Goal: Task Accomplishment & Management: Manage account settings

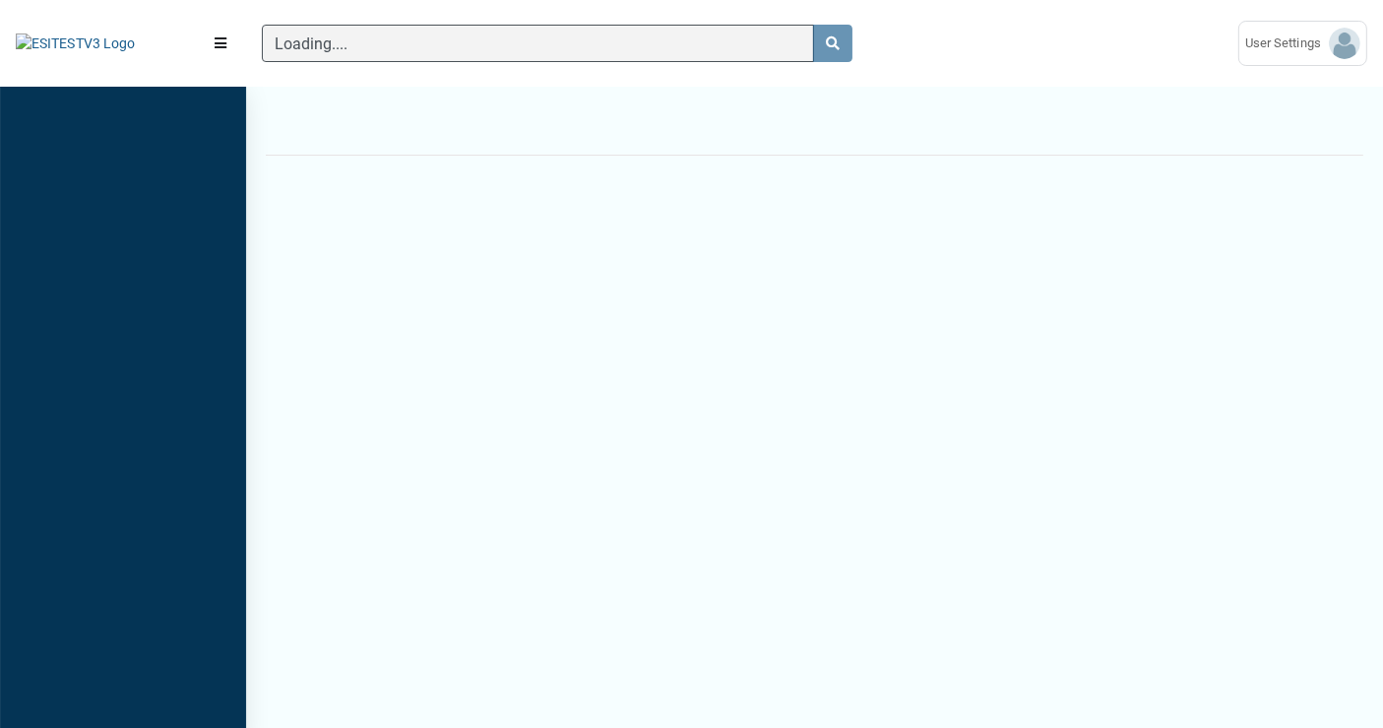
scroll to position [8, 0]
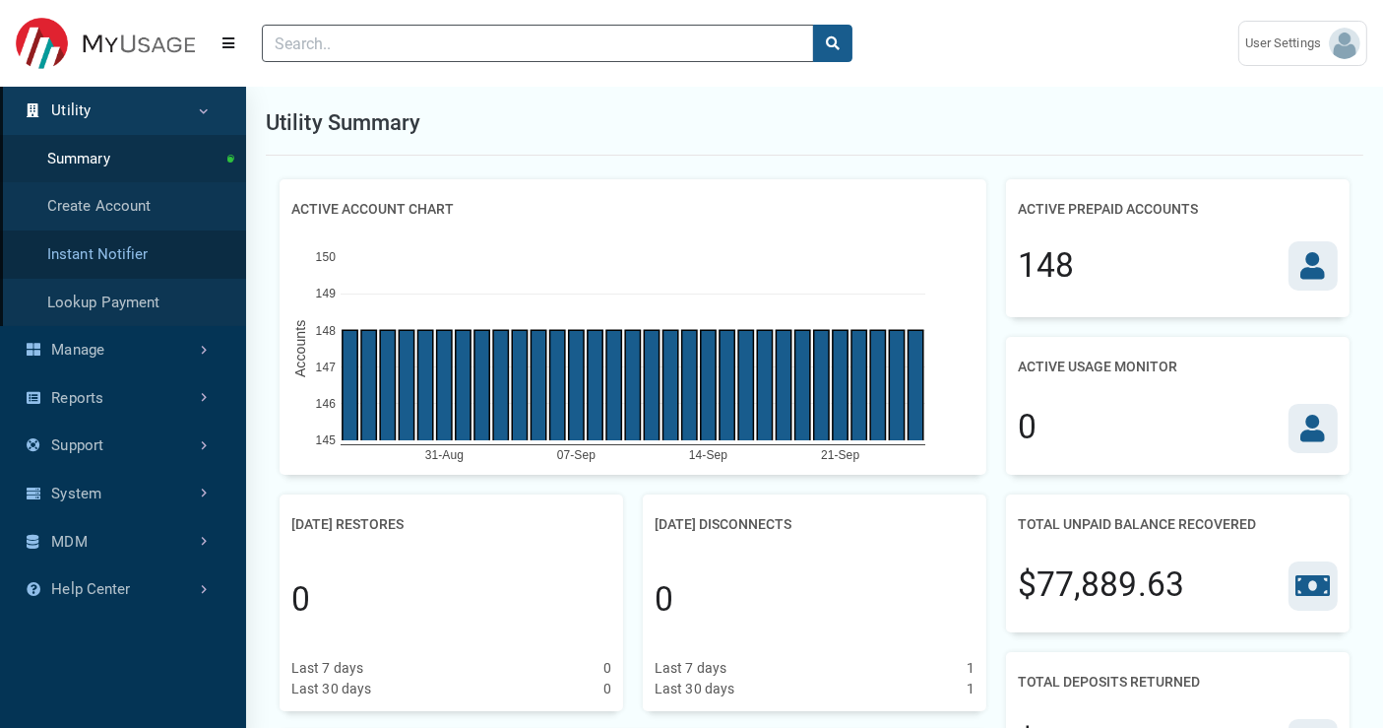
click at [164, 248] on link "Instant Notifier" at bounding box center [123, 254] width 246 height 48
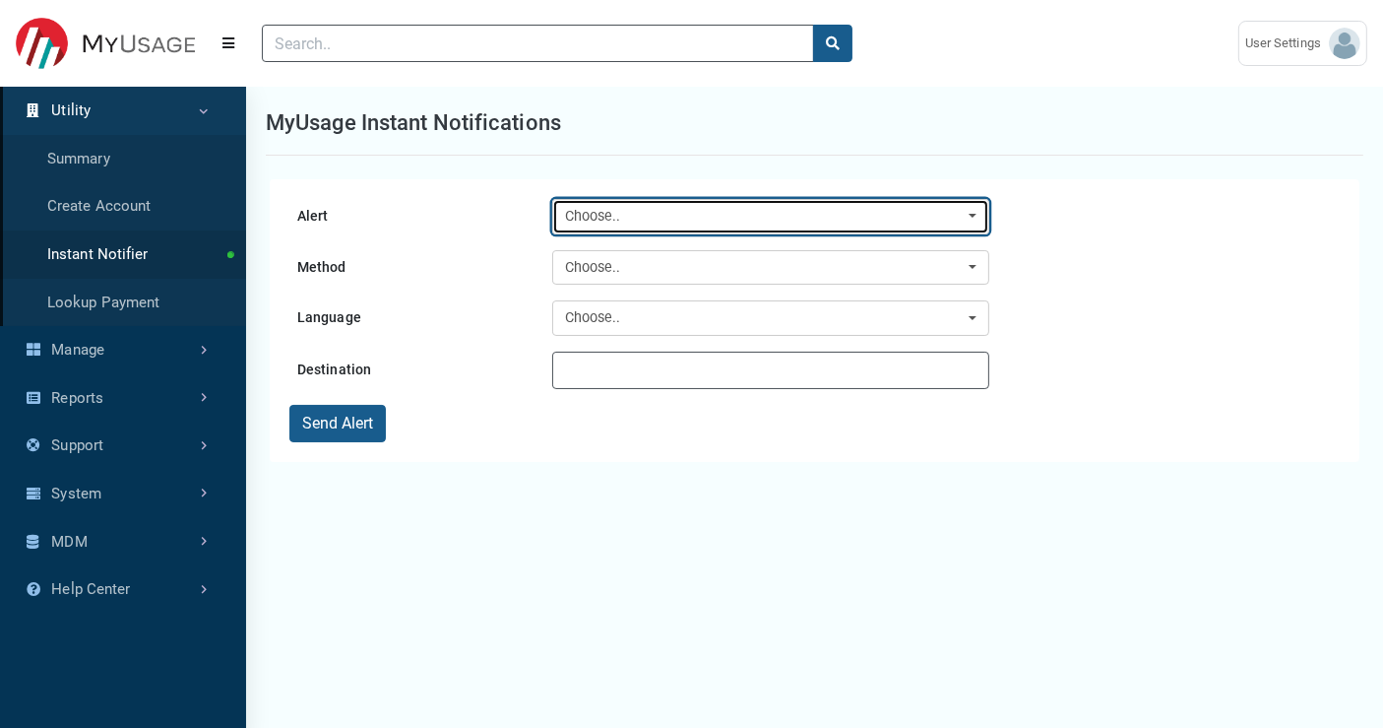
click at [596, 222] on div "Choose.." at bounding box center [765, 217] width 401 height 22
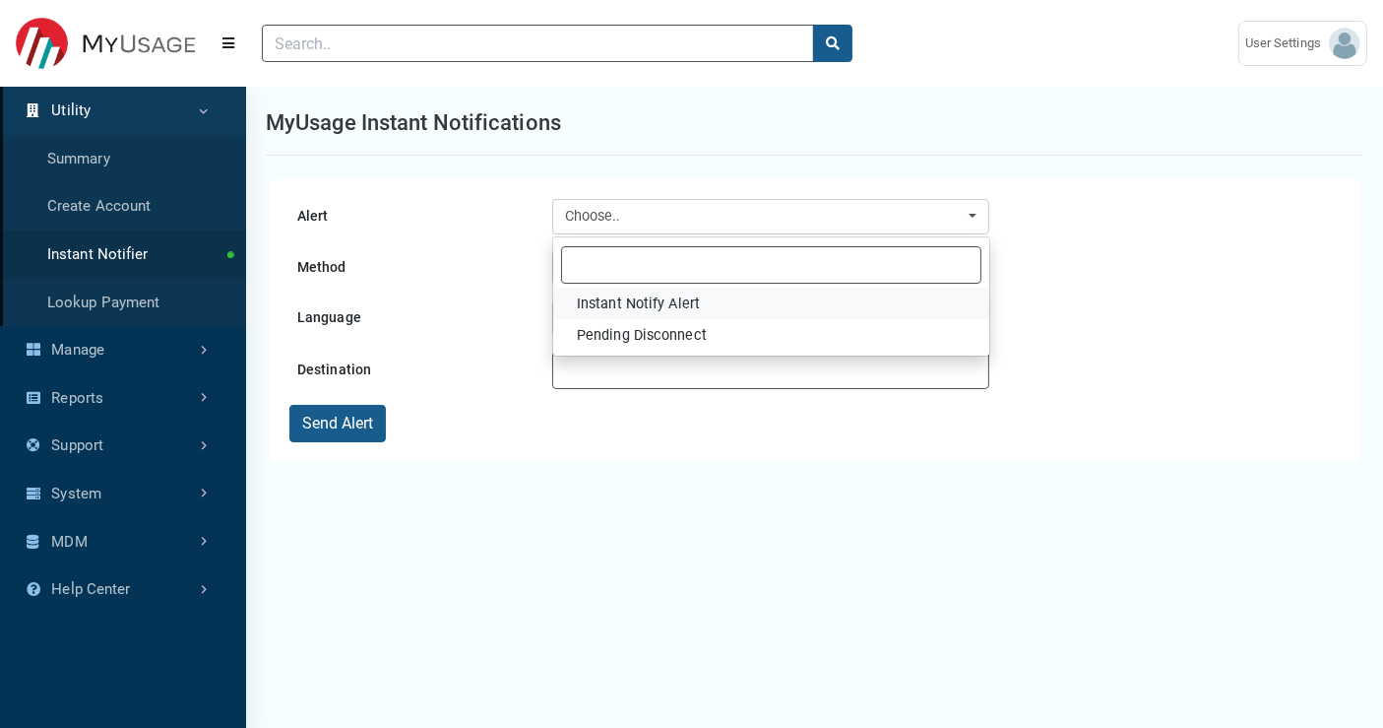
click at [686, 310] on span "Instant Notify Alert" at bounding box center [638, 304] width 123 height 22
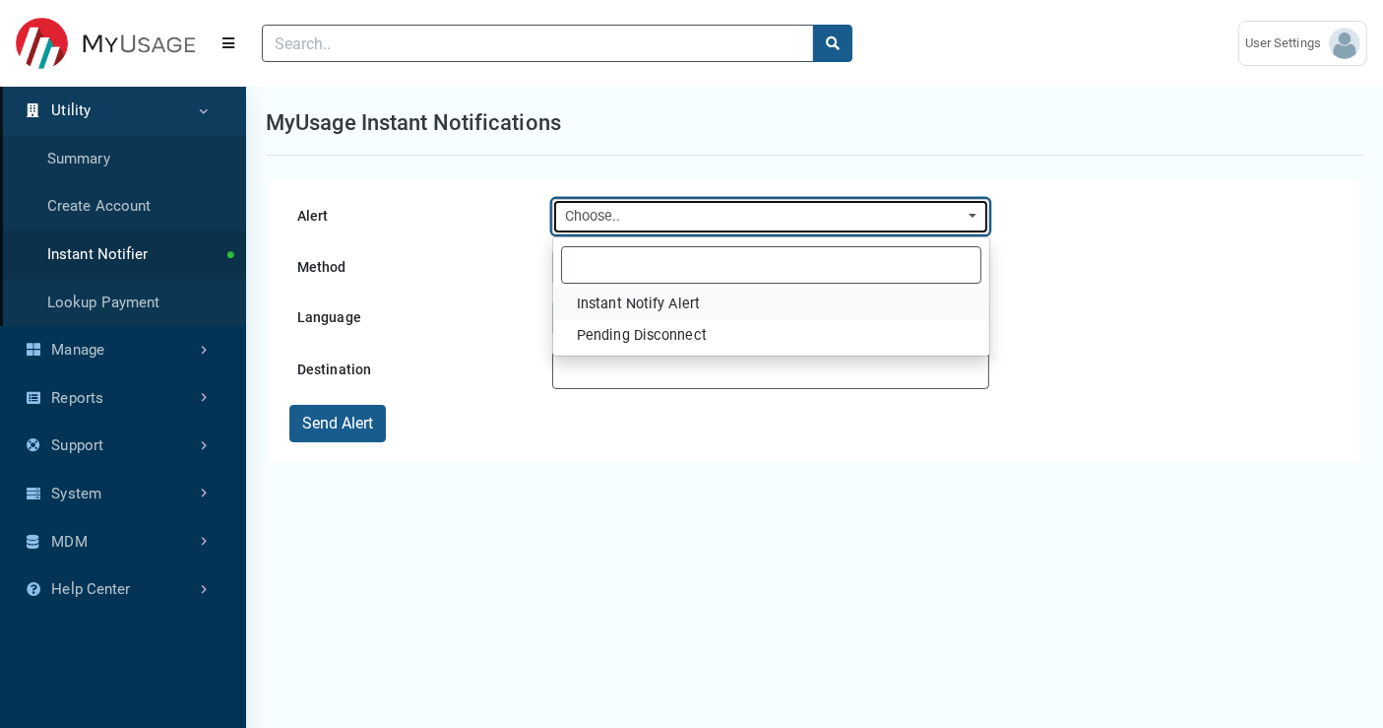
select select "32"
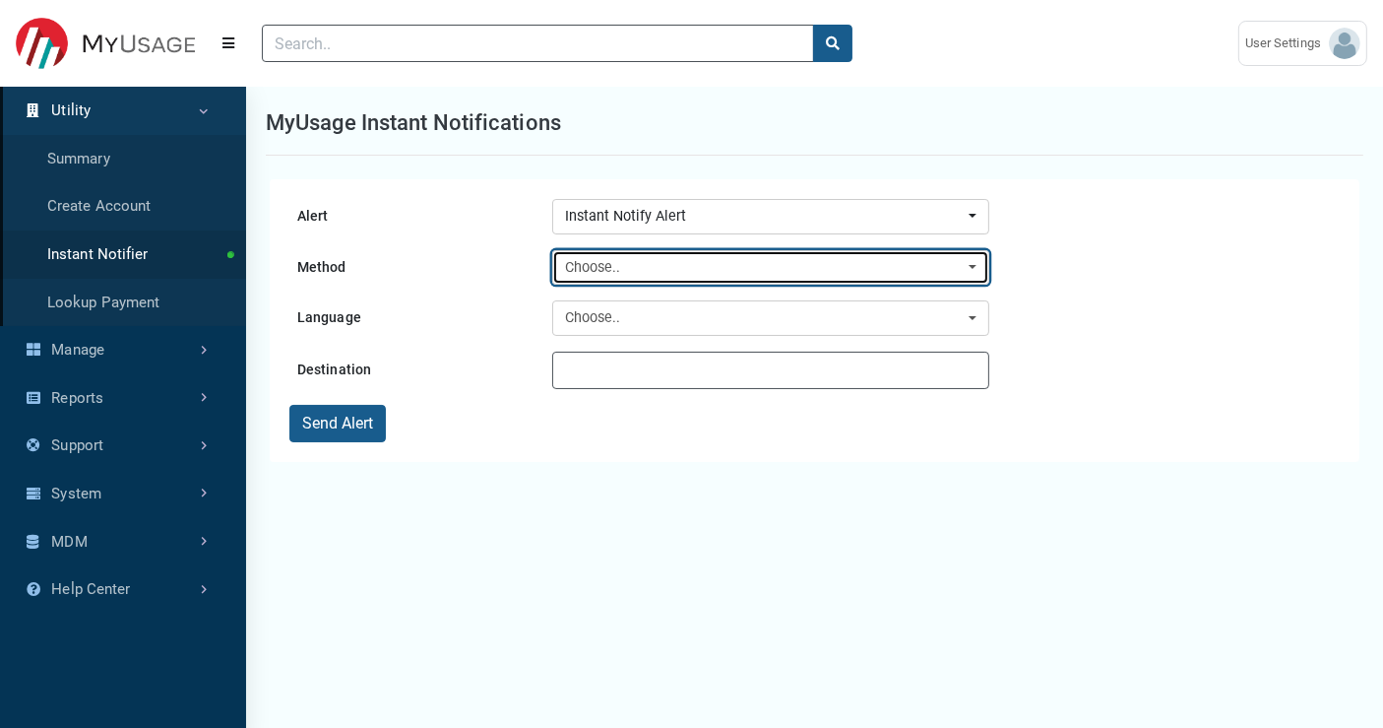
click at [644, 266] on div "Choose.." at bounding box center [765, 268] width 401 height 22
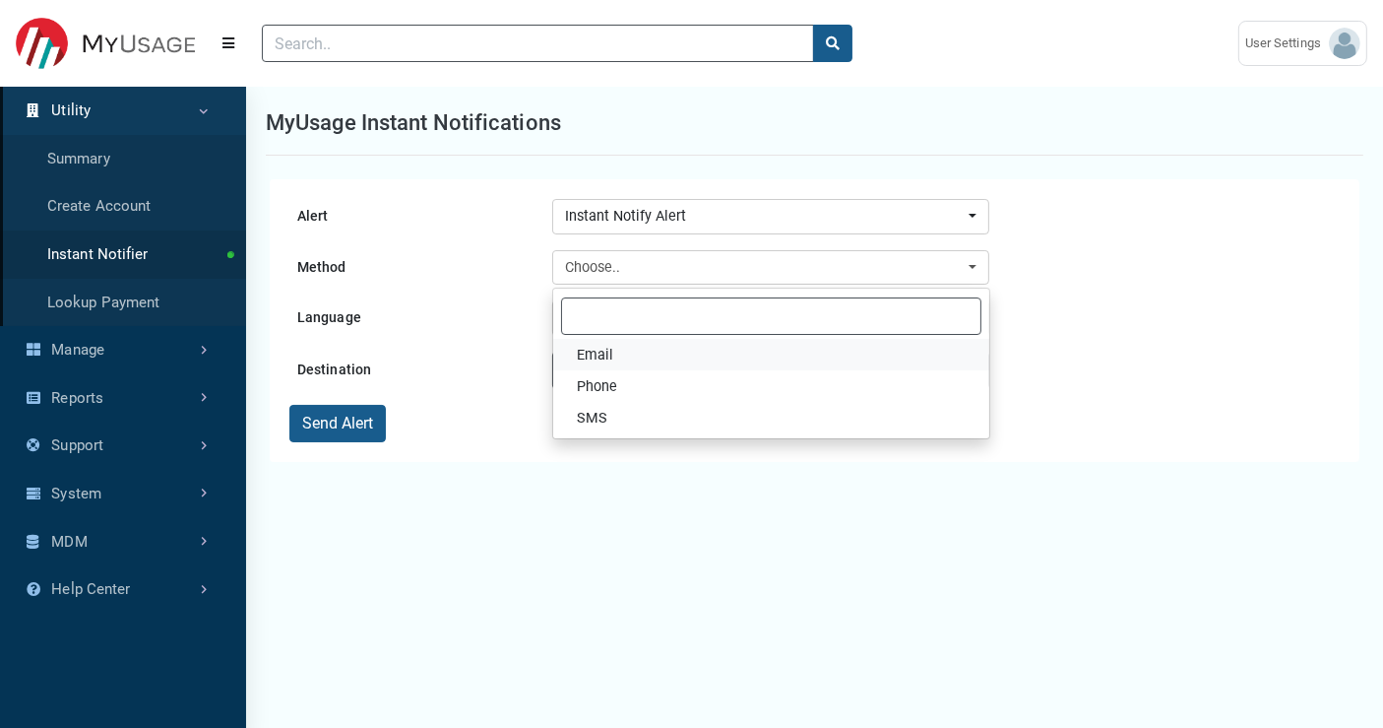
click at [632, 353] on link "Email" at bounding box center [771, 355] width 436 height 32
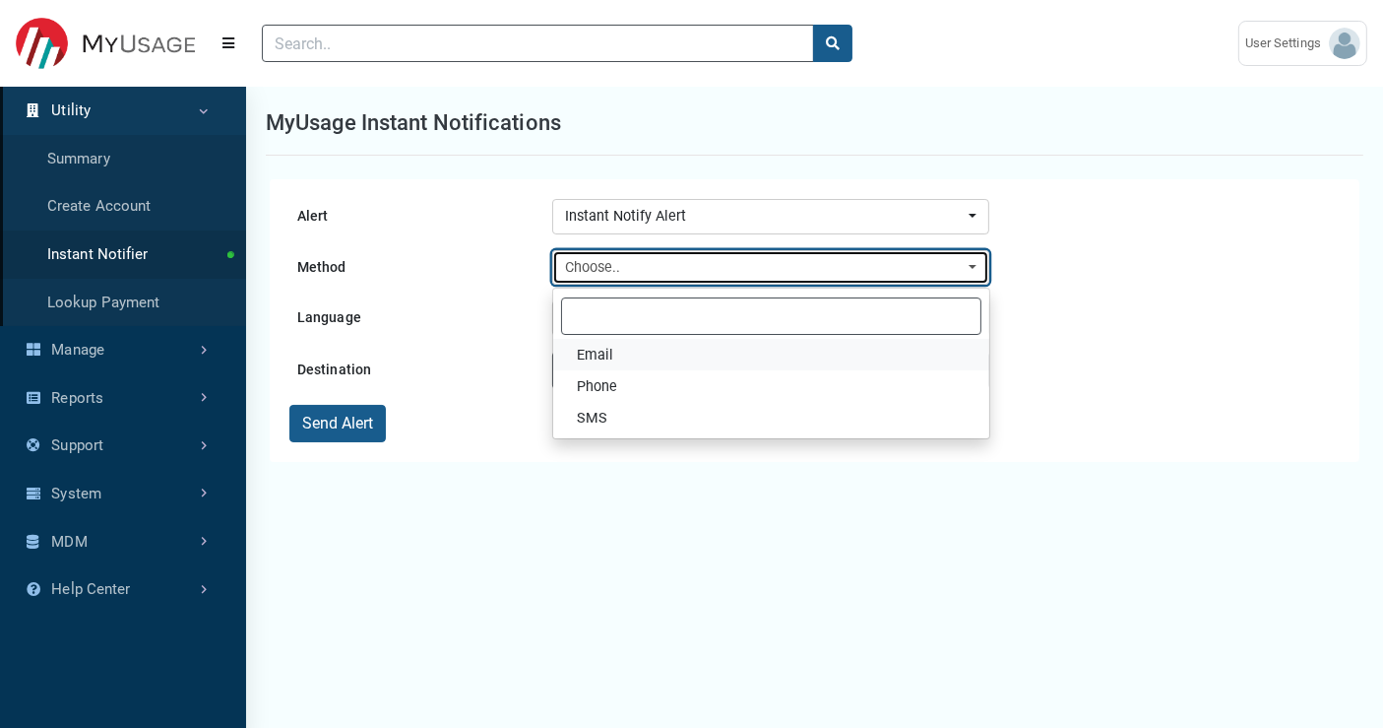
select select "Email"
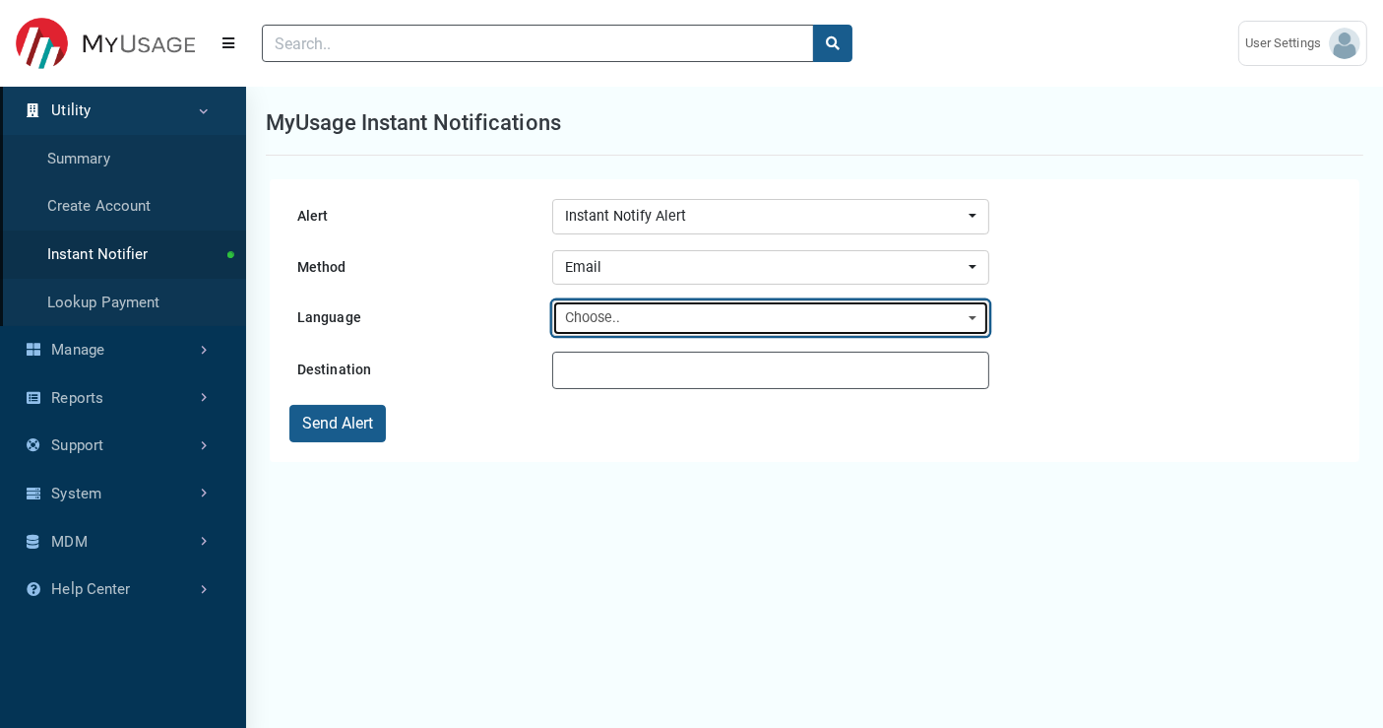
click at [620, 323] on div "Choose.." at bounding box center [765, 318] width 401 height 22
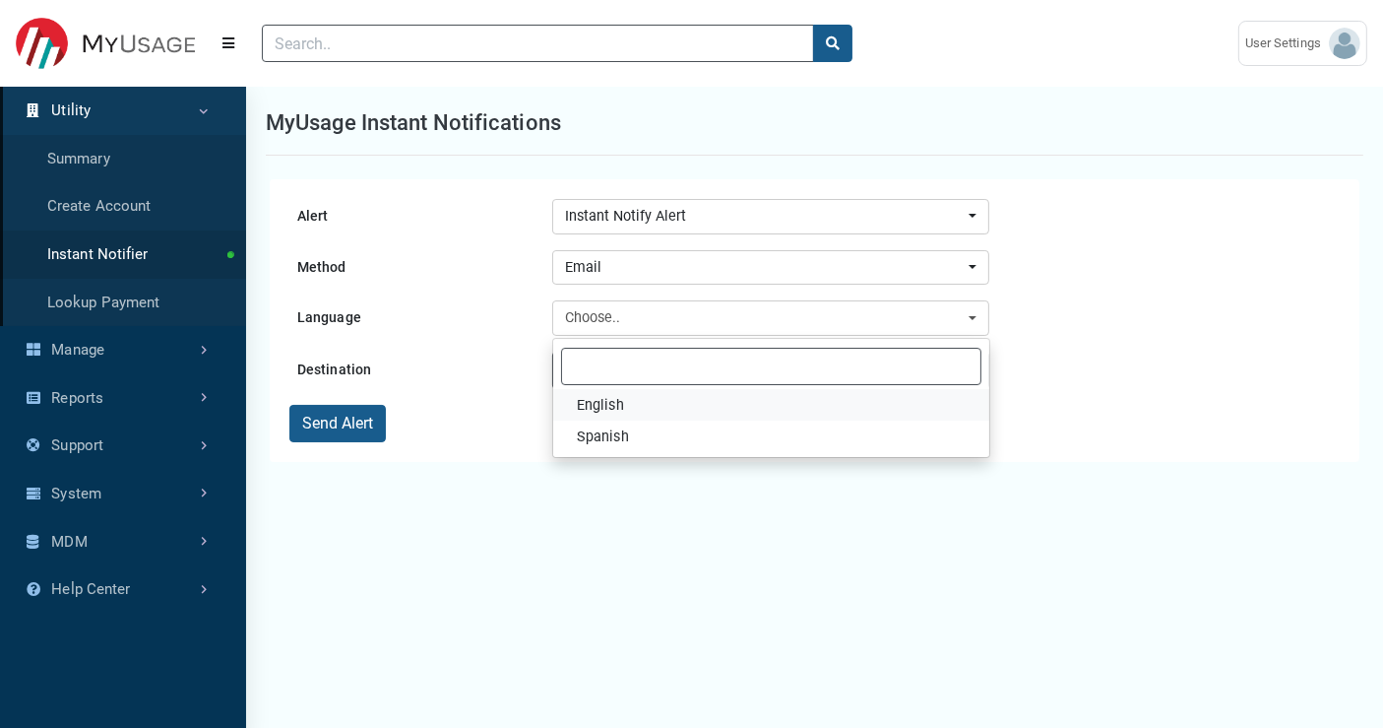
click at [627, 404] on link "English" at bounding box center [771, 405] width 436 height 32
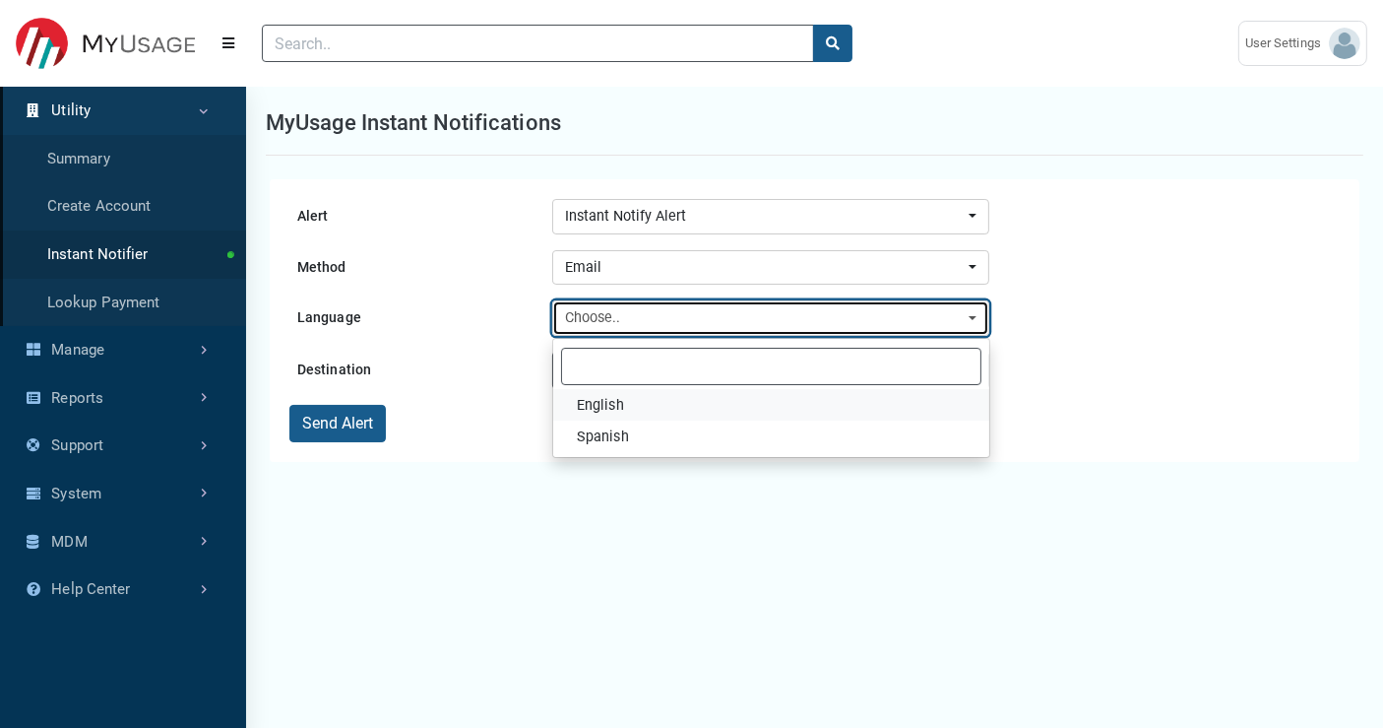
select select "en-us"
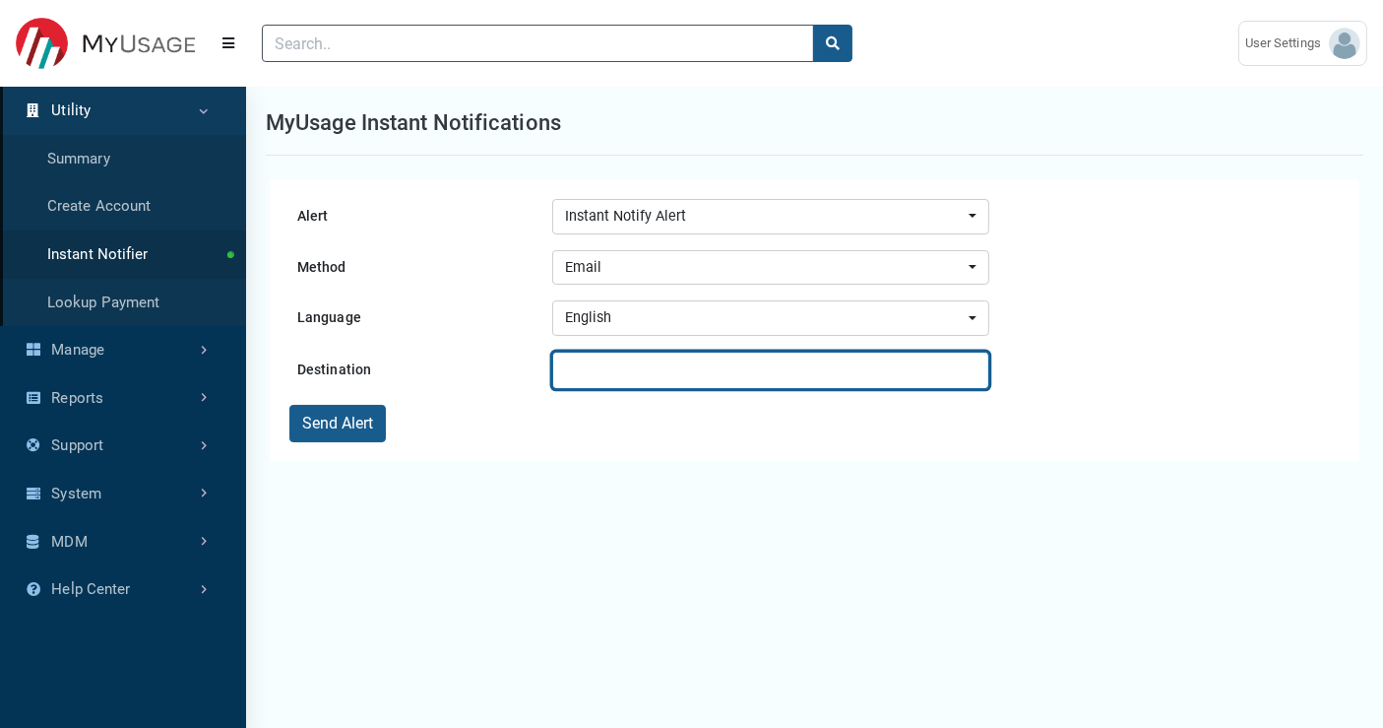
click at [615, 358] on input "text" at bounding box center [771, 369] width 438 height 37
type input "[PERSON_NAME][EMAIL_ADDRESS][DOMAIN_NAME], pras,"
drag, startPoint x: 776, startPoint y: 369, endPoint x: 502, endPoint y: 395, distance: 274.9
click at [502, 395] on form "Alert Instant Notify Alert Pending Disconnect Instant Notify Alert Instant Noti…" at bounding box center [814, 320] width 1050 height 243
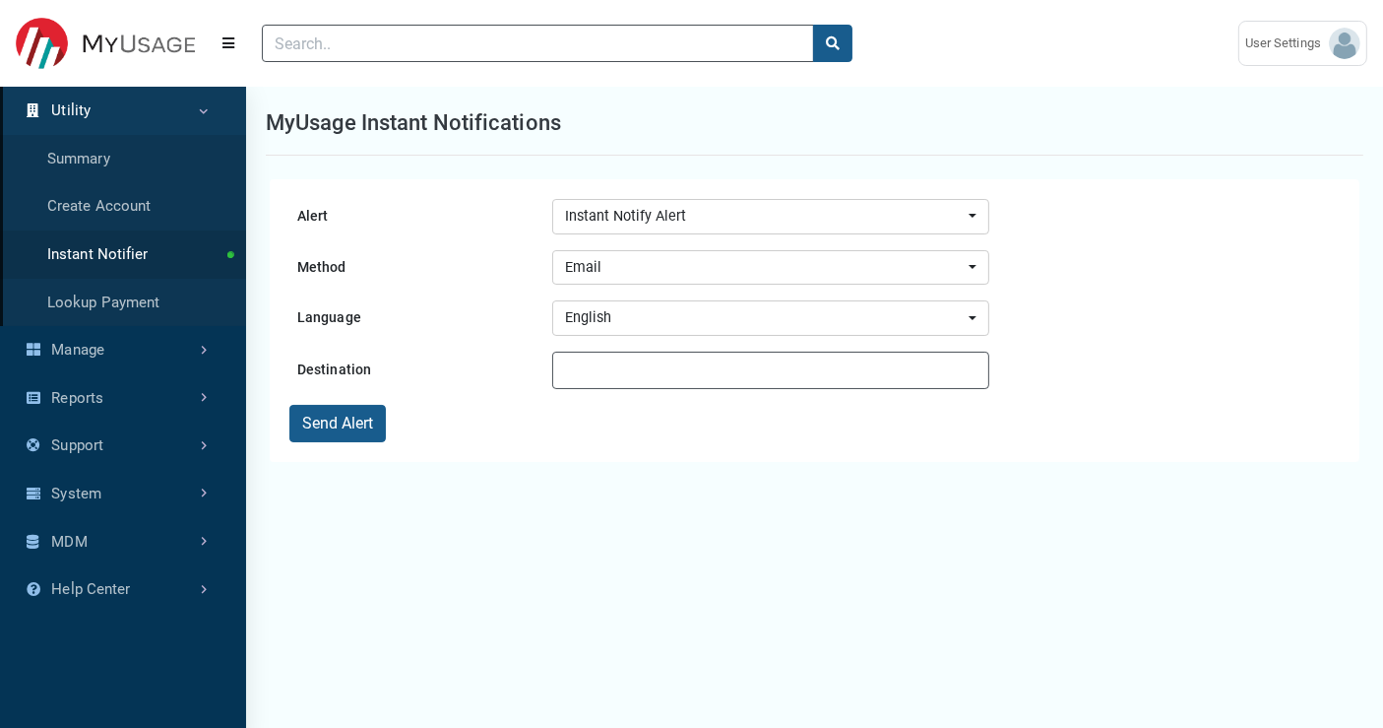
click at [555, 496] on div "Alert Instant Notify Alert Pending Disconnect Instant Notify Alert Instant Noti…" at bounding box center [814, 539] width 1137 height 728
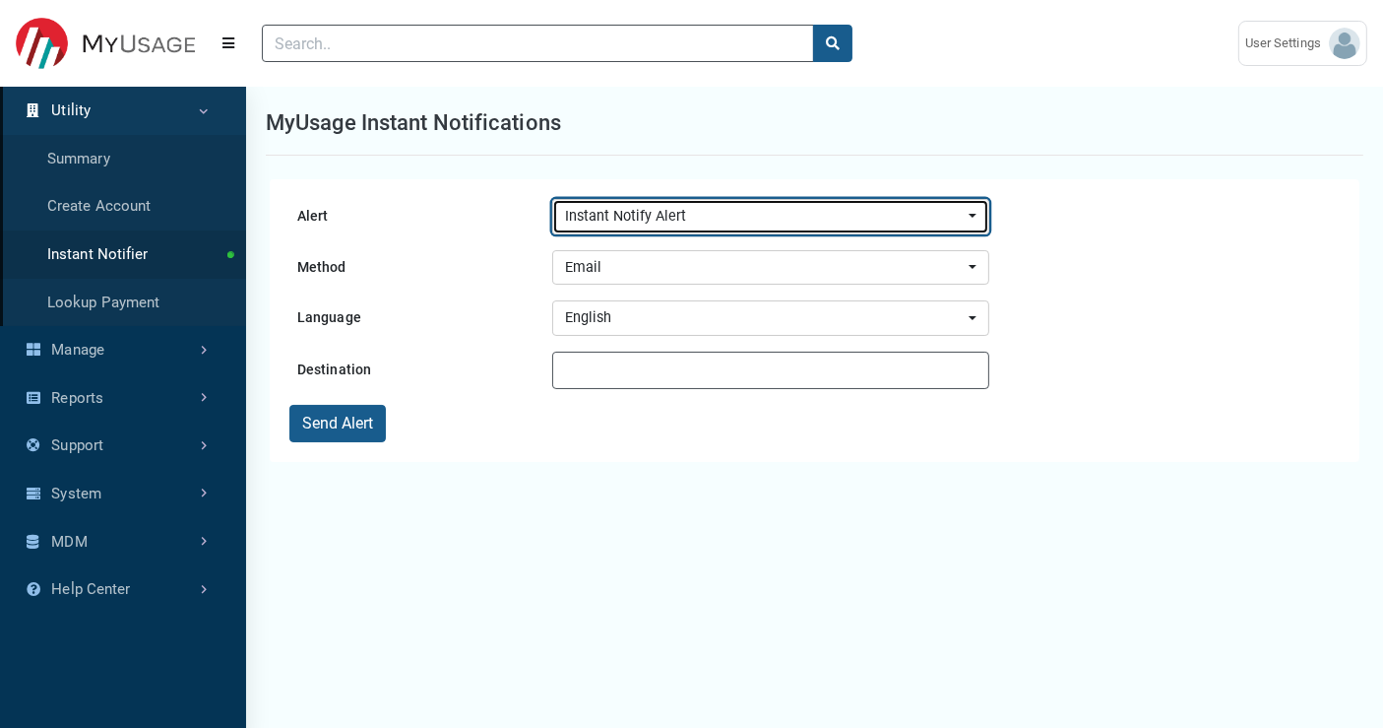
click at [670, 215] on div "Instant Notify Alert" at bounding box center [765, 217] width 401 height 22
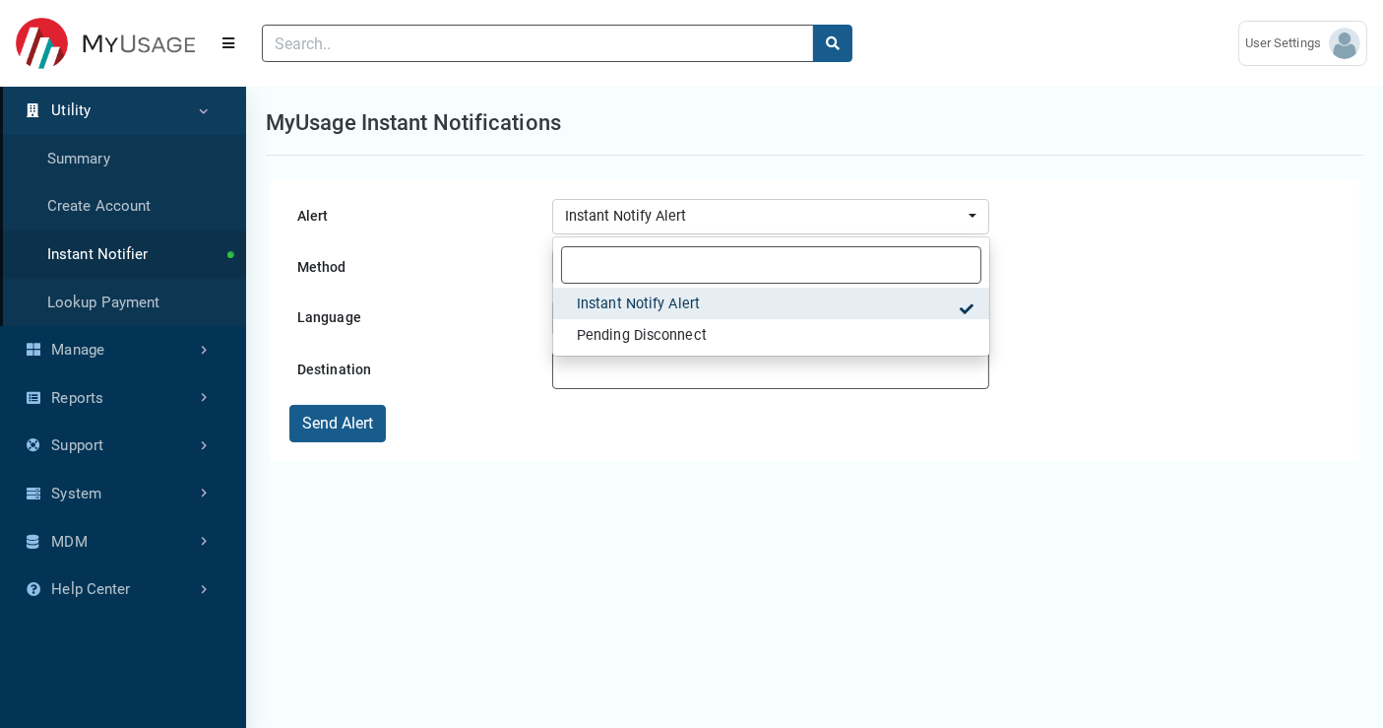
click at [602, 481] on div "Alert Instant Notify Alert Pending Disconnect Instant Notify Alert Instant Noti…" at bounding box center [814, 539] width 1137 height 728
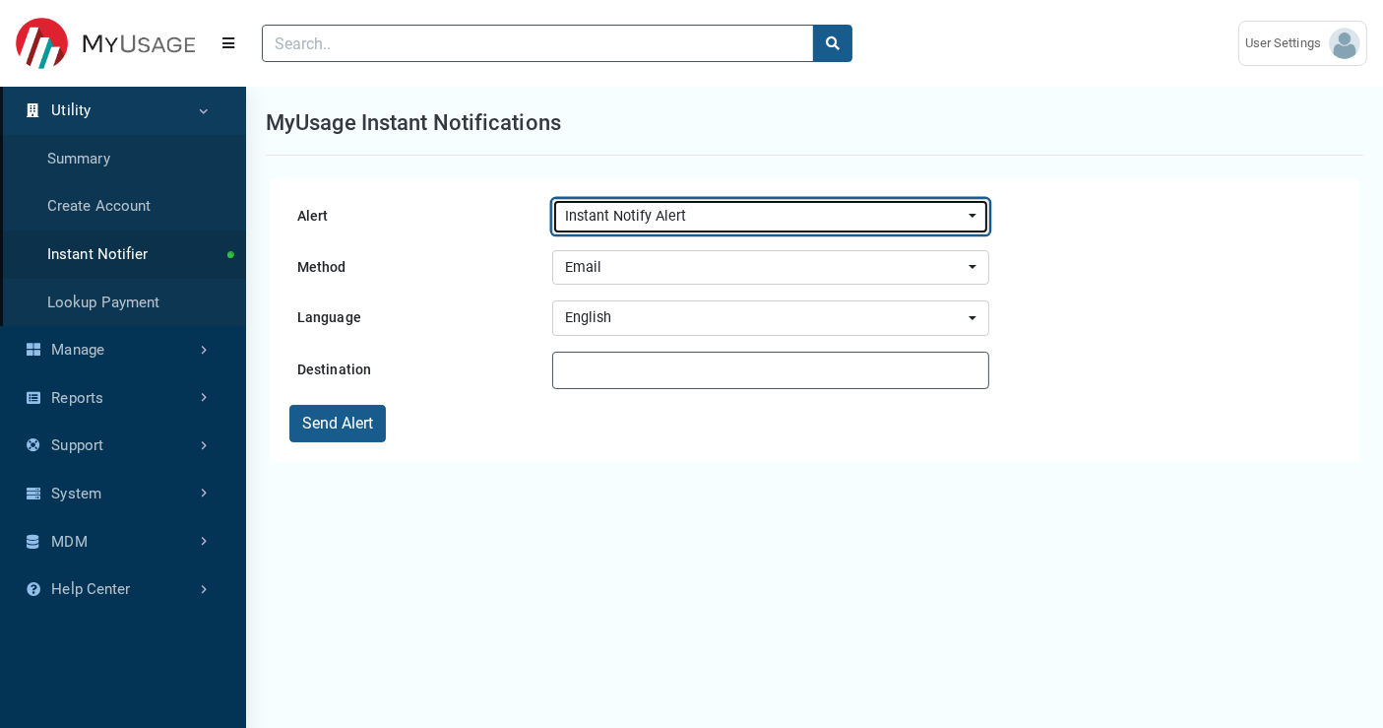
click at [680, 218] on div "Instant Notify Alert" at bounding box center [765, 217] width 401 height 22
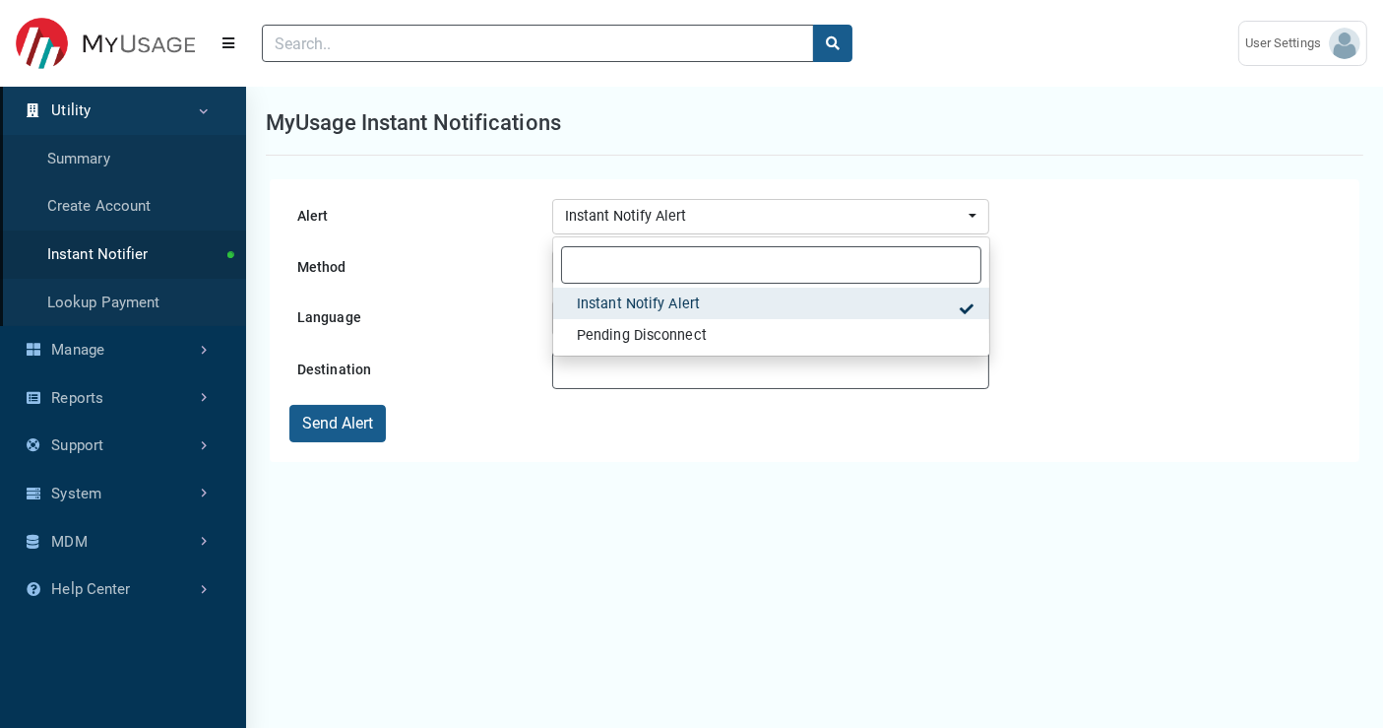
click at [658, 470] on div "Alert Instant Notify Alert Pending Disconnect Instant Notify Alert Instant Noti…" at bounding box center [814, 539] width 1137 height 728
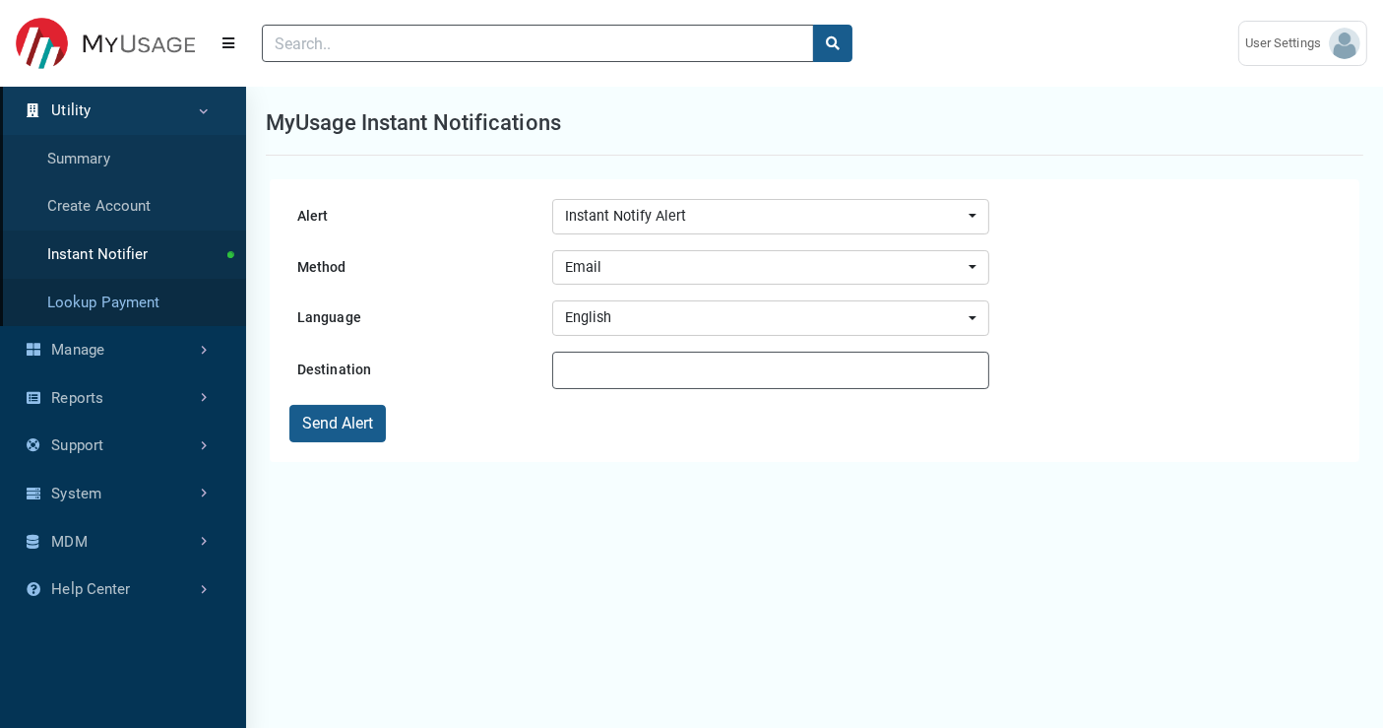
click at [90, 304] on link "Lookup Payment" at bounding box center [123, 303] width 246 height 48
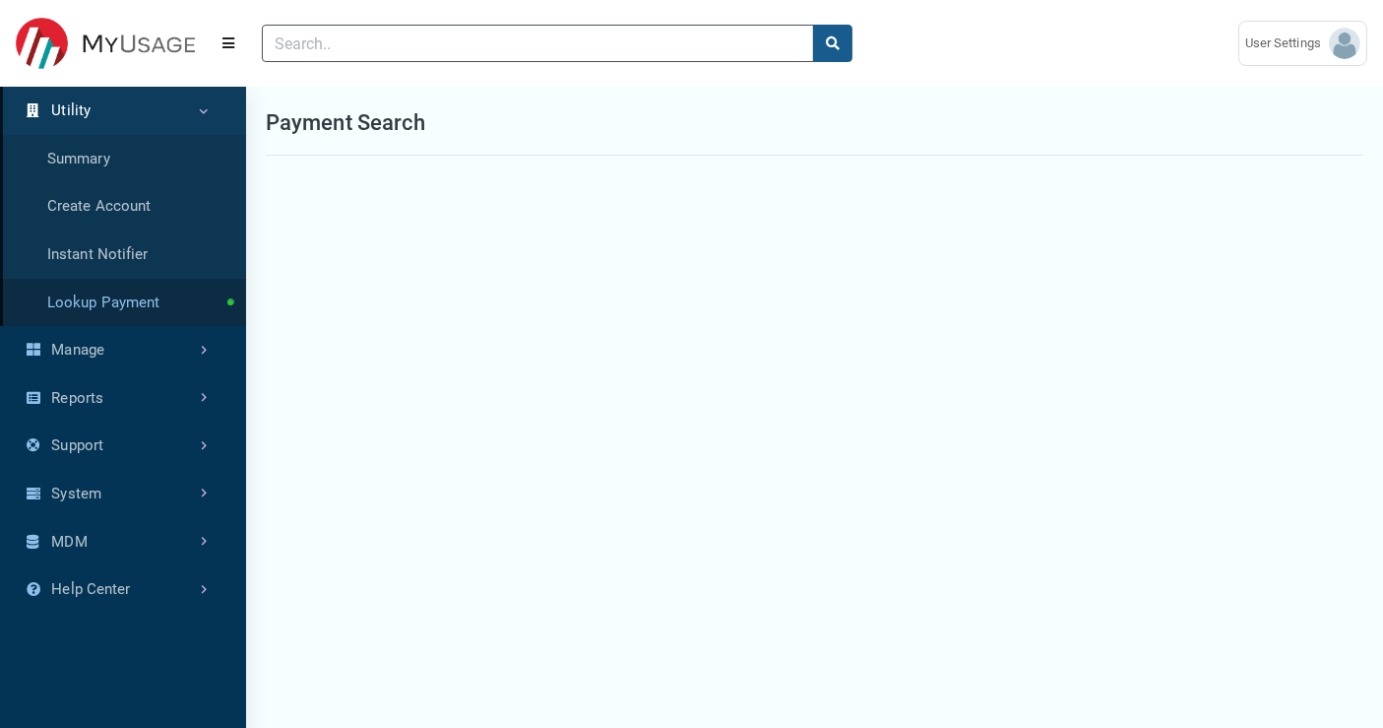
click at [159, 286] on link "Lookup Payment" at bounding box center [123, 303] width 246 height 48
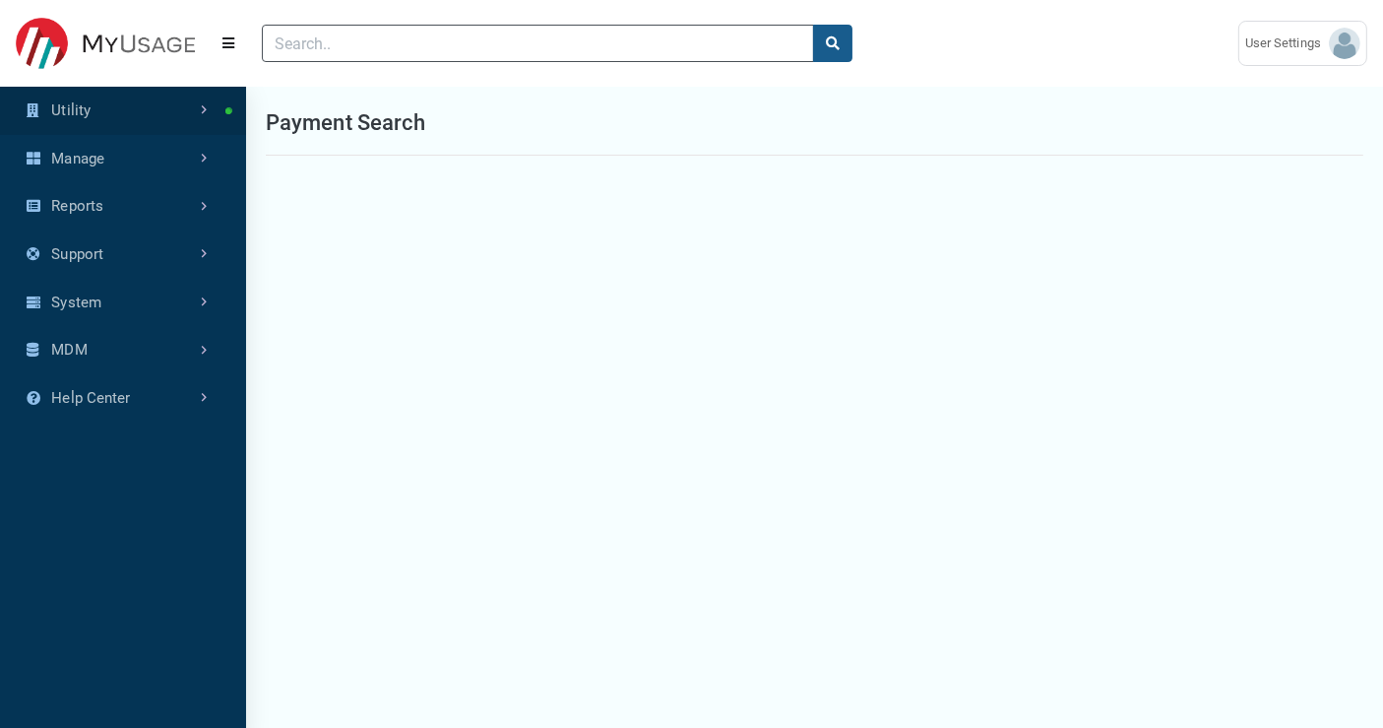
click at [205, 111] on link "Utility" at bounding box center [123, 111] width 246 height 48
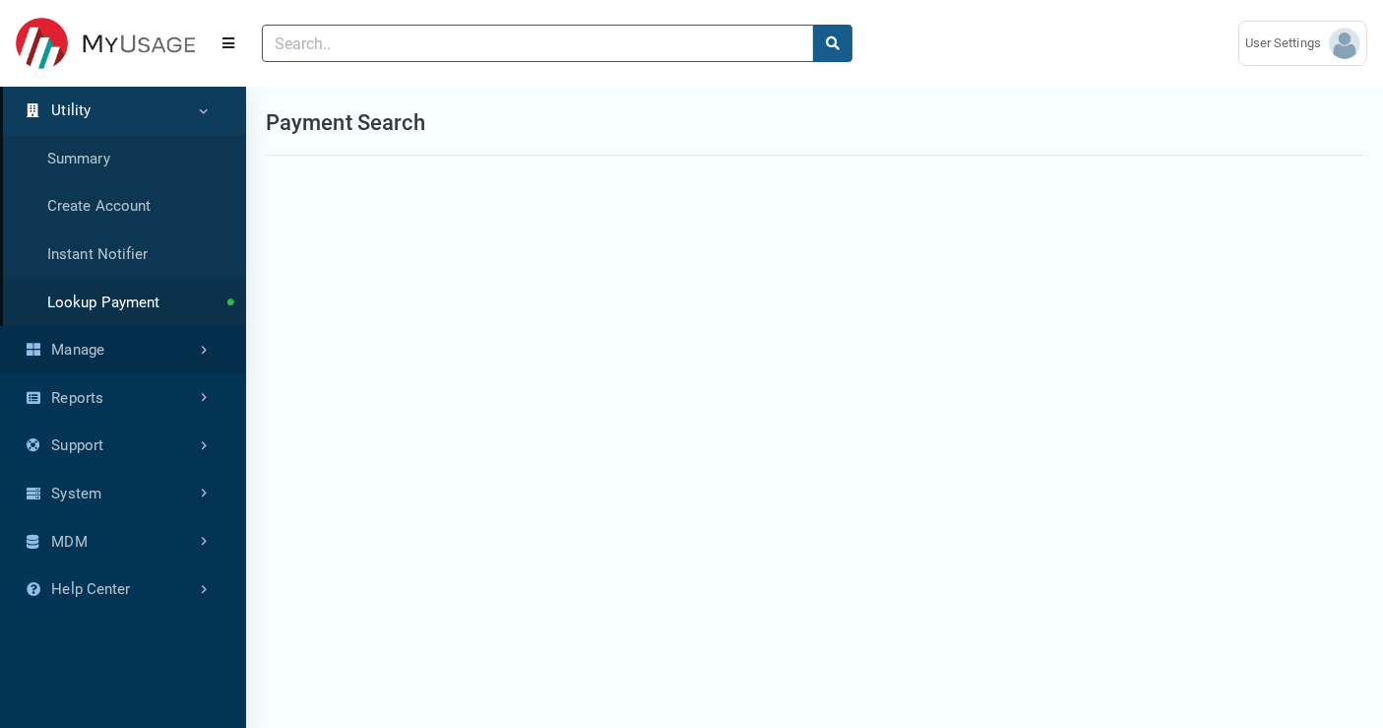
click at [172, 346] on link "Manage" at bounding box center [123, 350] width 246 height 48
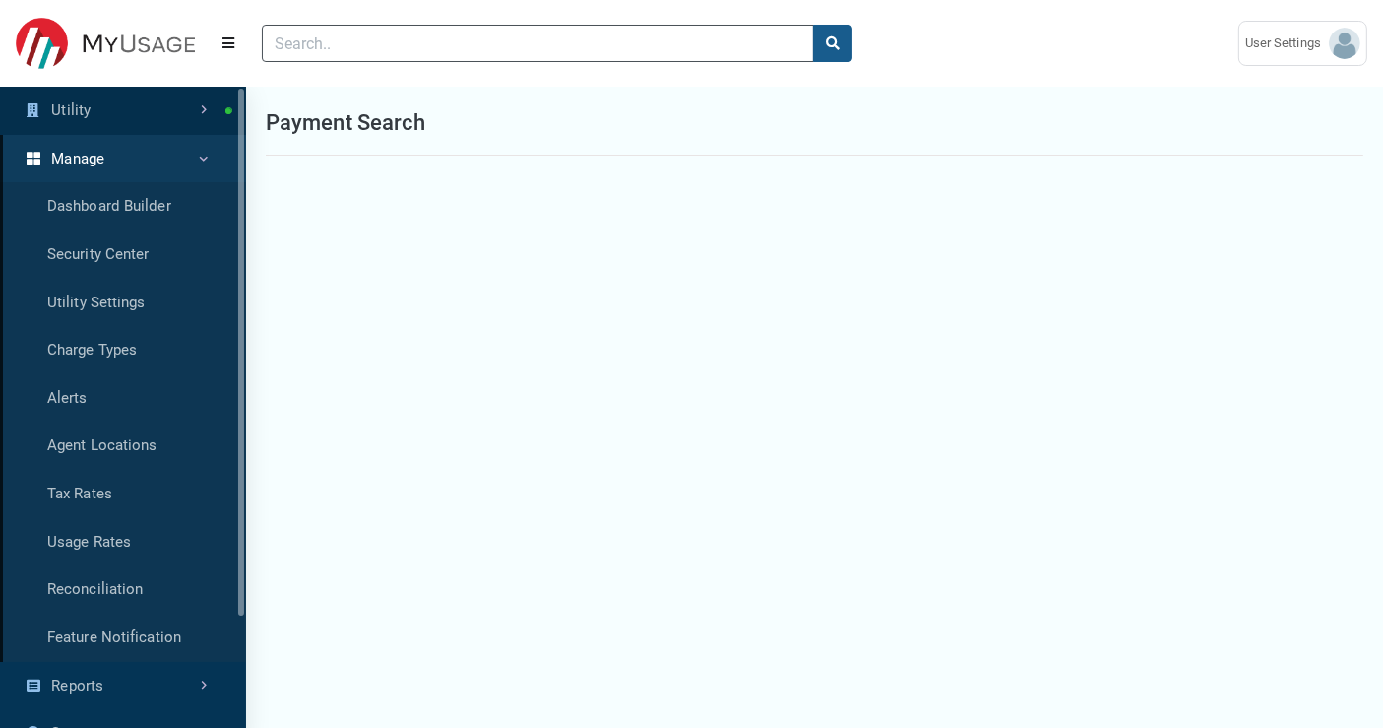
click at [159, 104] on link "Utility" at bounding box center [123, 111] width 246 height 48
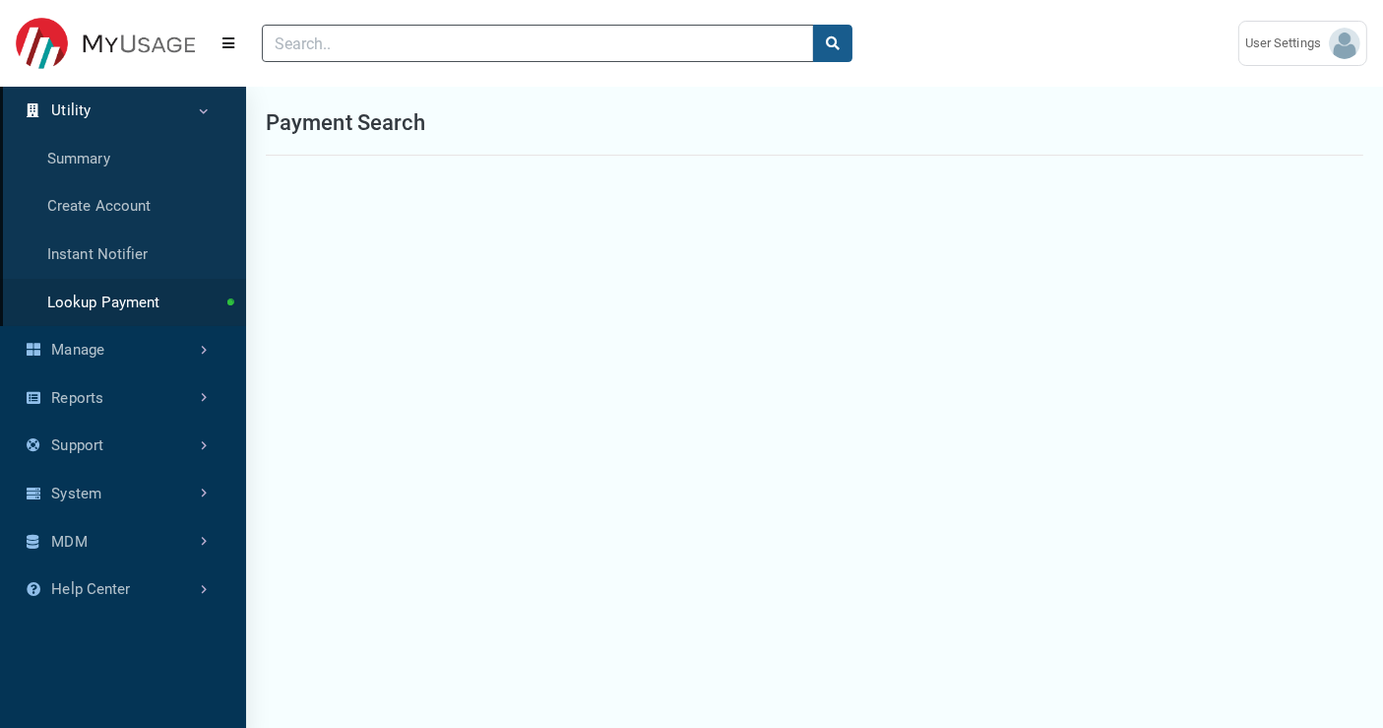
click at [174, 119] on link "Utility" at bounding box center [123, 111] width 246 height 48
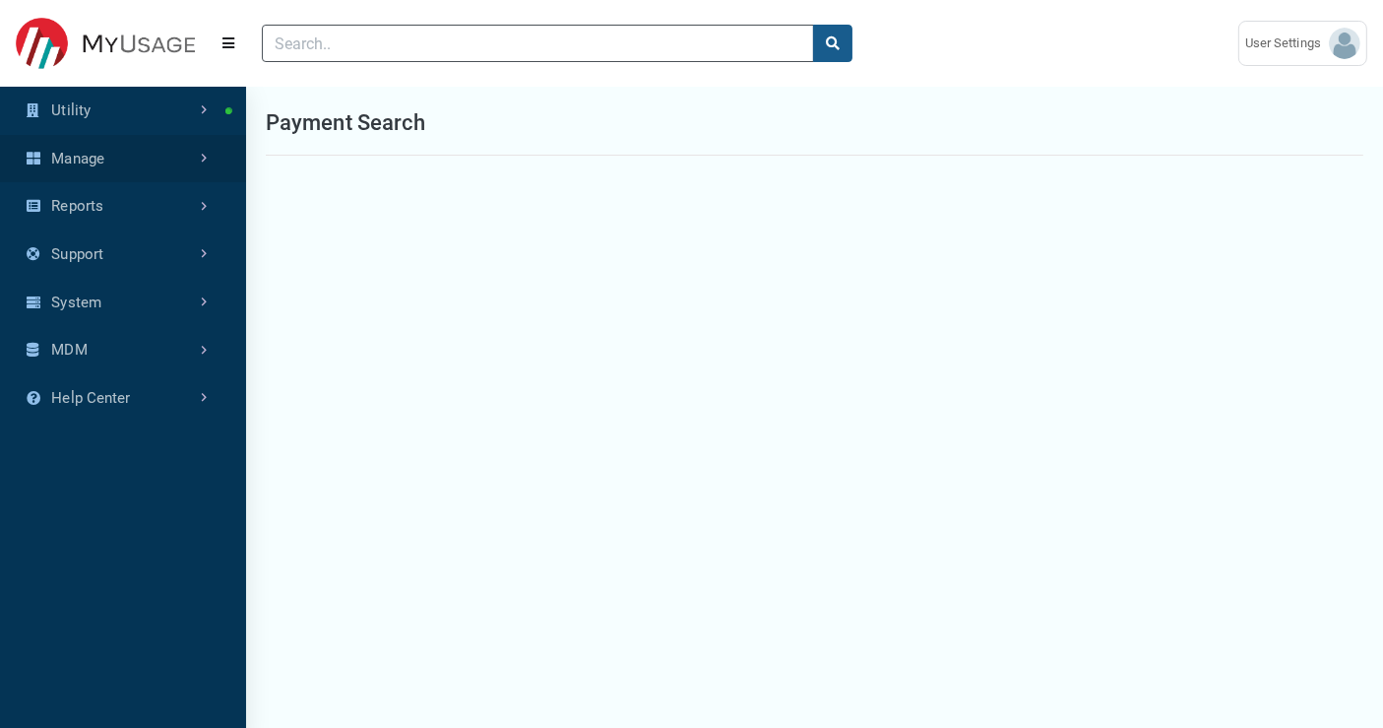
click at [179, 151] on link "Manage" at bounding box center [123, 159] width 246 height 48
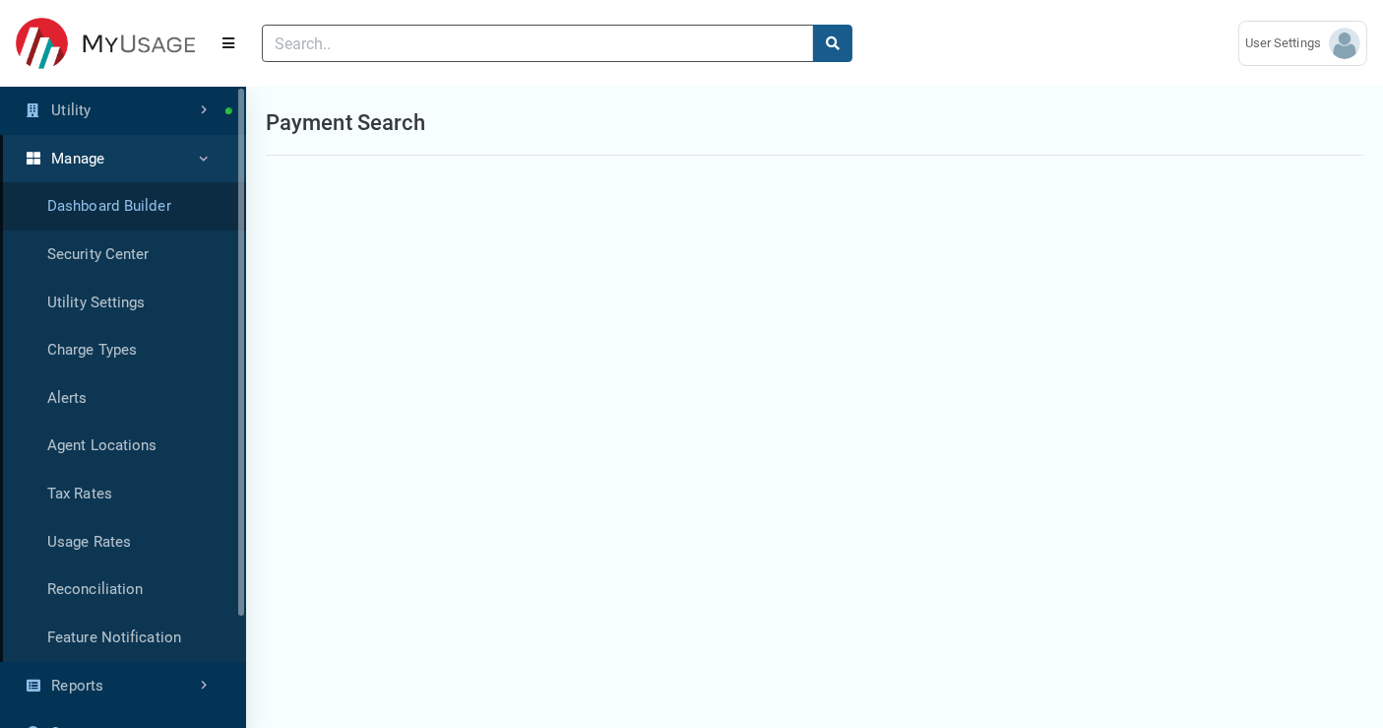
click at [143, 212] on link "Dashboard Builder" at bounding box center [123, 206] width 246 height 48
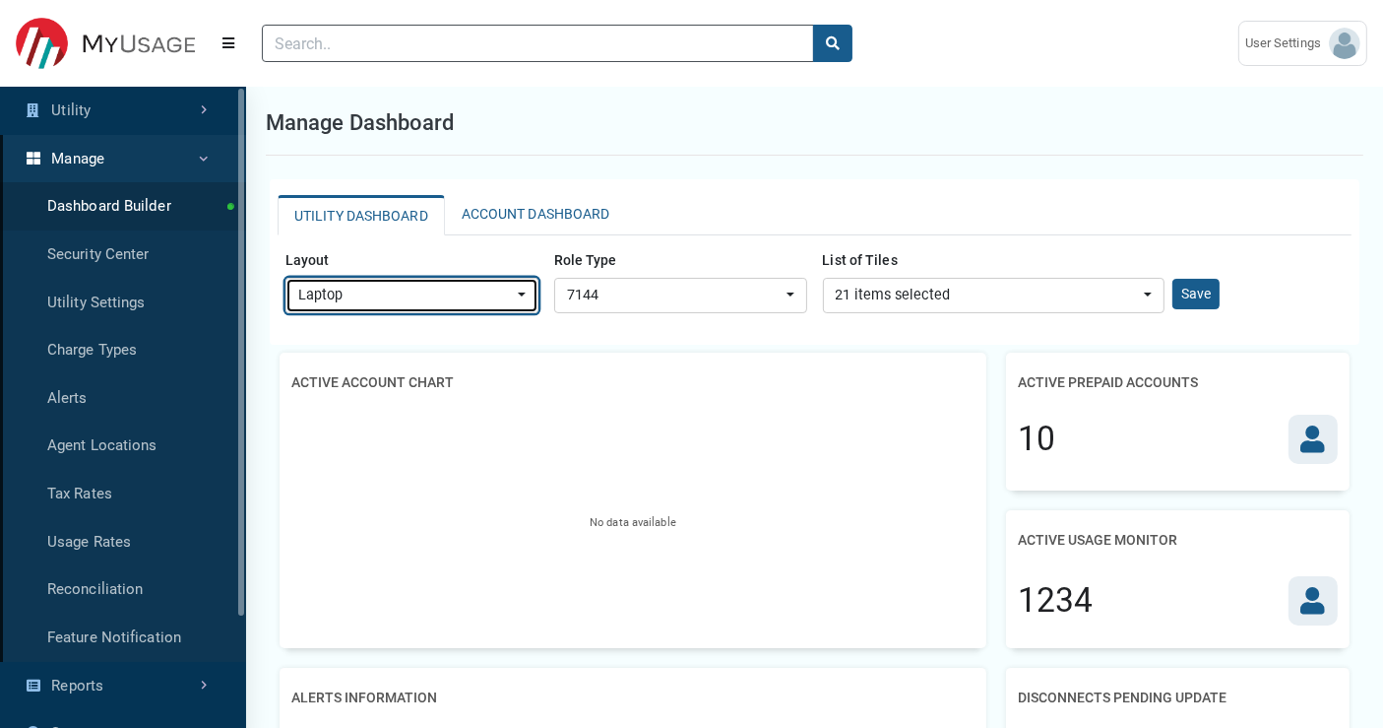
click at [465, 295] on div "Laptop" at bounding box center [406, 296] width 216 height 22
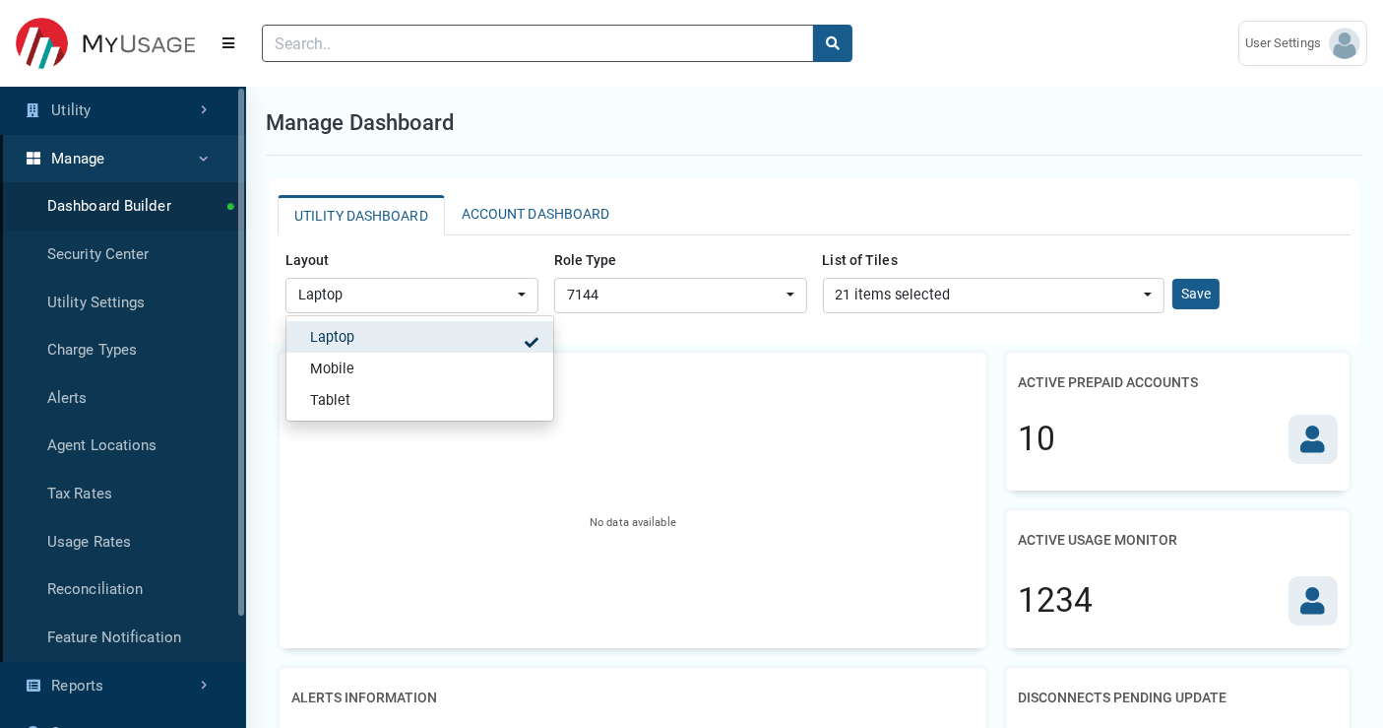
click at [588, 341] on div "UTILITY DASHBOARD ACCOUNT DASHBOARD Layout Laptop Mobile Tablet Laptop Laptop M…" at bounding box center [815, 261] width 1090 height 165
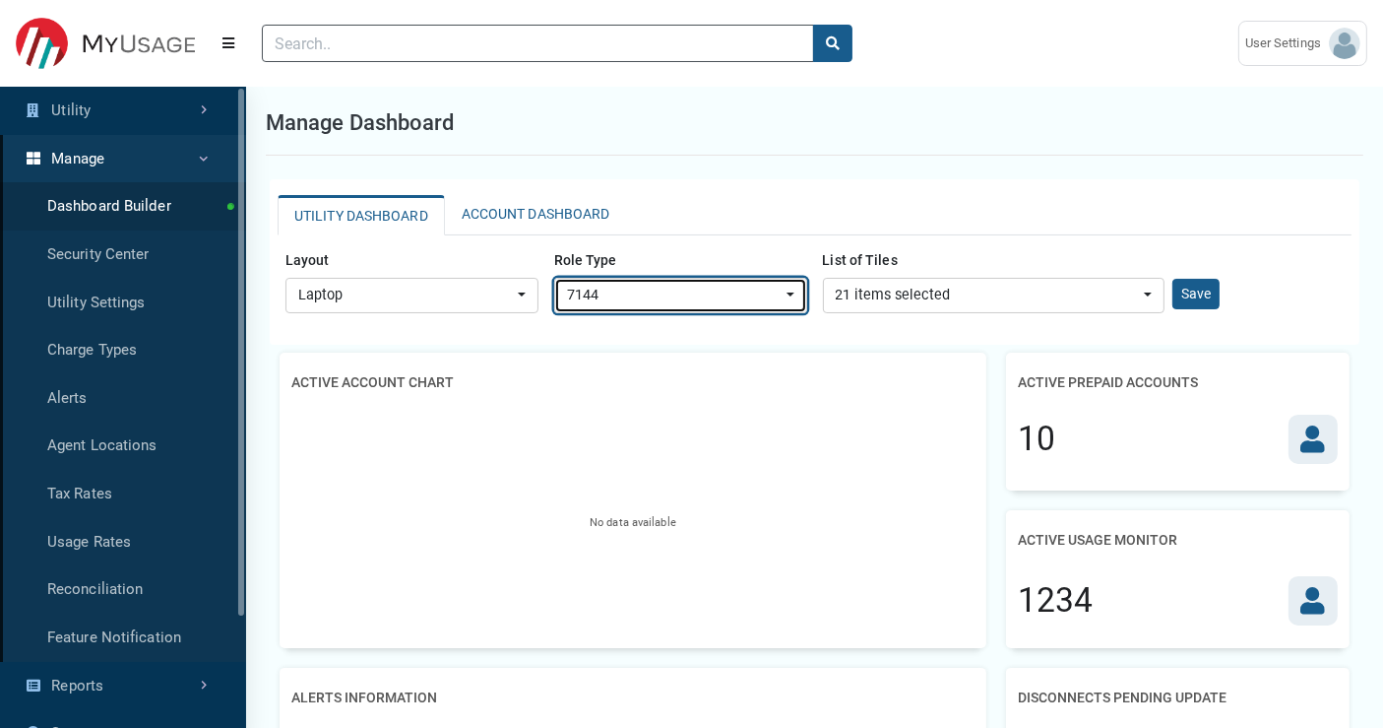
click at [718, 299] on div "7144" at bounding box center [675, 296] width 216 height 22
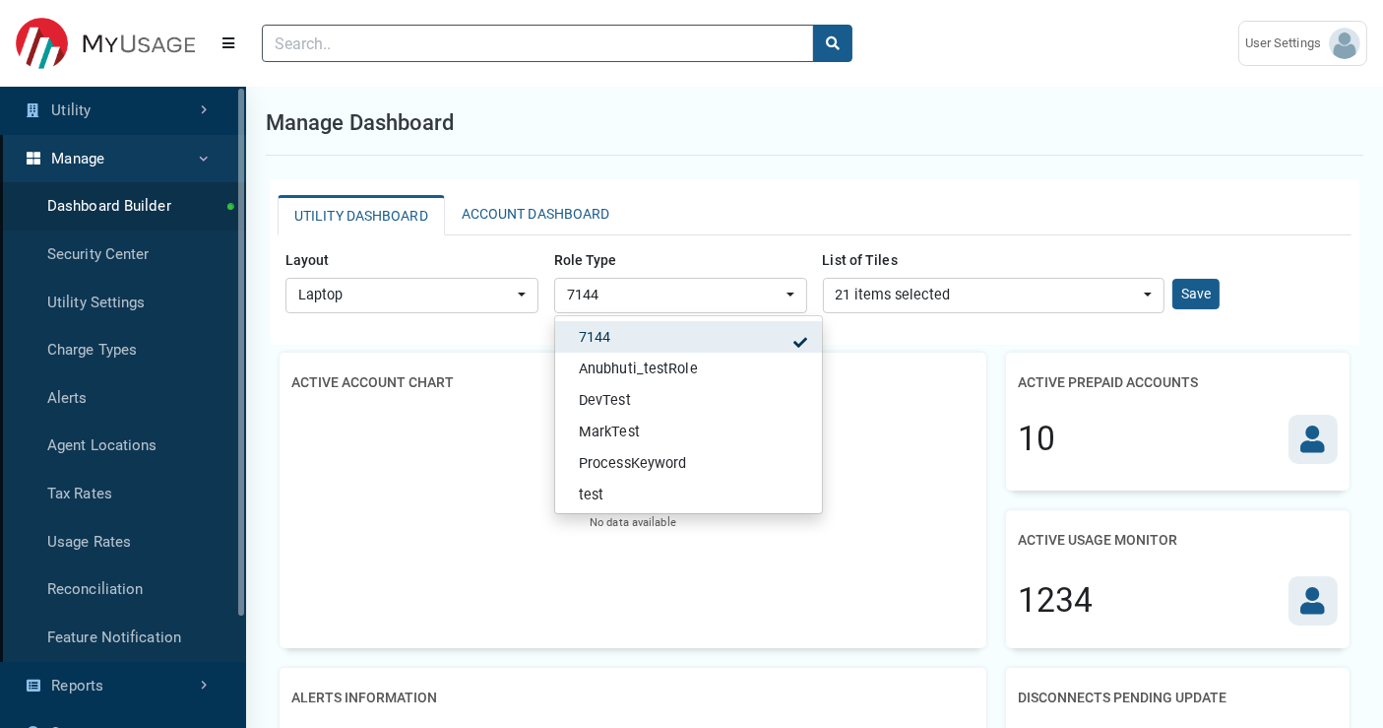
click at [946, 133] on div "Manage Dashboard" at bounding box center [815, 123] width 1098 height 65
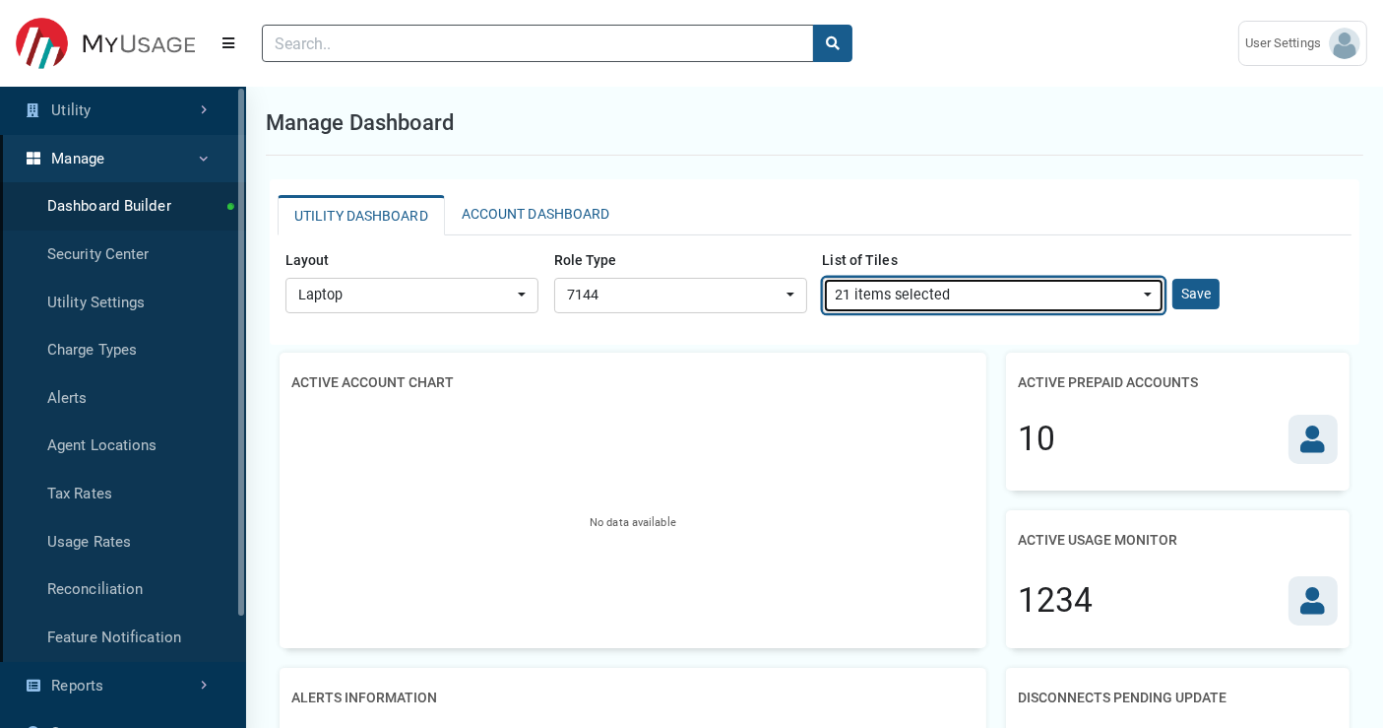
click at [985, 302] on div "21 items selected" at bounding box center [988, 296] width 305 height 22
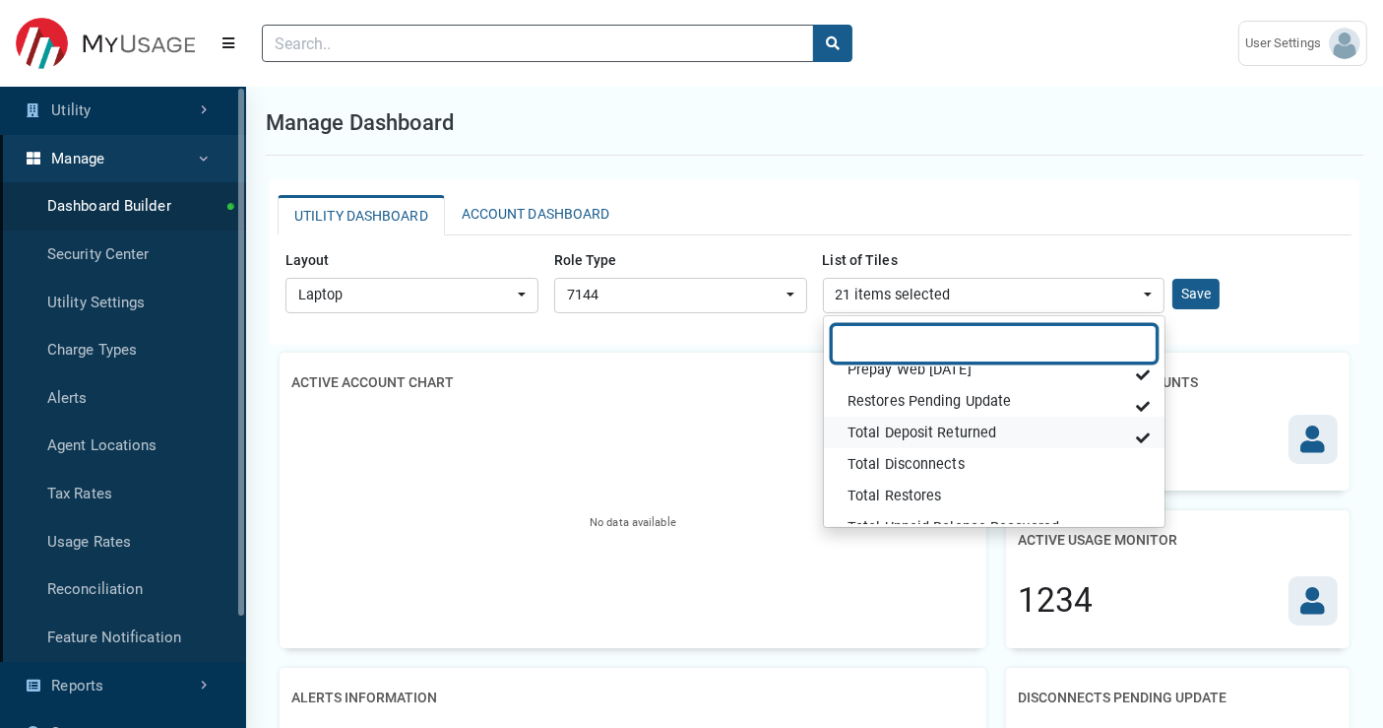
scroll to position [437, 0]
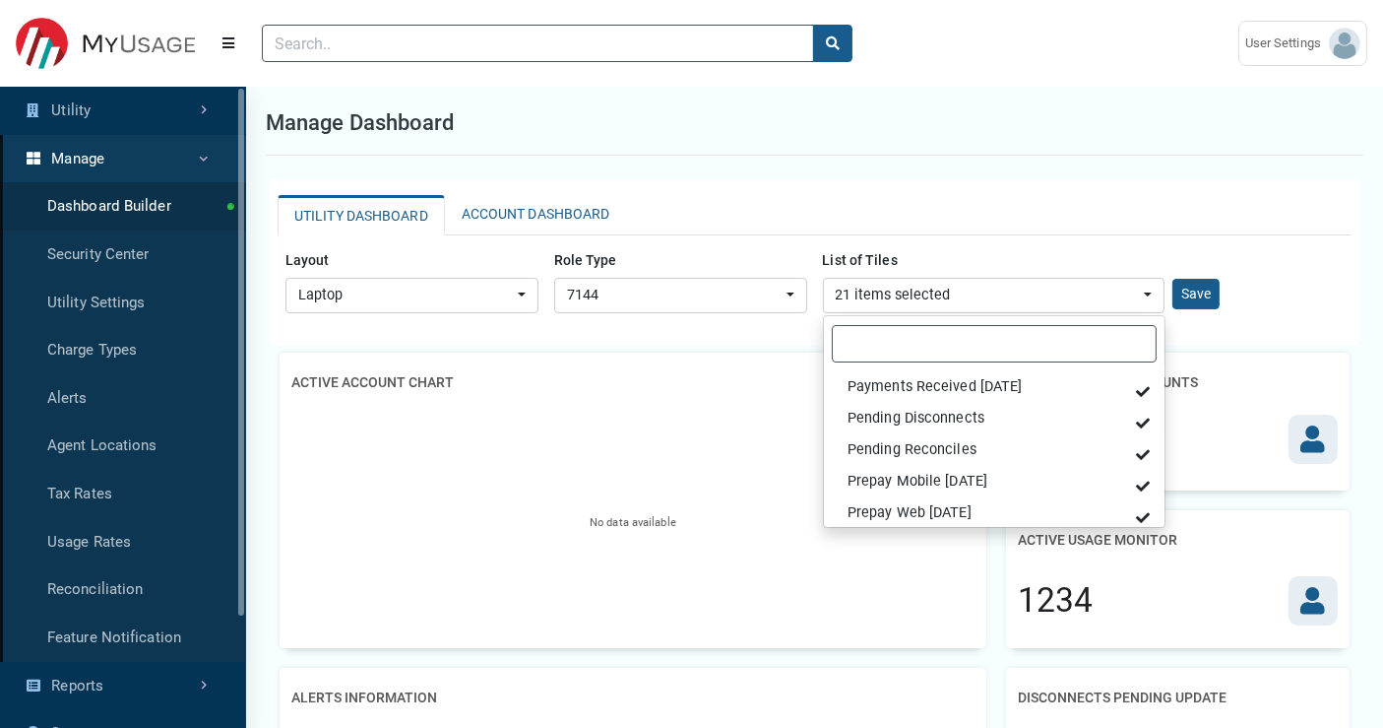
click at [1244, 292] on div "Save" at bounding box center [1218, 294] width 90 height 31
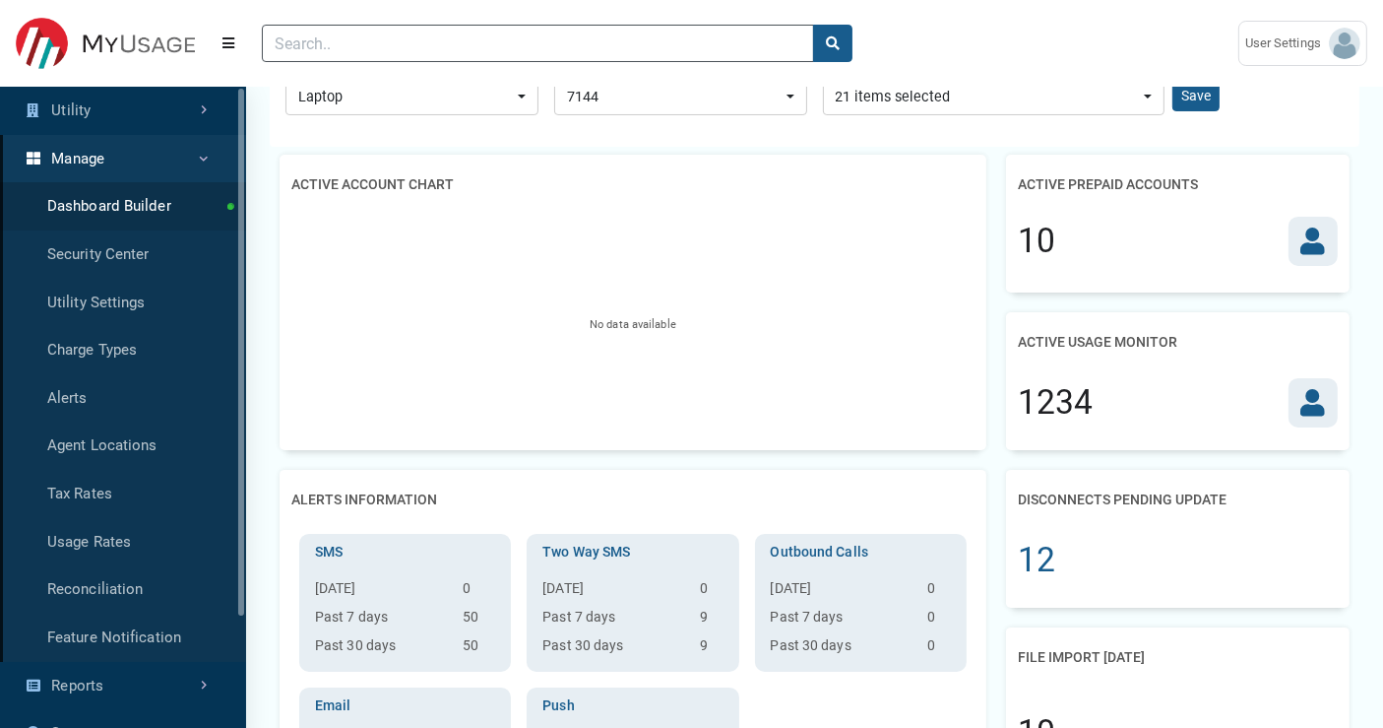
scroll to position [219, 0]
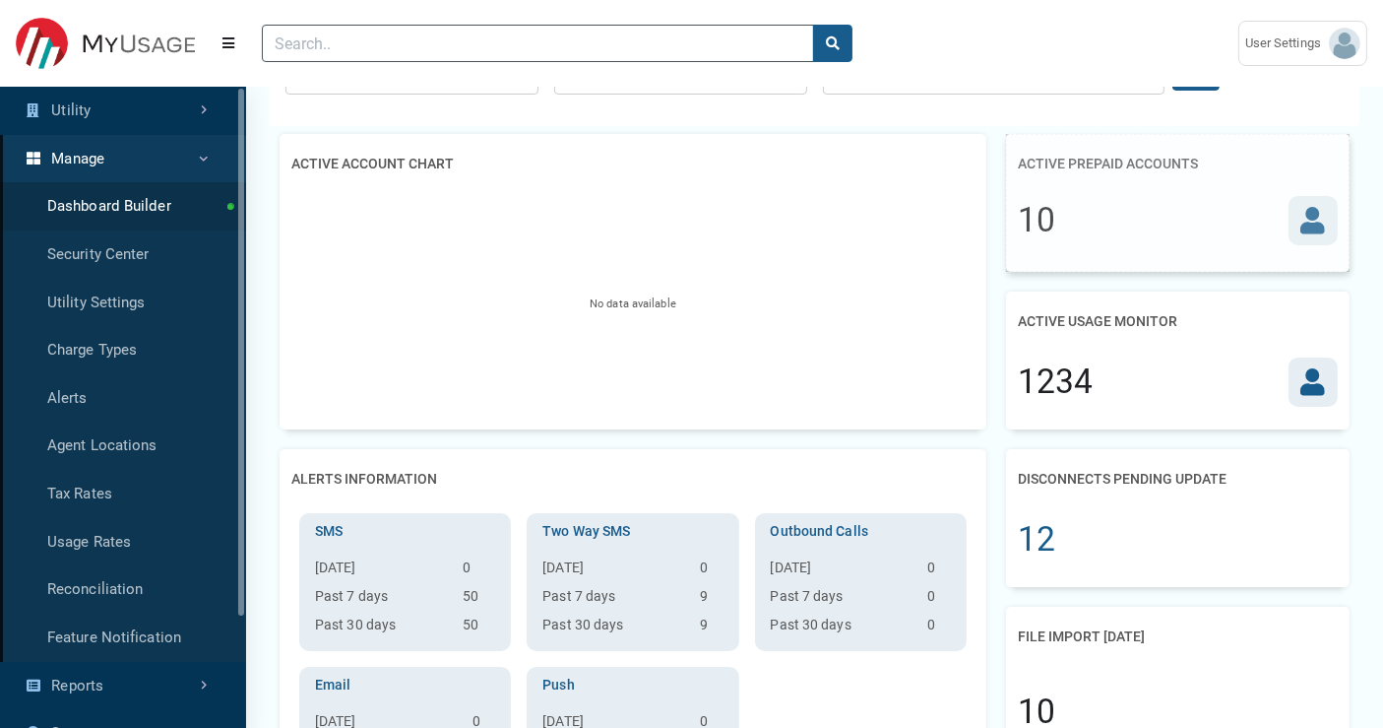
drag, startPoint x: 1142, startPoint y: 208, endPoint x: 1160, endPoint y: 199, distance: 19.8
click at [1160, 199] on div "10" at bounding box center [1178, 220] width 320 height 49
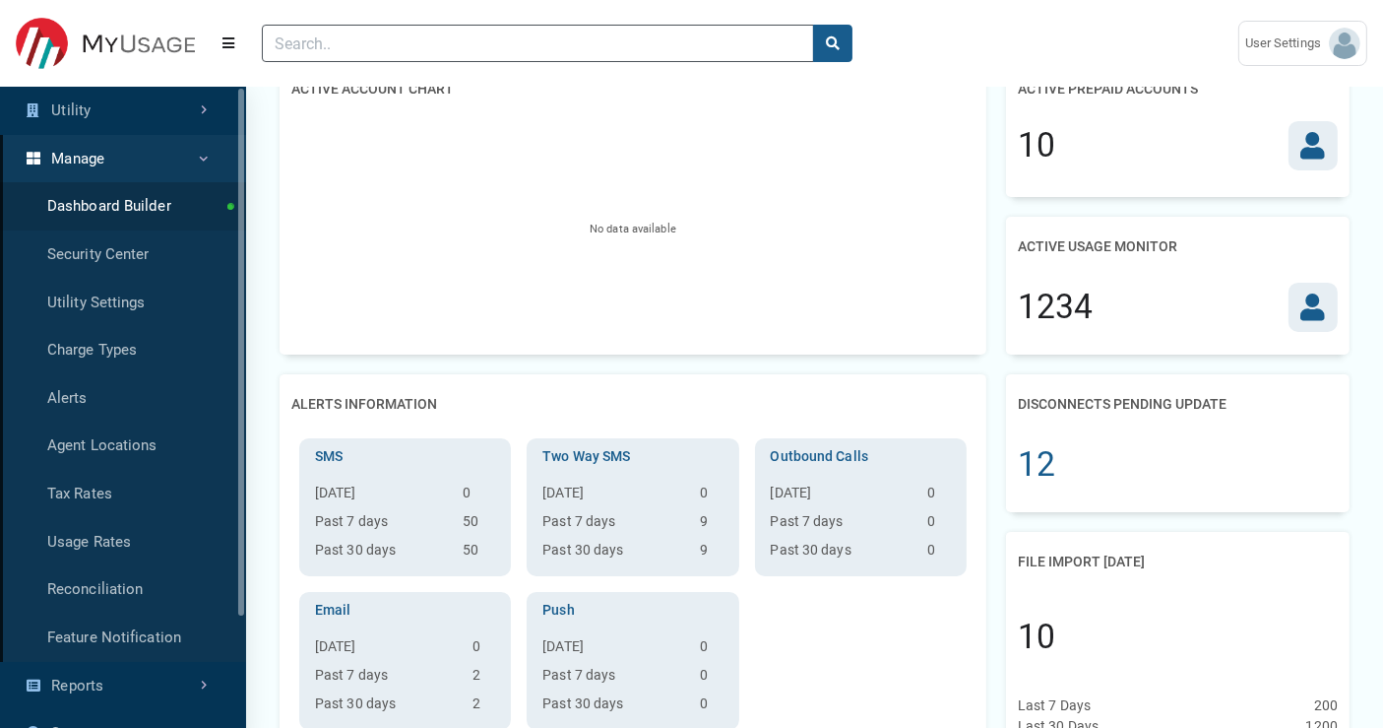
scroll to position [0, 0]
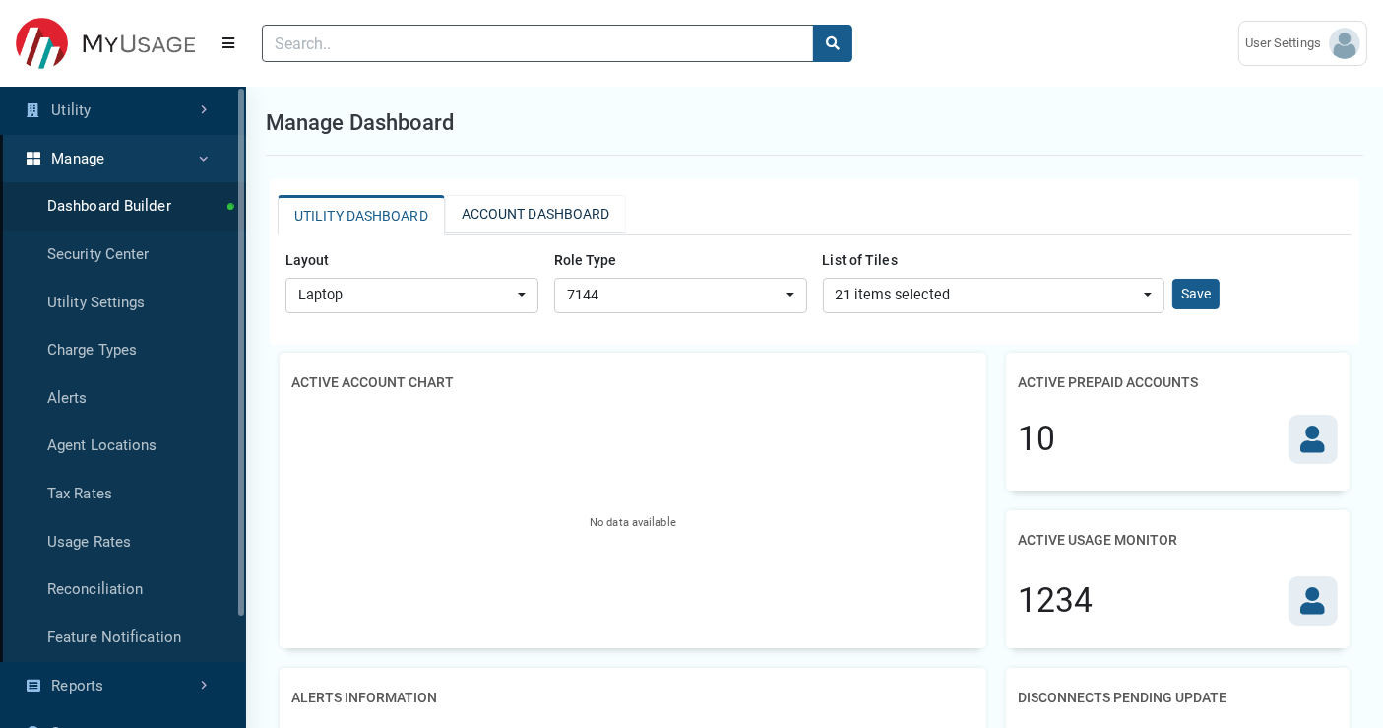
click at [495, 214] on link "ACCOUNT DASHBOARD" at bounding box center [536, 214] width 182 height 38
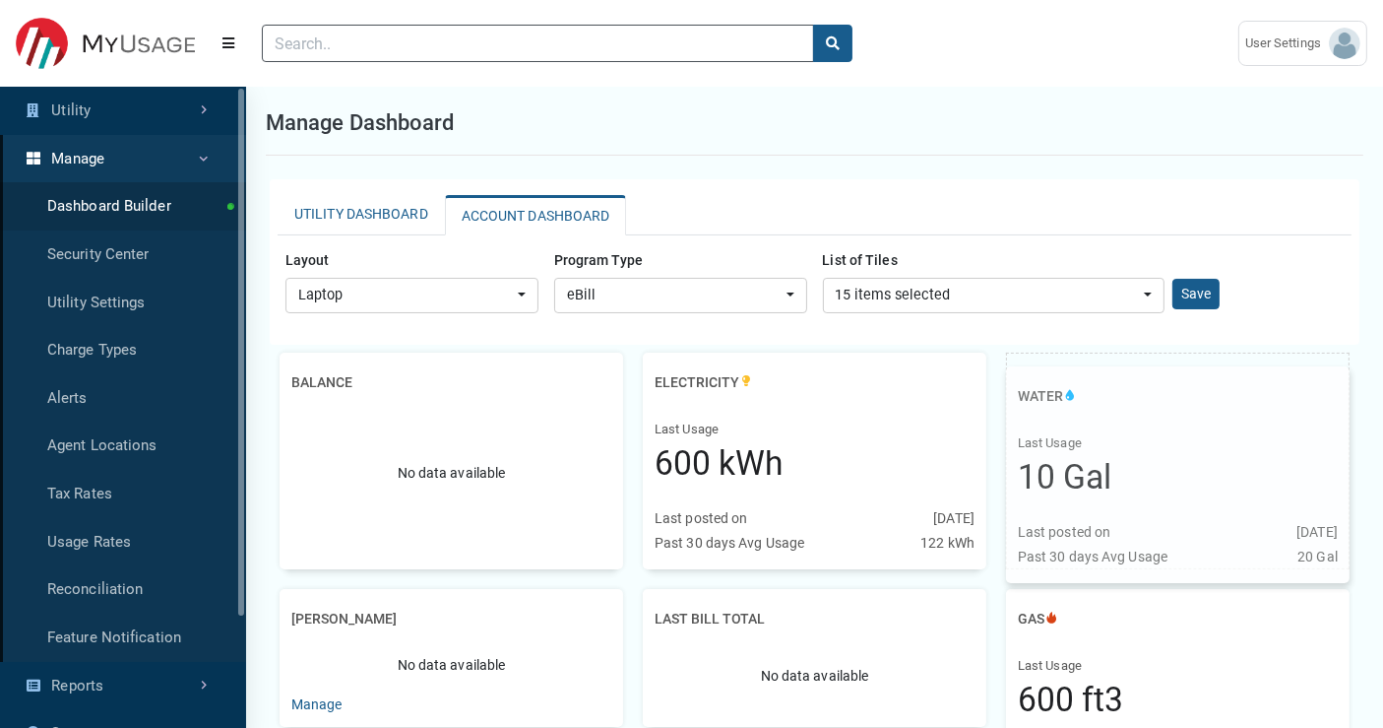
drag, startPoint x: 1135, startPoint y: 428, endPoint x: 1155, endPoint y: 442, distance: 24.0
click at [1155, 442] on div "Last Usage" at bounding box center [1178, 443] width 320 height 20
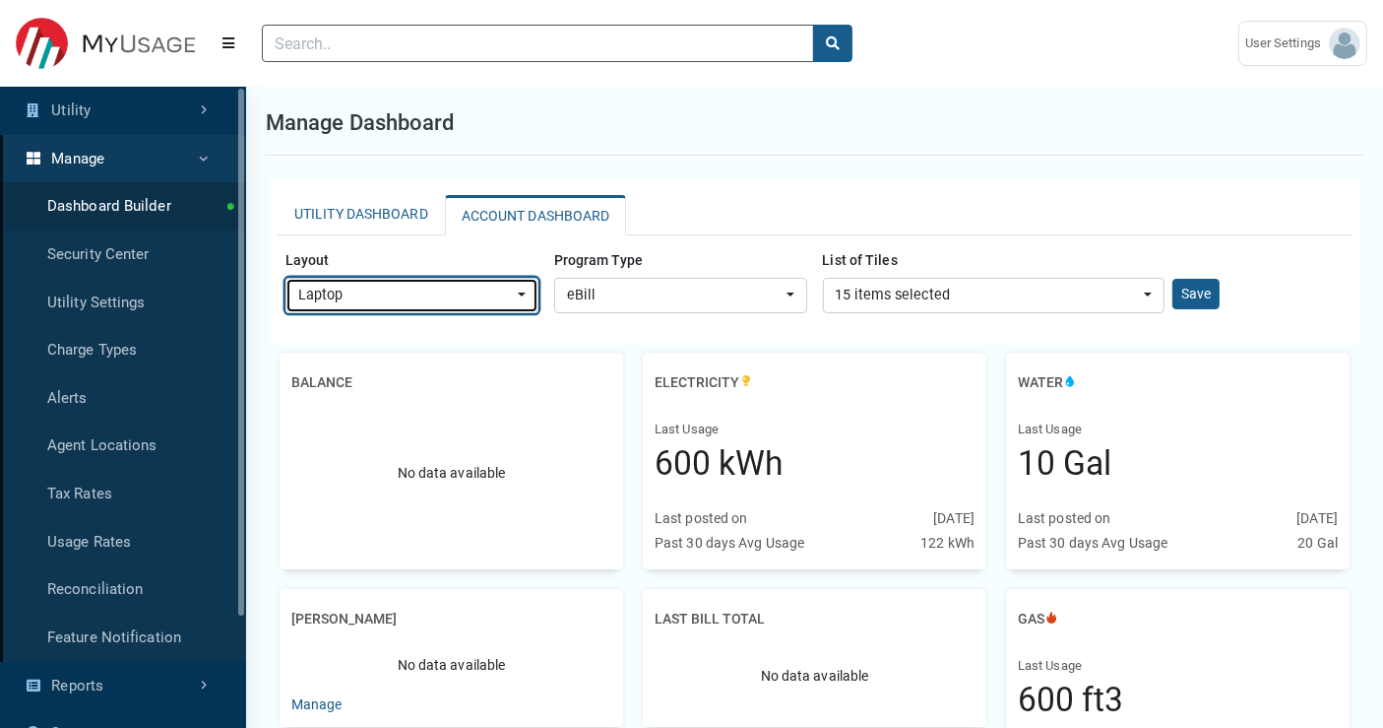
click at [495, 281] on button "Laptop" at bounding box center [412, 295] width 253 height 35
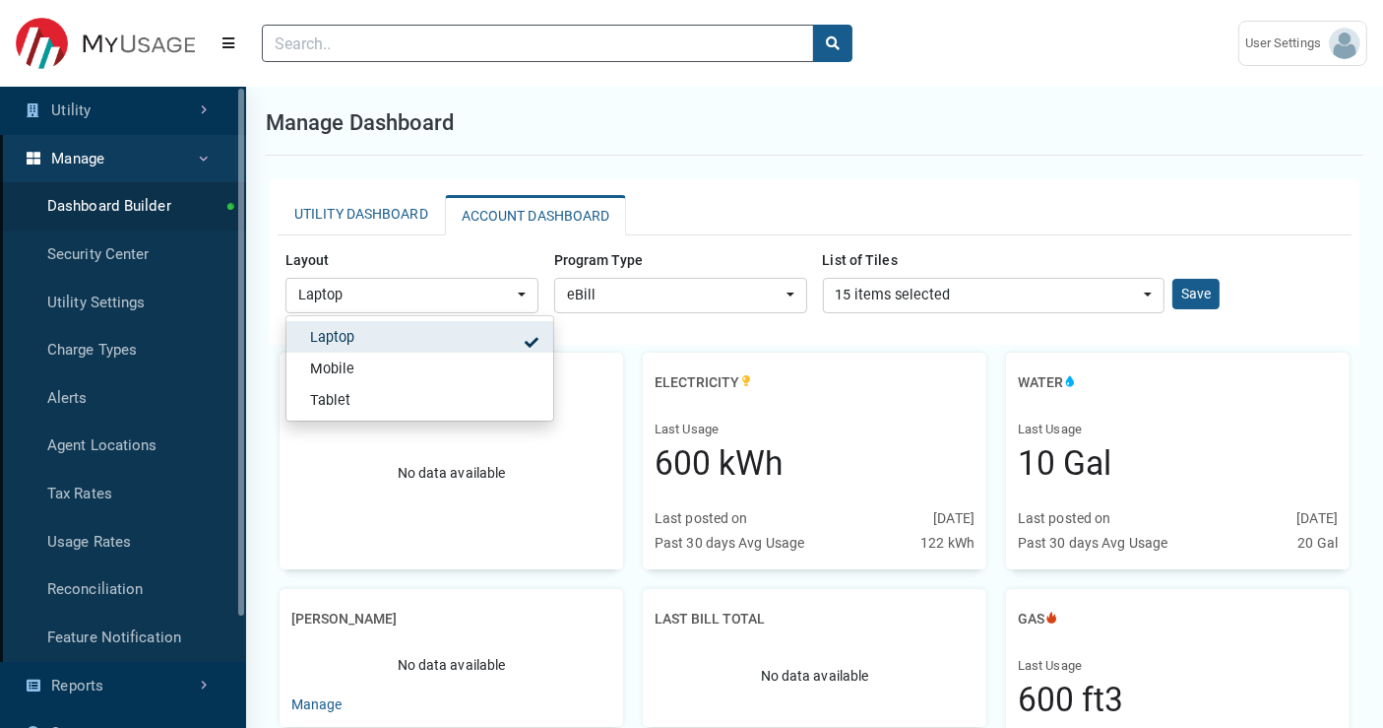
click at [618, 325] on div "Layout Laptop Mobile Tablet Laptop Laptop Mobile Tablet Program Type eBill" at bounding box center [815, 282] width 1074 height 94
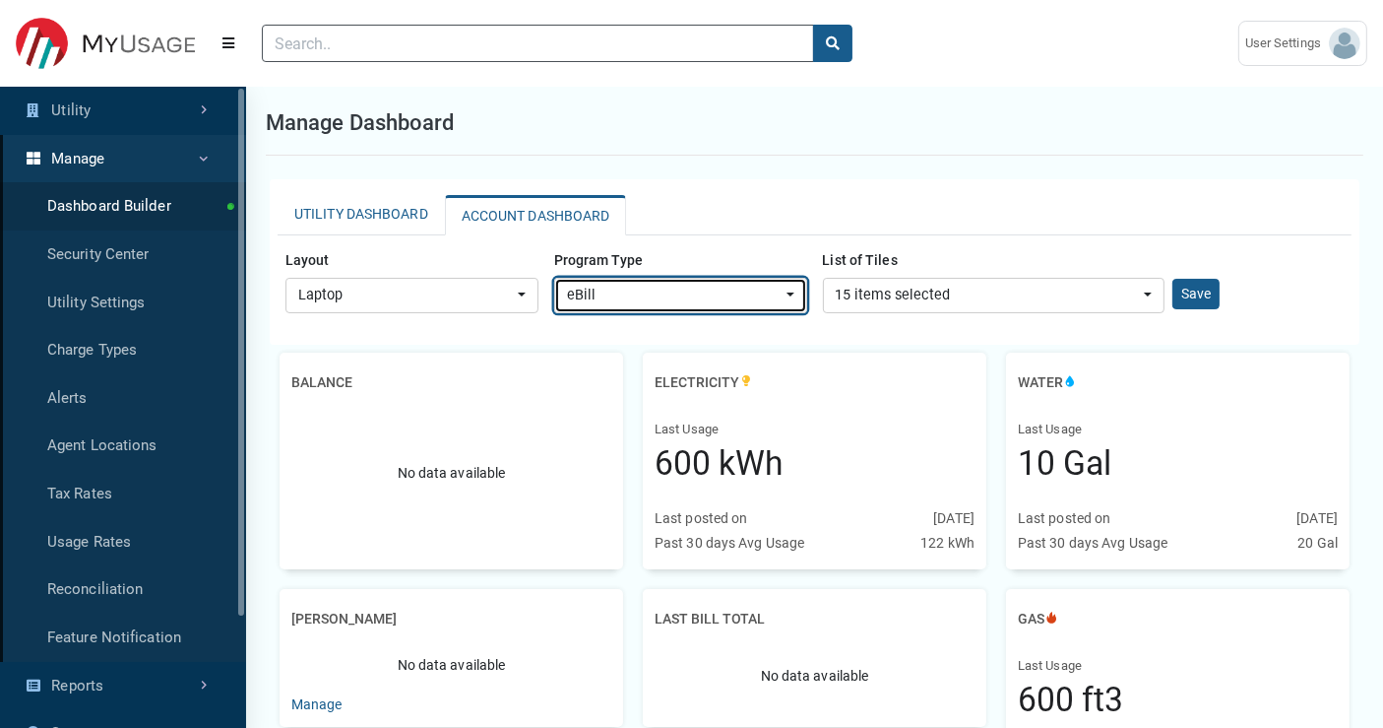
click at [652, 293] on div "eBill" at bounding box center [675, 296] width 216 height 22
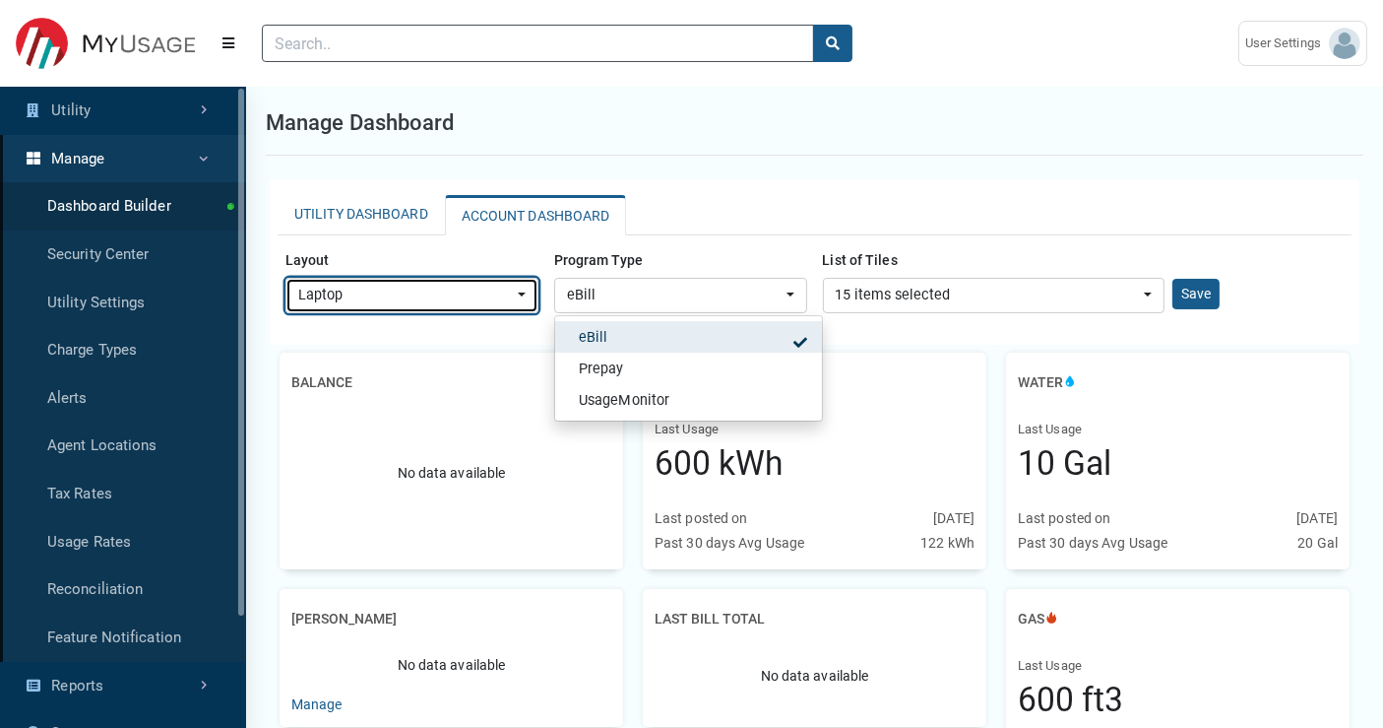
click at [489, 296] on div "Laptop" at bounding box center [406, 296] width 216 height 22
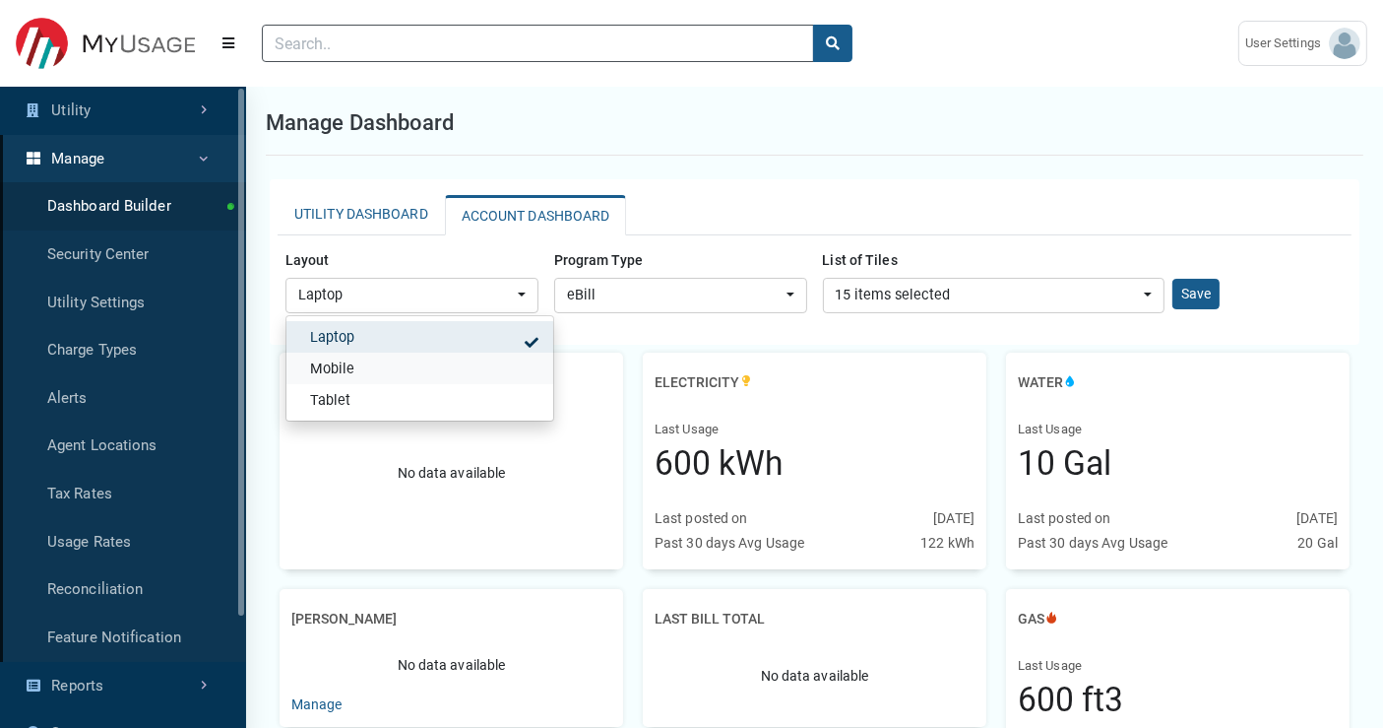
click at [405, 368] on link "Mobile" at bounding box center [419, 368] width 267 height 32
select select "Mobile"
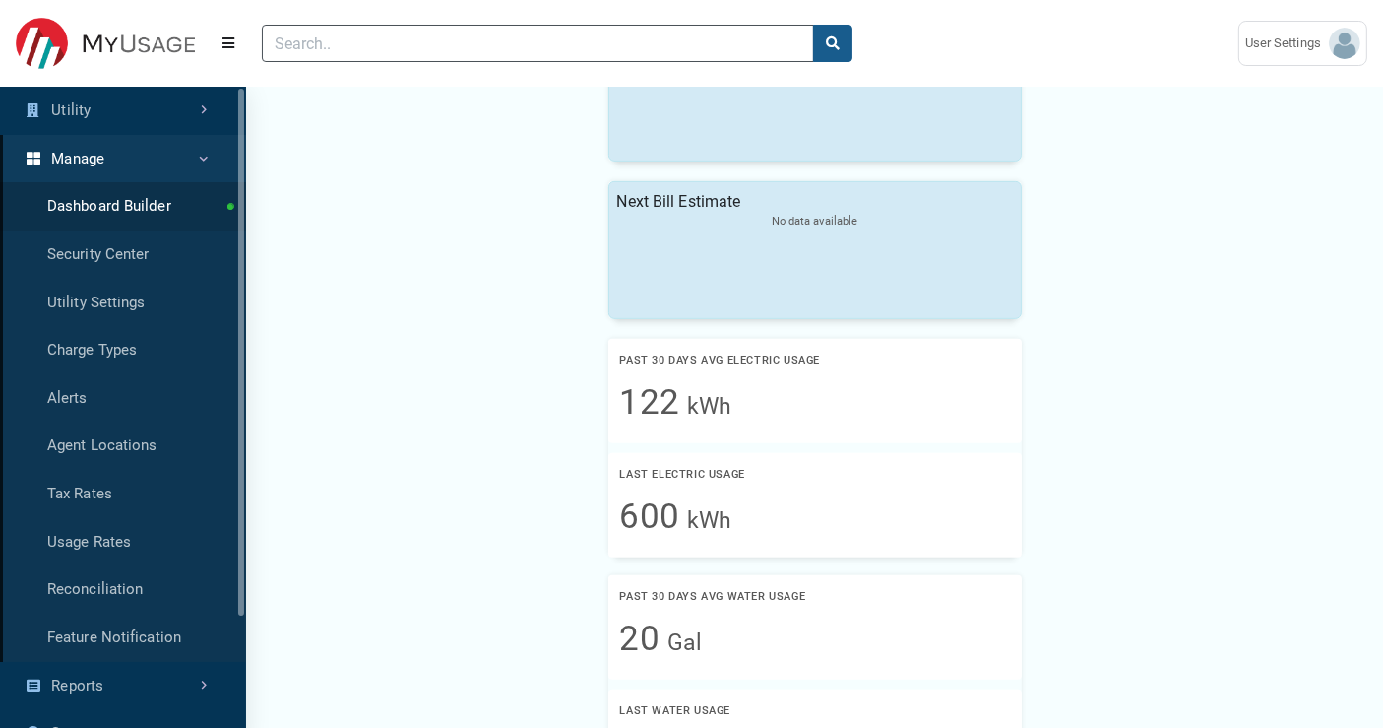
scroll to position [1094, 0]
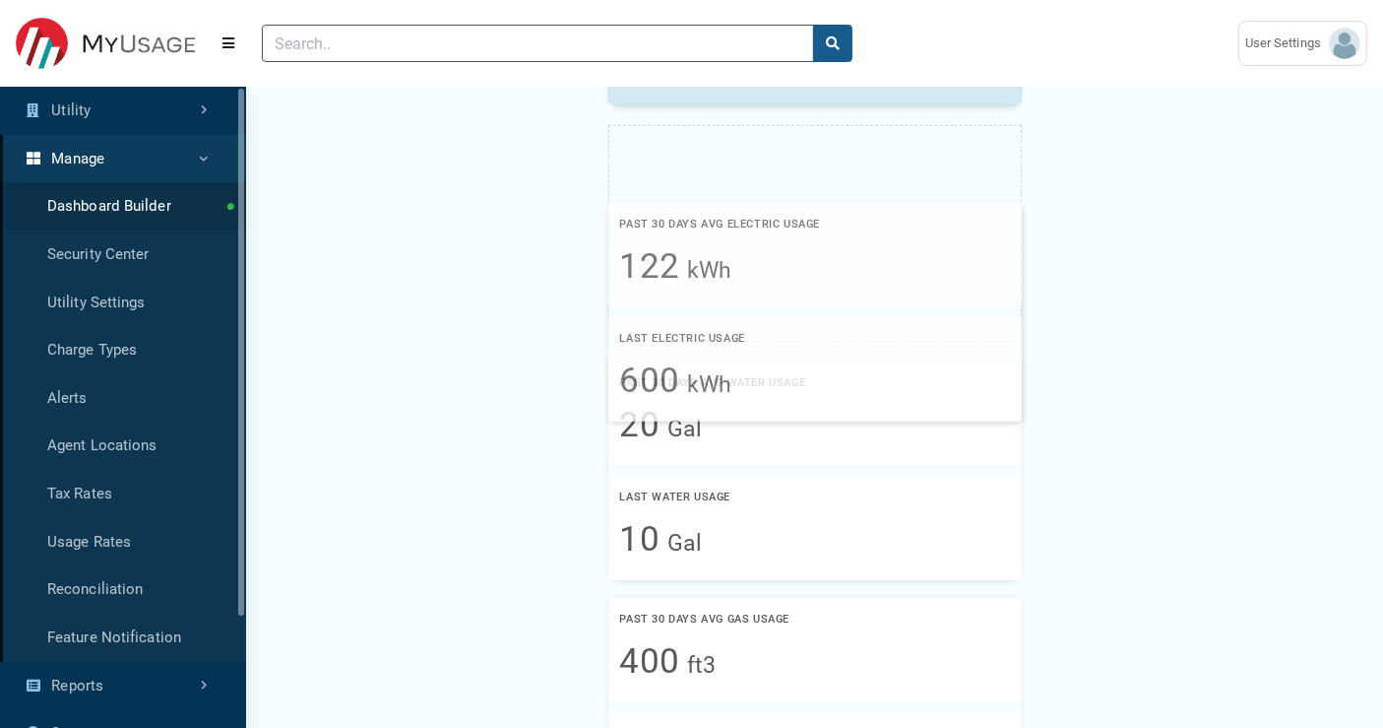
drag, startPoint x: 784, startPoint y: 315, endPoint x: 804, endPoint y: 347, distance: 37.7
click at [804, 355] on span "600 kWh" at bounding box center [815, 382] width 390 height 54
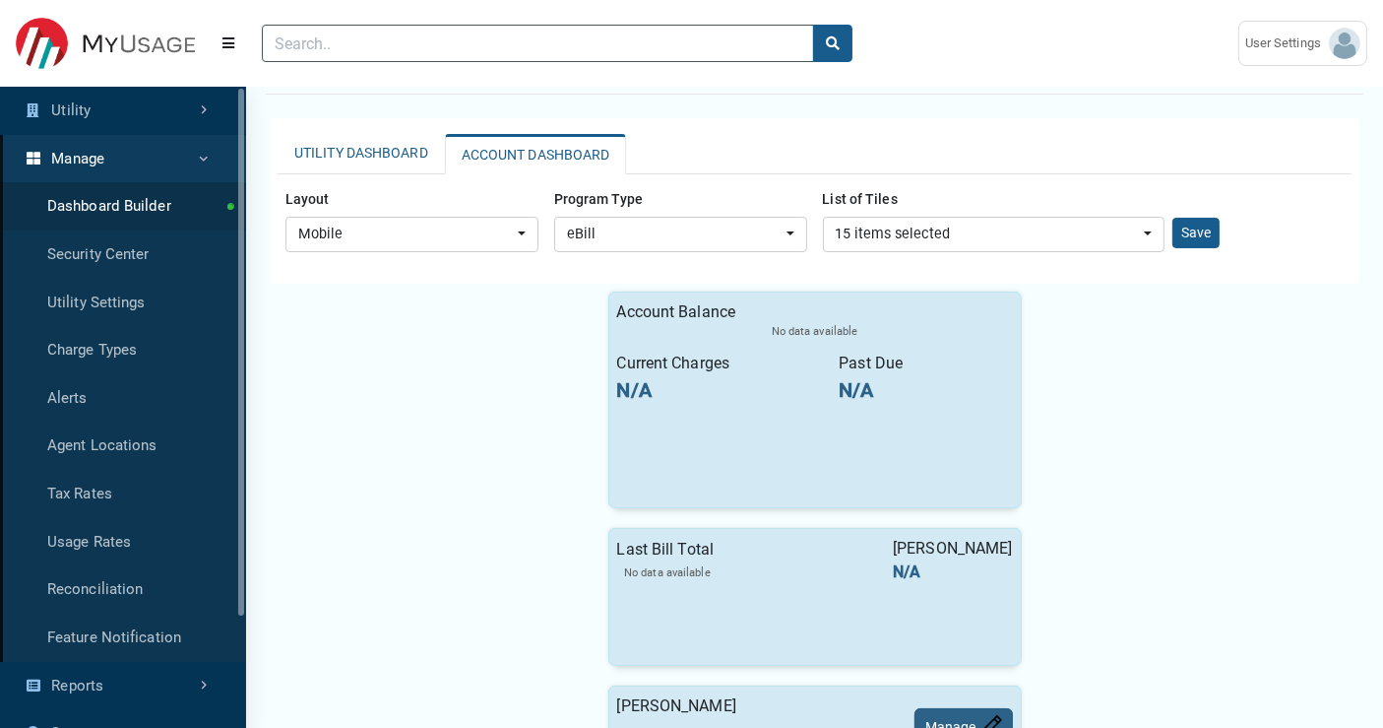
scroll to position [0, 0]
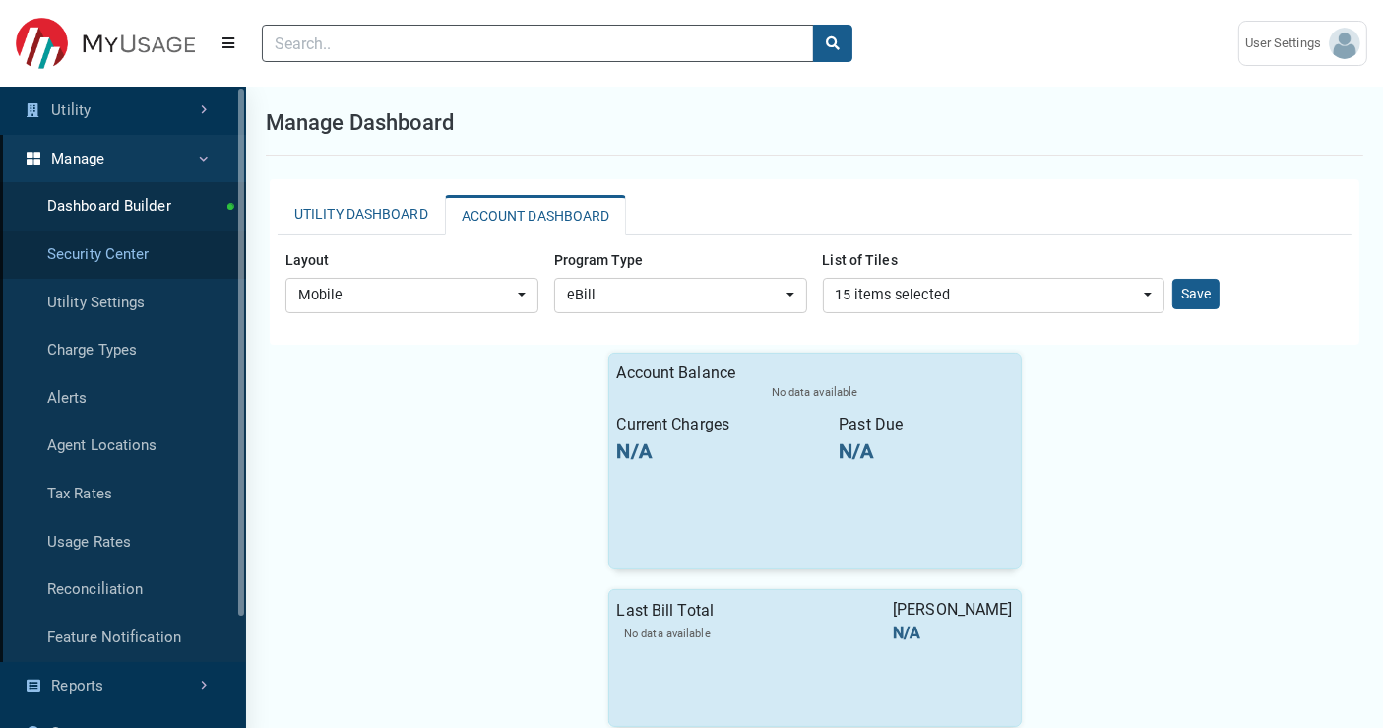
click at [148, 255] on link "Security Center" at bounding box center [123, 254] width 246 height 48
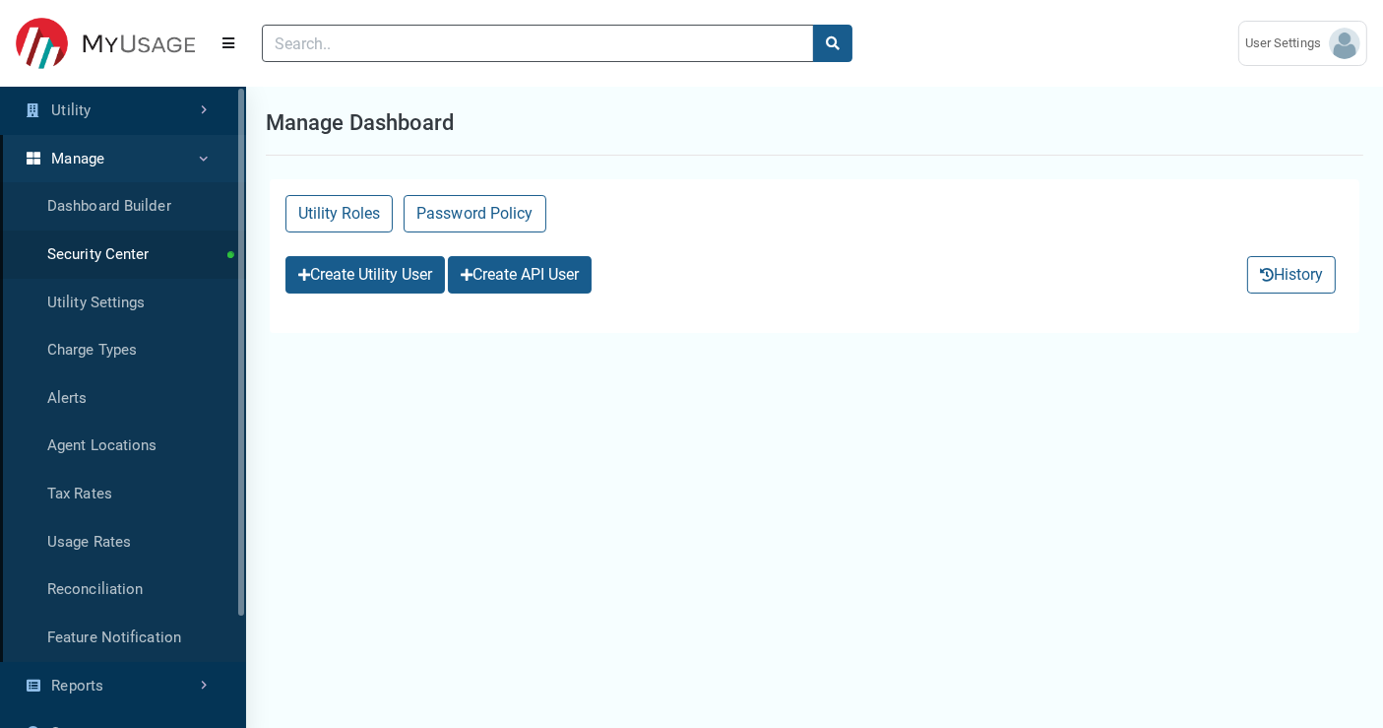
select select "25 per page"
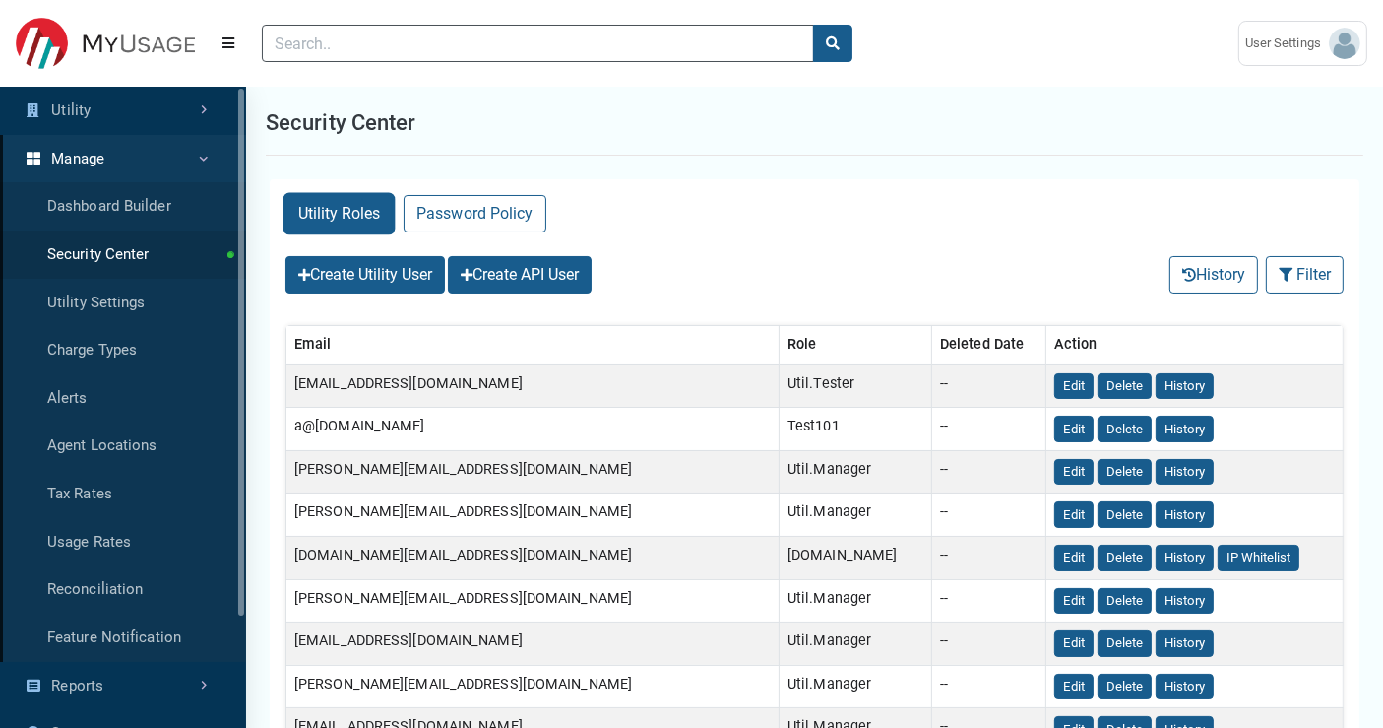
click at [323, 206] on button "Utility Roles" at bounding box center [339, 213] width 107 height 37
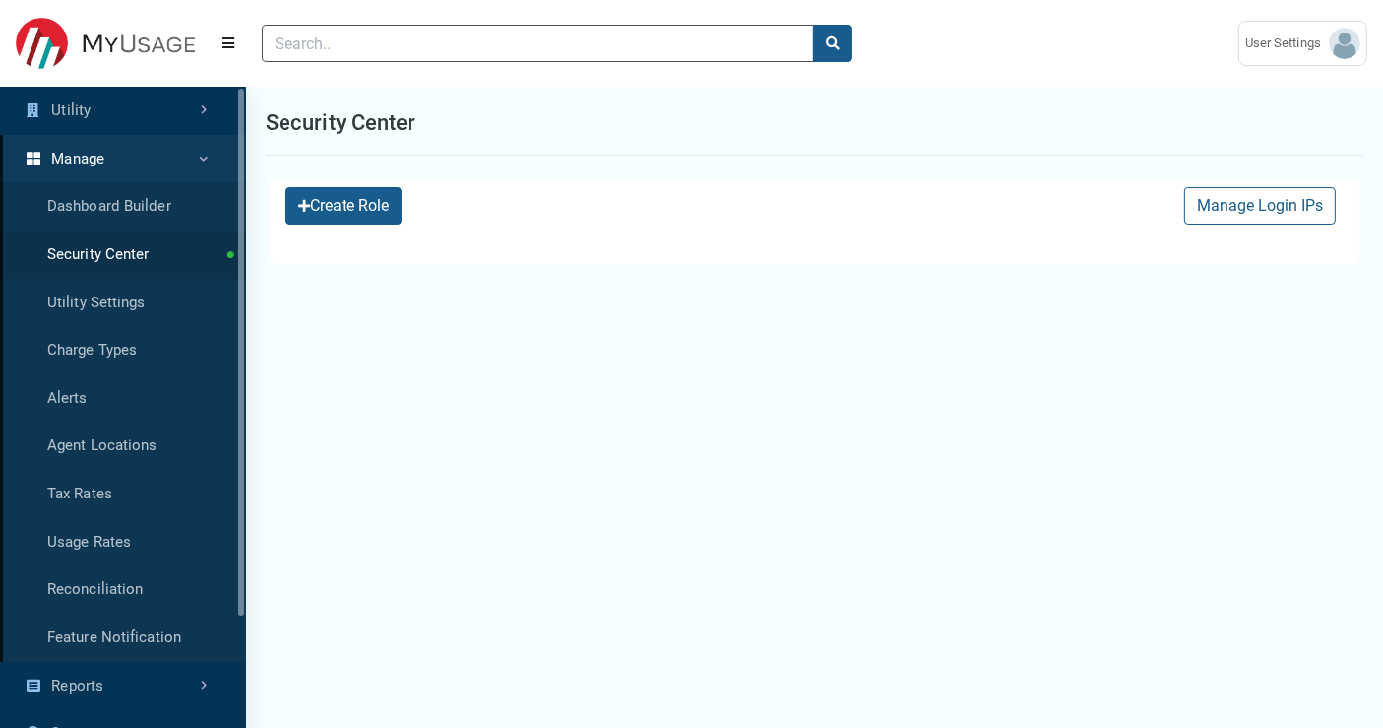
select select "25 per page"
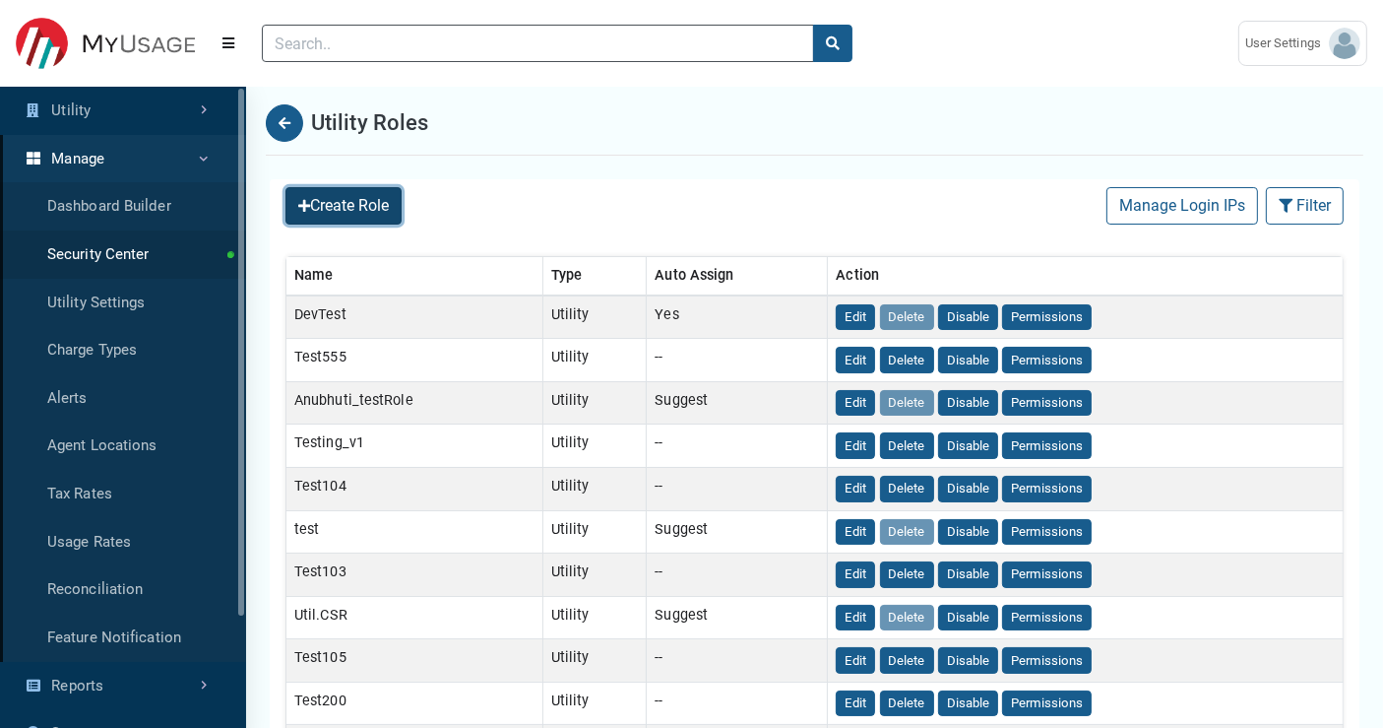
click at [366, 205] on button "Create Role" at bounding box center [344, 205] width 116 height 37
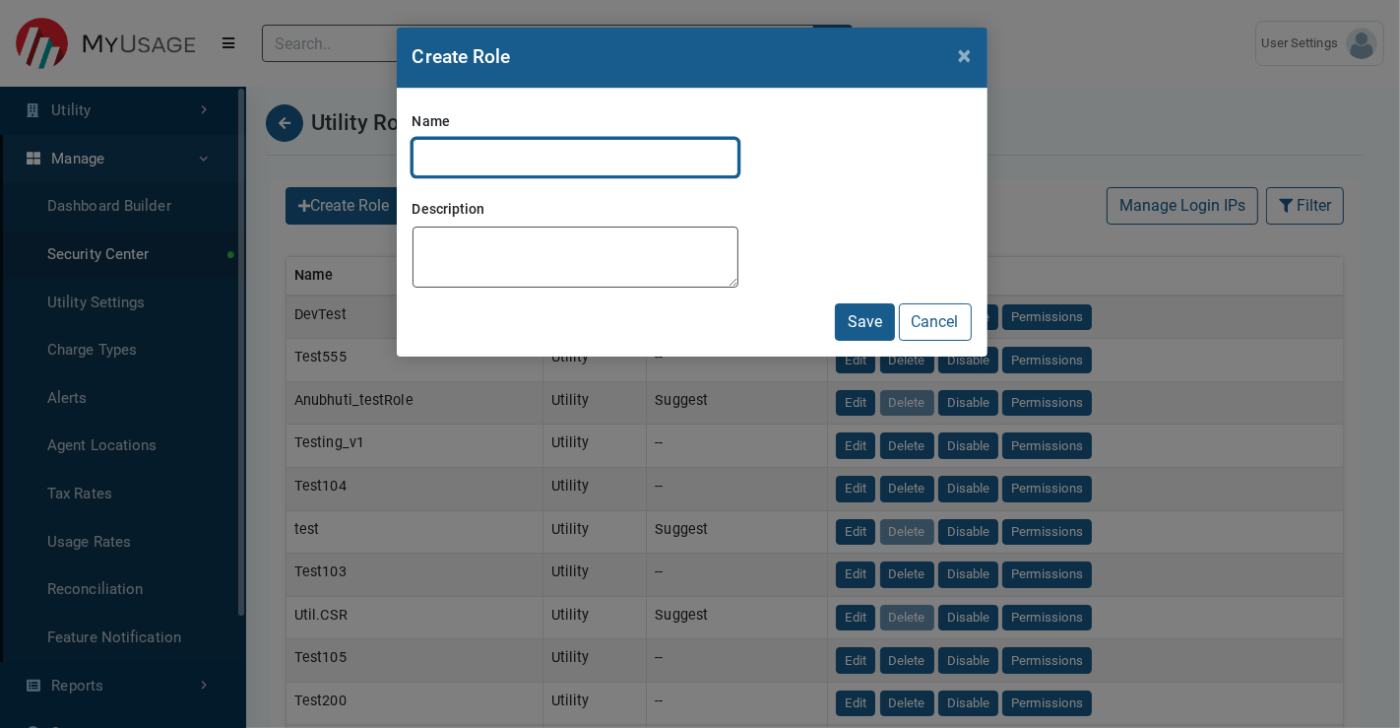
click at [439, 164] on input "Name" at bounding box center [576, 157] width 326 height 37
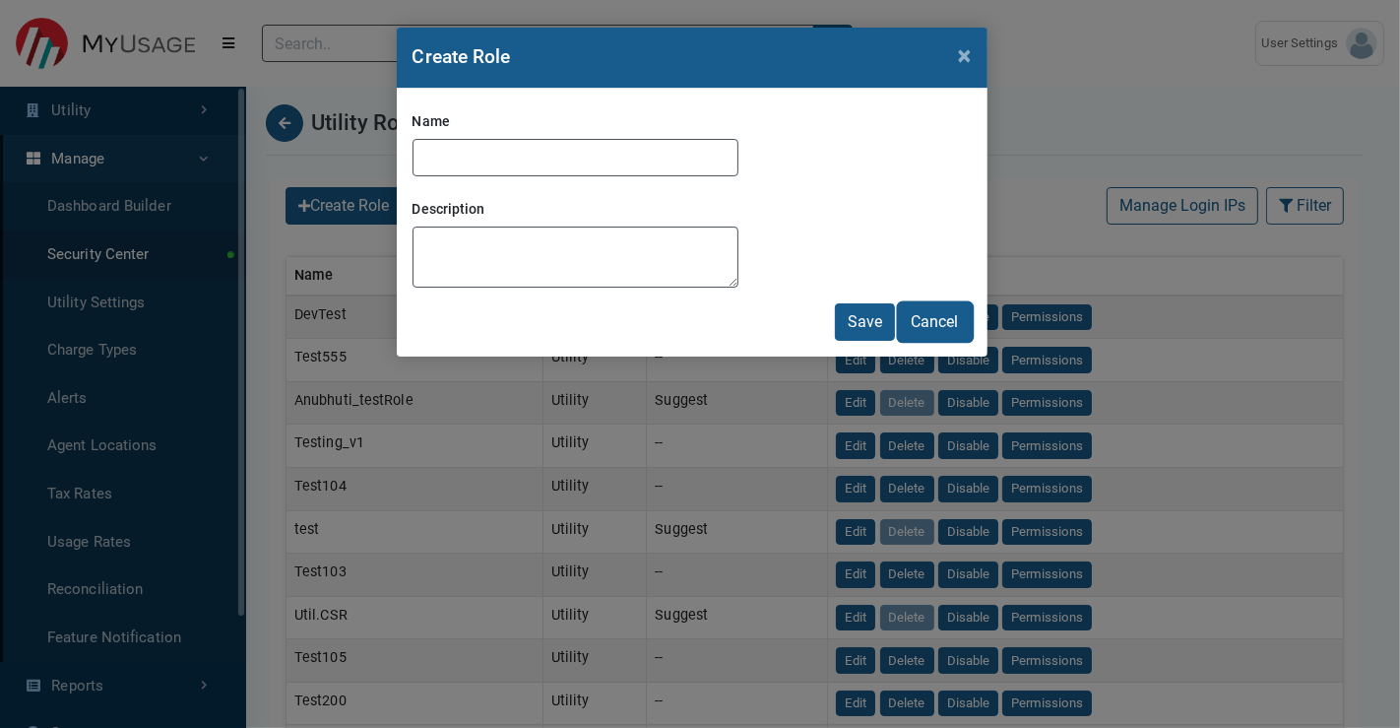
click at [946, 326] on button "Cancel" at bounding box center [935, 321] width 73 height 37
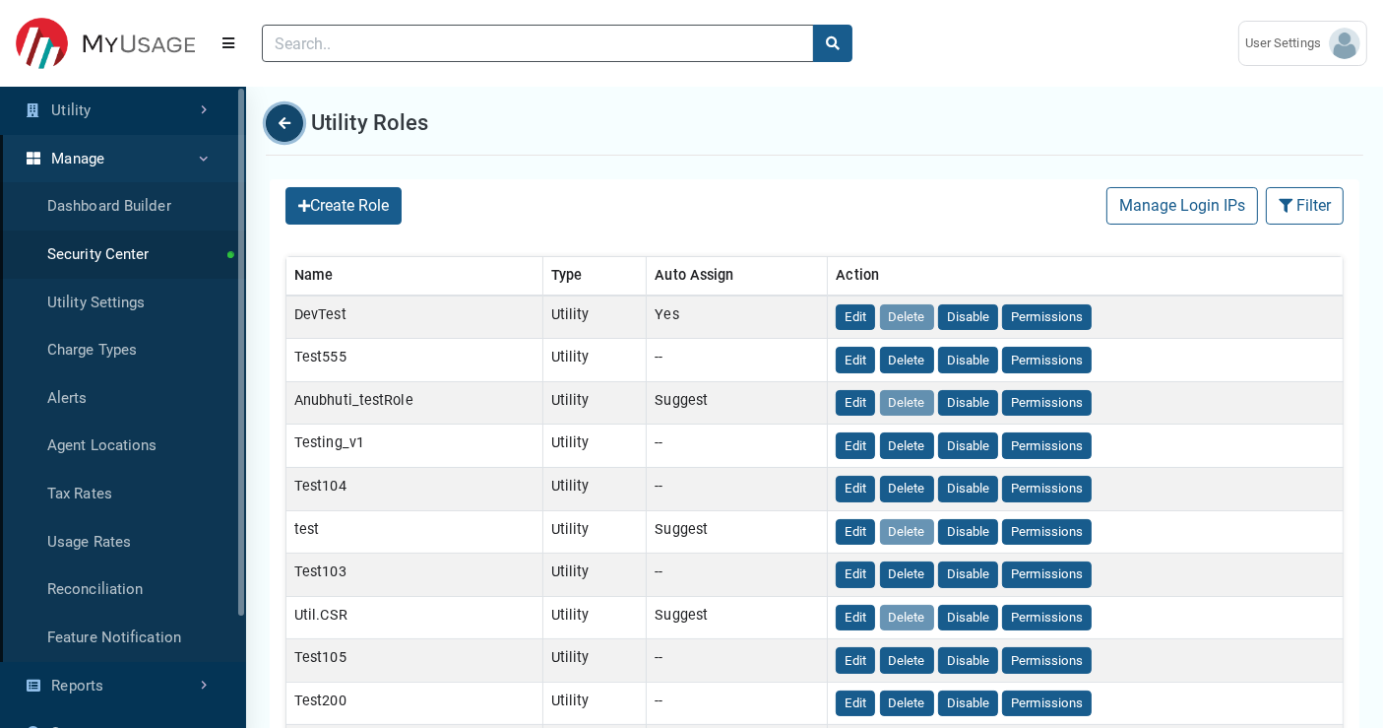
click at [279, 125] on icon "Back" at bounding box center [285, 123] width 12 height 14
select select "25 per page"
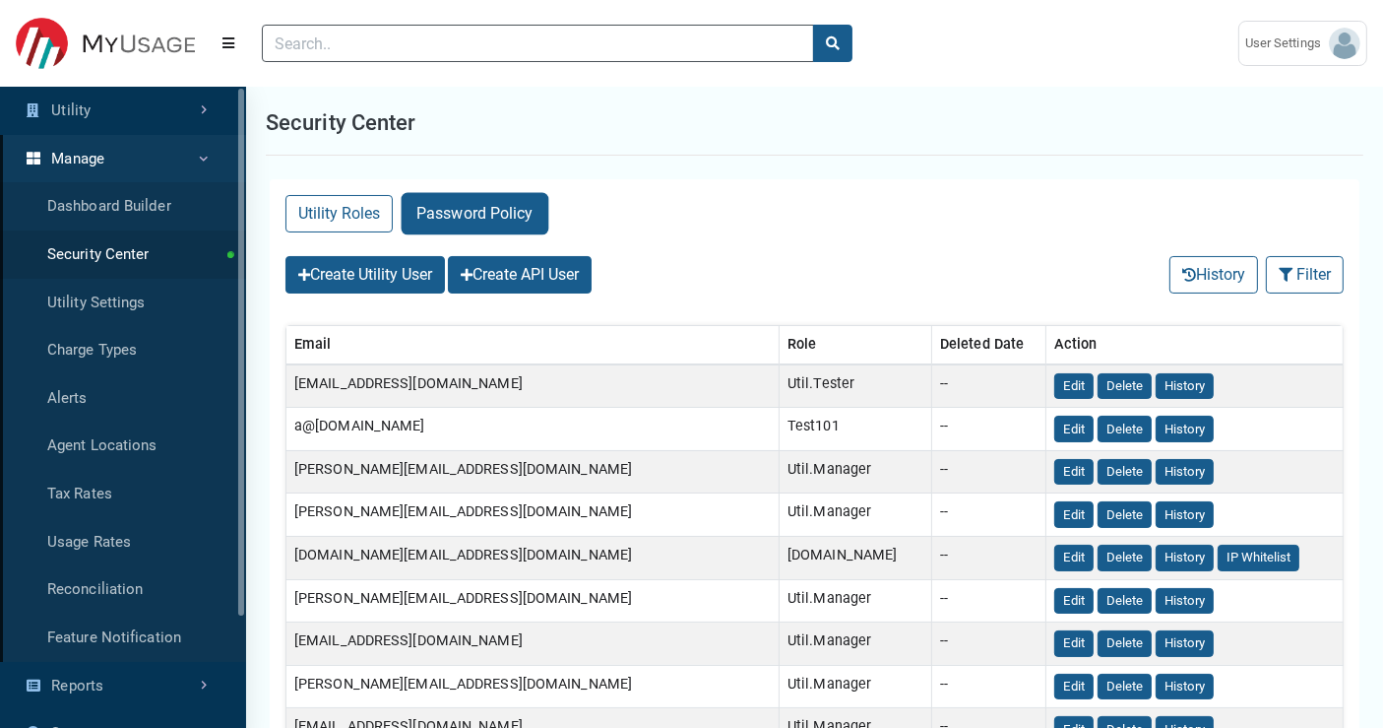
click at [465, 209] on link "Password Policy" at bounding box center [475, 213] width 143 height 37
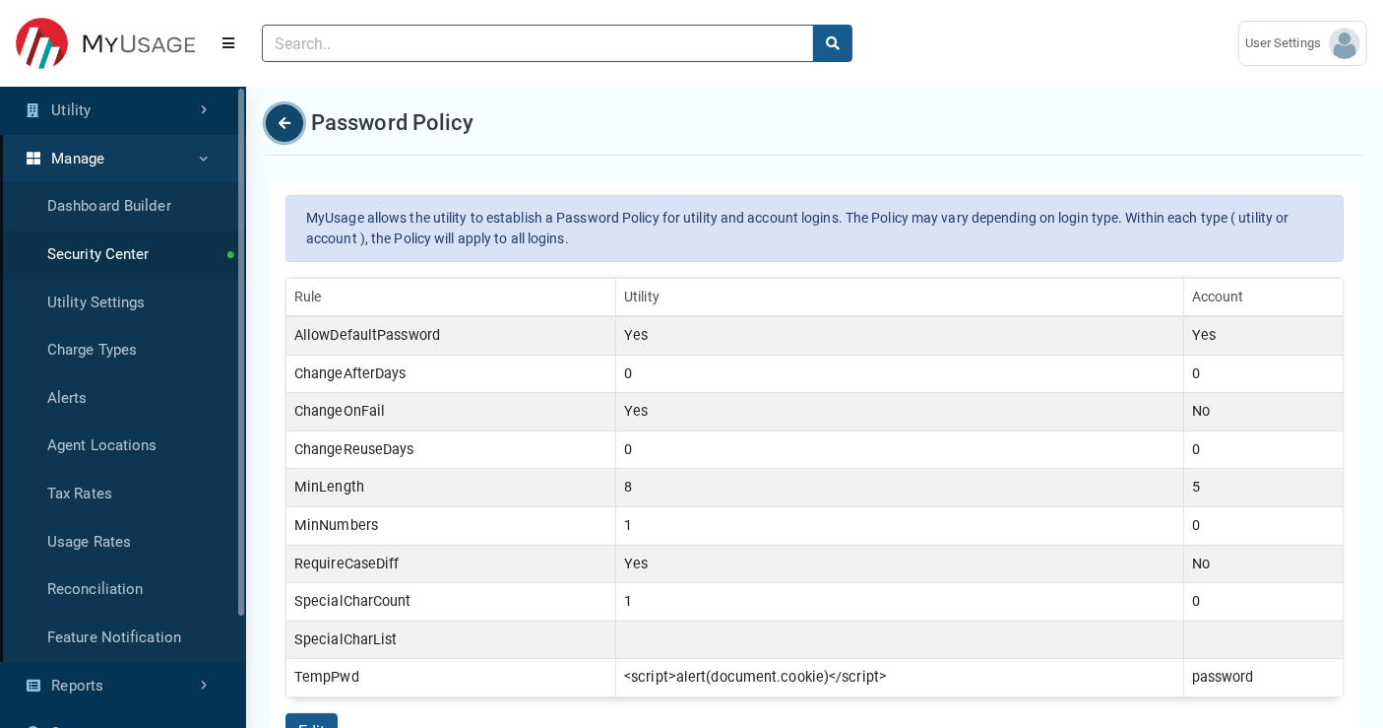
click at [277, 130] on button "Back" at bounding box center [284, 122] width 37 height 37
select select "25 per page"
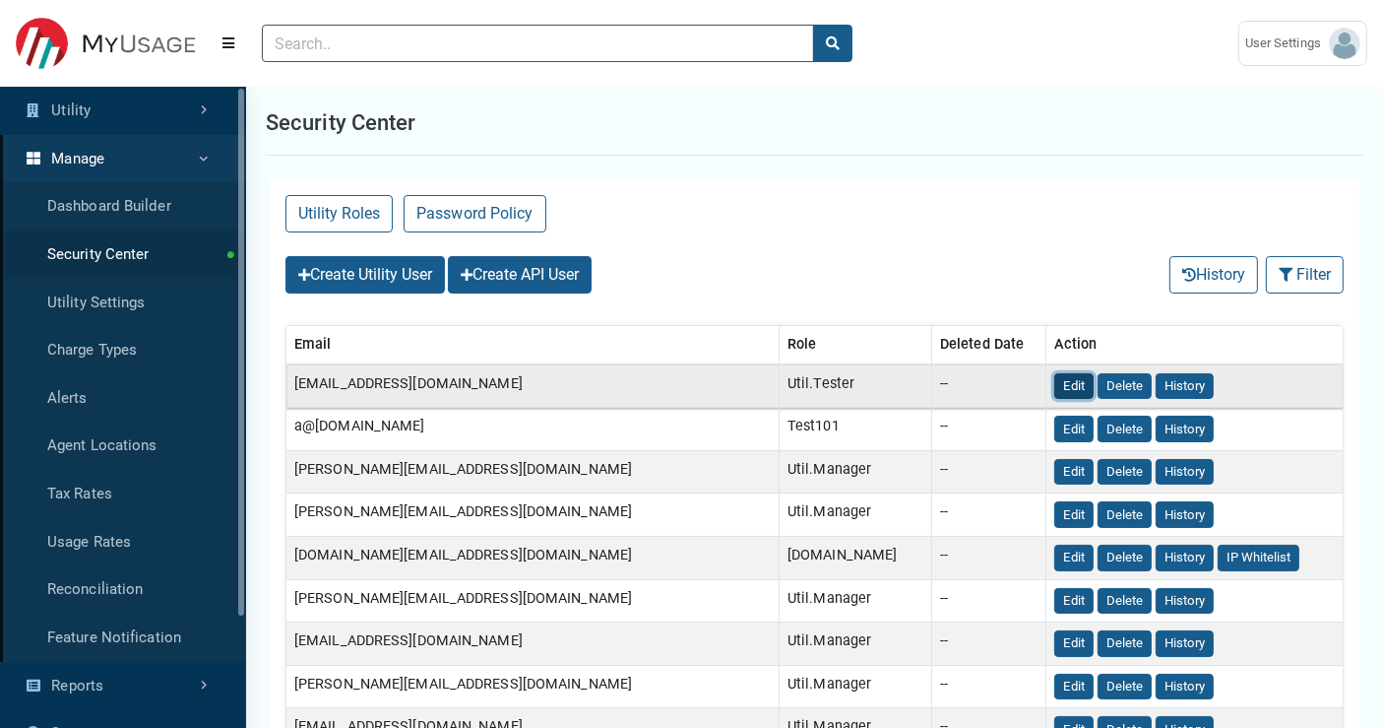
click at [1054, 382] on button "Edit" at bounding box center [1073, 386] width 39 height 27
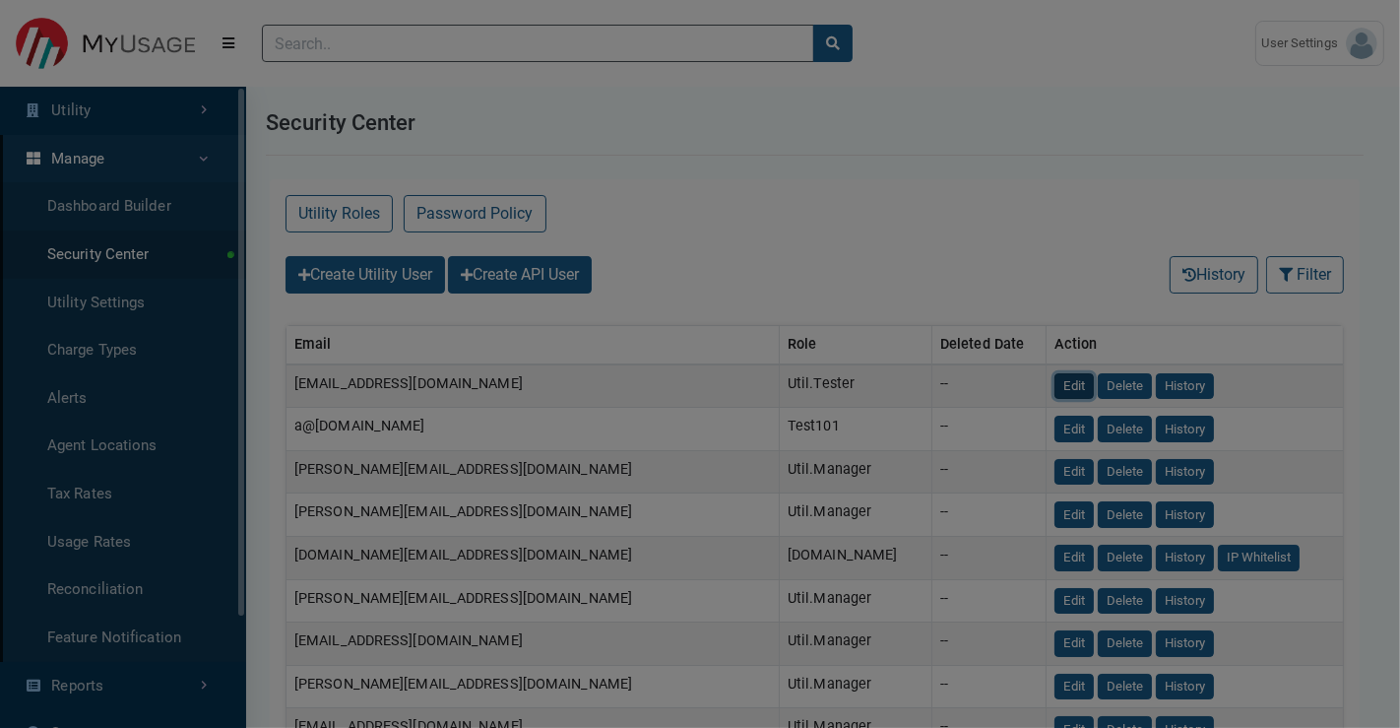
select select
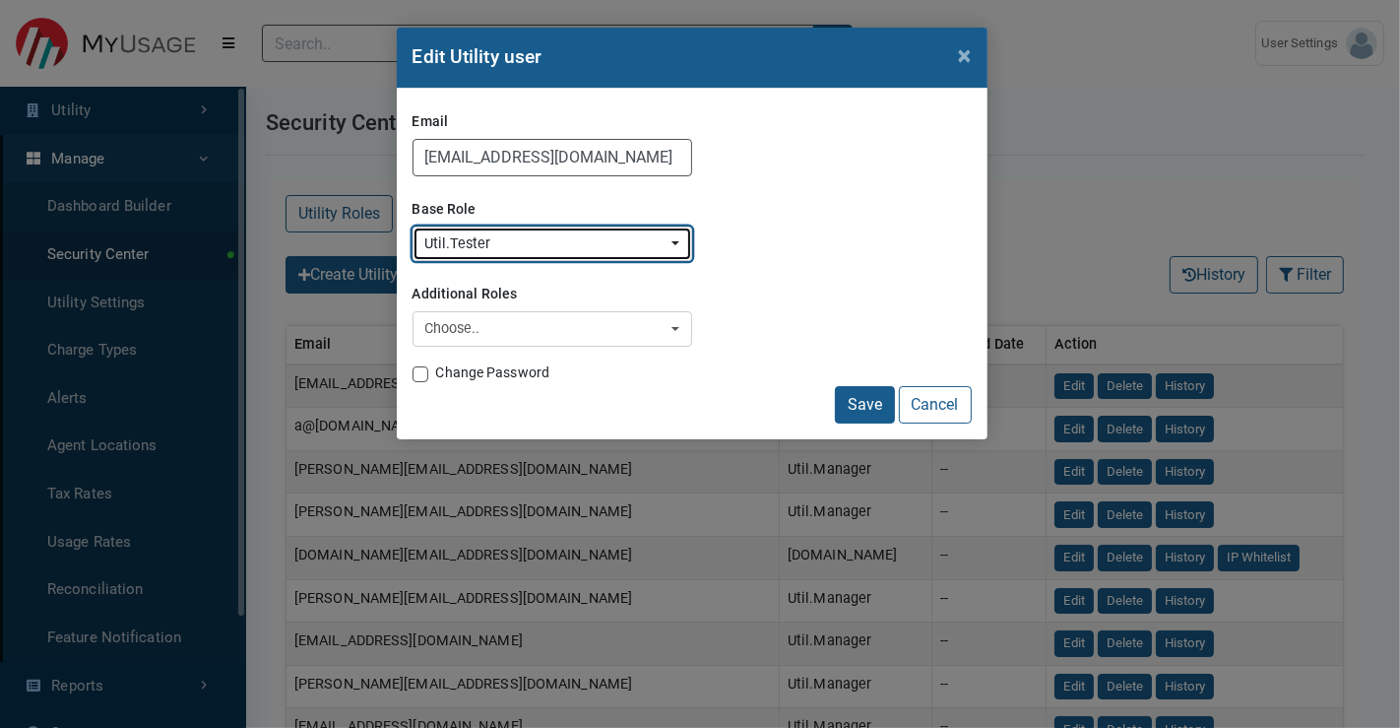
click at [510, 237] on div "Util.Tester" at bounding box center [546, 244] width 242 height 22
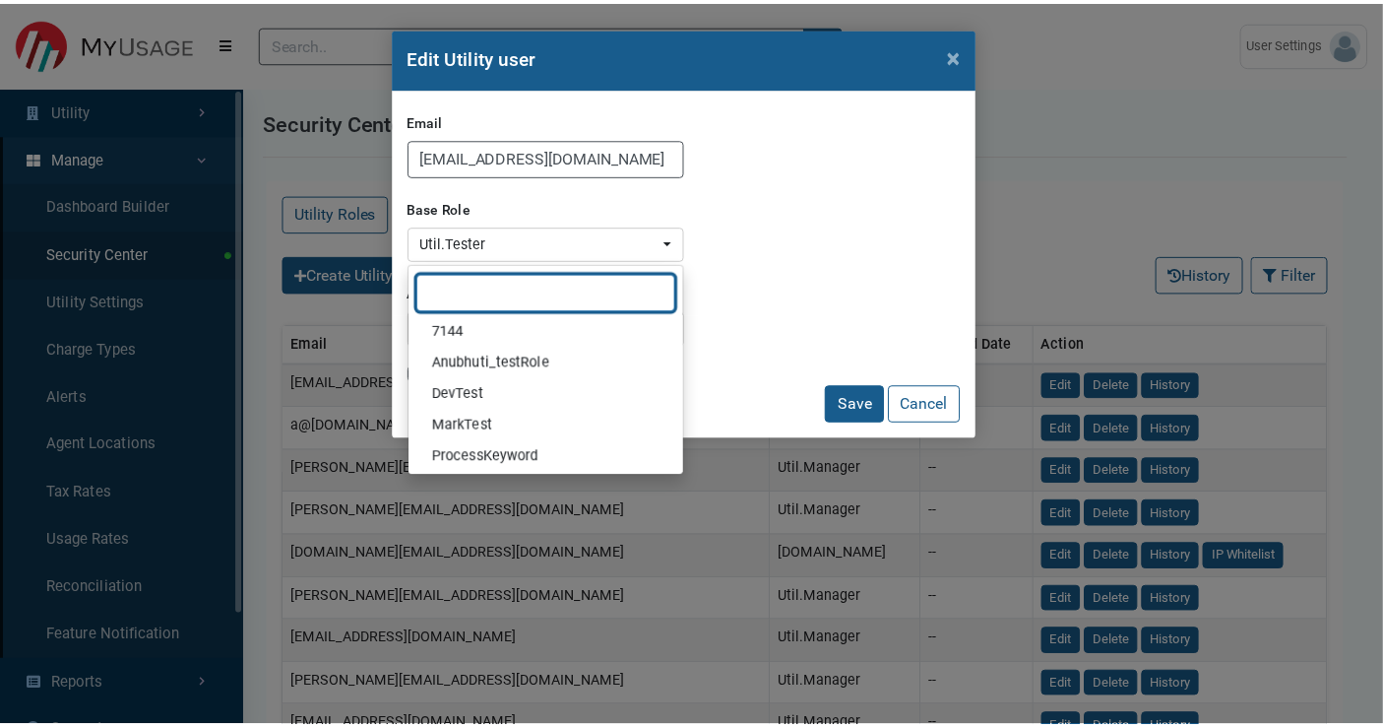
scroll to position [377, 0]
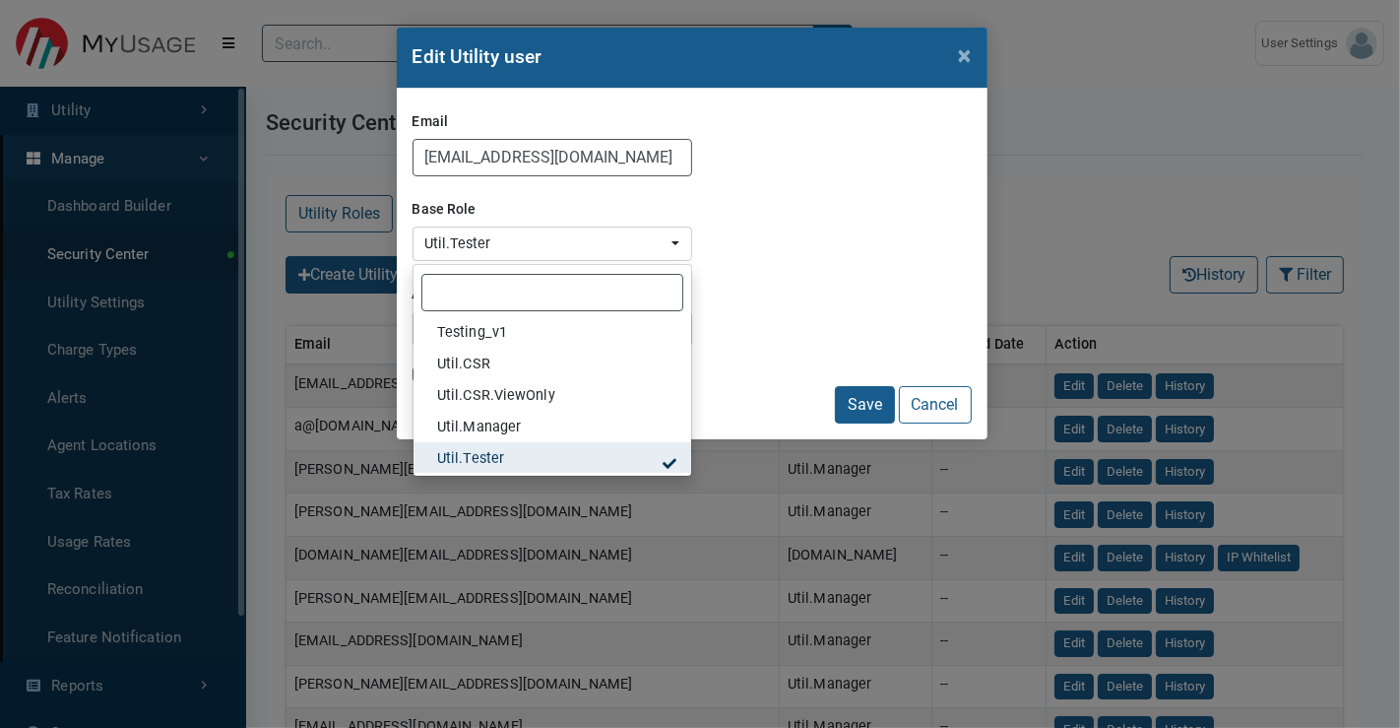
click at [802, 219] on div "Base Role 7144 Anubhuti_testRole DevTest MarkTest ProcessKeyword test Test101 T…" at bounding box center [692, 227] width 559 height 70
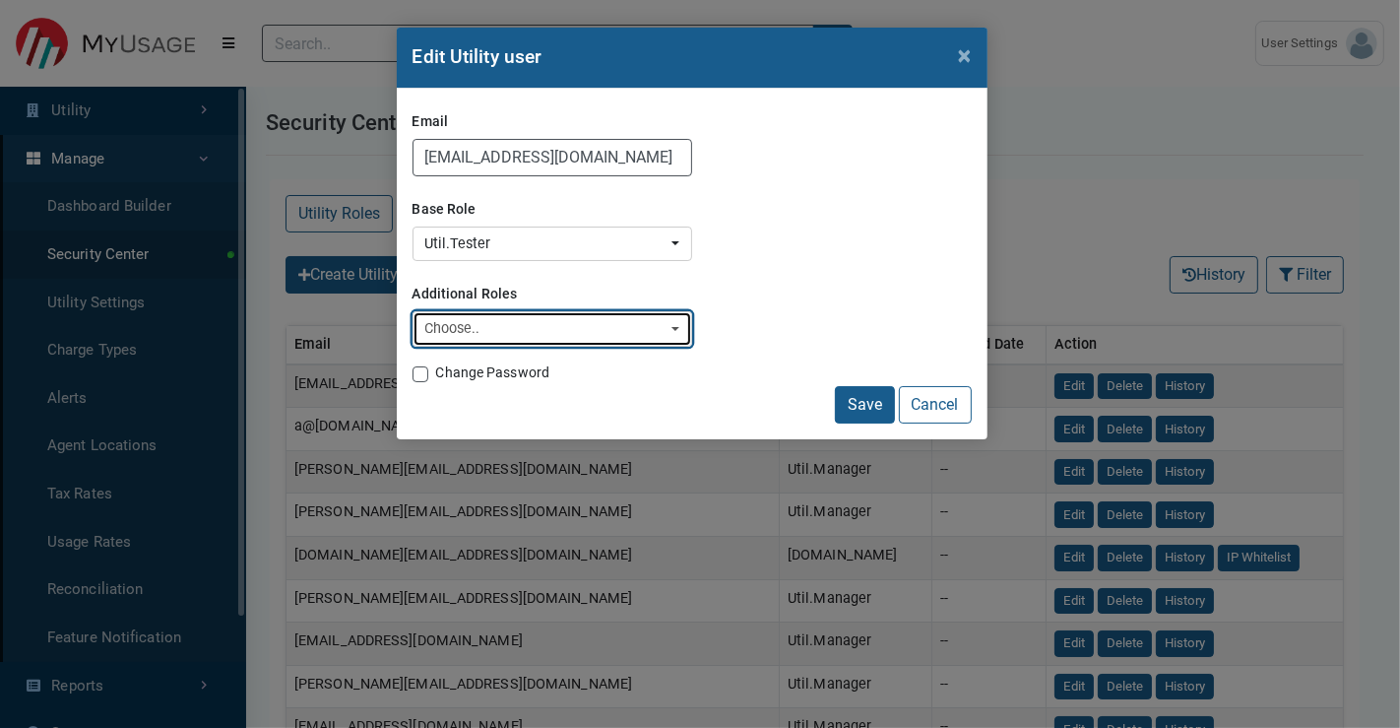
click at [635, 328] on div "Choose.." at bounding box center [546, 329] width 242 height 22
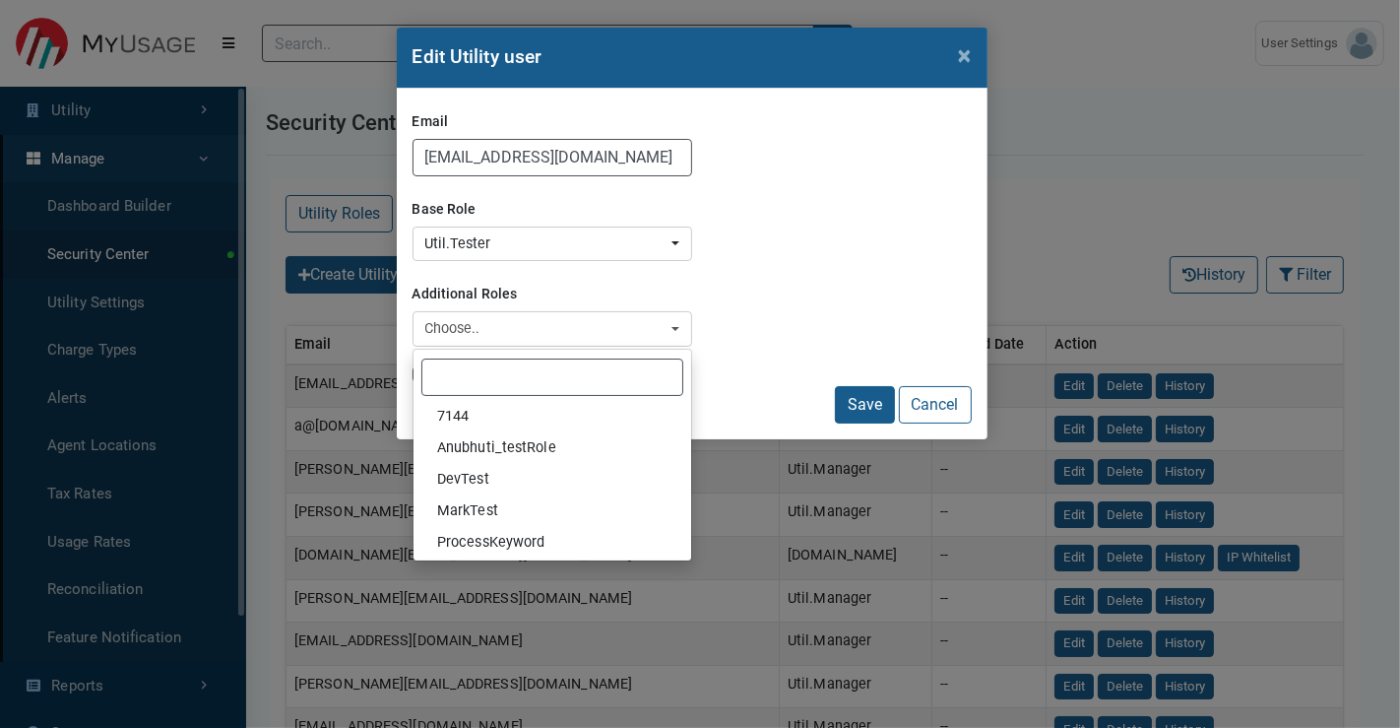
click at [878, 268] on form "Email [EMAIL_ADDRESS][DOMAIN_NAME] Base Role 7144 Anubhuti_testRole DevTest Mar…" at bounding box center [692, 263] width 559 height 319
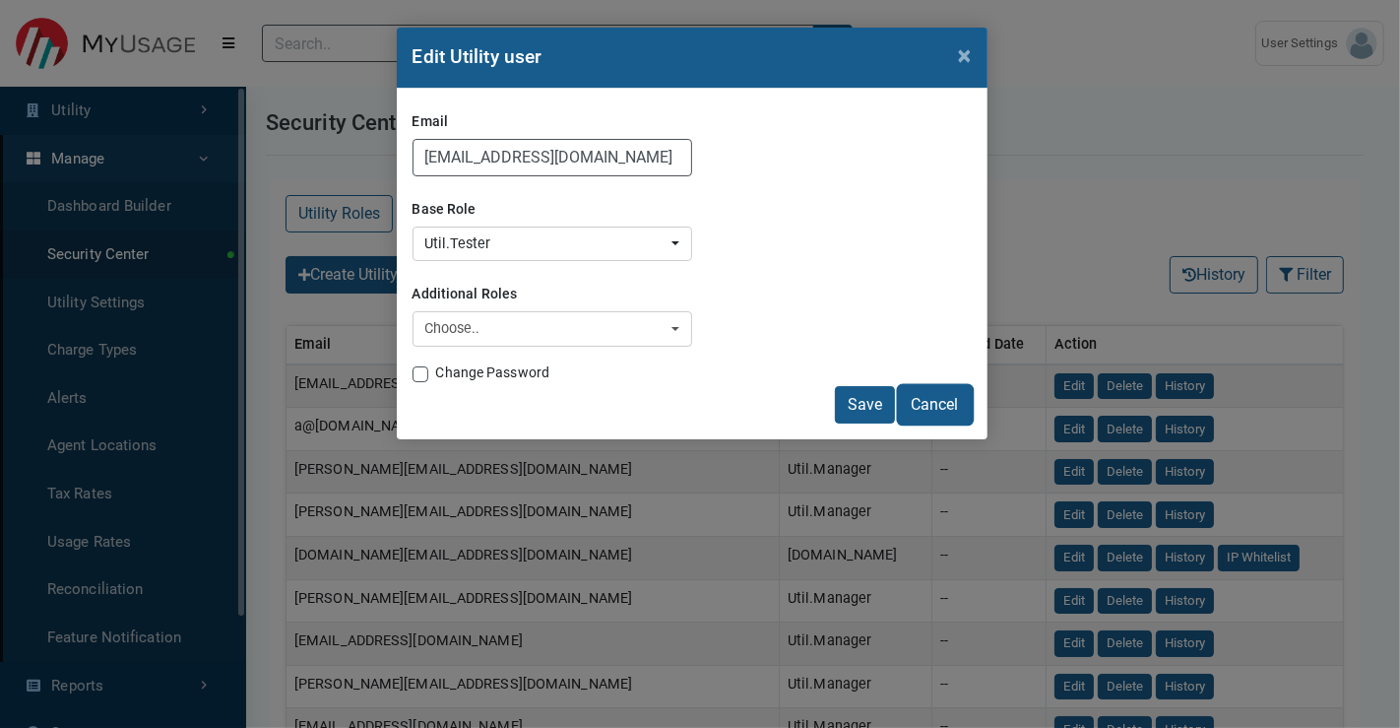
click at [931, 401] on button "Cancel" at bounding box center [935, 404] width 73 height 37
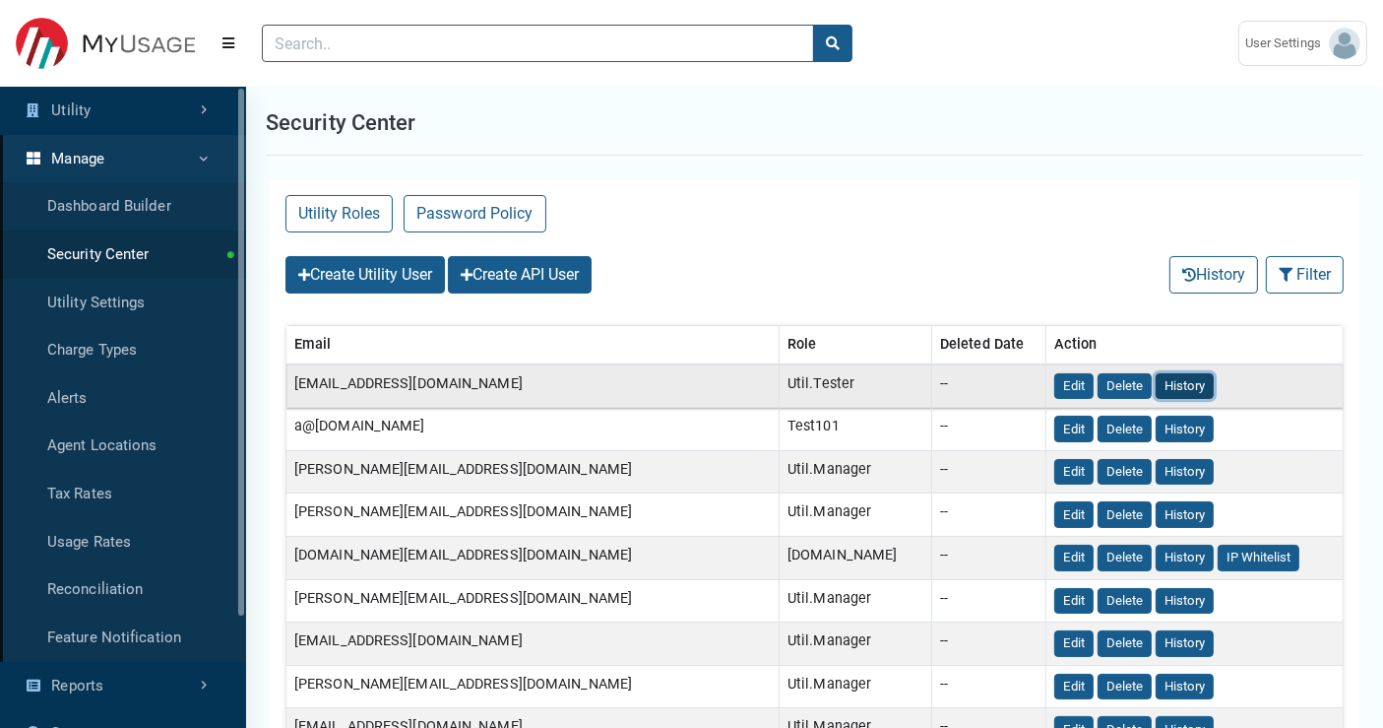
click at [1156, 382] on button "History" at bounding box center [1185, 386] width 58 height 27
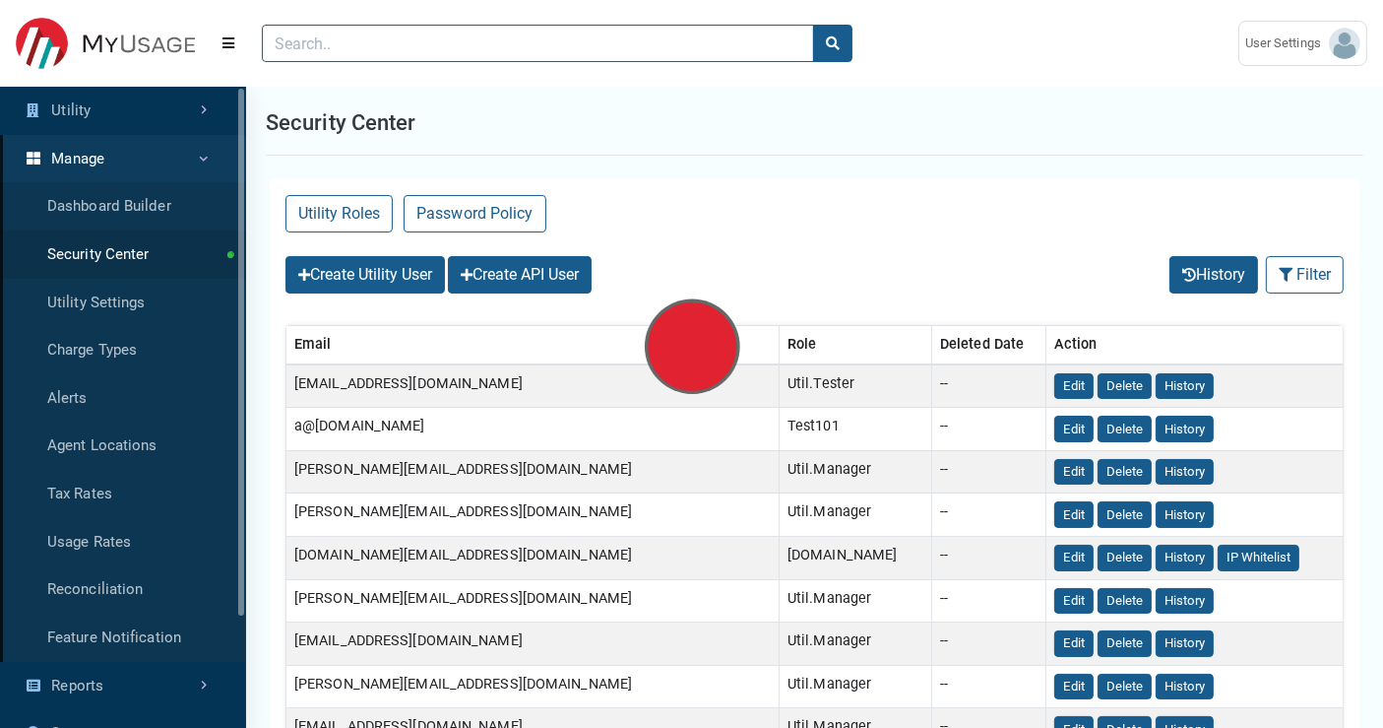
select select "25 per page"
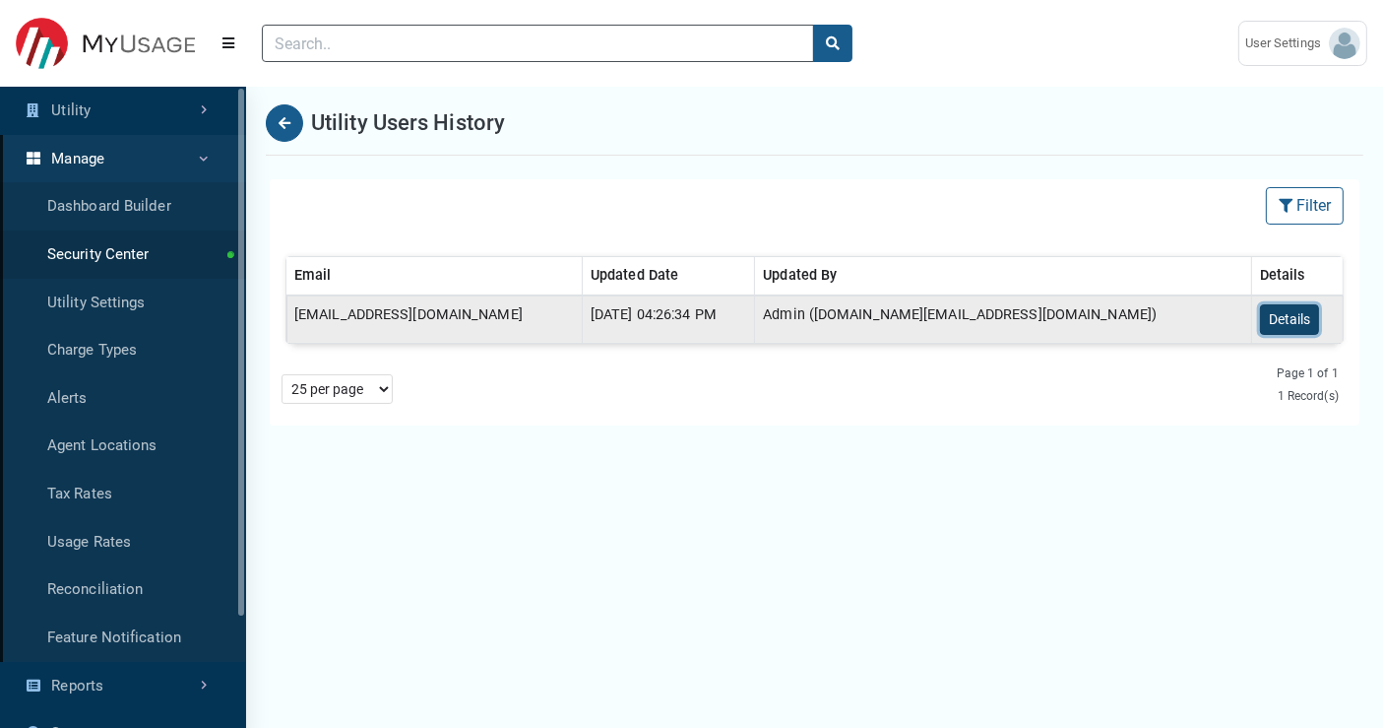
click at [1244, 321] on button "Details" at bounding box center [1289, 319] width 59 height 31
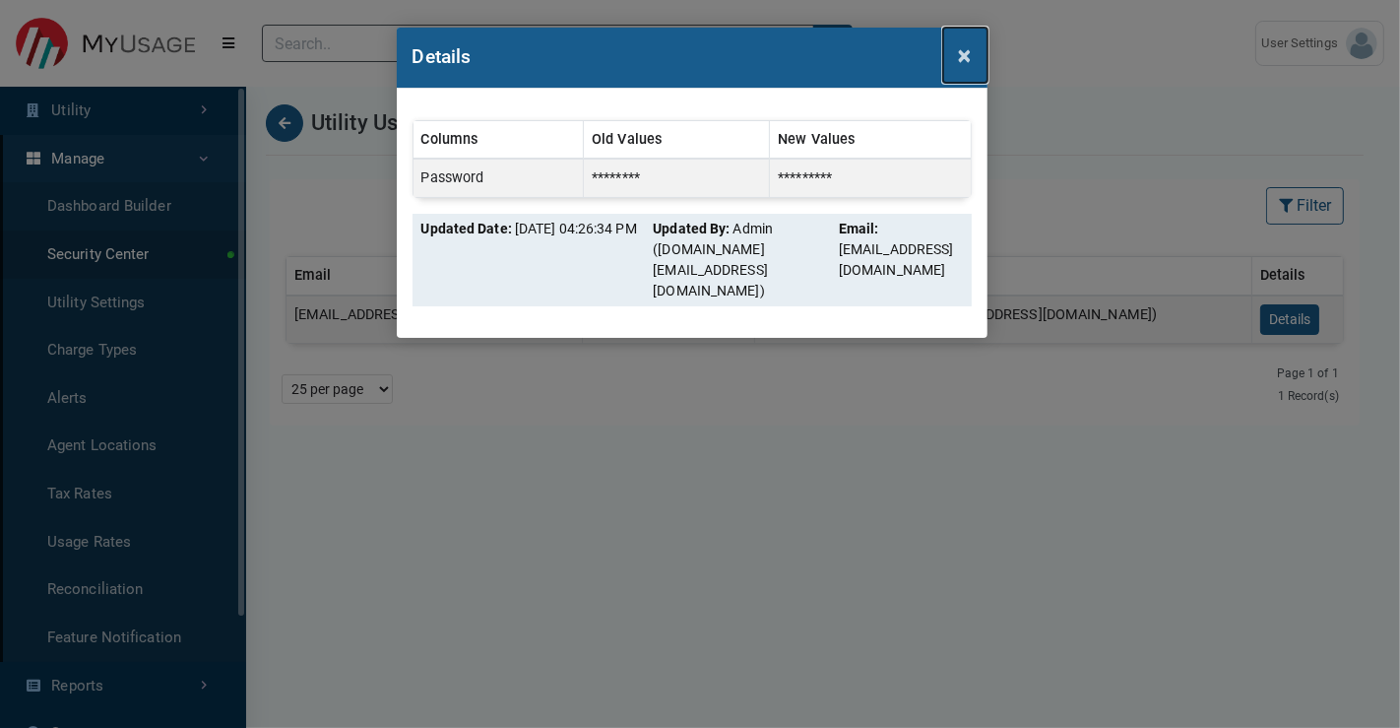
click at [962, 56] on span "×" at bounding box center [965, 55] width 13 height 28
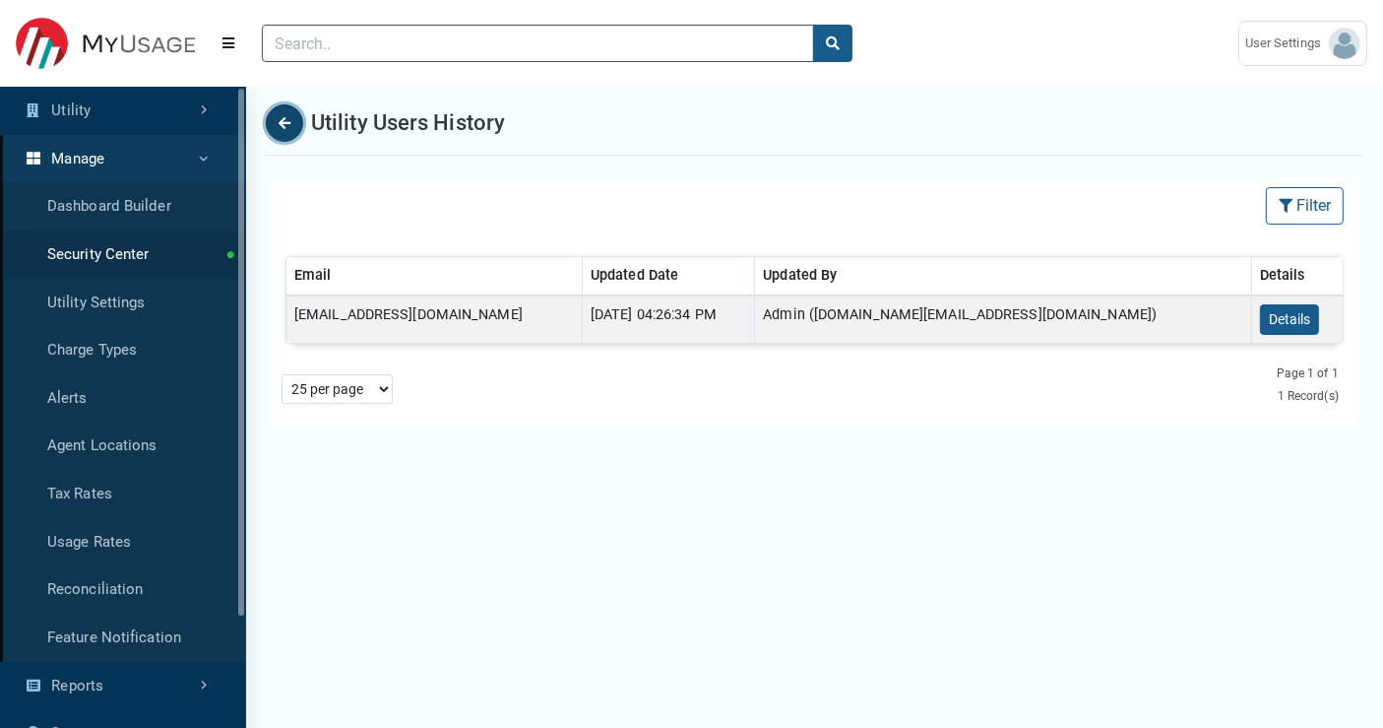
click at [281, 121] on icon "Back" at bounding box center [285, 123] width 12 height 14
select select "25 per page"
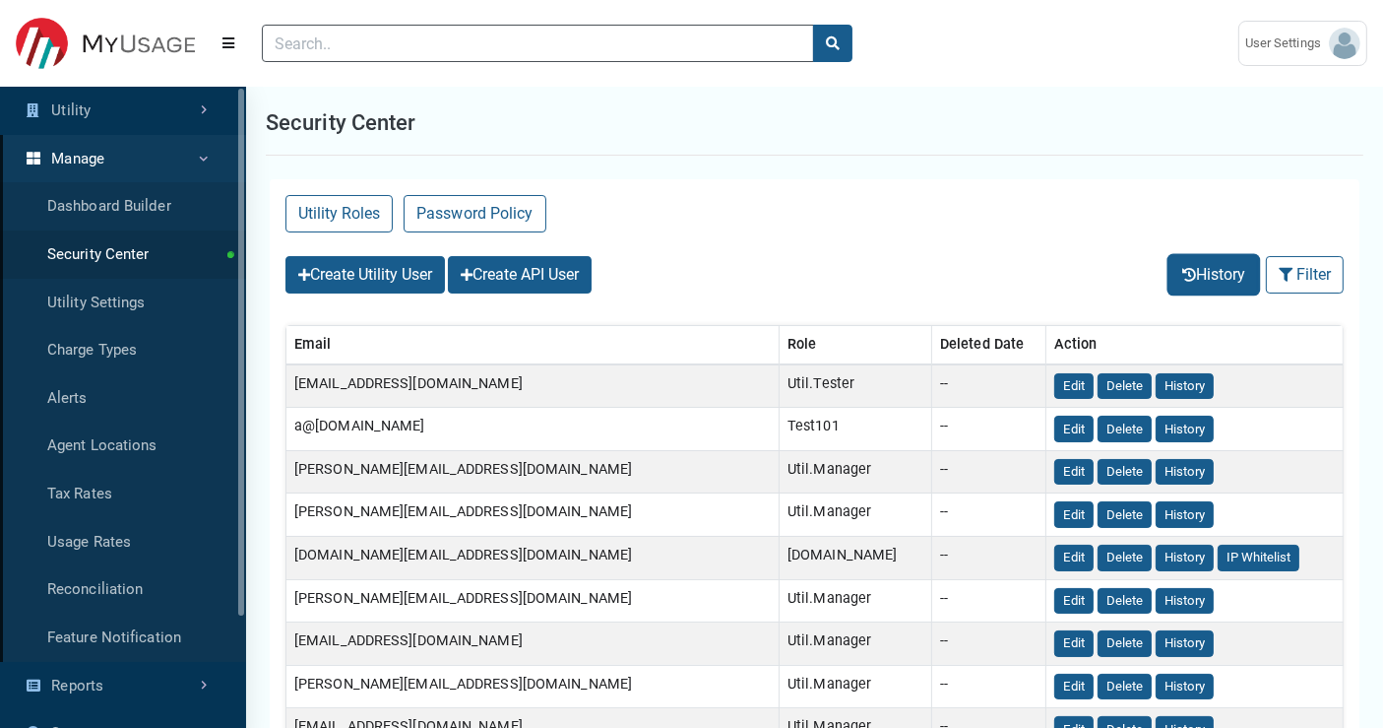
click at [1213, 280] on button "History" at bounding box center [1214, 274] width 89 height 37
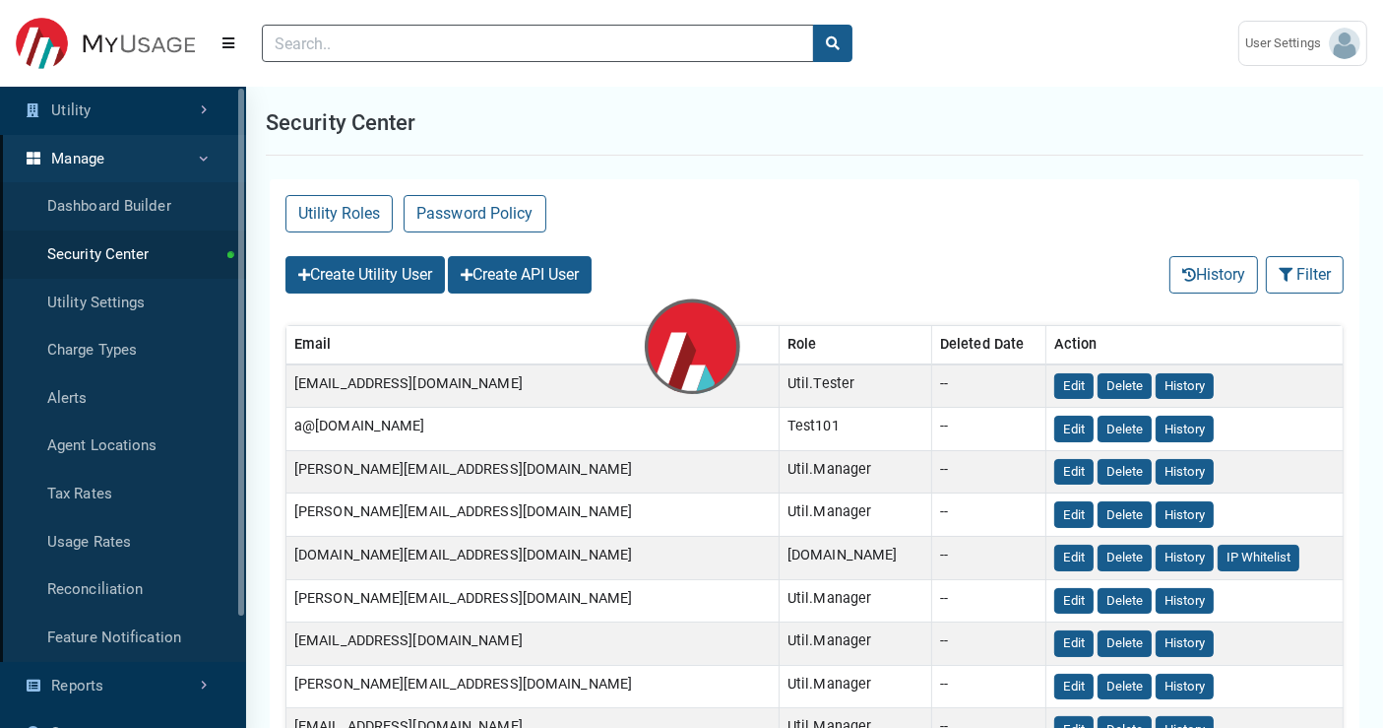
select select "25 per page"
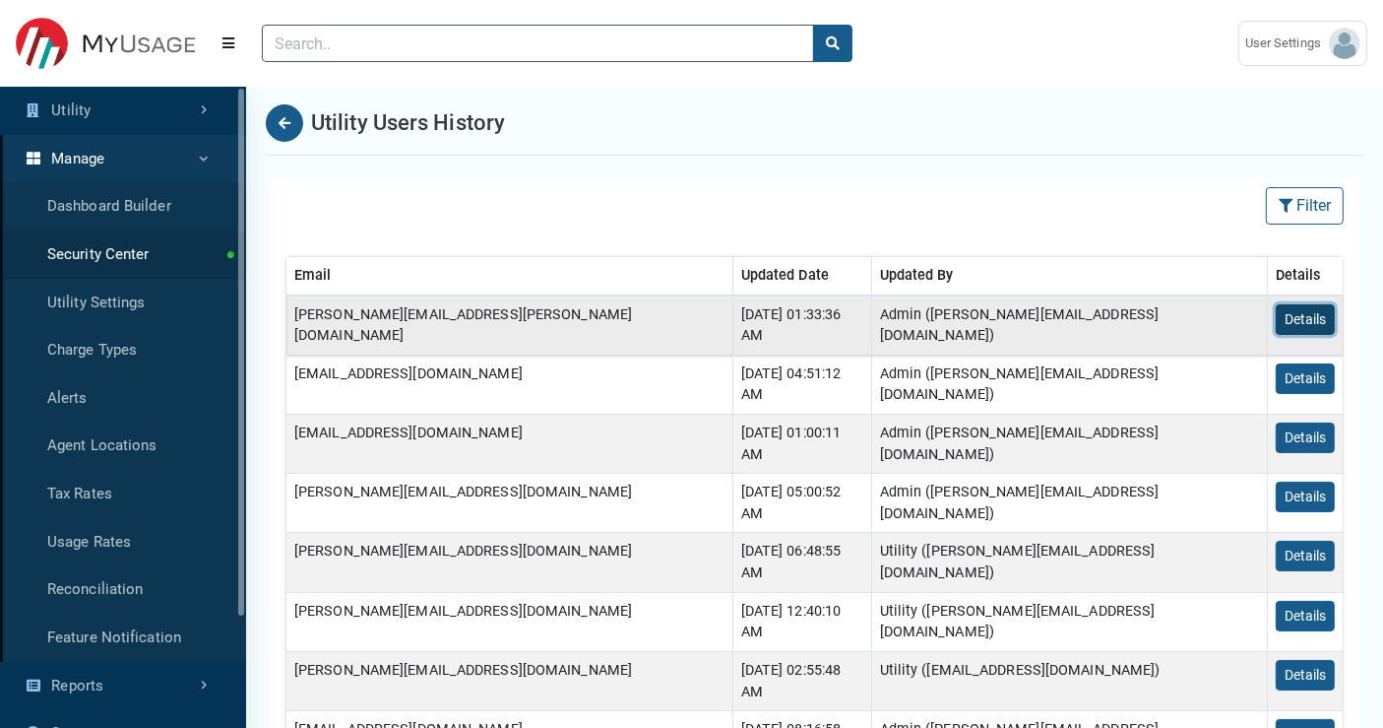
click at [1244, 317] on button "Details" at bounding box center [1305, 319] width 59 height 31
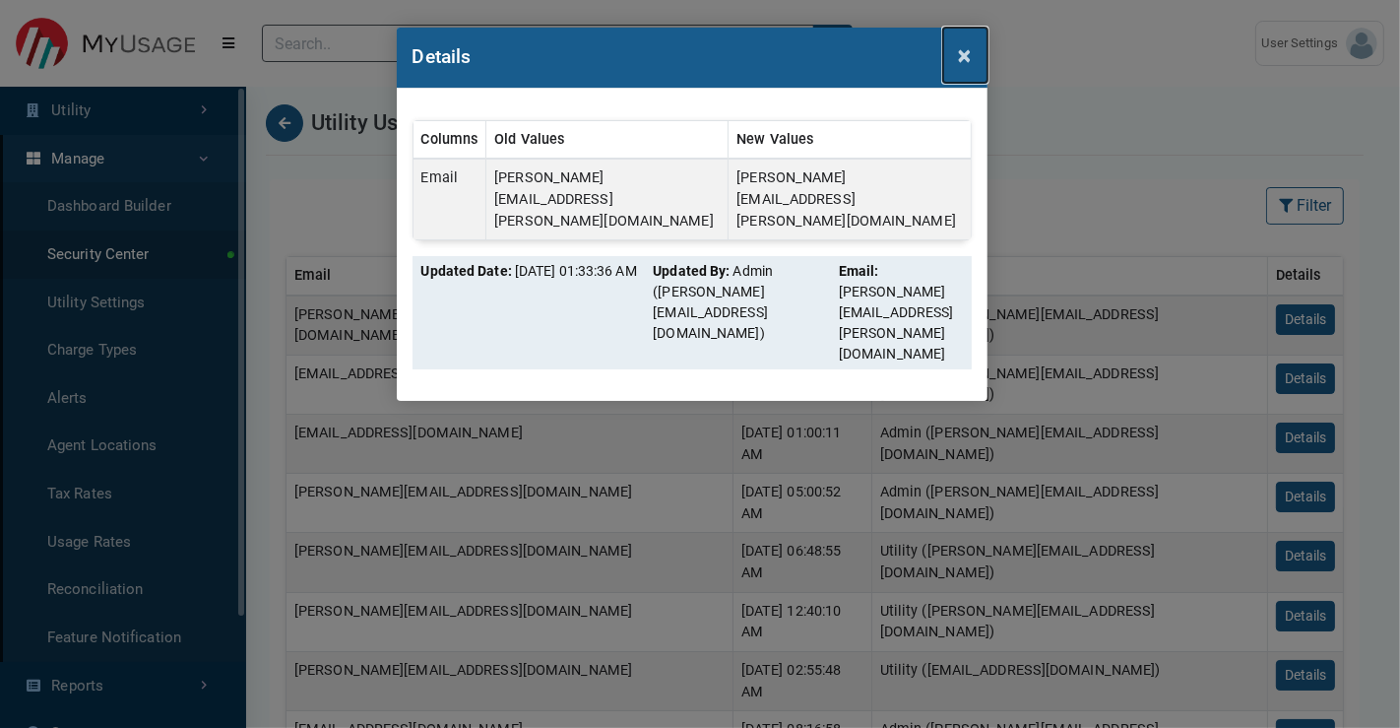
click at [961, 53] on span "×" at bounding box center [965, 55] width 13 height 28
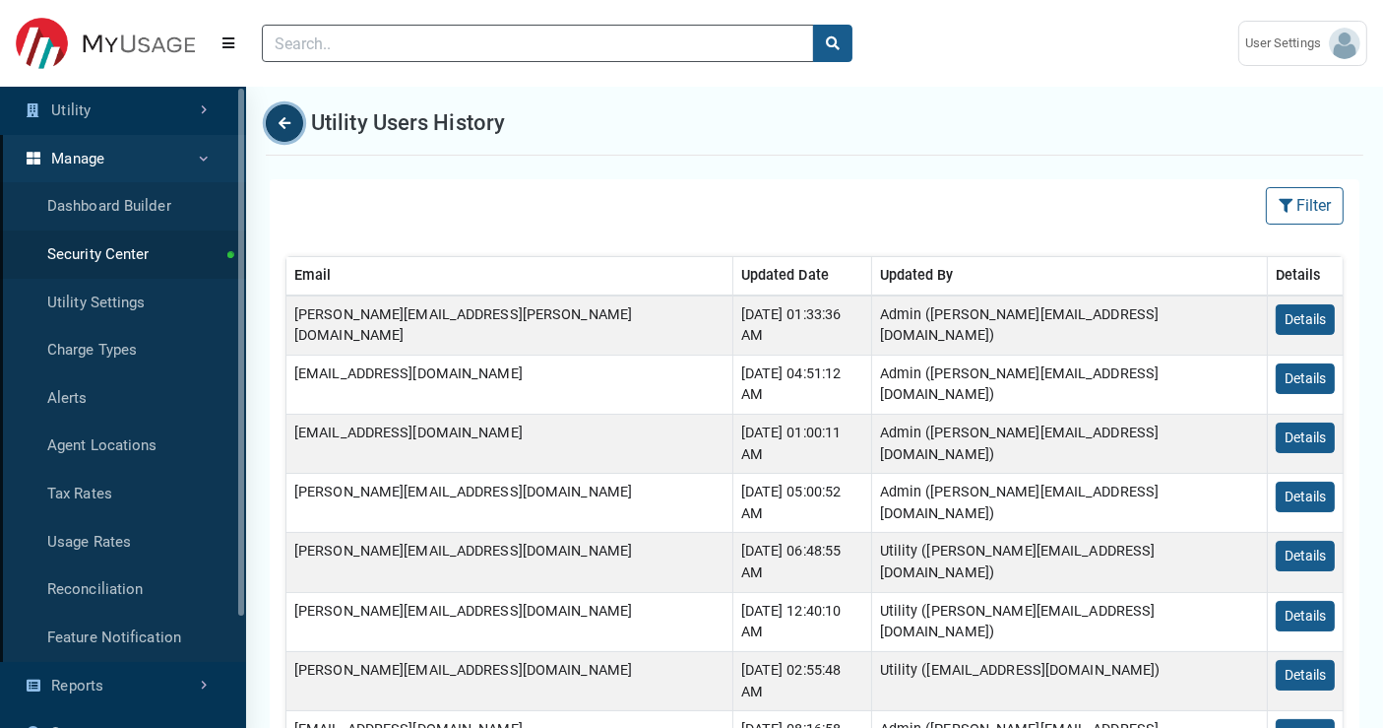
click at [276, 118] on button "Back" at bounding box center [284, 122] width 37 height 37
select select "25 per page"
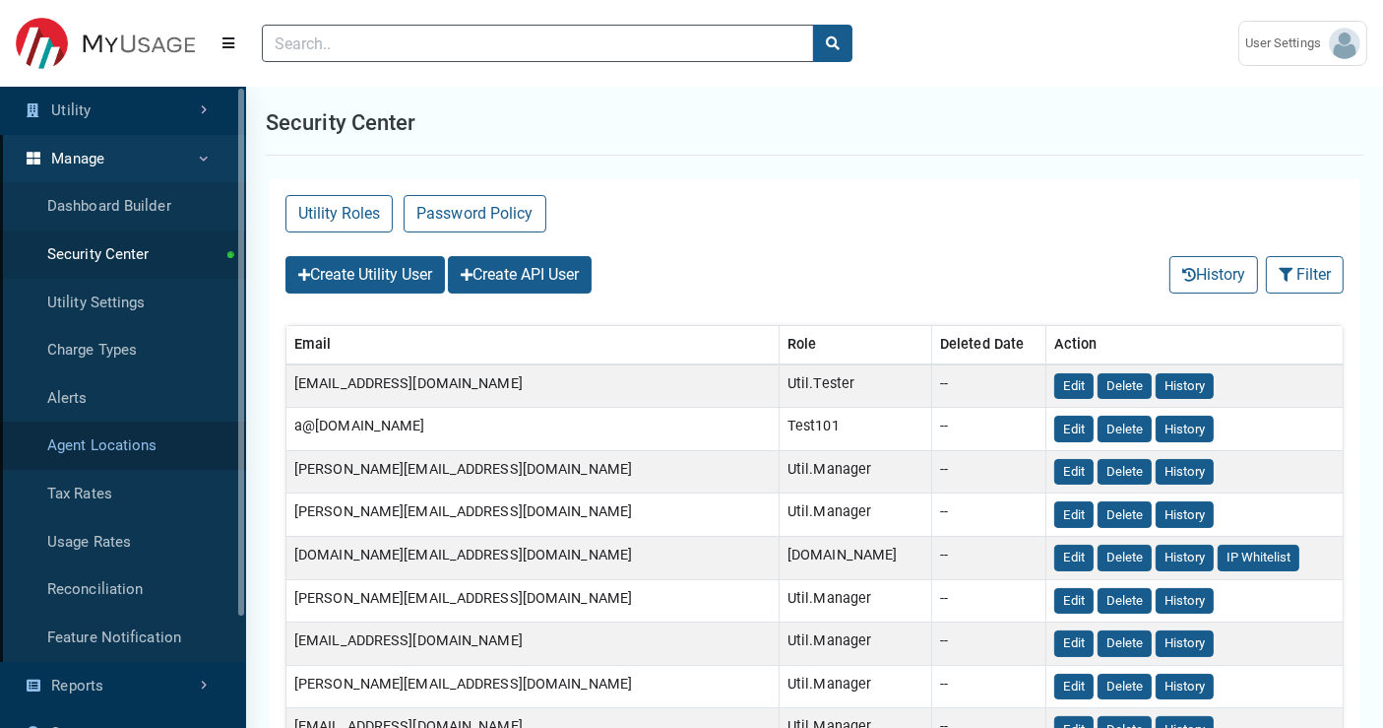
click at [112, 443] on link "Agent Locations" at bounding box center [123, 445] width 246 height 48
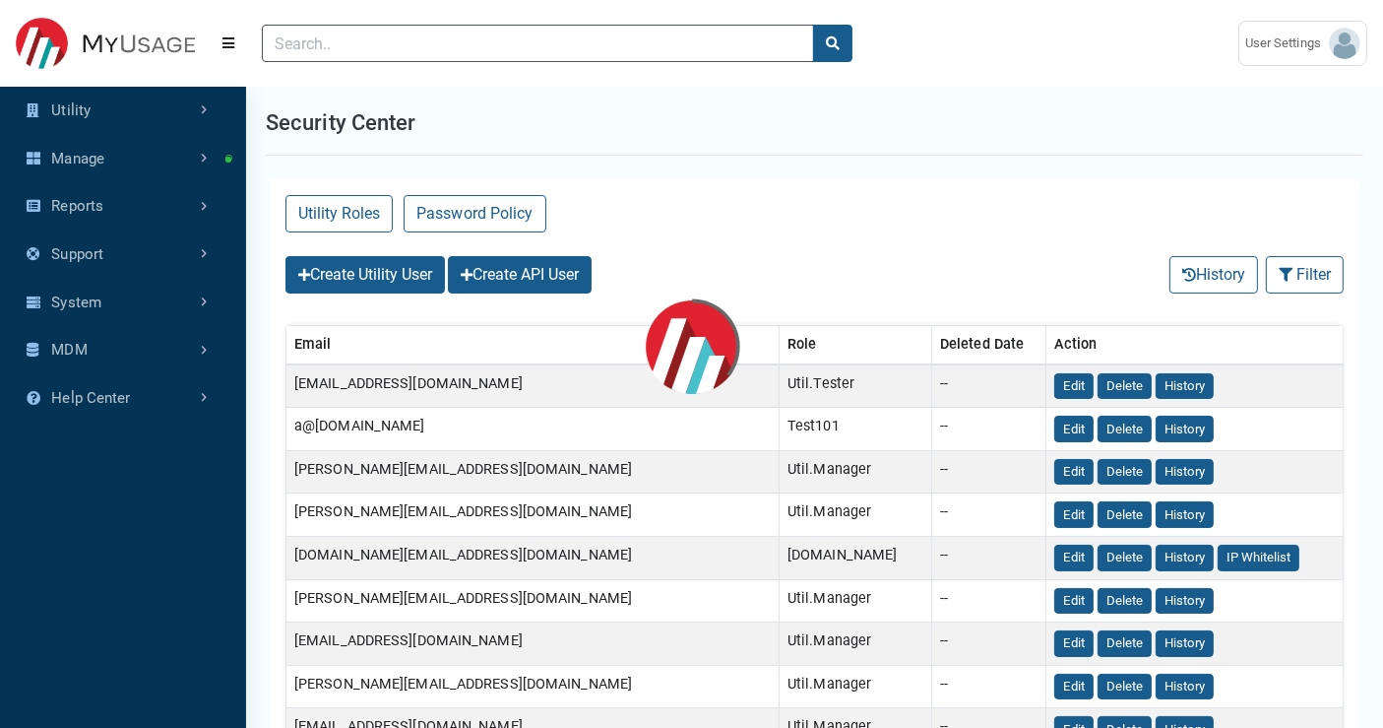
select select "25 per page"
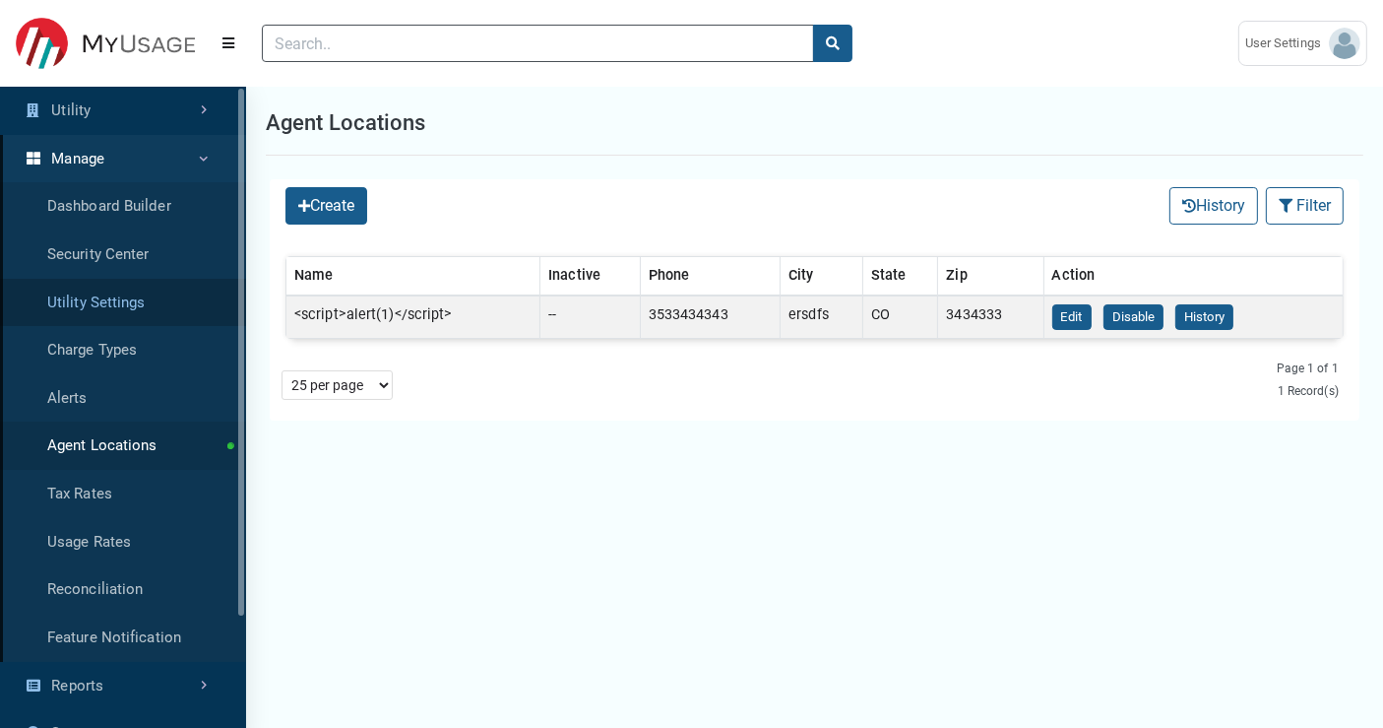
click at [129, 296] on link "Utility Settings" at bounding box center [123, 303] width 246 height 48
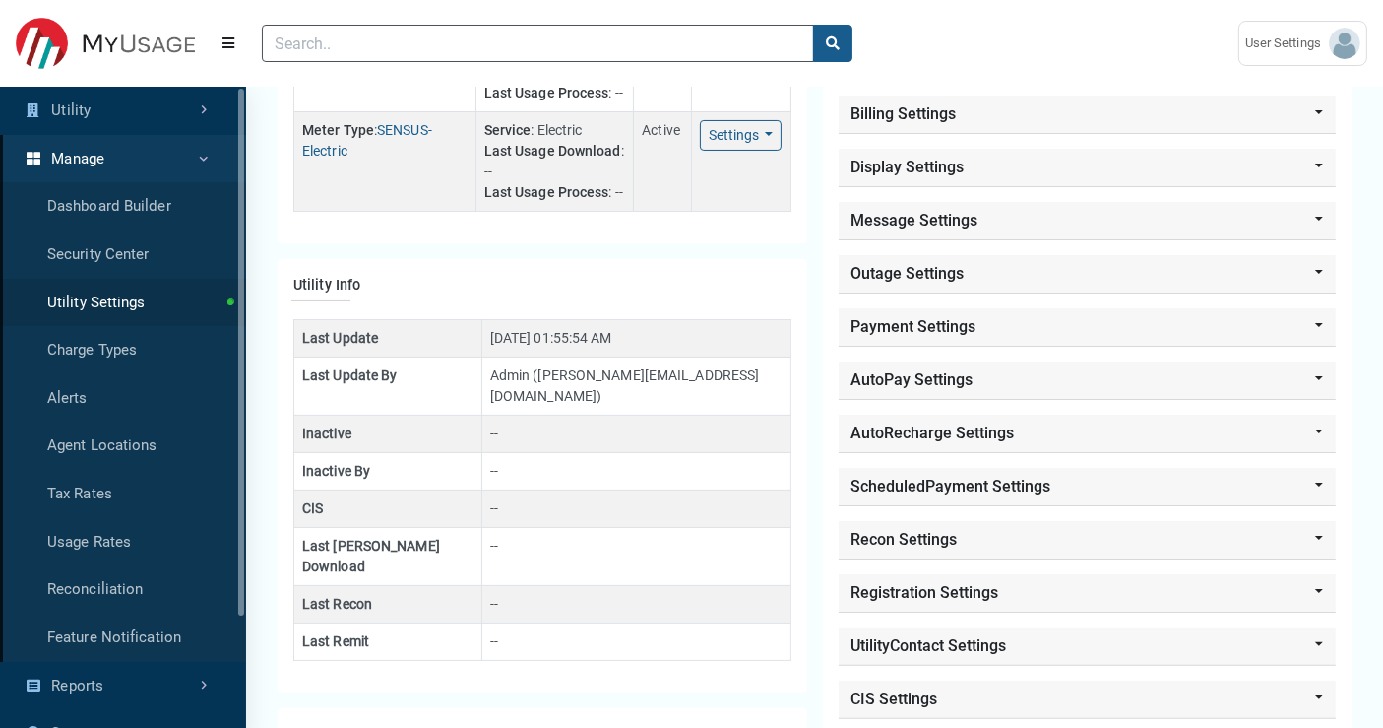
scroll to position [419, 0]
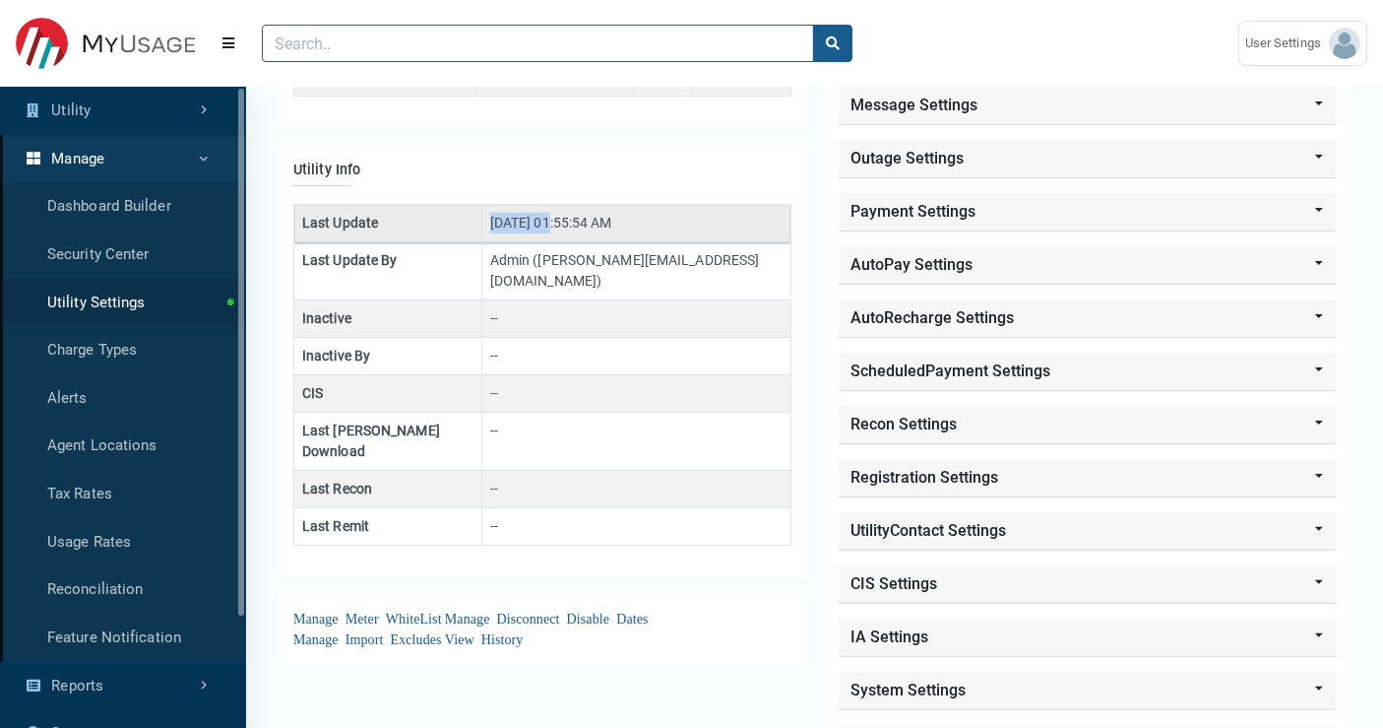
drag, startPoint x: 464, startPoint y: 222, endPoint x: 538, endPoint y: 228, distance: 74.1
click at [538, 228] on td "[DATE] 01:55:54 AM" at bounding box center [635, 223] width 309 height 37
click at [621, 171] on h2 "Utility Info" at bounding box center [542, 170] width 498 height 22
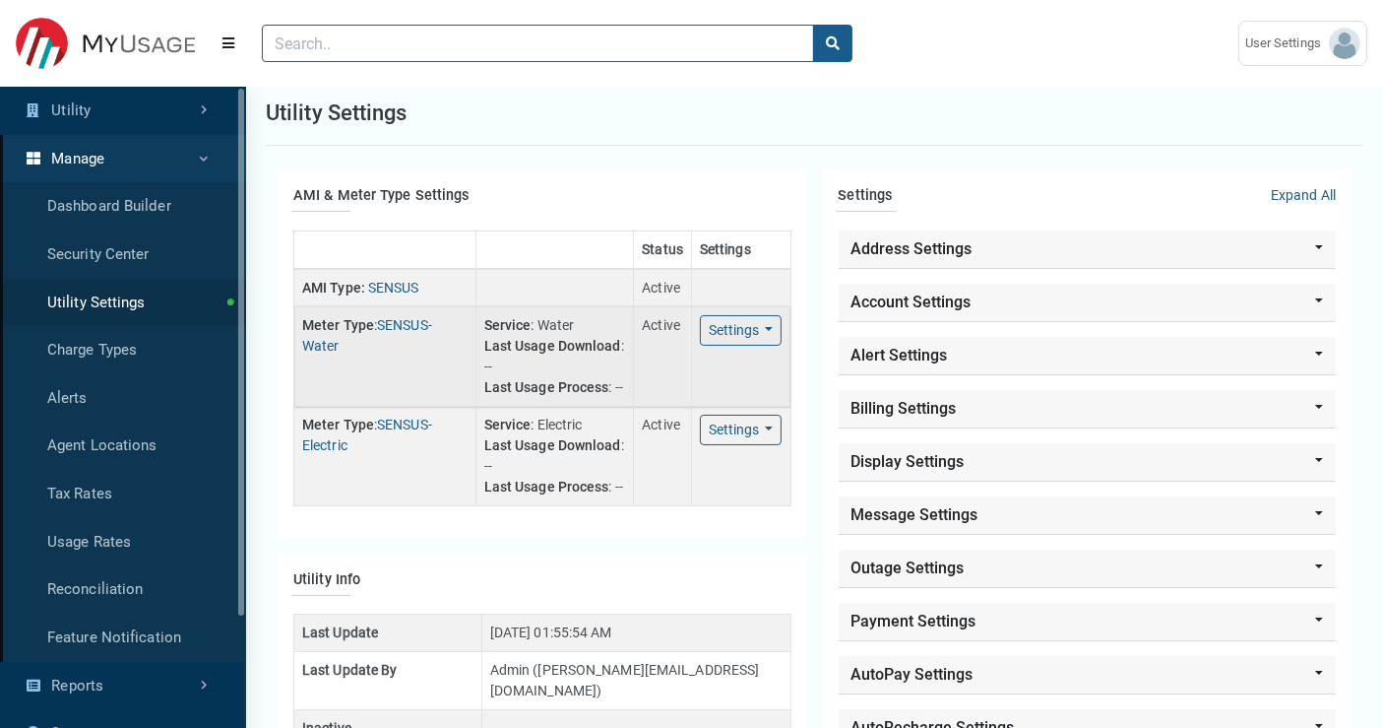
scroll to position [0, 0]
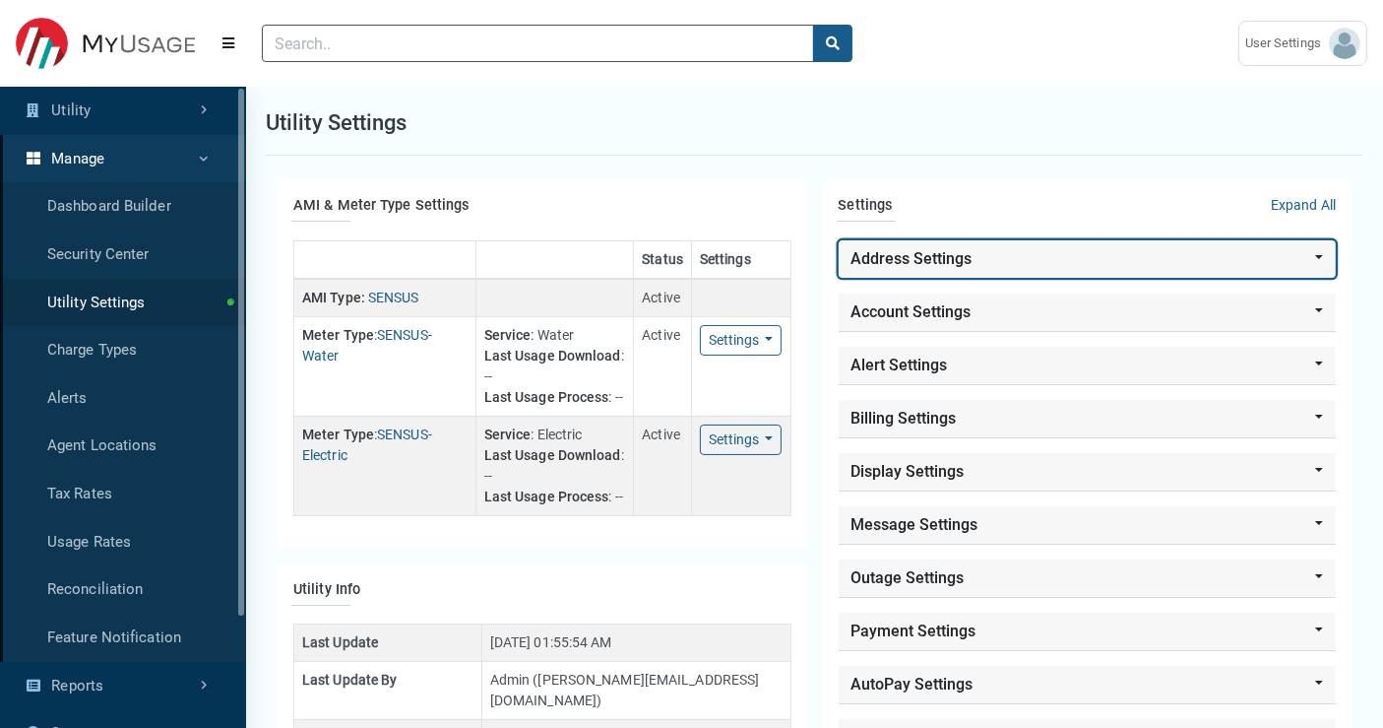
click at [929, 262] on button "Address Settings" at bounding box center [1088, 258] width 498 height 37
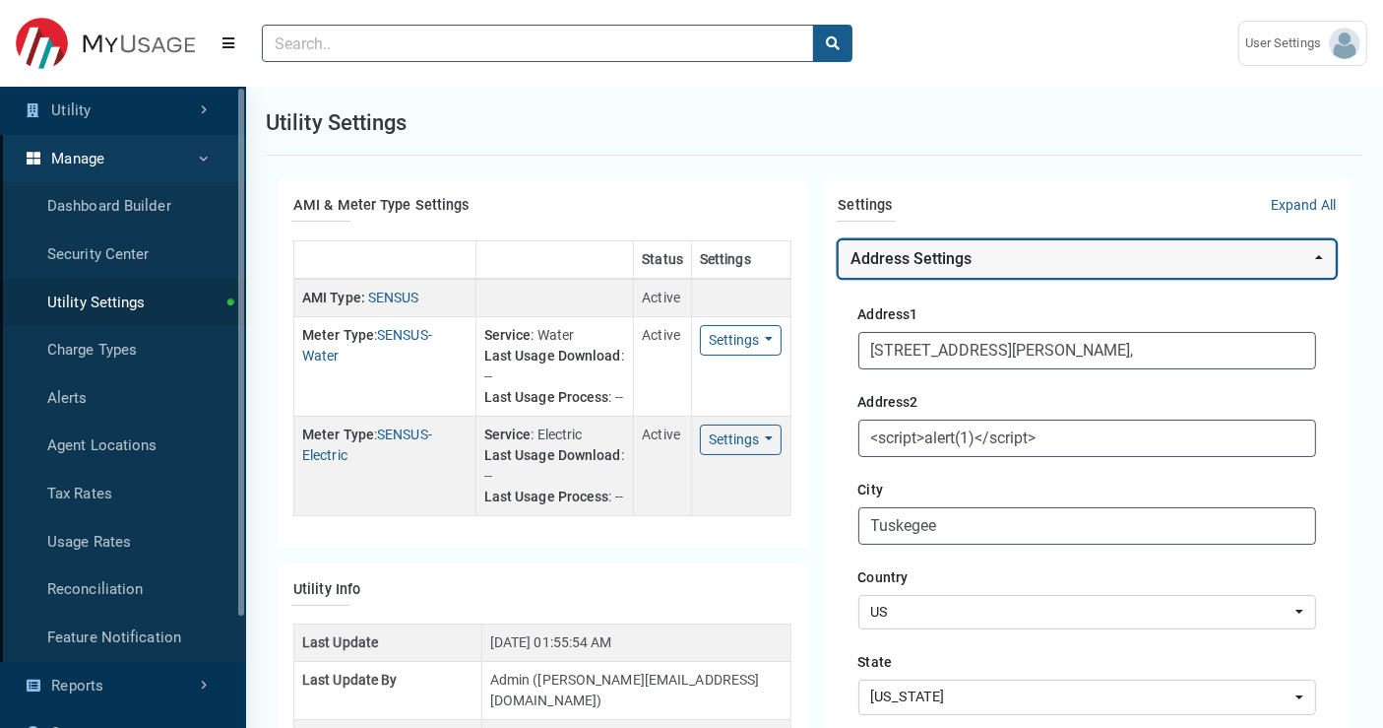
click at [929, 262] on button "Address Settings" at bounding box center [1088, 258] width 498 height 37
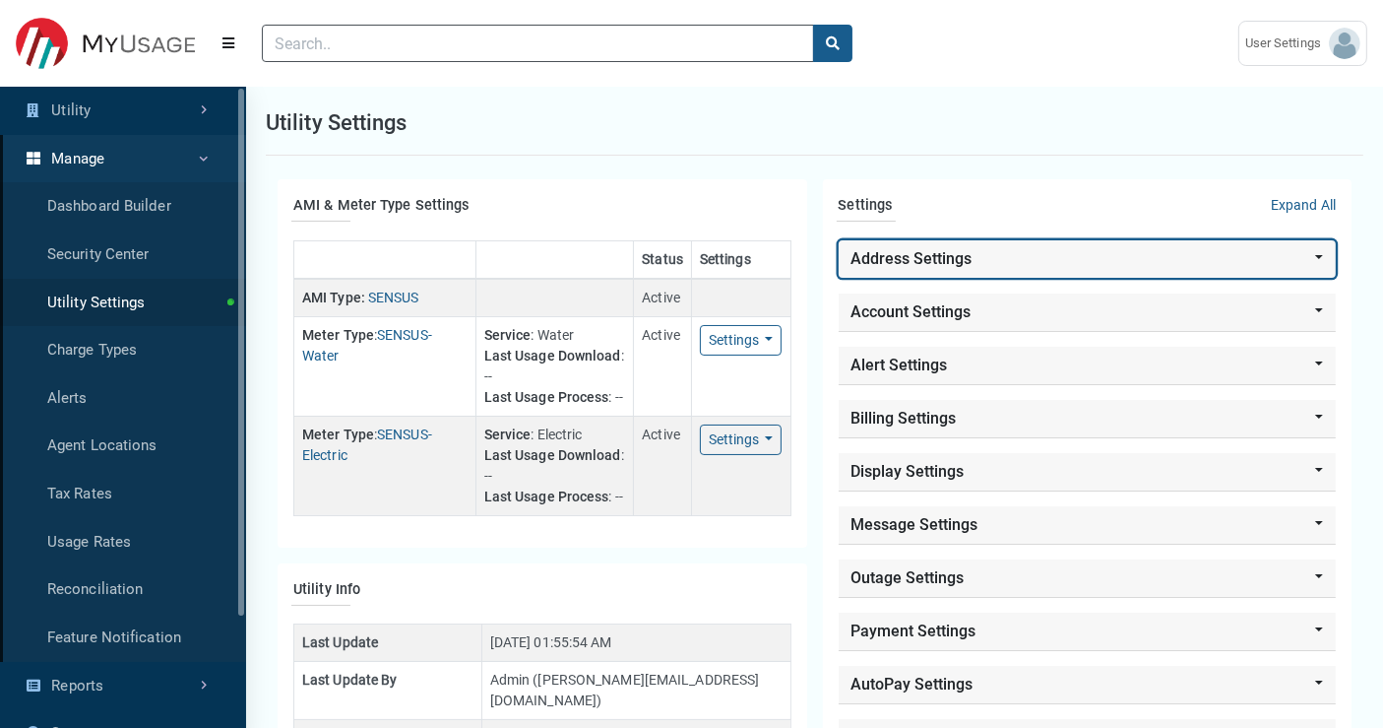
click at [930, 261] on button "Address Settings" at bounding box center [1088, 258] width 498 height 37
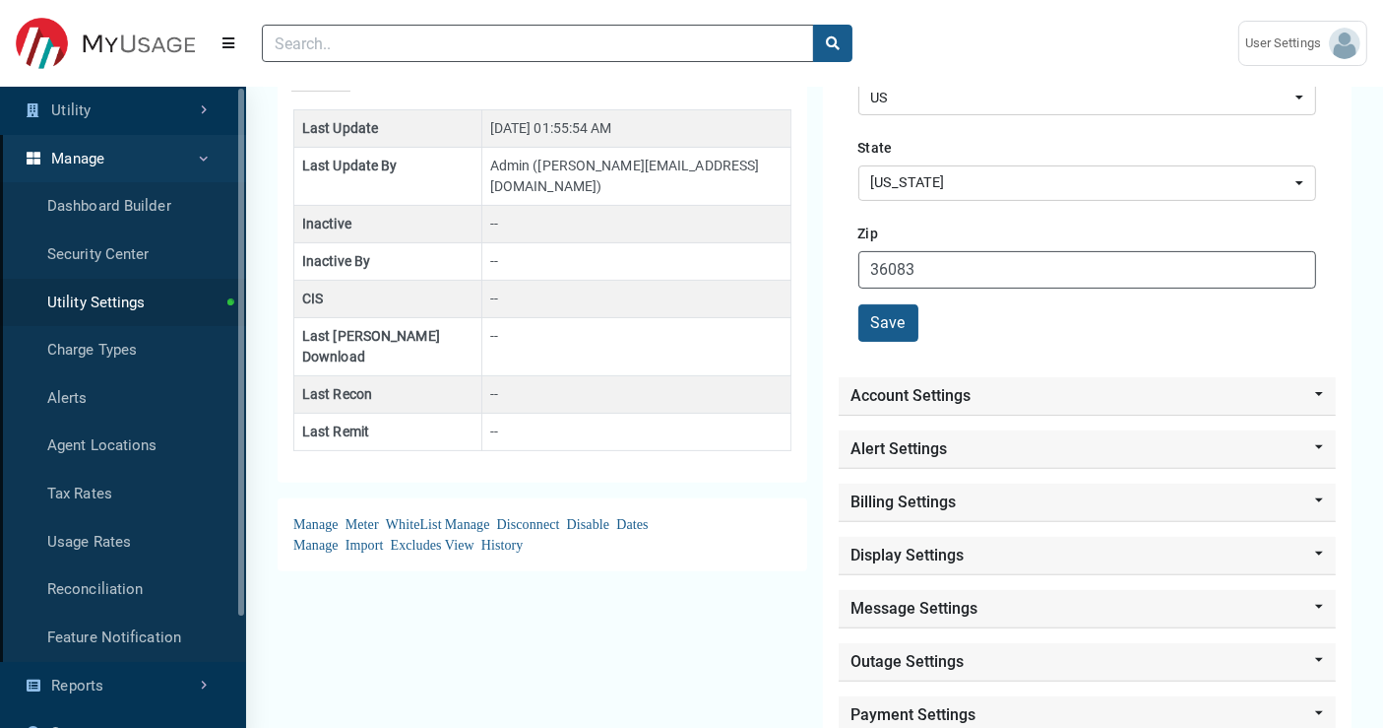
scroll to position [546, 0]
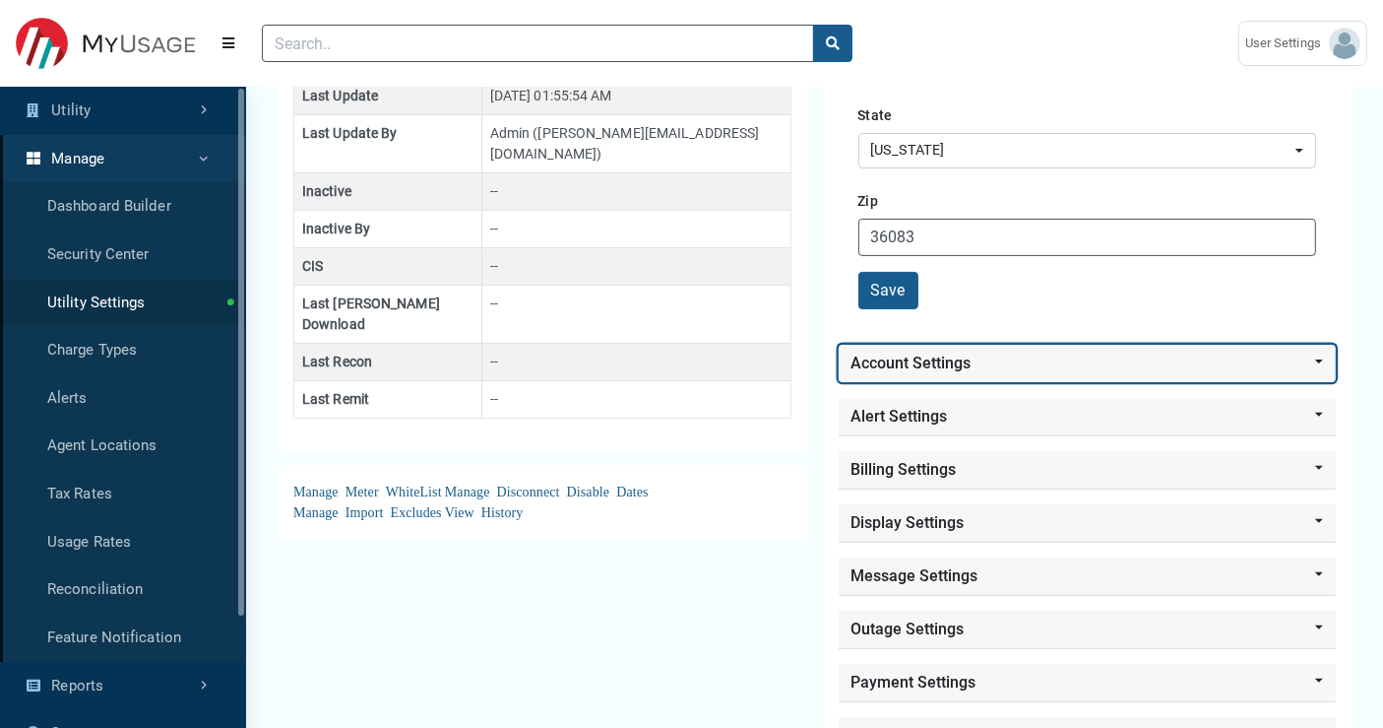
click at [1027, 358] on button "Account Settings" at bounding box center [1088, 363] width 498 height 37
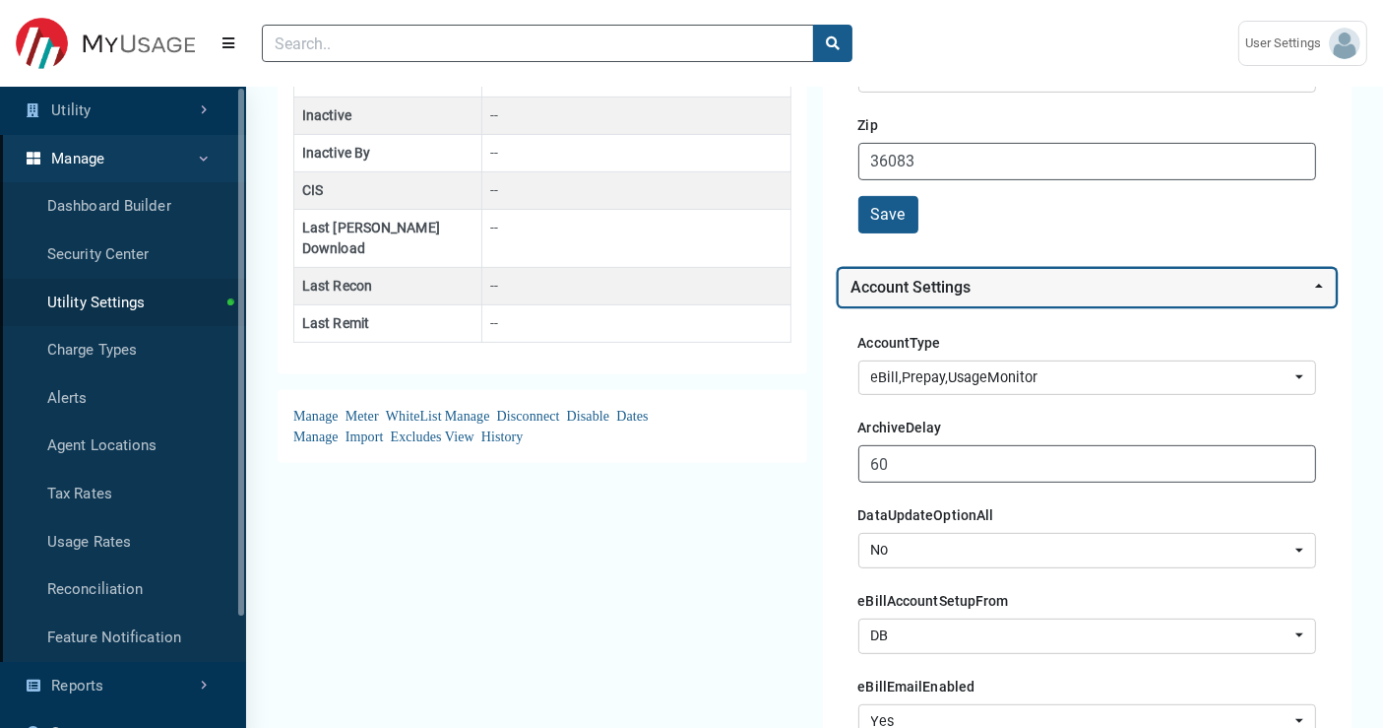
scroll to position [765, 0]
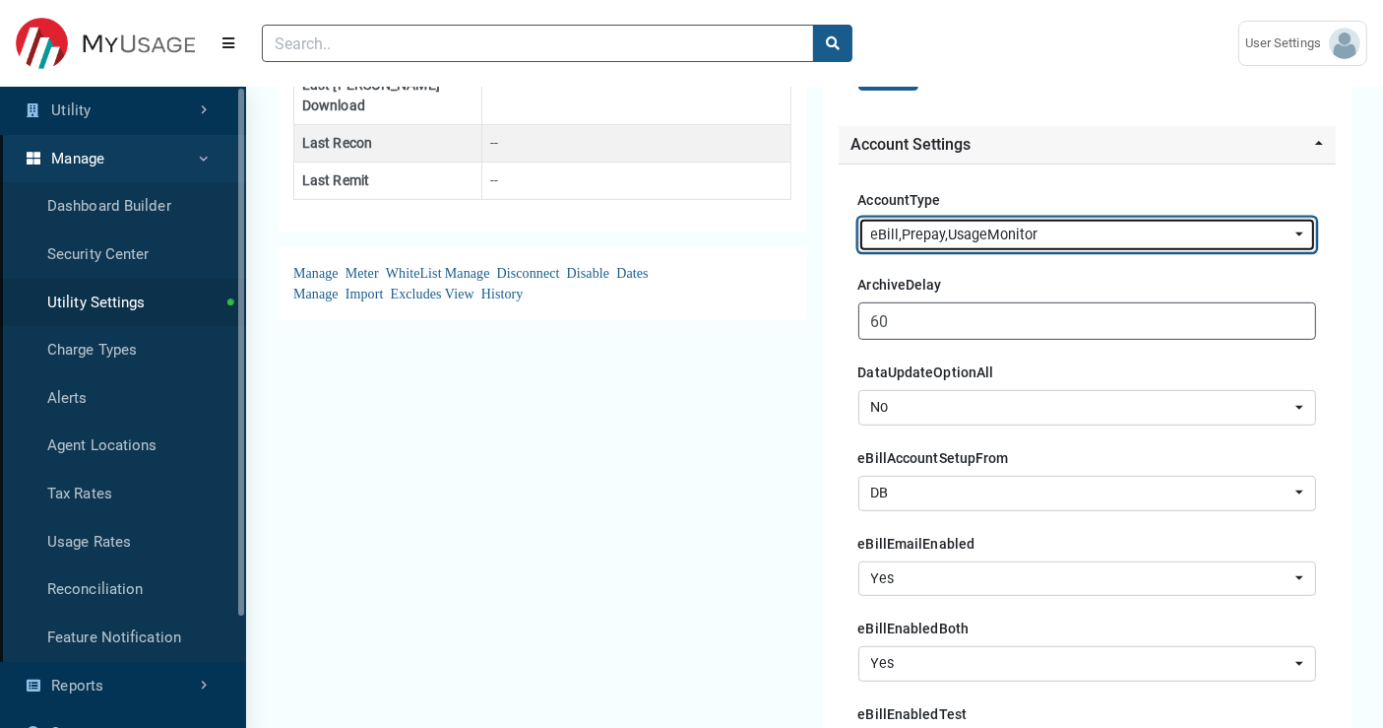
click at [1081, 234] on div "eBill , Prepay , UsageMonitor" at bounding box center [1081, 235] width 420 height 22
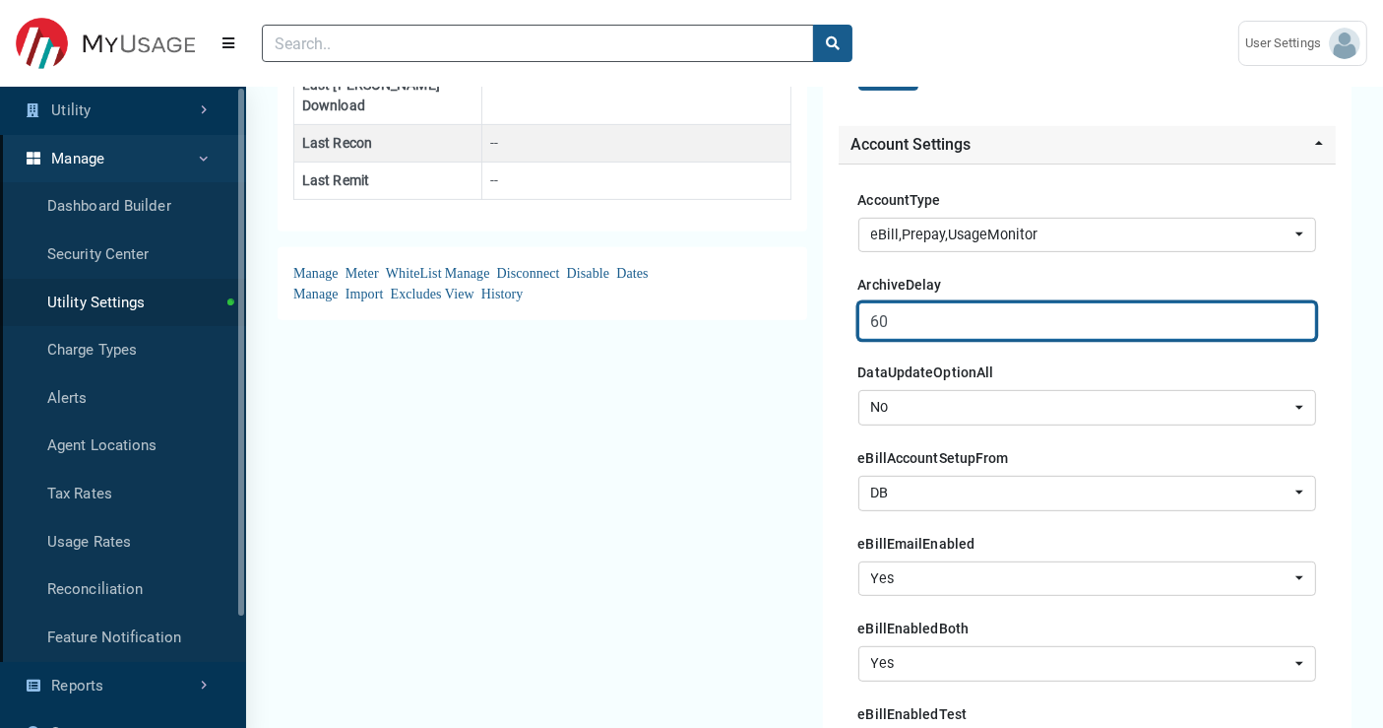
click at [922, 327] on input "60" at bounding box center [1087, 320] width 459 height 37
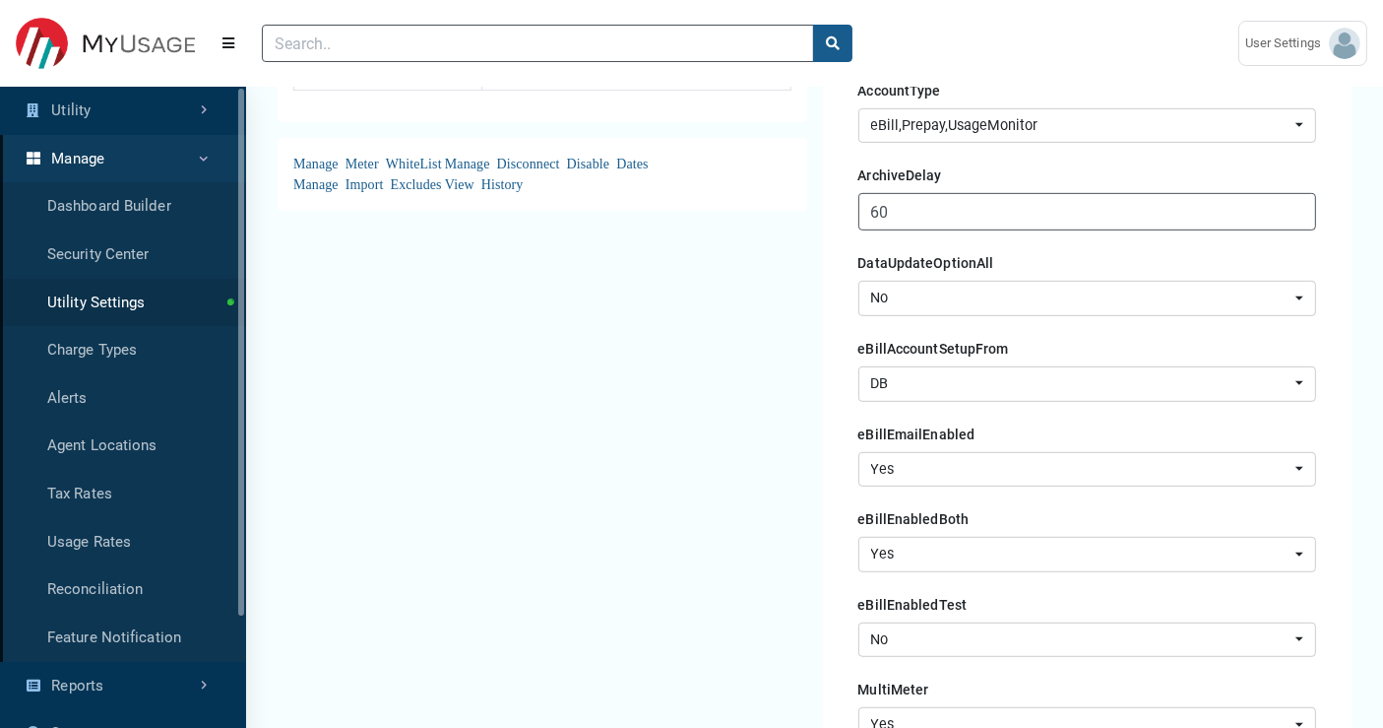
scroll to position [985, 0]
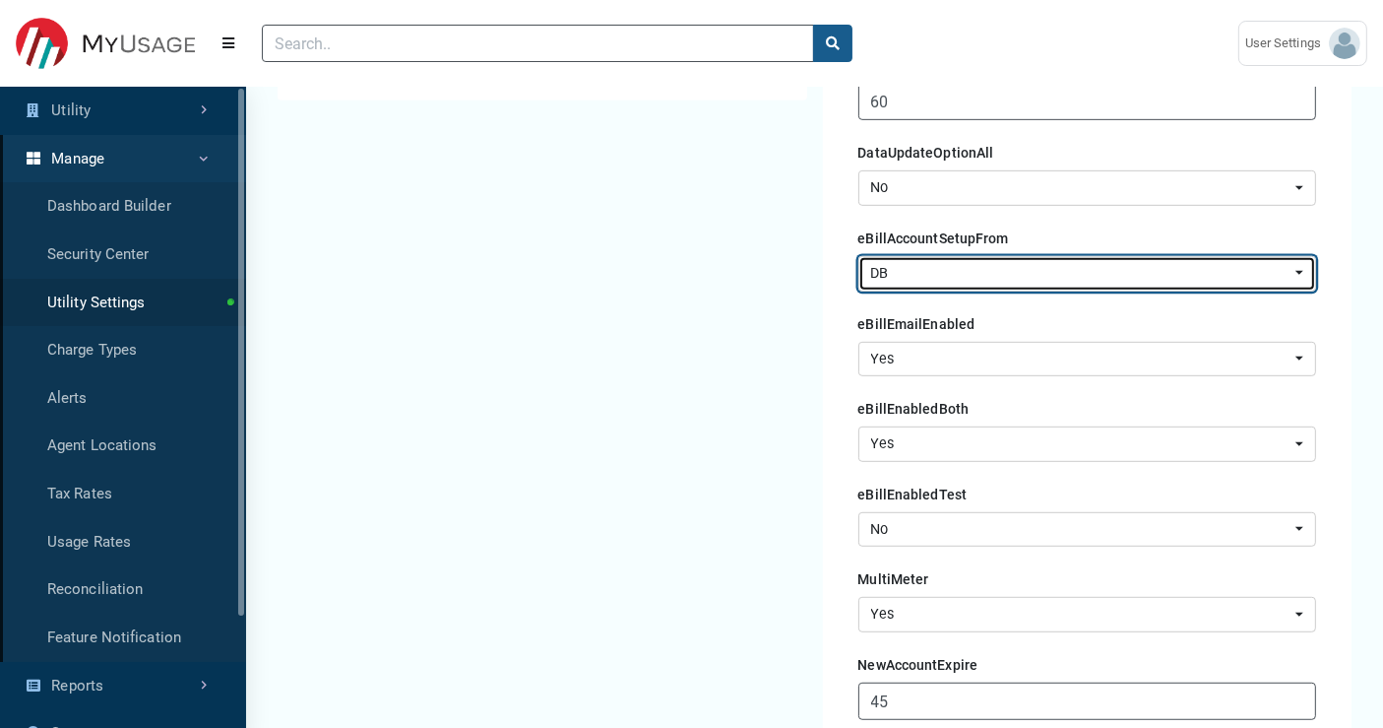
click at [908, 273] on div "DB" at bounding box center [1081, 274] width 420 height 22
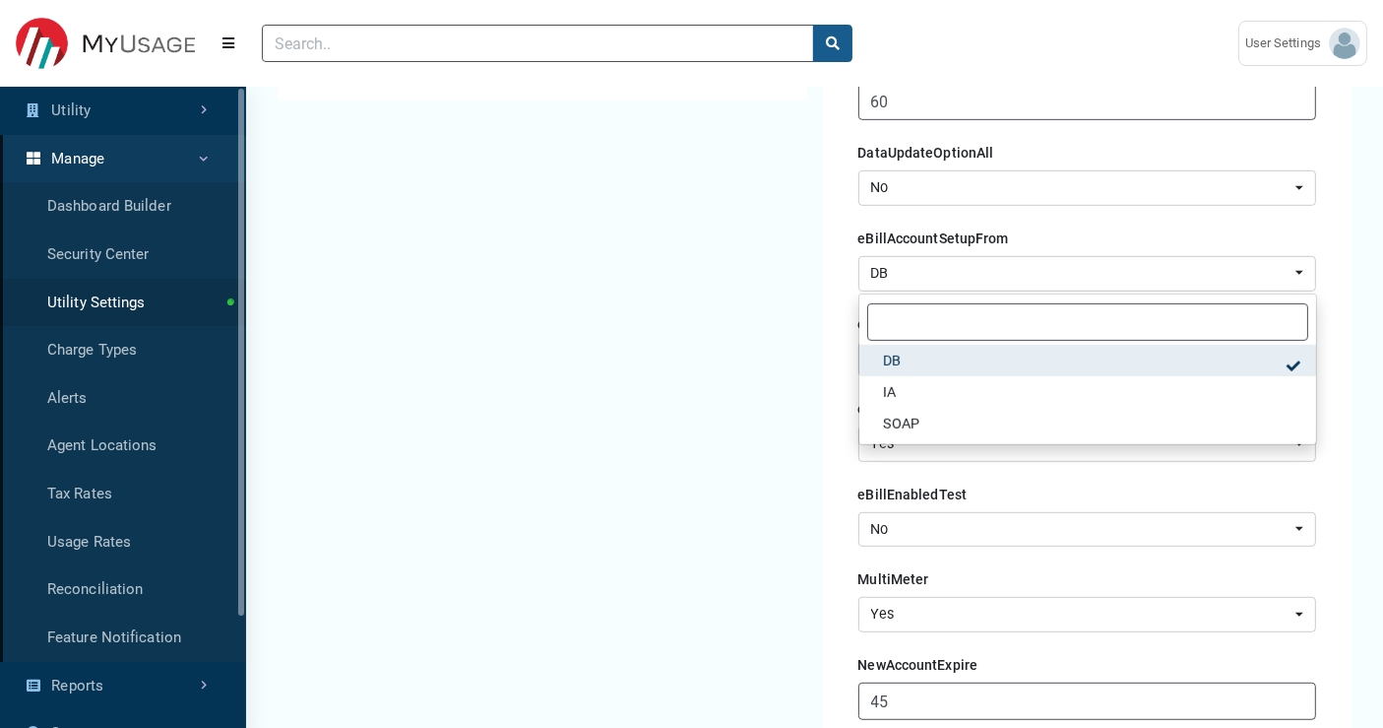
click at [790, 273] on div "AMI & Meter Type Settings Status Settings AMI Type: SENSUS Active Meter Type : …" at bounding box center [542, 606] width 545 height 2822
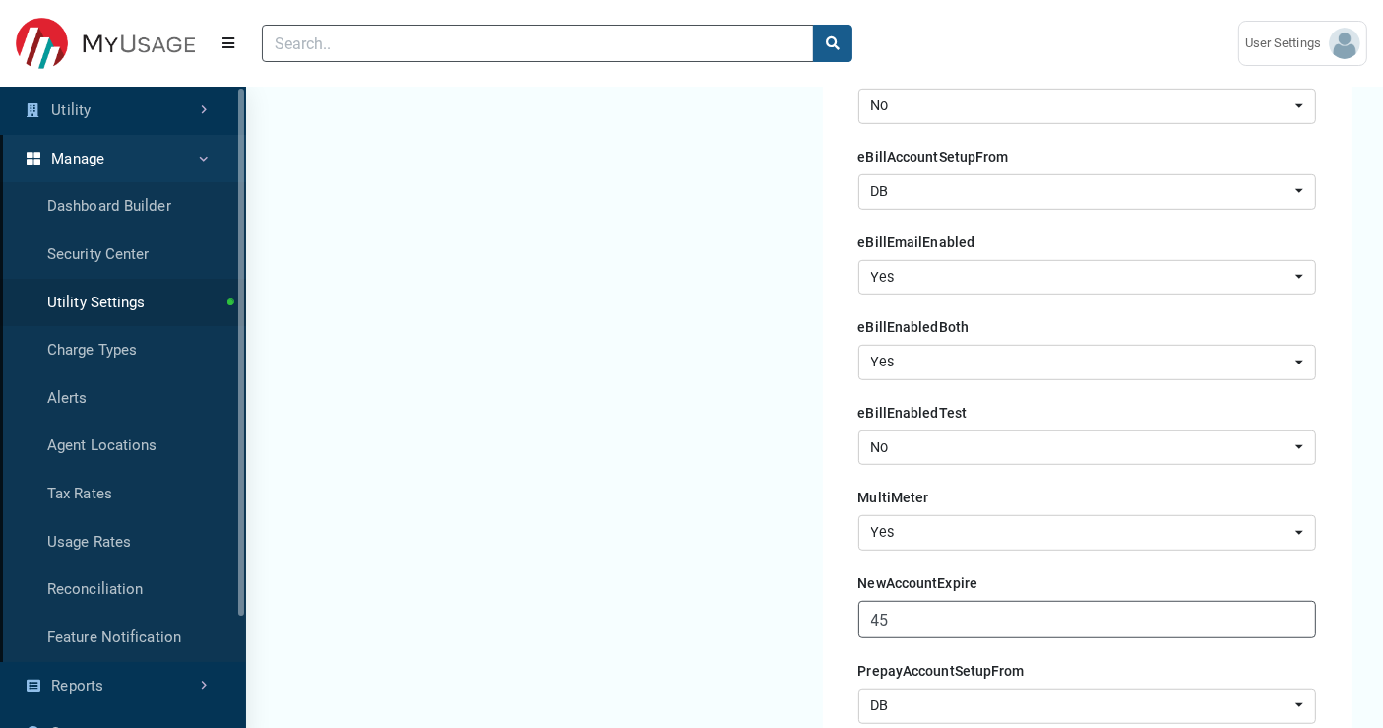
scroll to position [1203, 0]
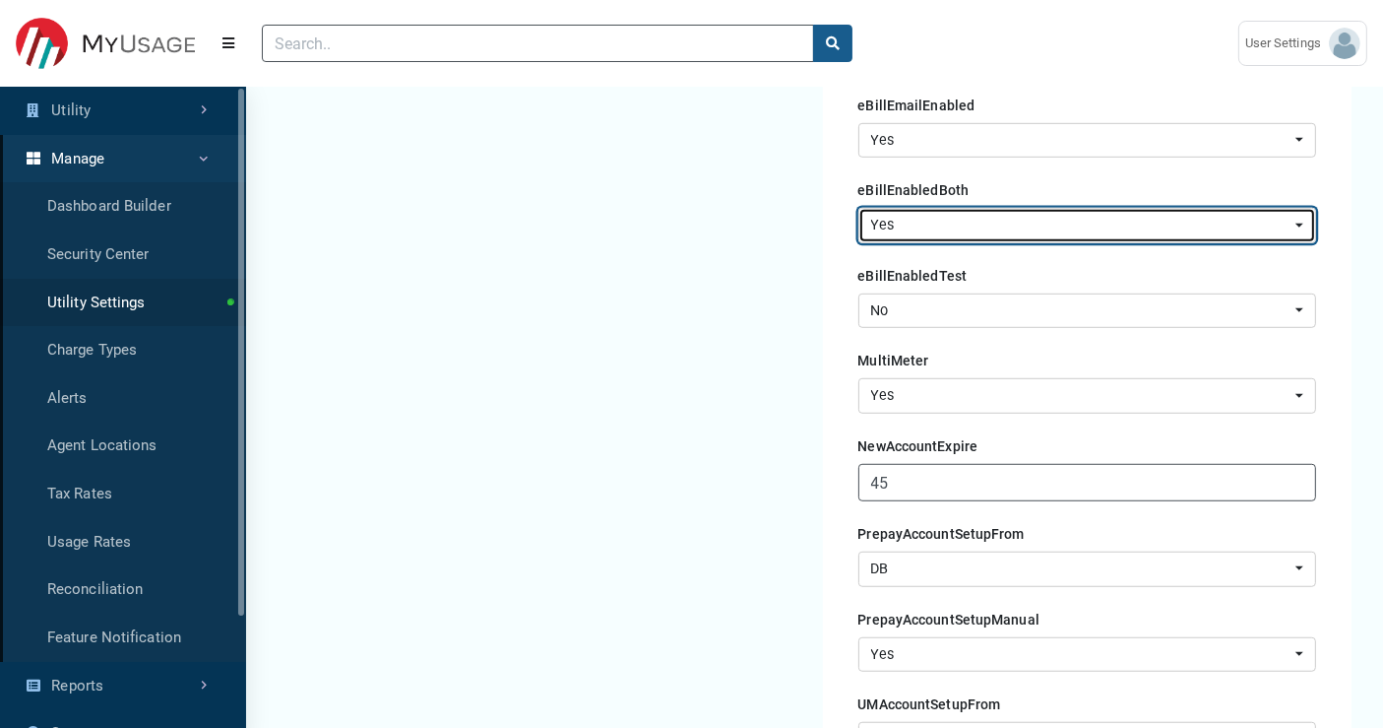
click at [906, 219] on div "Yes" at bounding box center [1081, 226] width 420 height 22
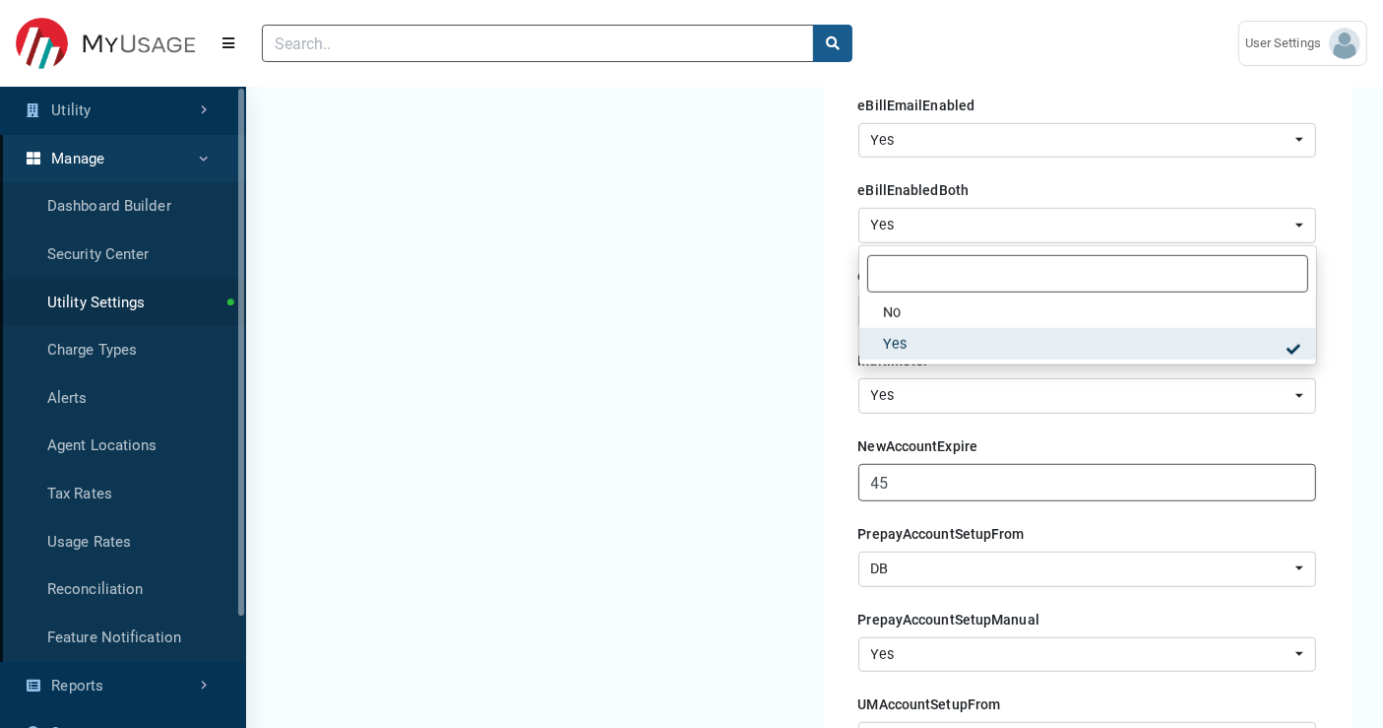
click at [795, 215] on div "AMI & Meter Type Settings Status Settings AMI Type: SENSUS Active Meter Type : …" at bounding box center [542, 387] width 545 height 2822
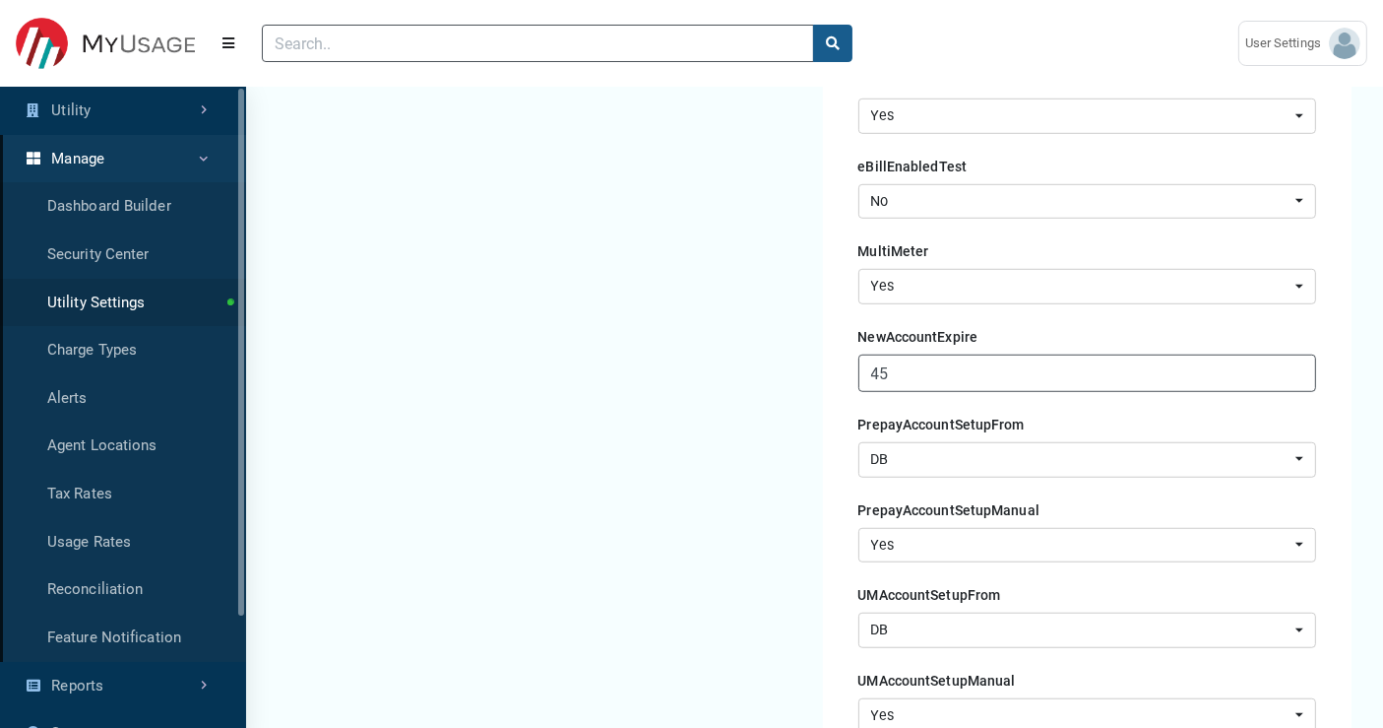
scroll to position [1422, 0]
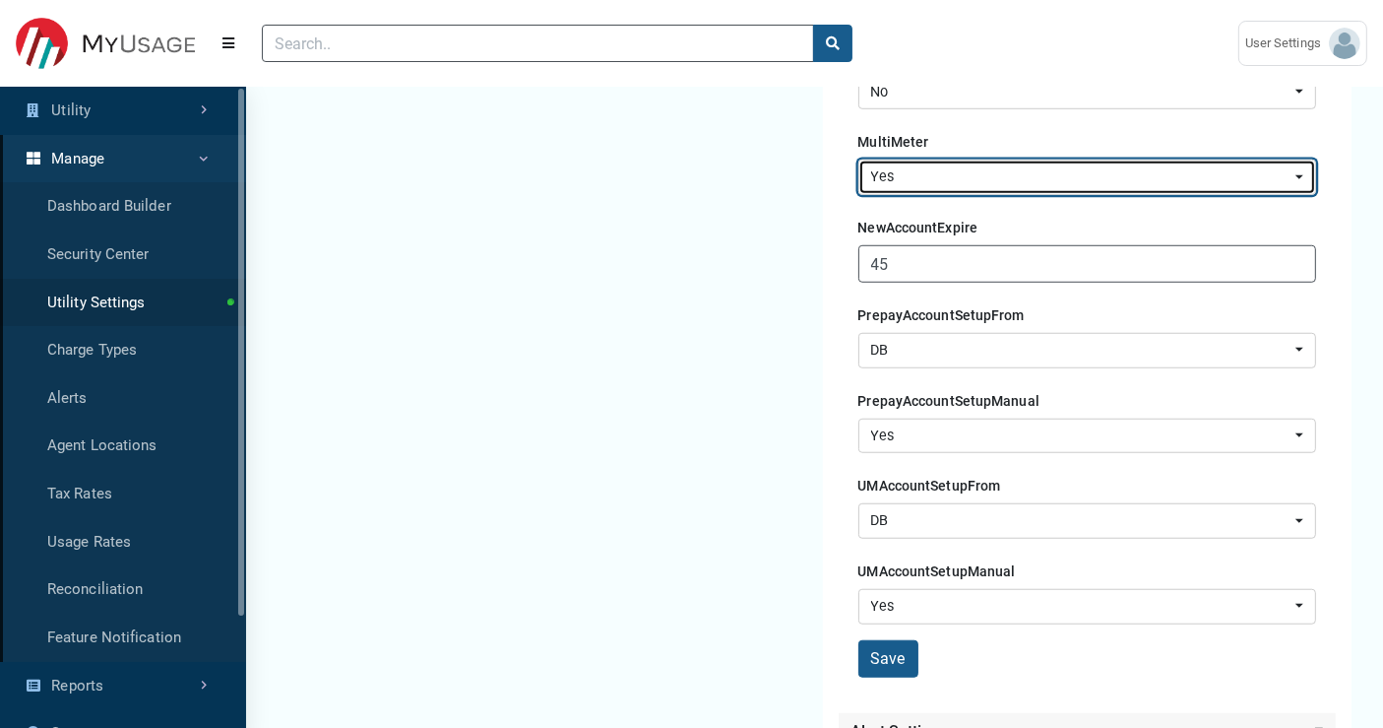
click at [919, 168] on div "Yes" at bounding box center [1081, 177] width 420 height 22
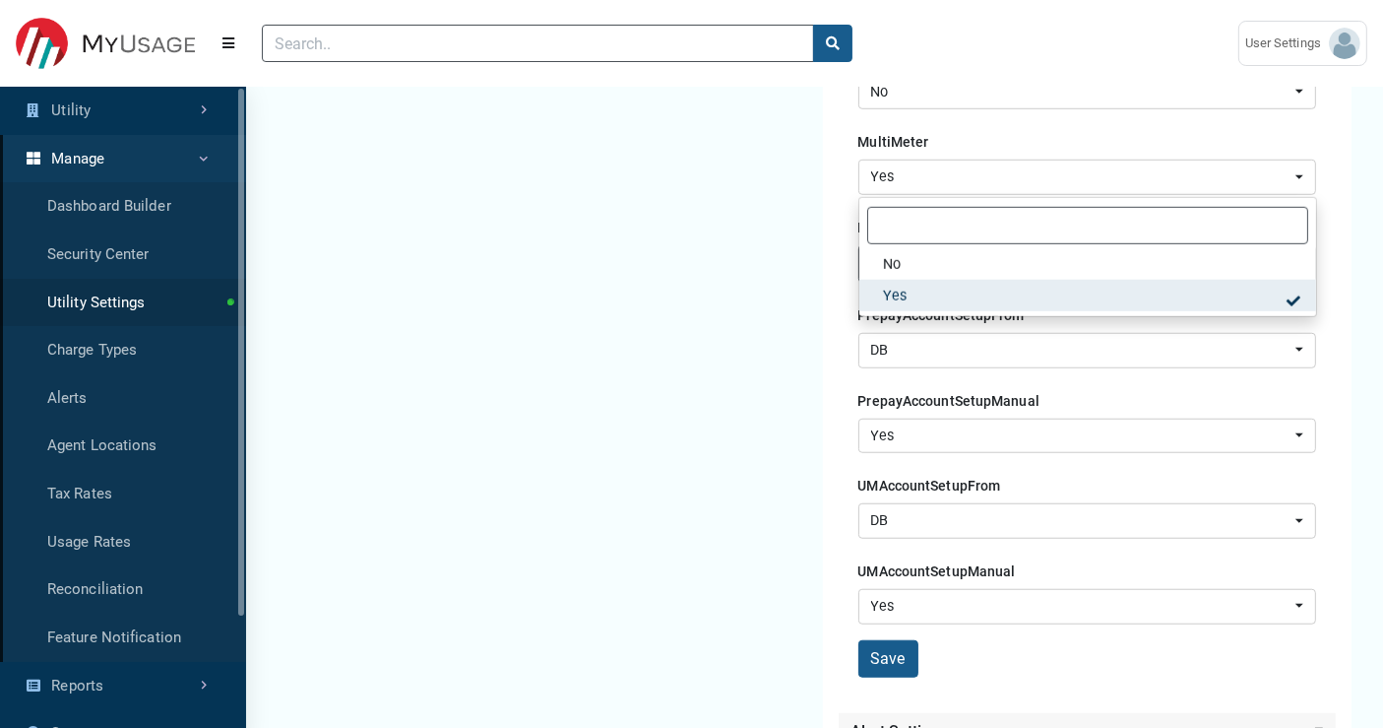
click at [820, 167] on div "Settings Expand All Address Settings Address1 [STREET_ADDRESS][PERSON_NAME] Add…" at bounding box center [1087, 169] width 545 height 2822
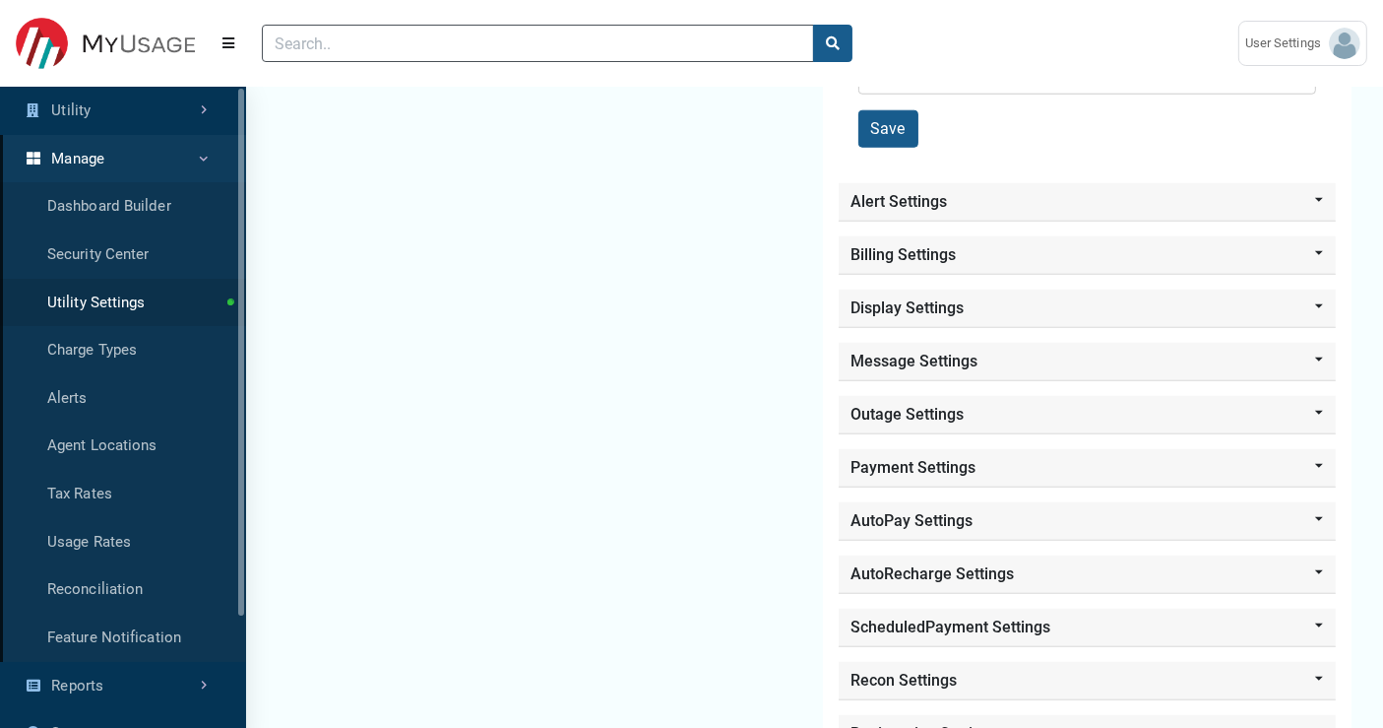
scroll to position [1969, 0]
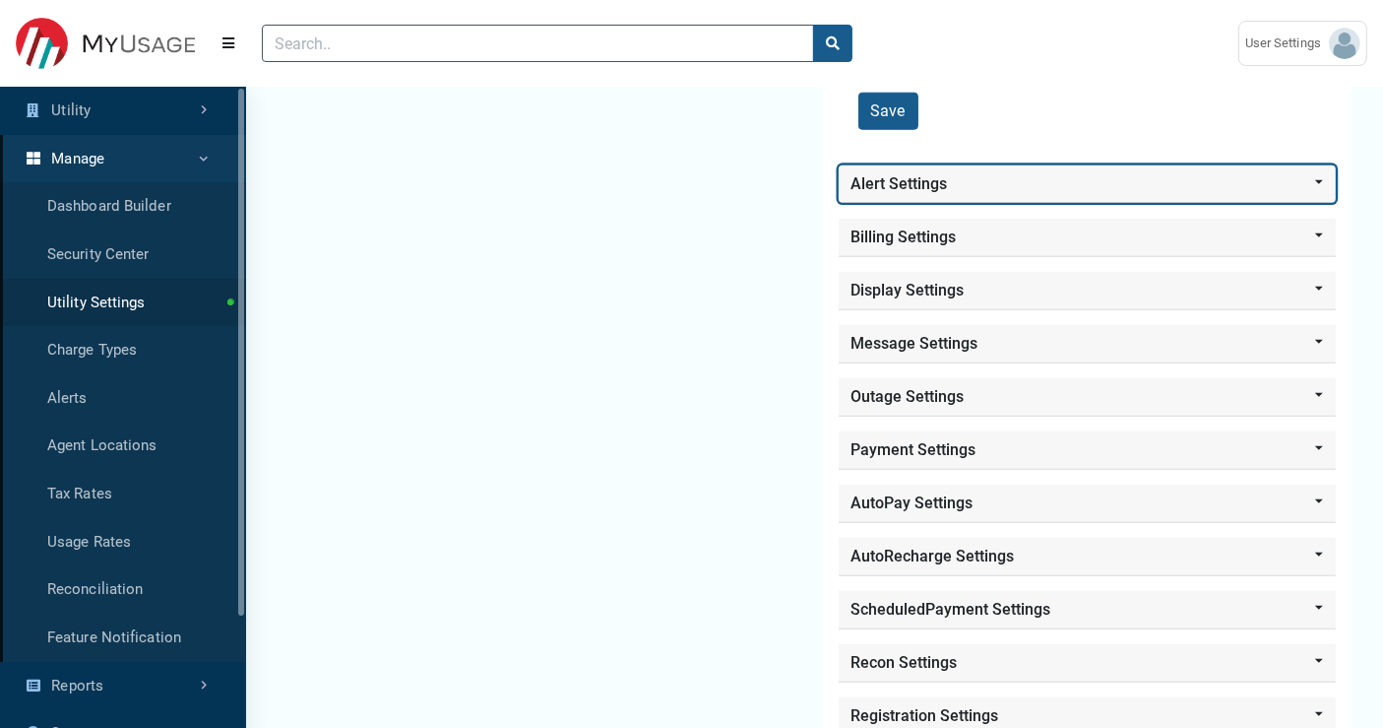
click at [970, 169] on button "Alert Settings" at bounding box center [1088, 183] width 498 height 37
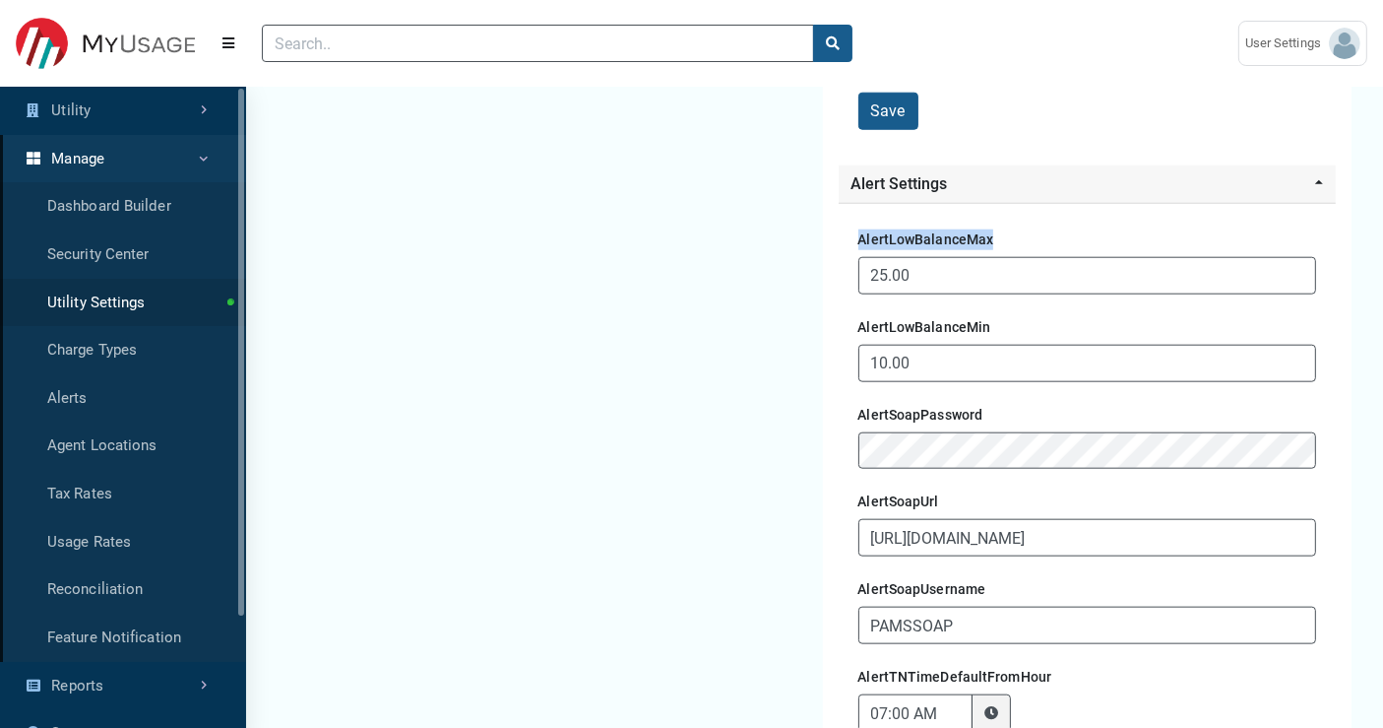
drag, startPoint x: 851, startPoint y: 221, endPoint x: 1002, endPoint y: 236, distance: 152.4
click at [1002, 236] on div "AlertLowBalanceMax 25.00 AlertLowBalanceMin 10.00 AlertSoapPassword AlertSoapUr…" at bounding box center [1088, 548] width 498 height 690
drag, startPoint x: 891, startPoint y: 313, endPoint x: 987, endPoint y: 322, distance: 96.9
click at [987, 322] on div "AlertLowBalanceMin 10.00" at bounding box center [1087, 346] width 459 height 72
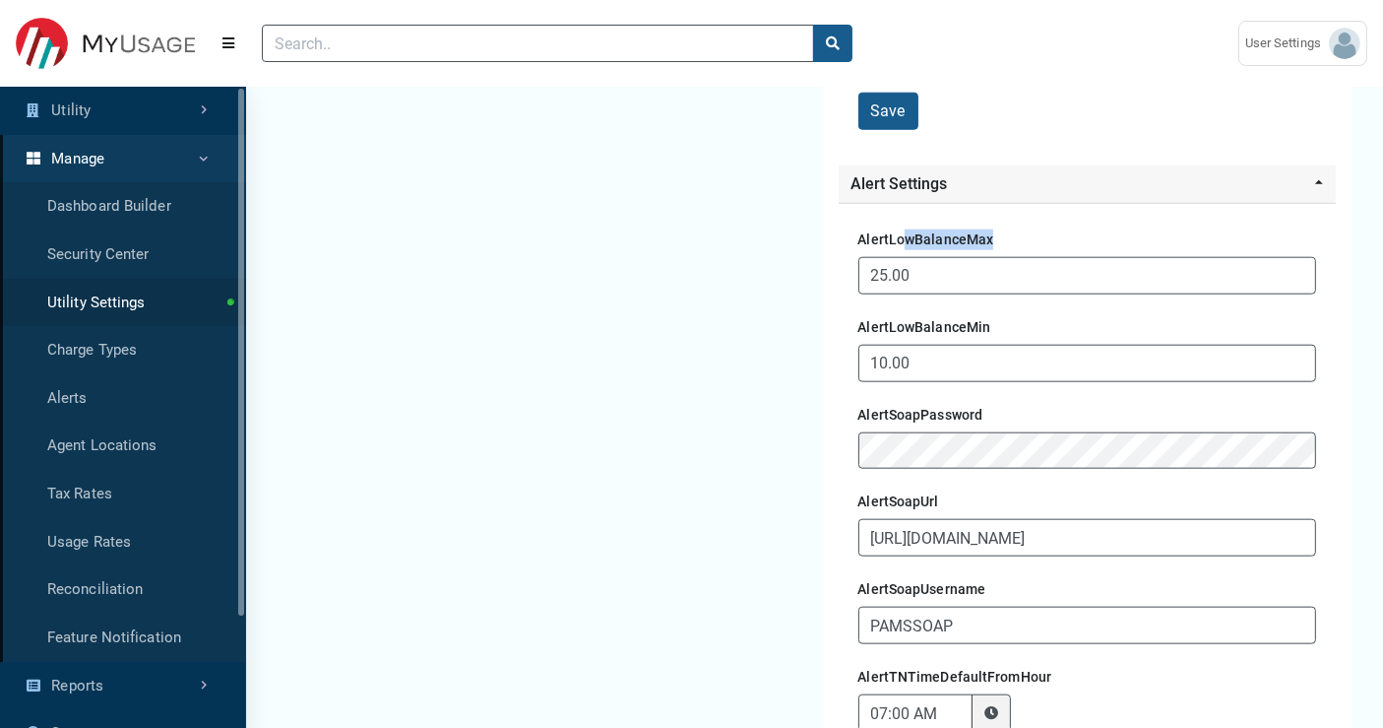
drag, startPoint x: 924, startPoint y: 224, endPoint x: 998, endPoint y: 231, distance: 74.2
click at [998, 231] on div "AlertLowBalanceMax 25.00" at bounding box center [1087, 258] width 459 height 72
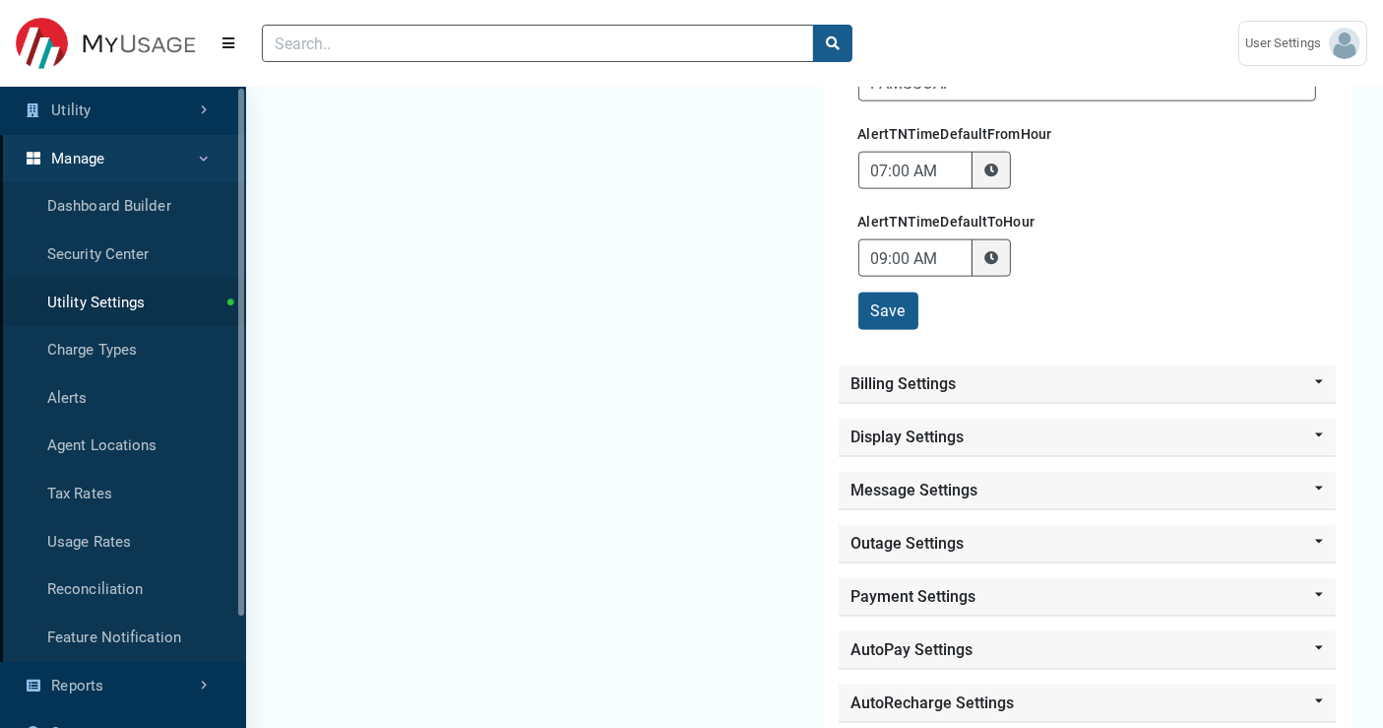
scroll to position [2515, 0]
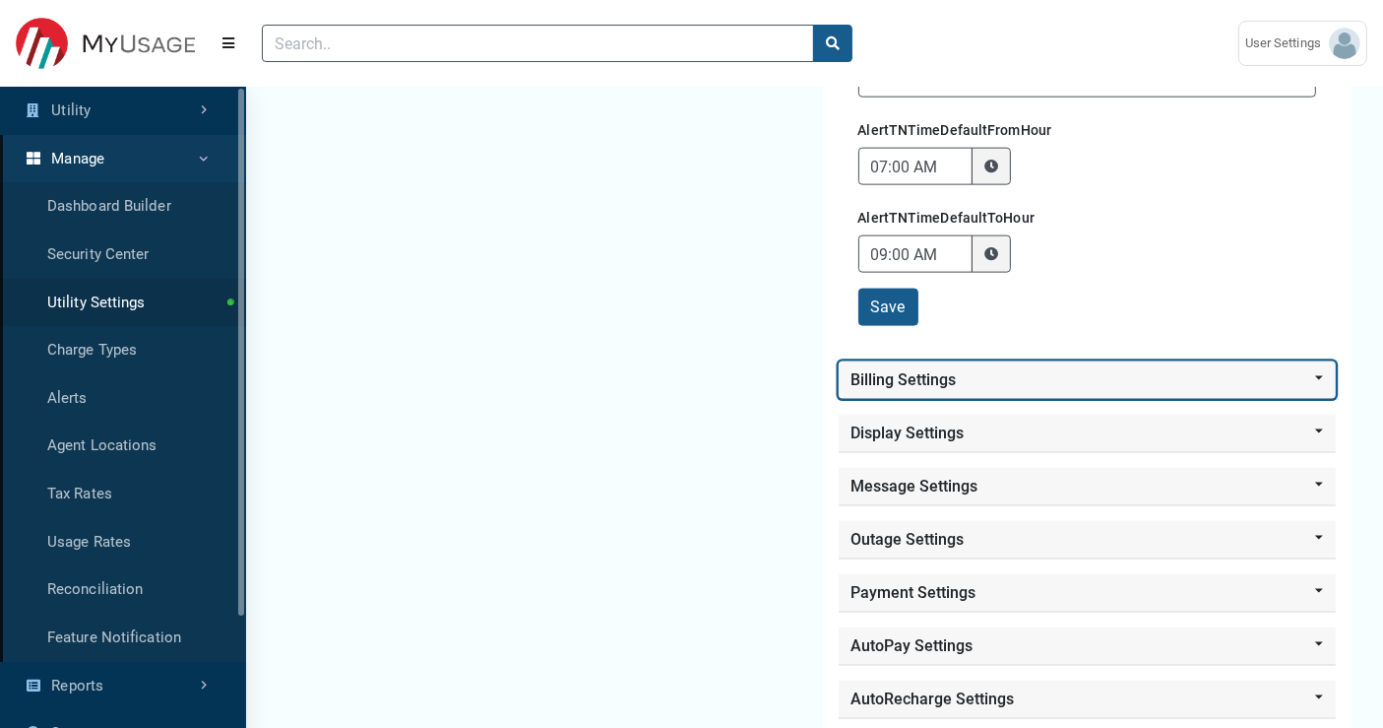
click at [888, 371] on button "Billing Settings" at bounding box center [1088, 379] width 498 height 37
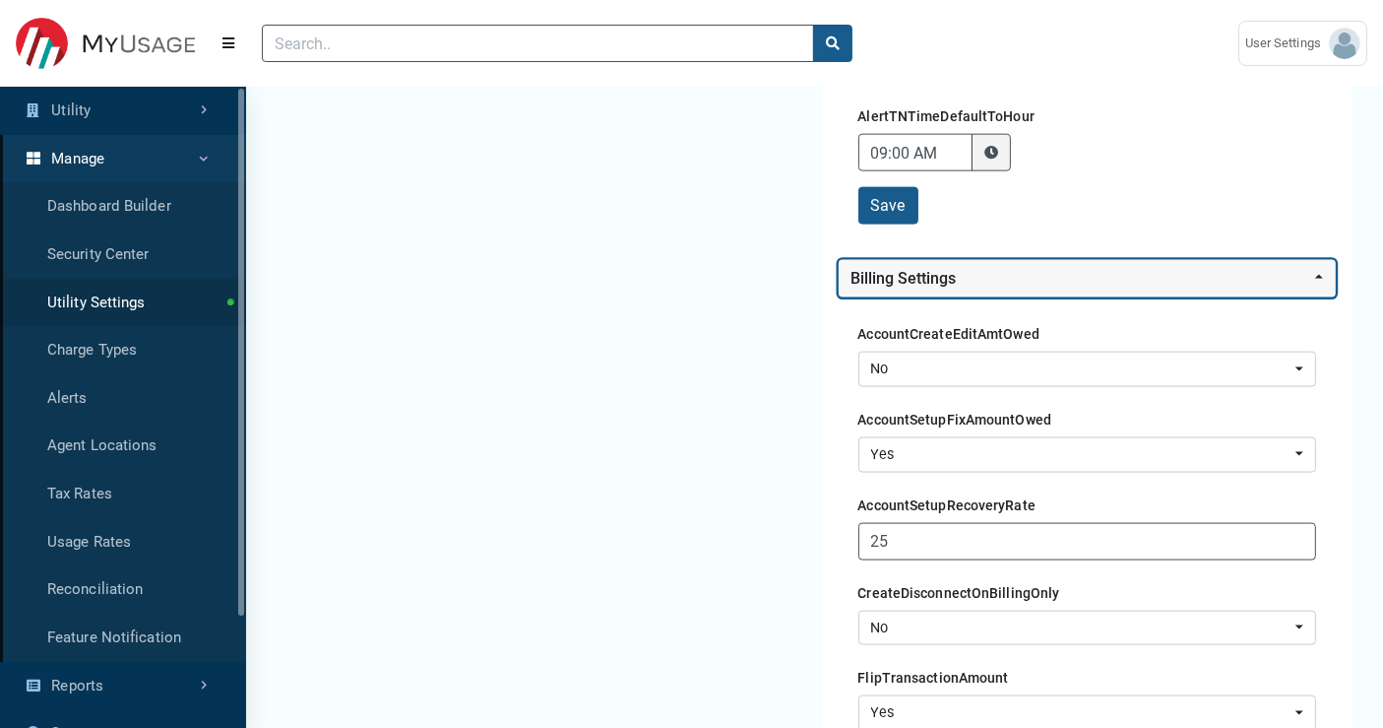
scroll to position [2734, 0]
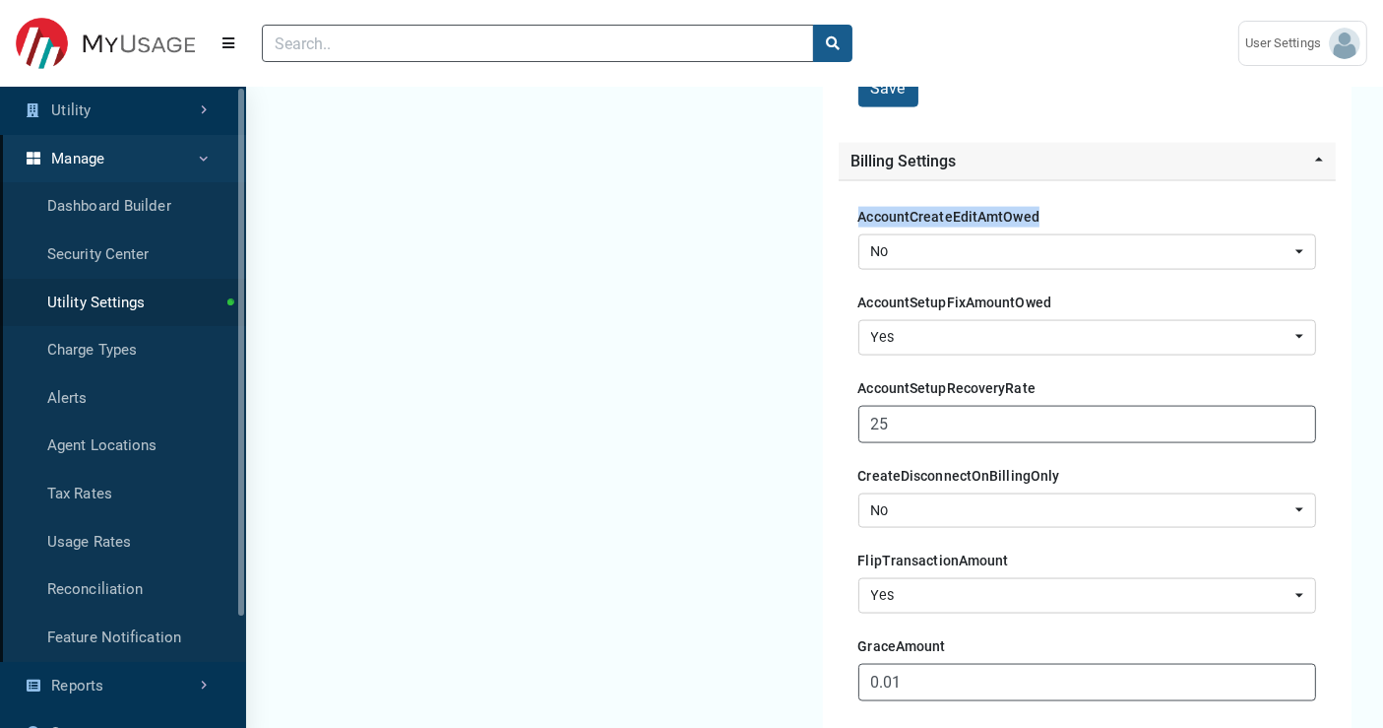
drag, startPoint x: 847, startPoint y: 199, endPoint x: 1038, endPoint y: 189, distance: 191.2
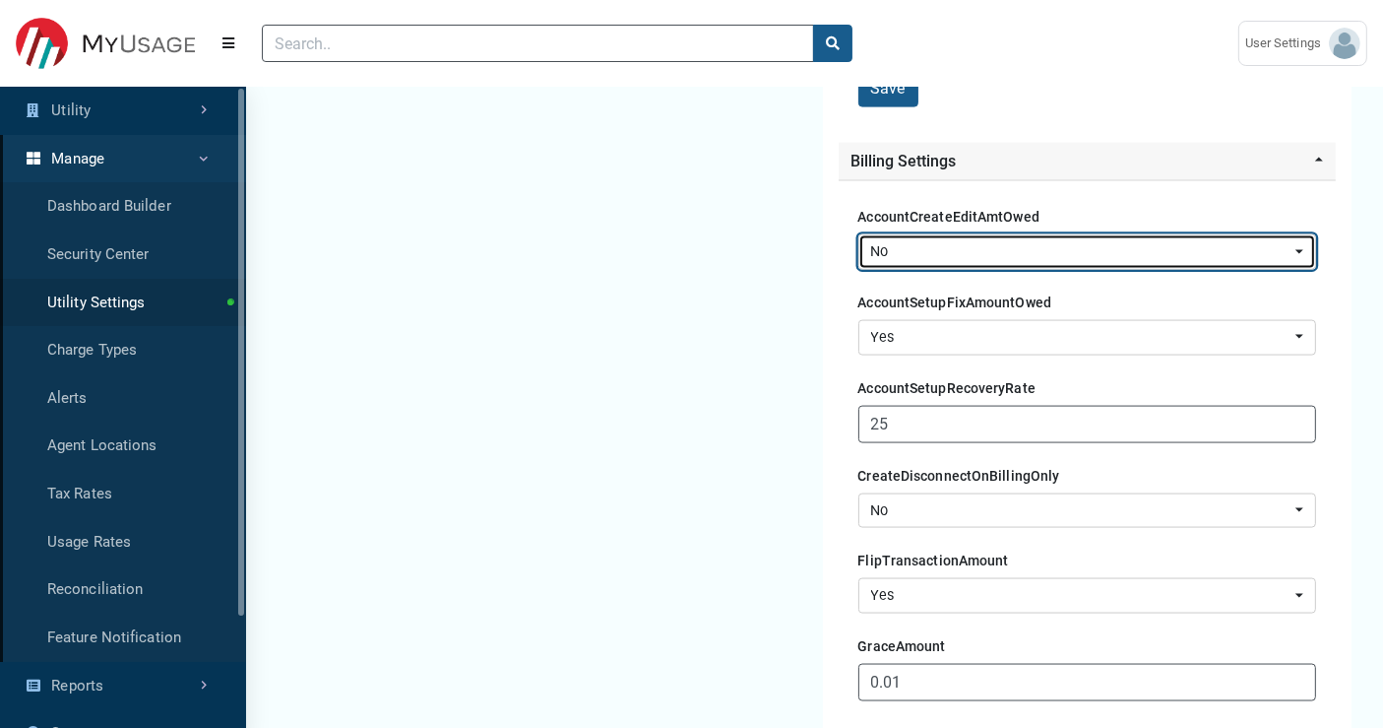
click at [894, 241] on div "No" at bounding box center [1081, 252] width 420 height 22
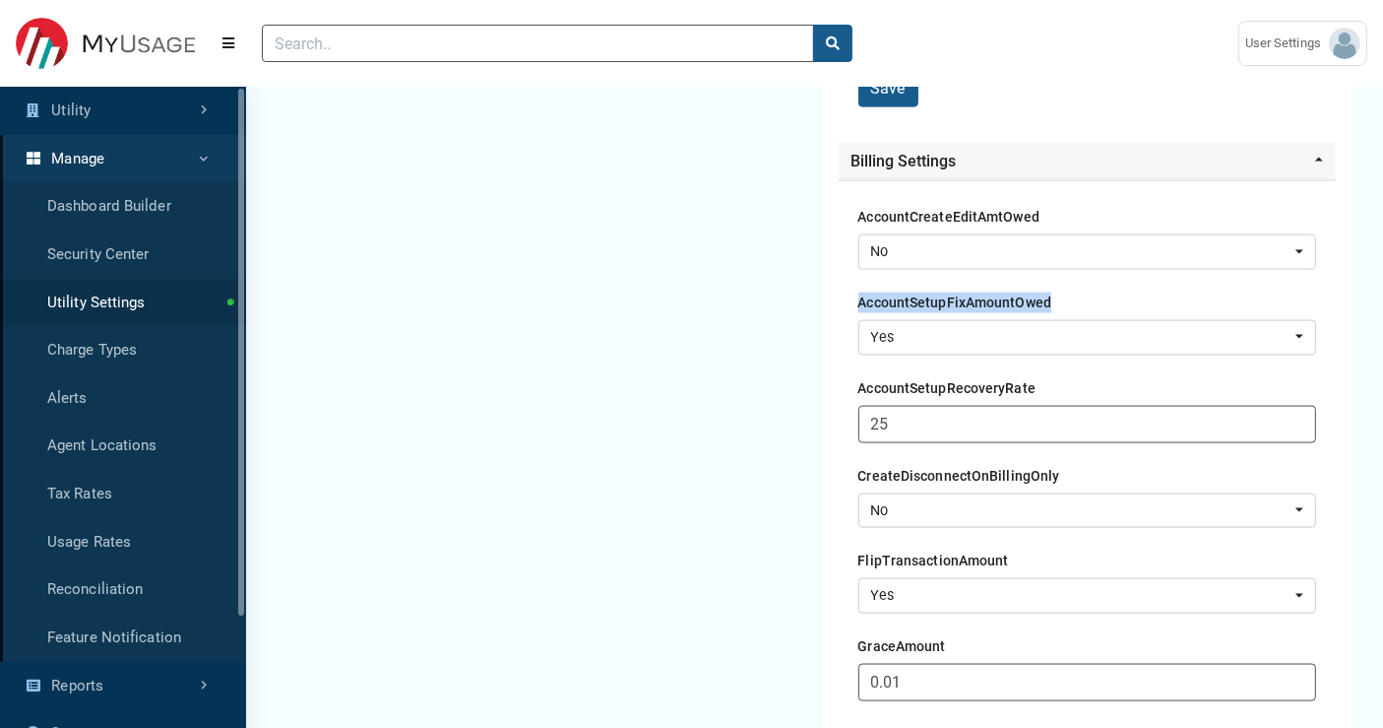
drag, startPoint x: 852, startPoint y: 294, endPoint x: 1035, endPoint y: 305, distance: 183.4
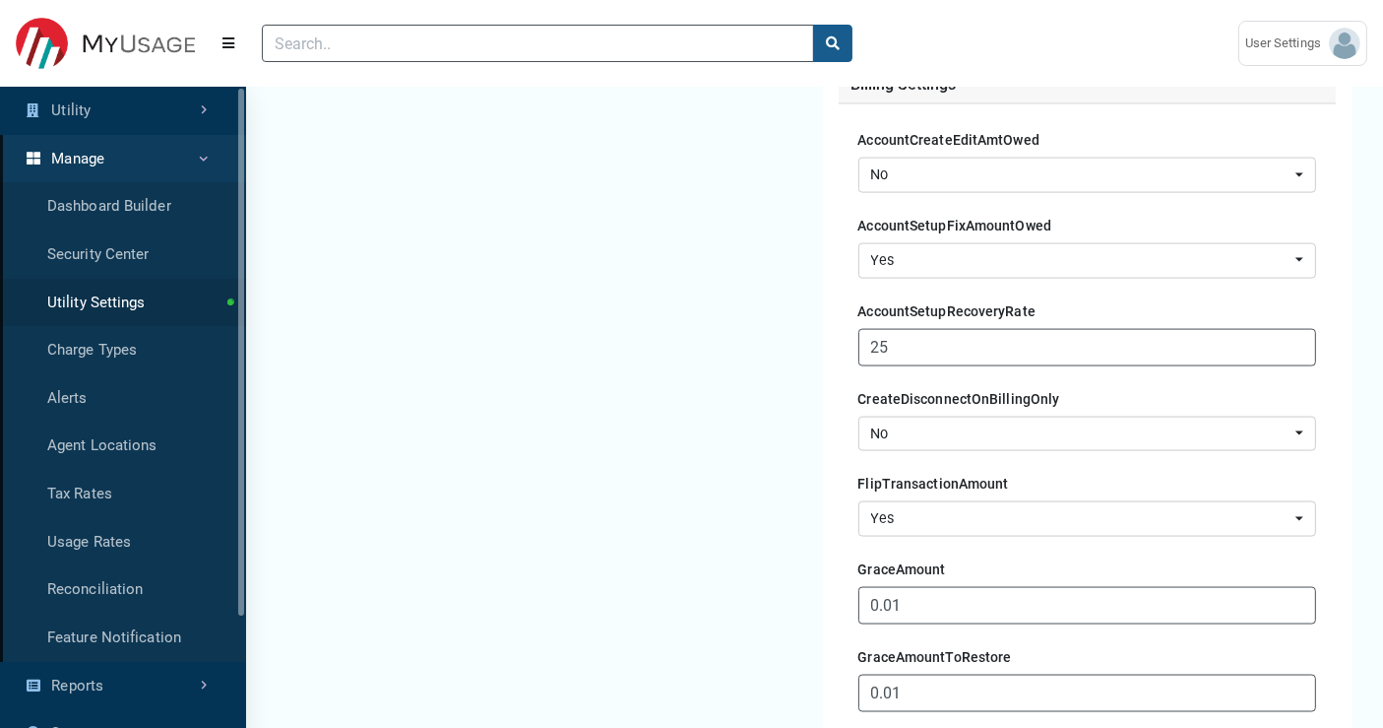
scroll to position [2843, 0]
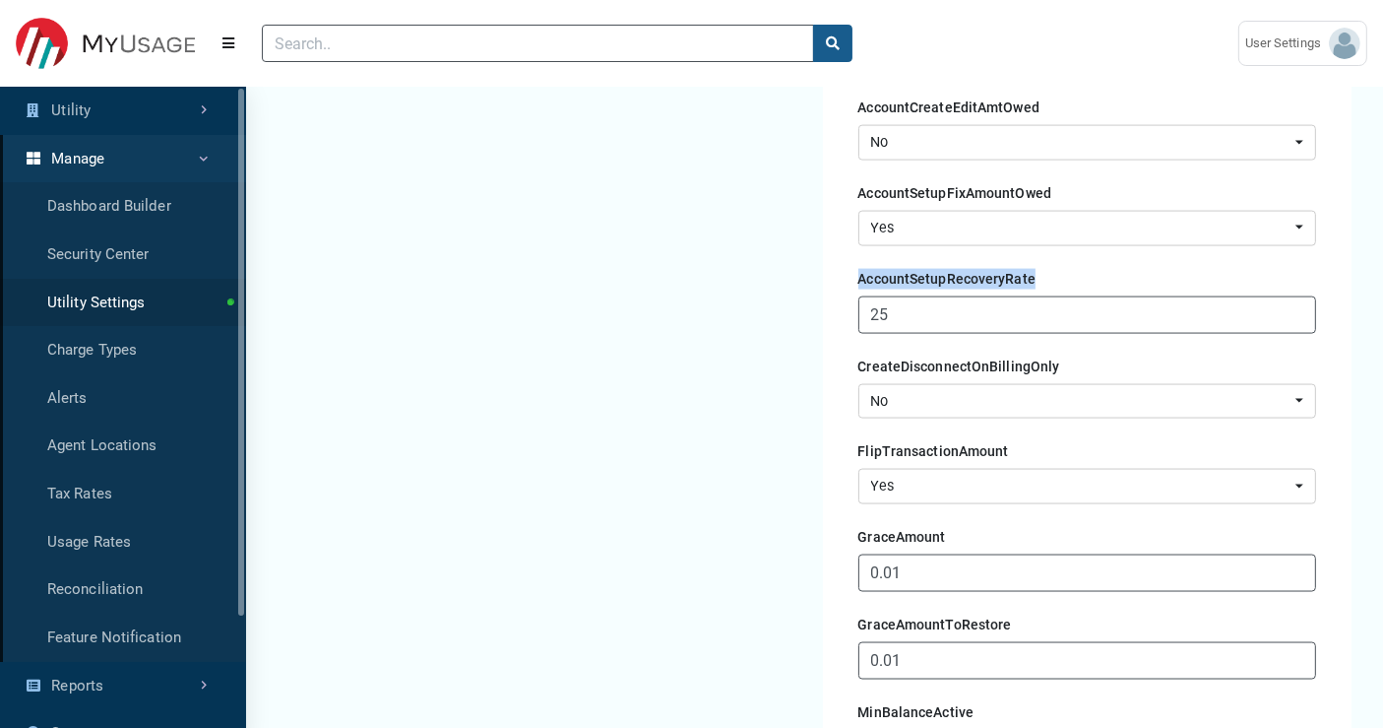
drag, startPoint x: 855, startPoint y: 264, endPoint x: 1037, endPoint y: 266, distance: 182.1
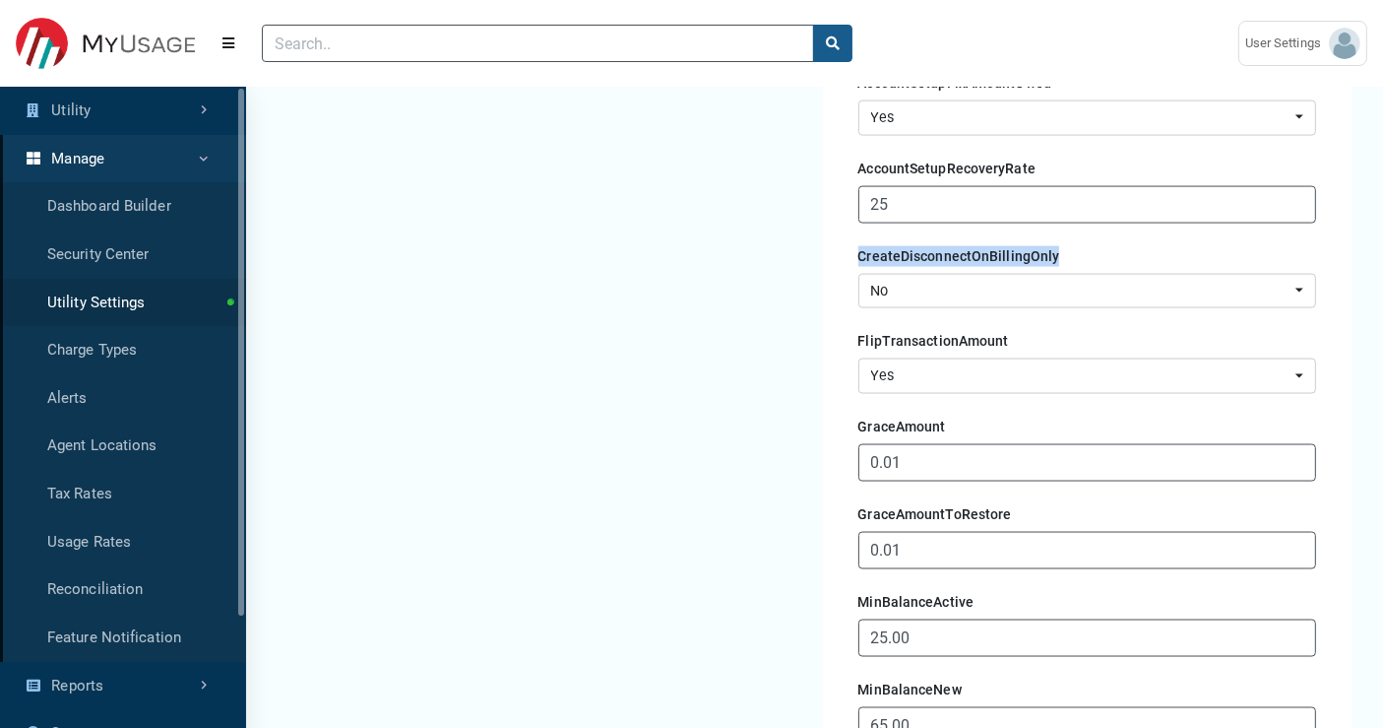
drag, startPoint x: 847, startPoint y: 233, endPoint x: 1089, endPoint y: 232, distance: 242.2
click at [1089, 232] on div "AccountCreateEditAmtOwed No Yes No No Yes AccountSetupFixAmountOwed No Yes Yes …" at bounding box center [1088, 648] width 498 height 1374
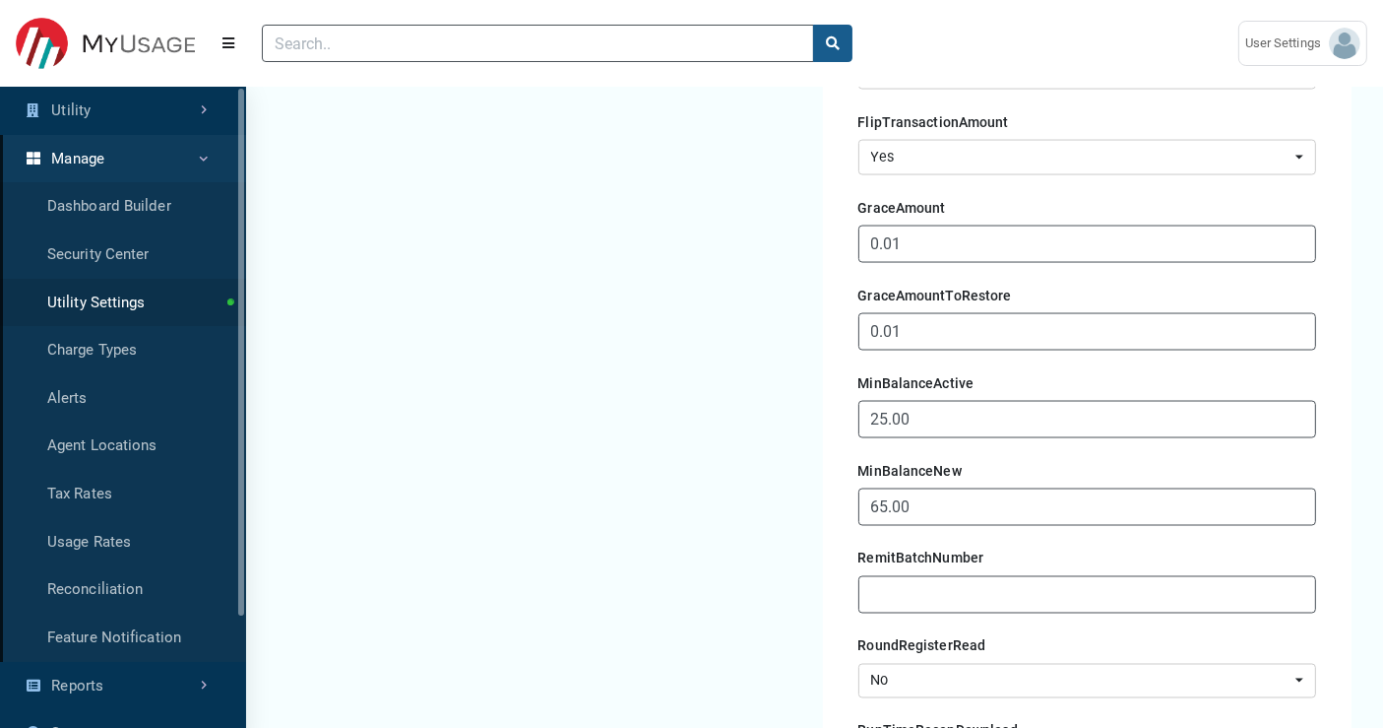
scroll to position [3281, 0]
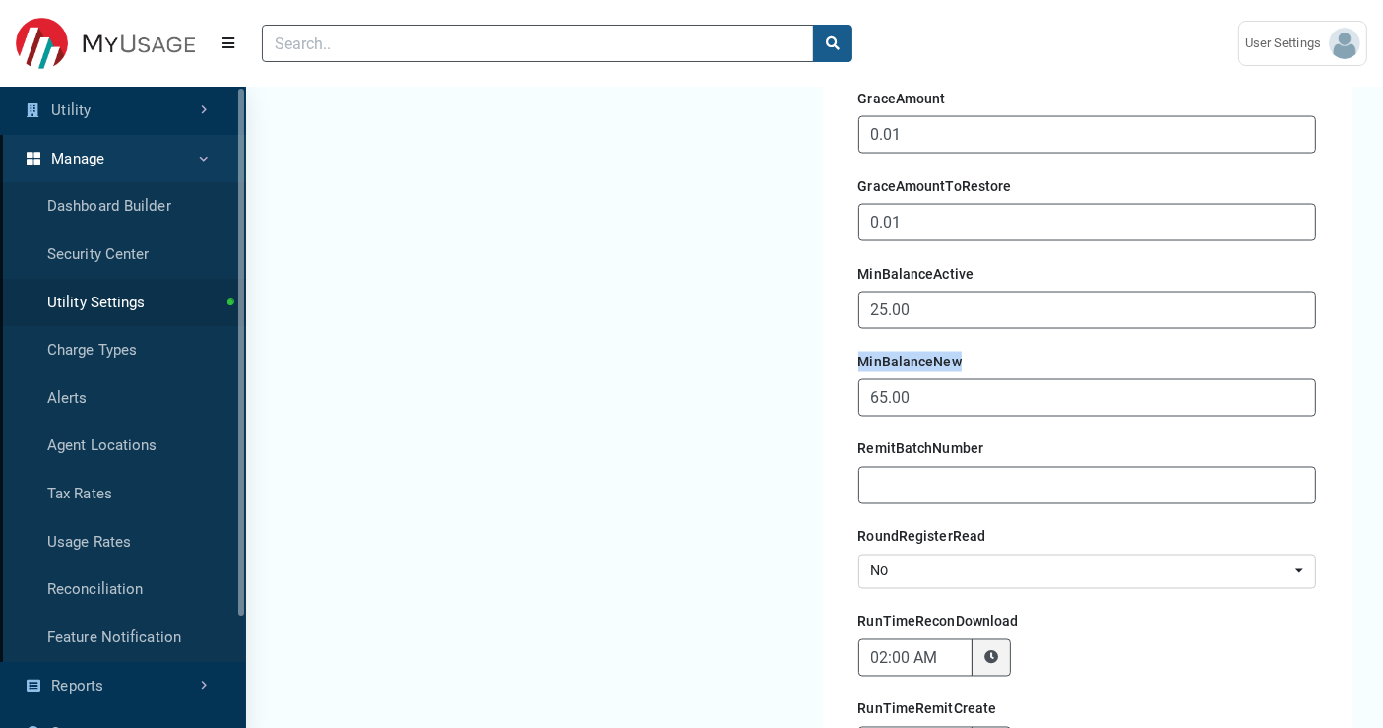
drag, startPoint x: 852, startPoint y: 342, endPoint x: 966, endPoint y: 342, distance: 114.2
click at [966, 342] on div "AccountCreateEditAmtOwed No Yes No No Yes AccountSetupFixAmountOwed No Yes Yes …" at bounding box center [1088, 320] width 498 height 1374
drag, startPoint x: 846, startPoint y: 251, endPoint x: 985, endPoint y: 248, distance: 138.8
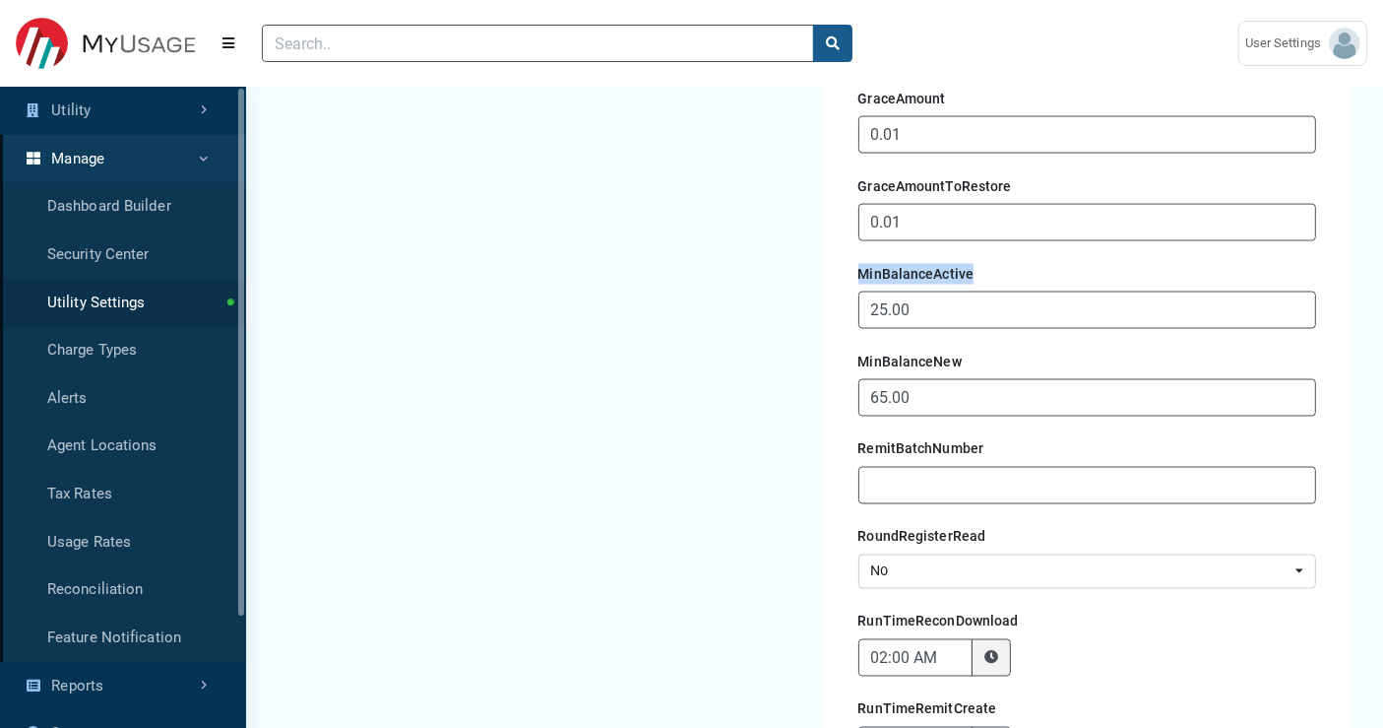
click at [985, 248] on div "AccountCreateEditAmtOwed No Yes No No Yes AccountSetupFixAmountOwed No Yes Yes …" at bounding box center [1088, 320] width 498 height 1374
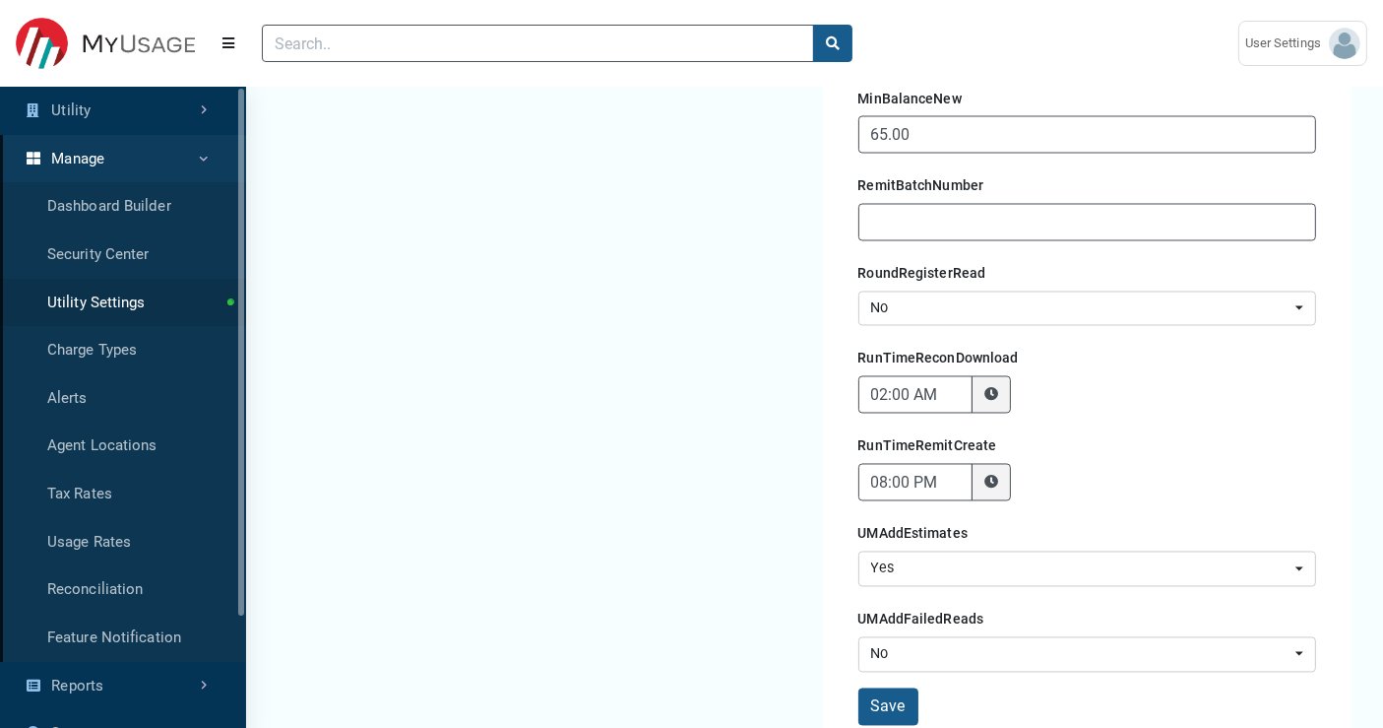
scroll to position [3609, 0]
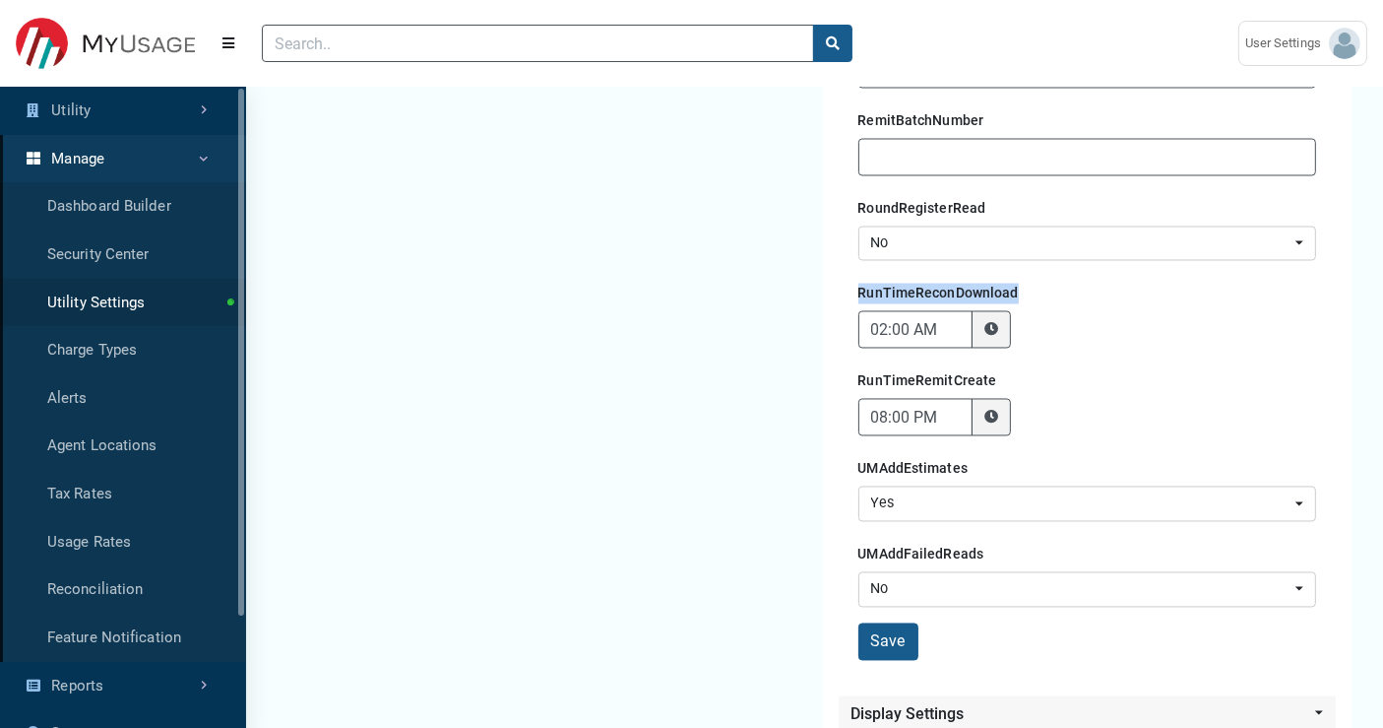
drag, startPoint x: 851, startPoint y: 264, endPoint x: 1022, endPoint y: 268, distance: 171.3
drag, startPoint x: 858, startPoint y: 365, endPoint x: 1041, endPoint y: 363, distance: 183.1
click at [1041, 364] on div "RunTimeRemitCreate 08:00 PM" at bounding box center [1087, 400] width 459 height 72
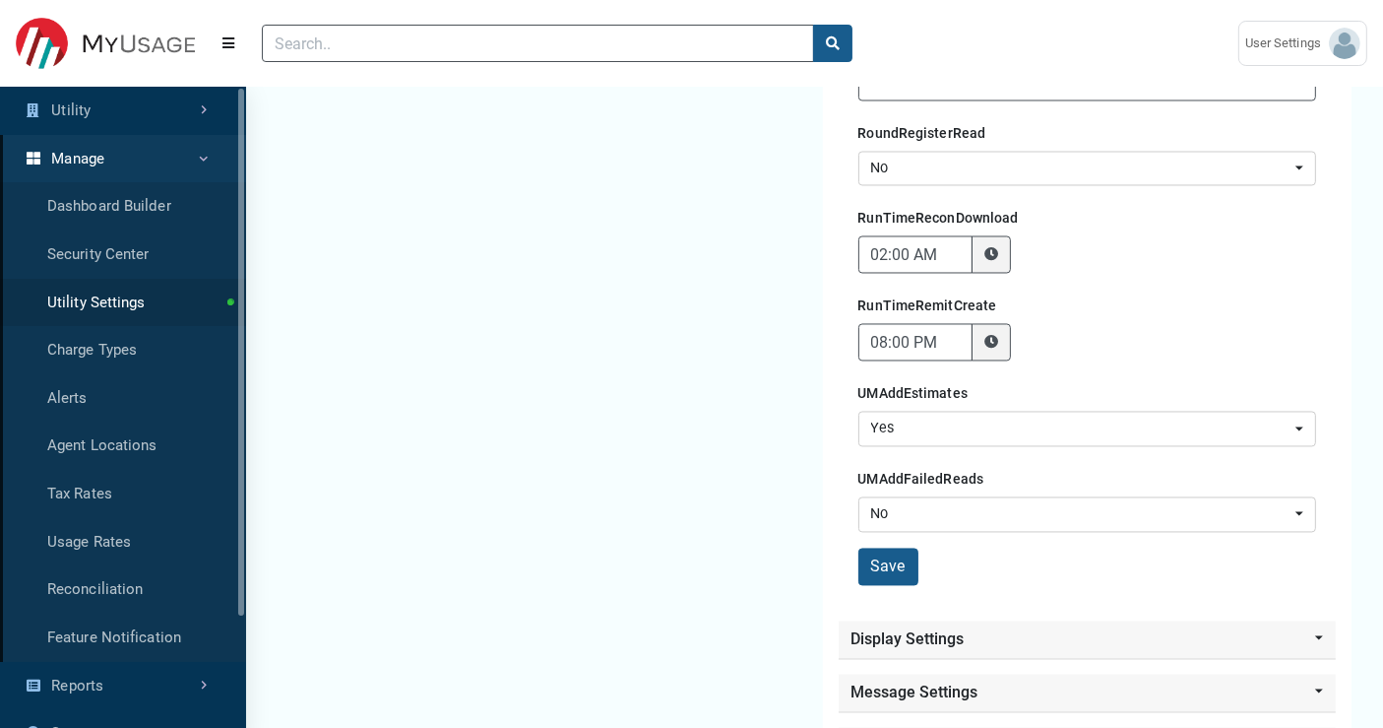
scroll to position [3718, 0]
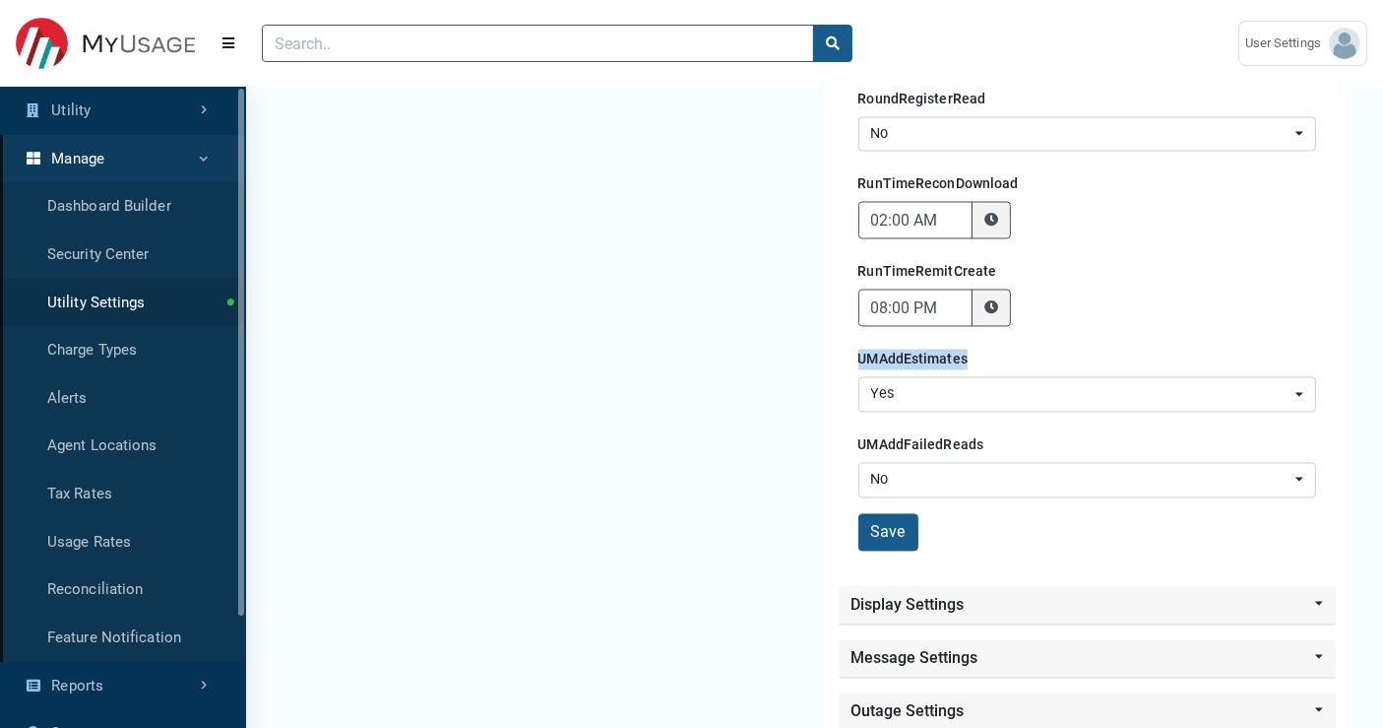
drag, startPoint x: 853, startPoint y: 347, endPoint x: 975, endPoint y: 349, distance: 122.1
drag, startPoint x: 841, startPoint y: 431, endPoint x: 997, endPoint y: 430, distance: 156.5
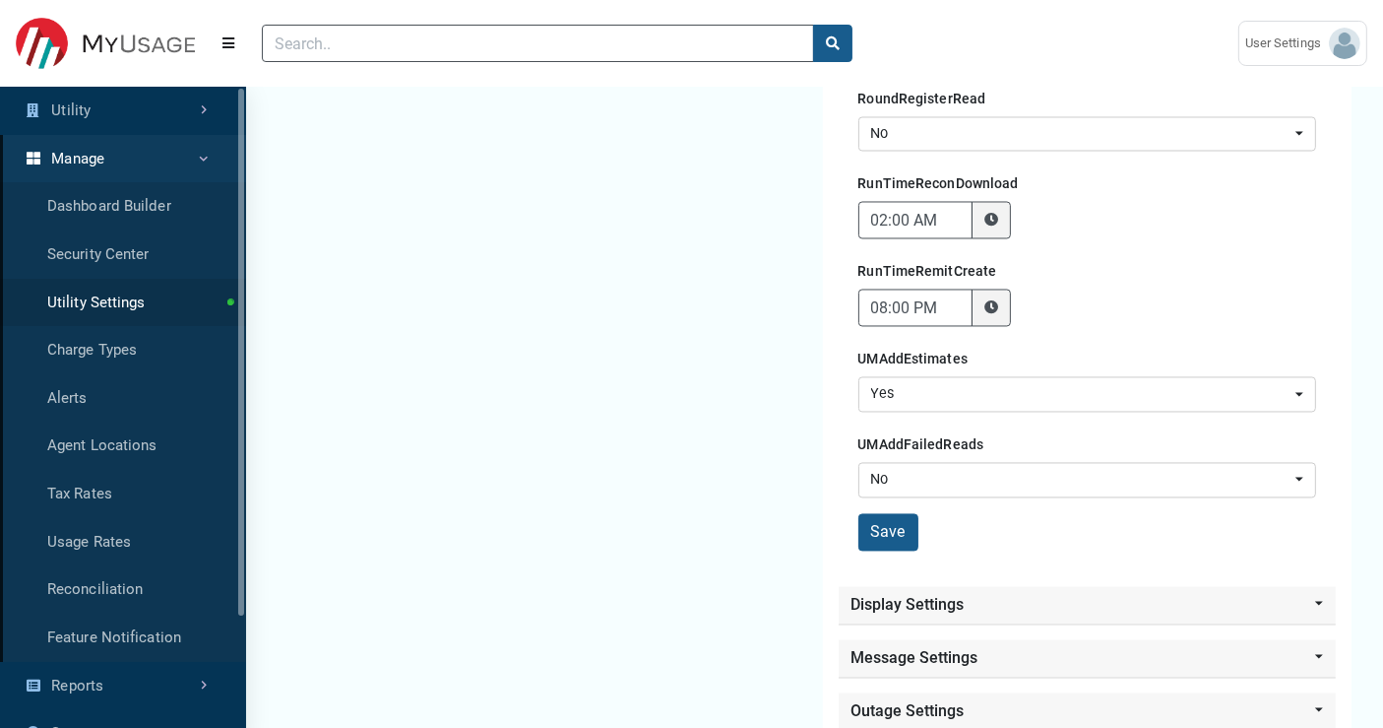
drag, startPoint x: 851, startPoint y: 345, endPoint x: 983, endPoint y: 346, distance: 131.9
drag, startPoint x: 858, startPoint y: 333, endPoint x: 992, endPoint y: 329, distance: 134.9
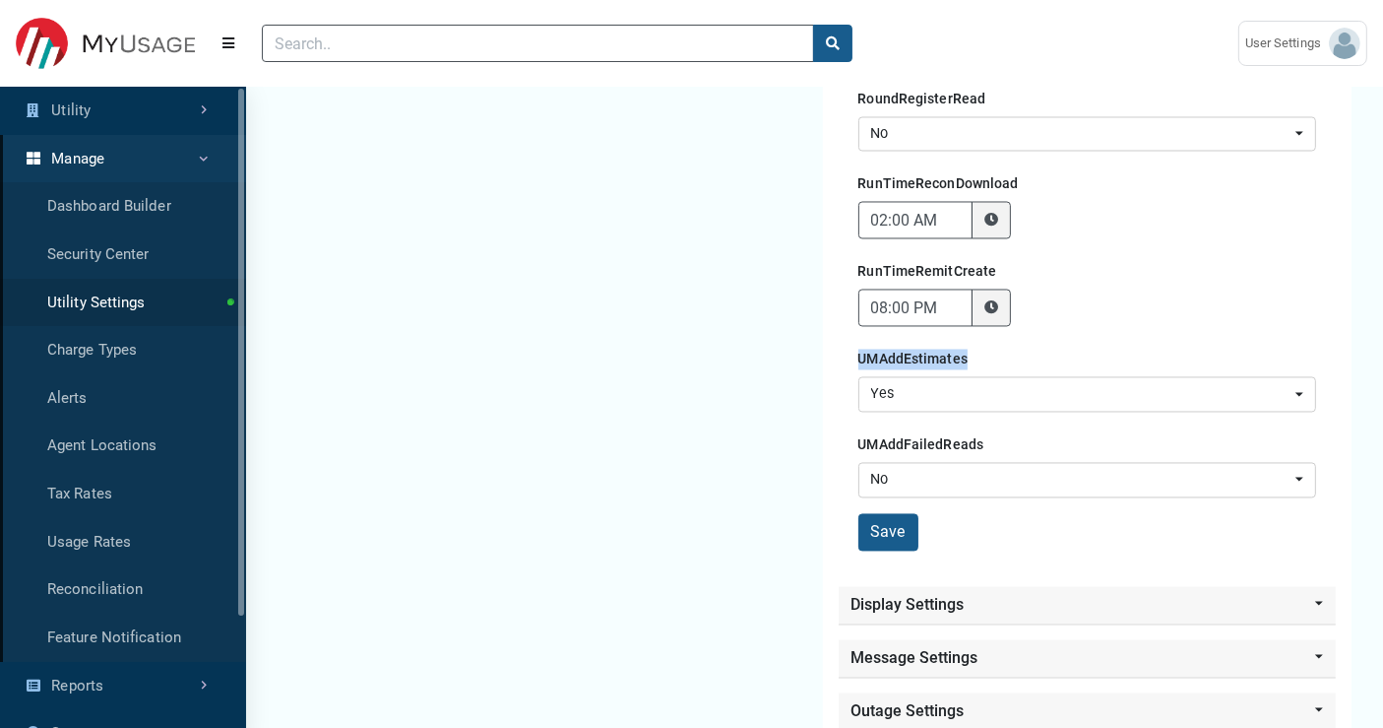
click at [992, 343] on div "UMAddEstimates No Yes Yes" at bounding box center [1087, 378] width 459 height 70
drag, startPoint x: 848, startPoint y: 422, endPoint x: 976, endPoint y: 417, distance: 128.1
drag, startPoint x: 856, startPoint y: 428, endPoint x: 1001, endPoint y: 436, distance: 145.9
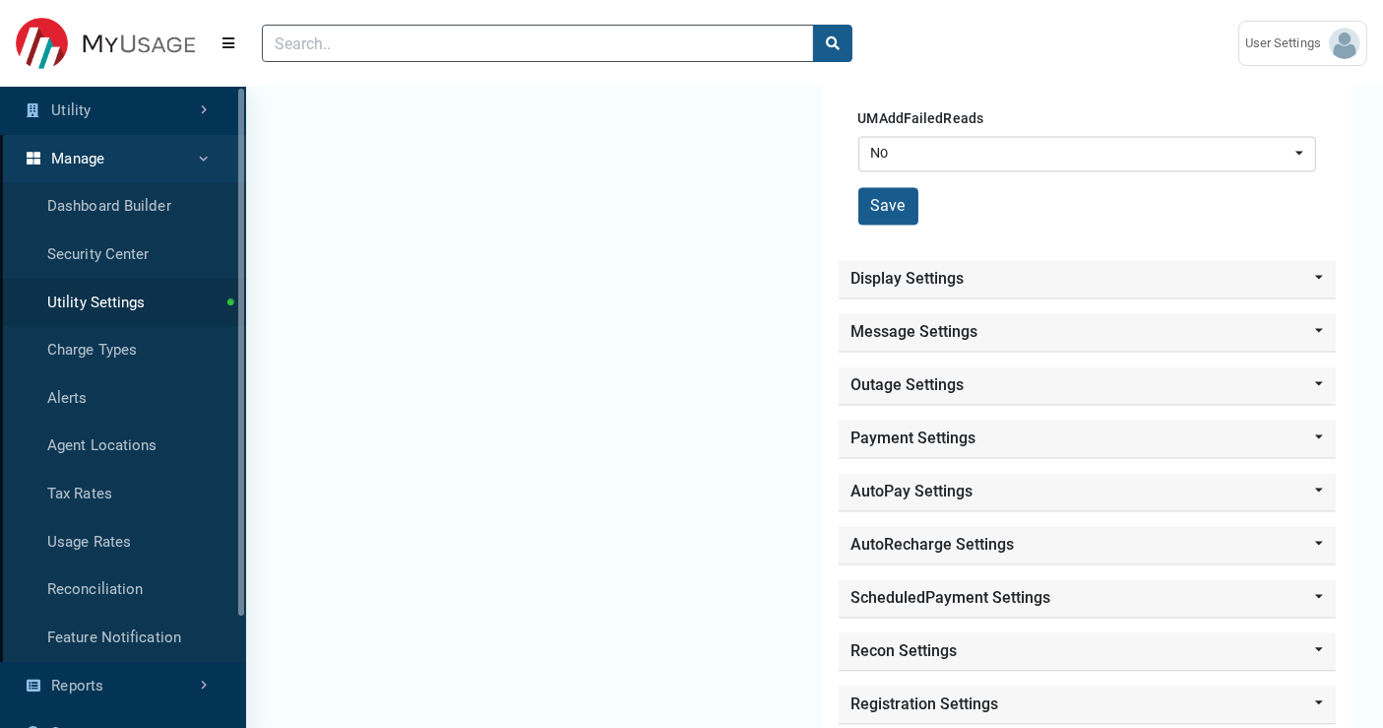
scroll to position [4047, 0]
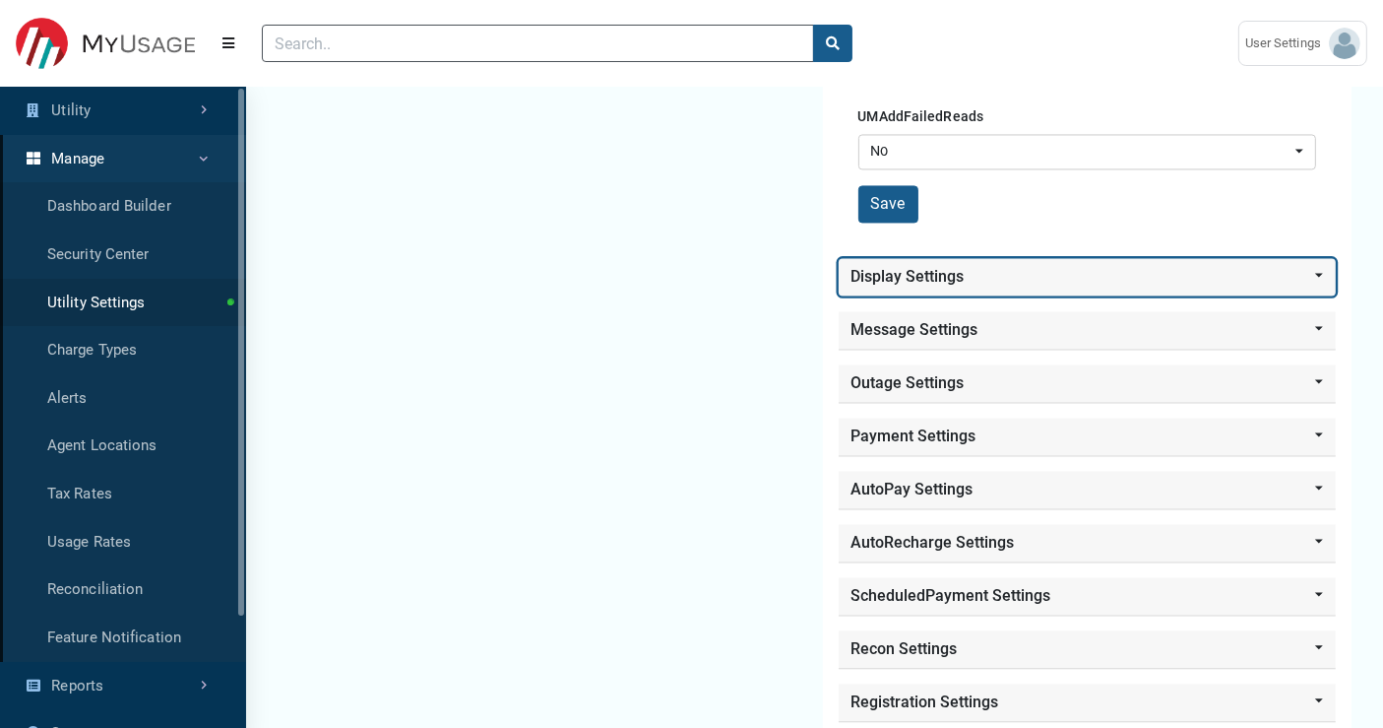
click at [922, 260] on button "Display Settings" at bounding box center [1088, 276] width 498 height 37
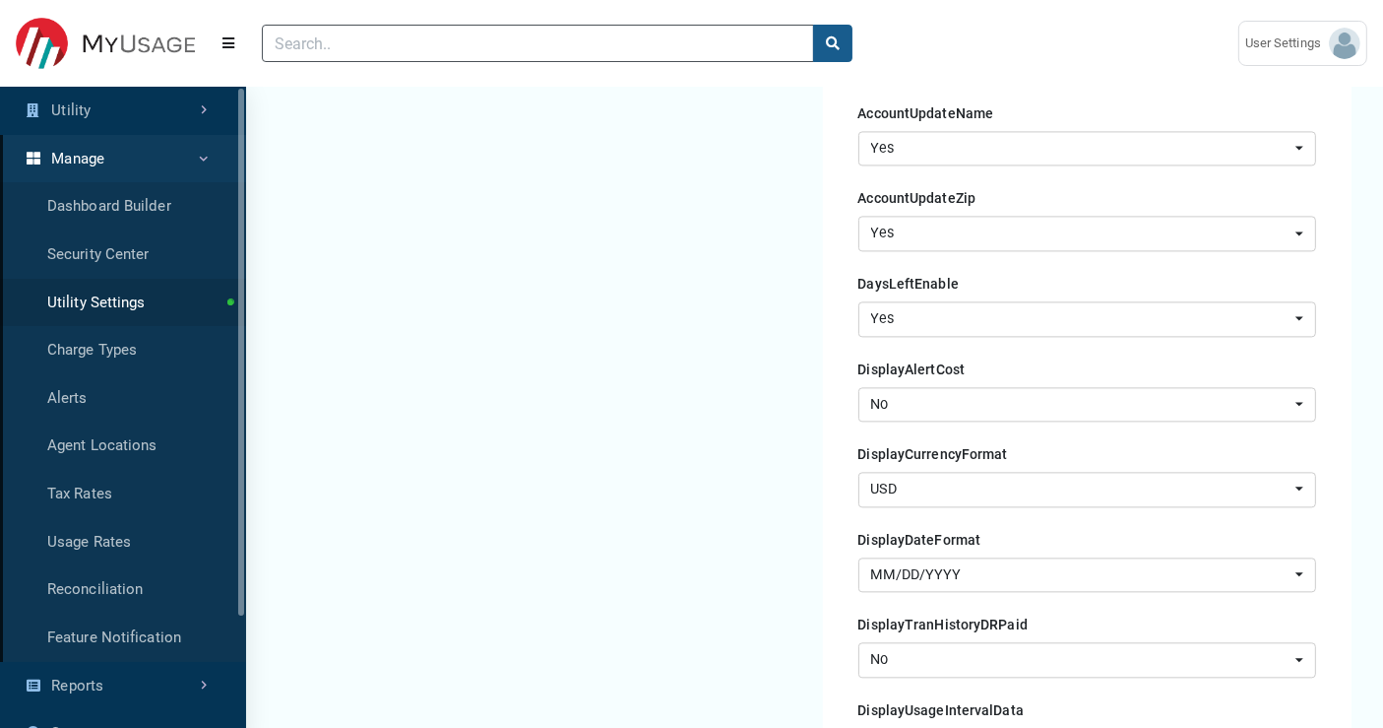
scroll to position [4157, 0]
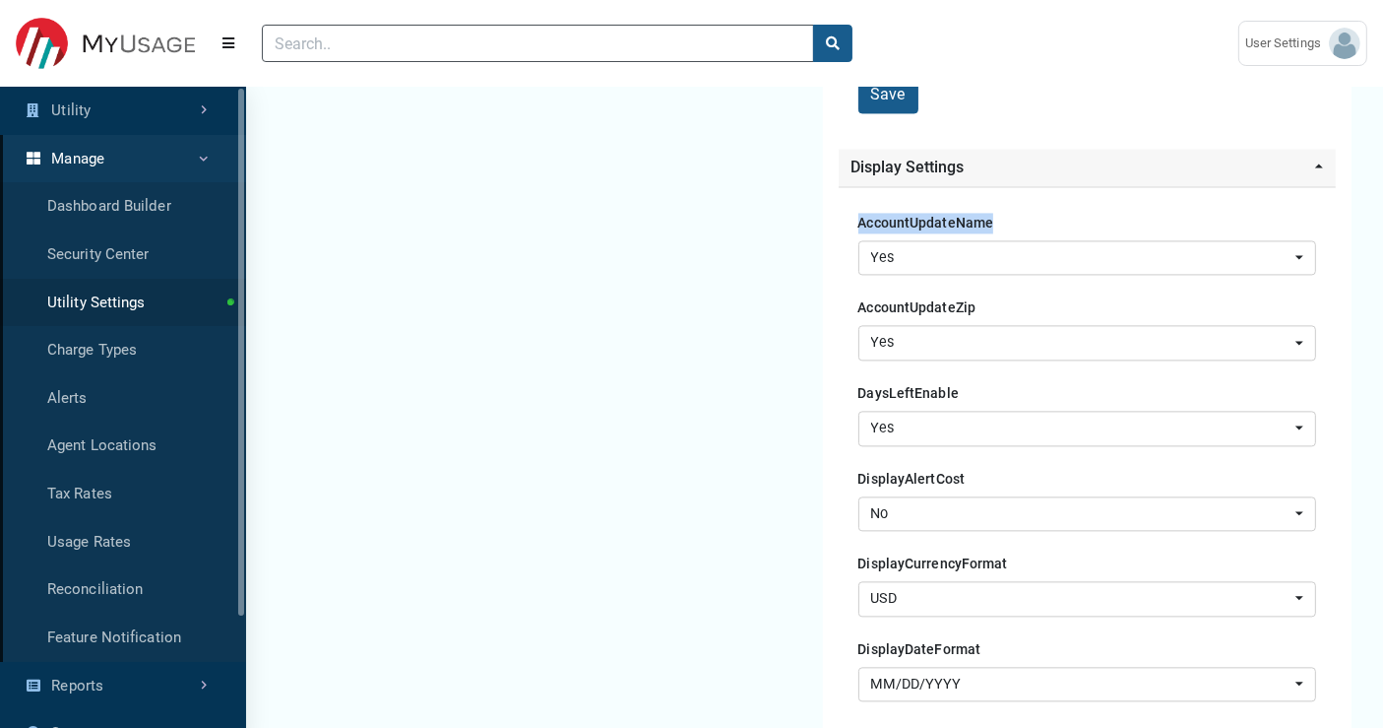
drag, startPoint x: 854, startPoint y: 206, endPoint x: 1006, endPoint y: 214, distance: 152.8
drag, startPoint x: 842, startPoint y: 373, endPoint x: 961, endPoint y: 372, distance: 119.1
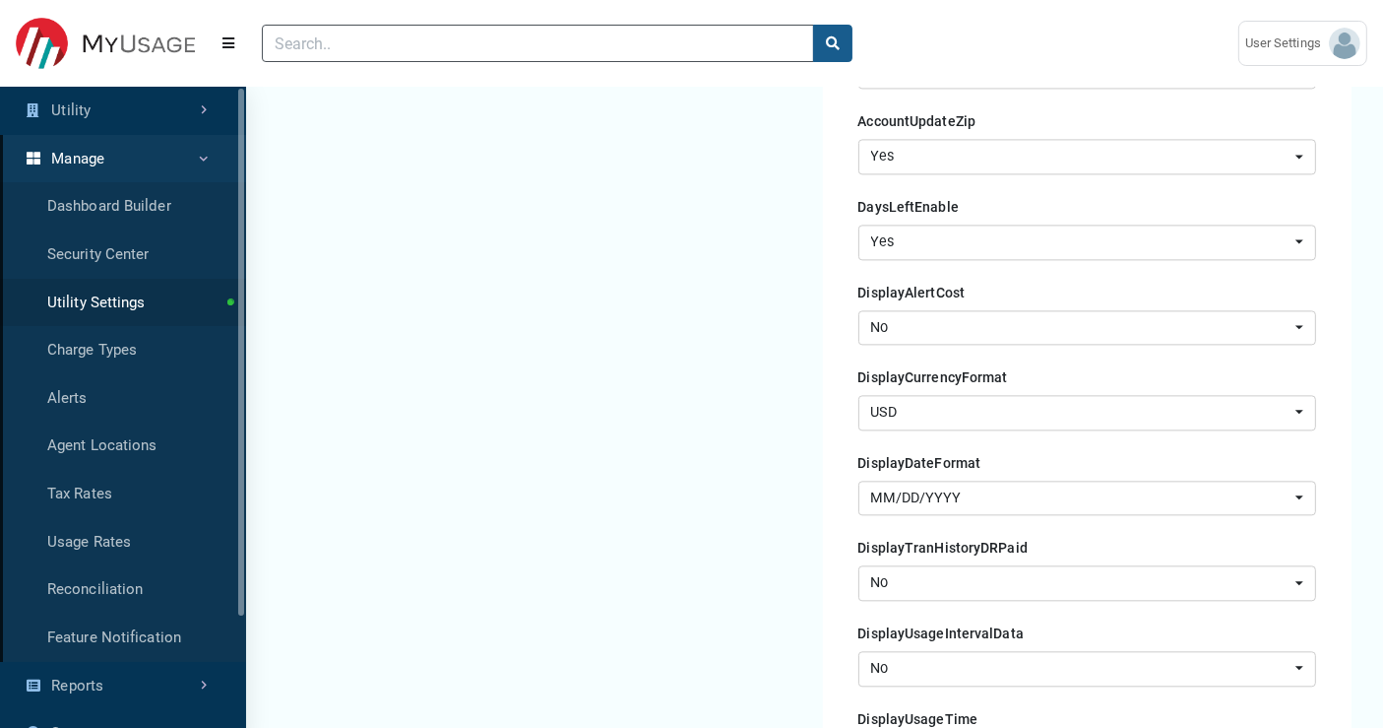
scroll to position [4375, 0]
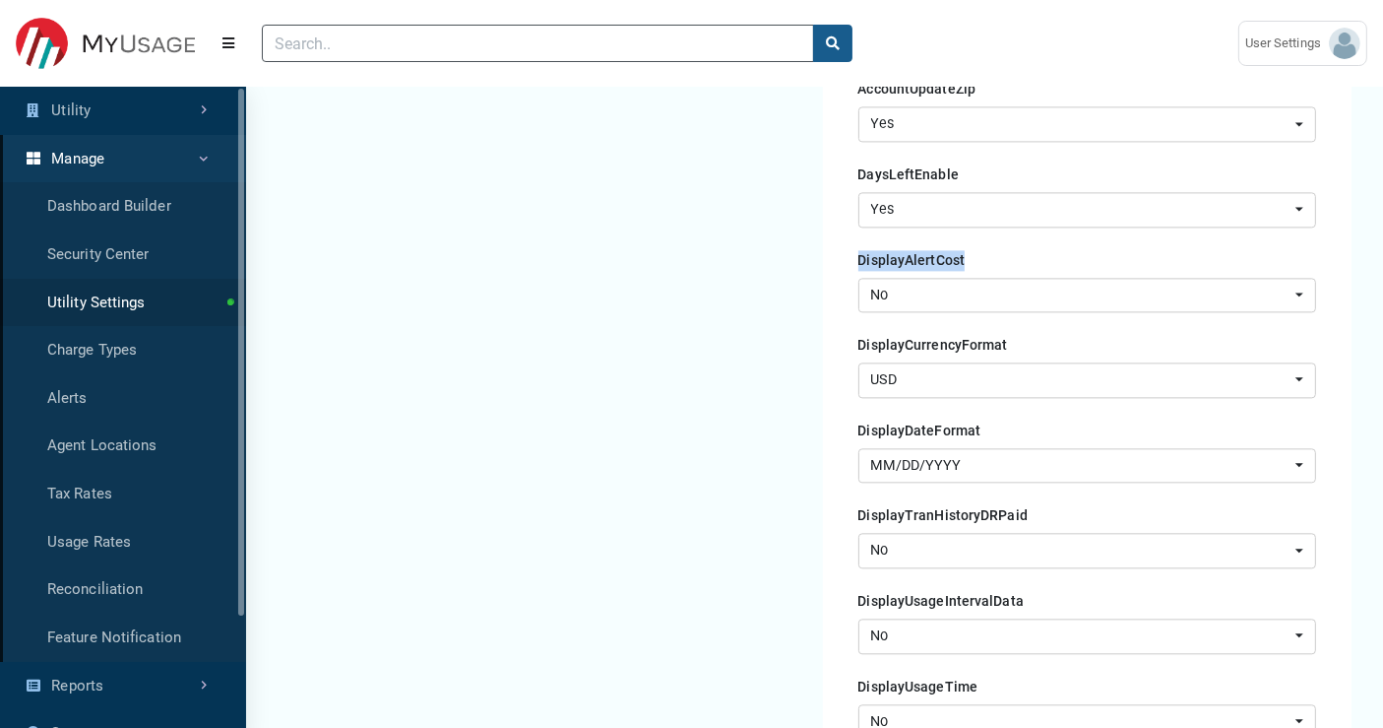
drag, startPoint x: 849, startPoint y: 244, endPoint x: 970, endPoint y: 244, distance: 121.1
click at [970, 244] on div "AccountUpdateName No Yes Yes AccountUpdateZip No Yes Yes DaysLeftEnable No Yes …" at bounding box center [1088, 688] width 498 height 1441
drag, startPoint x: 851, startPoint y: 319, endPoint x: 1003, endPoint y: 333, distance: 153.2
click at [1003, 333] on div "AccountUpdateName No Yes Yes AccountUpdateZip No Yes Yes DaysLeftEnable No Yes …" at bounding box center [1088, 688] width 498 height 1441
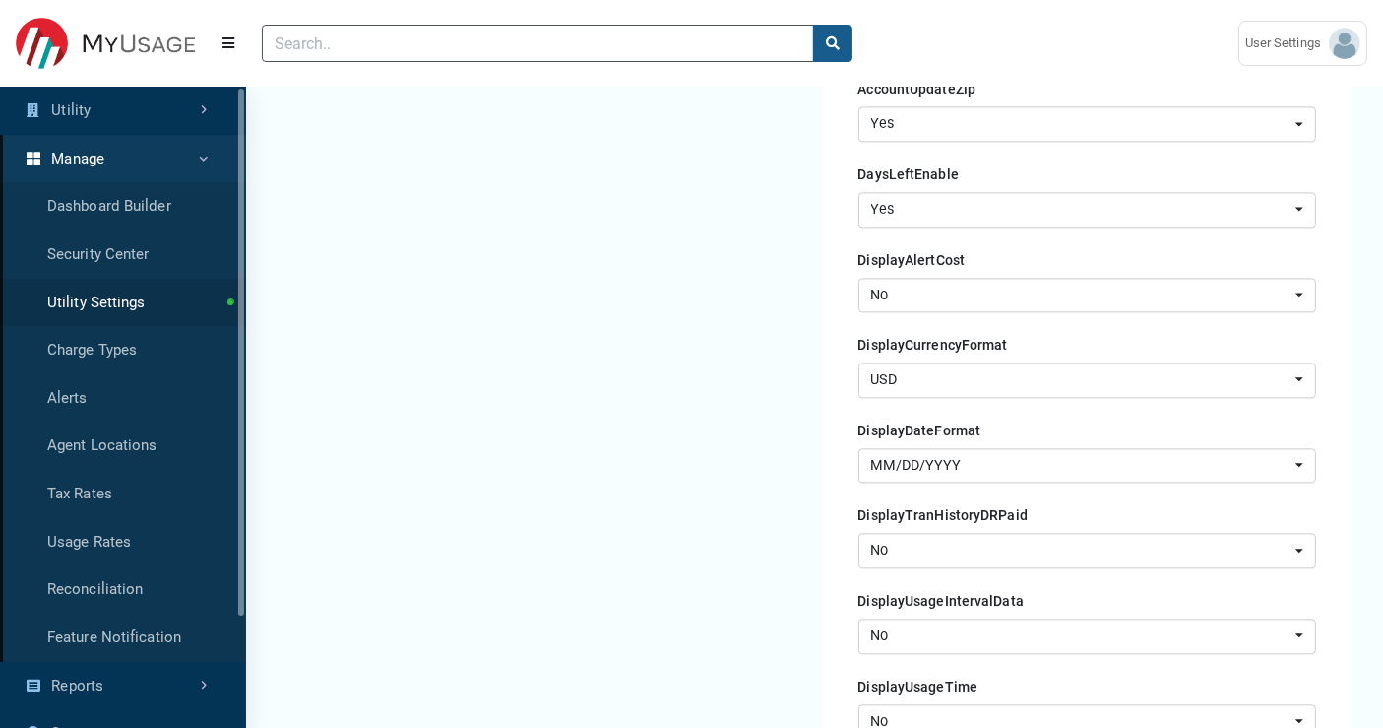
drag, startPoint x: 845, startPoint y: 412, endPoint x: 957, endPoint y: 409, distance: 112.3
click at [957, 409] on div "AccountUpdateName No Yes Yes AccountUpdateZip No Yes Yes DaysLeftEnable No Yes …" at bounding box center [1088, 688] width 498 height 1441
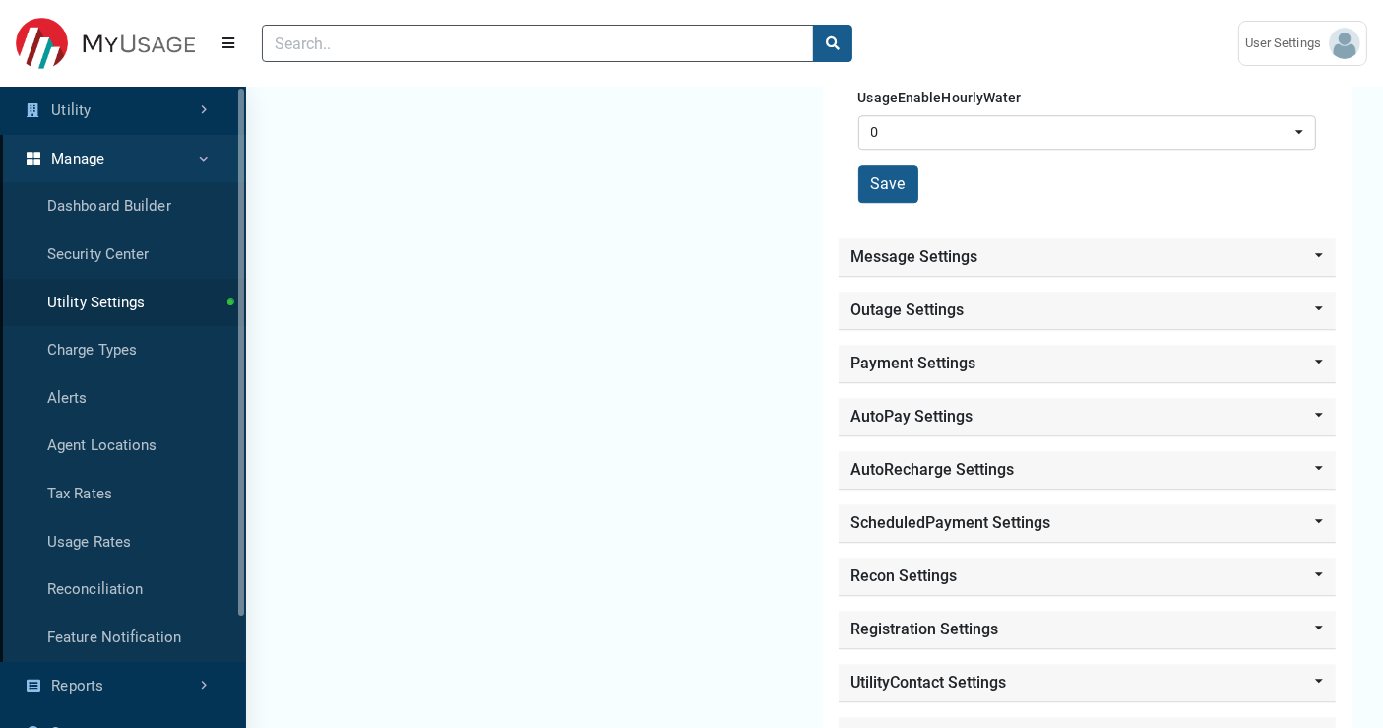
scroll to position [5578, 0]
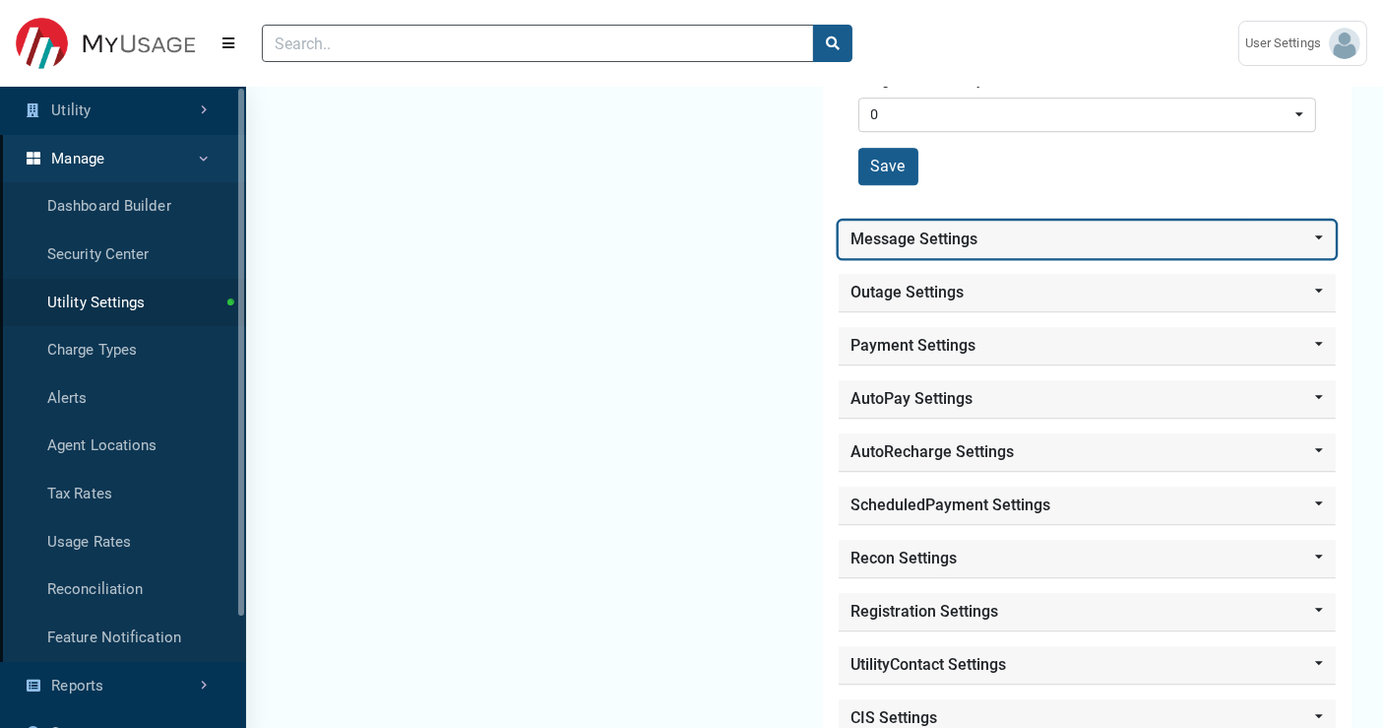
click at [917, 221] on button "Message Settings" at bounding box center [1088, 239] width 498 height 37
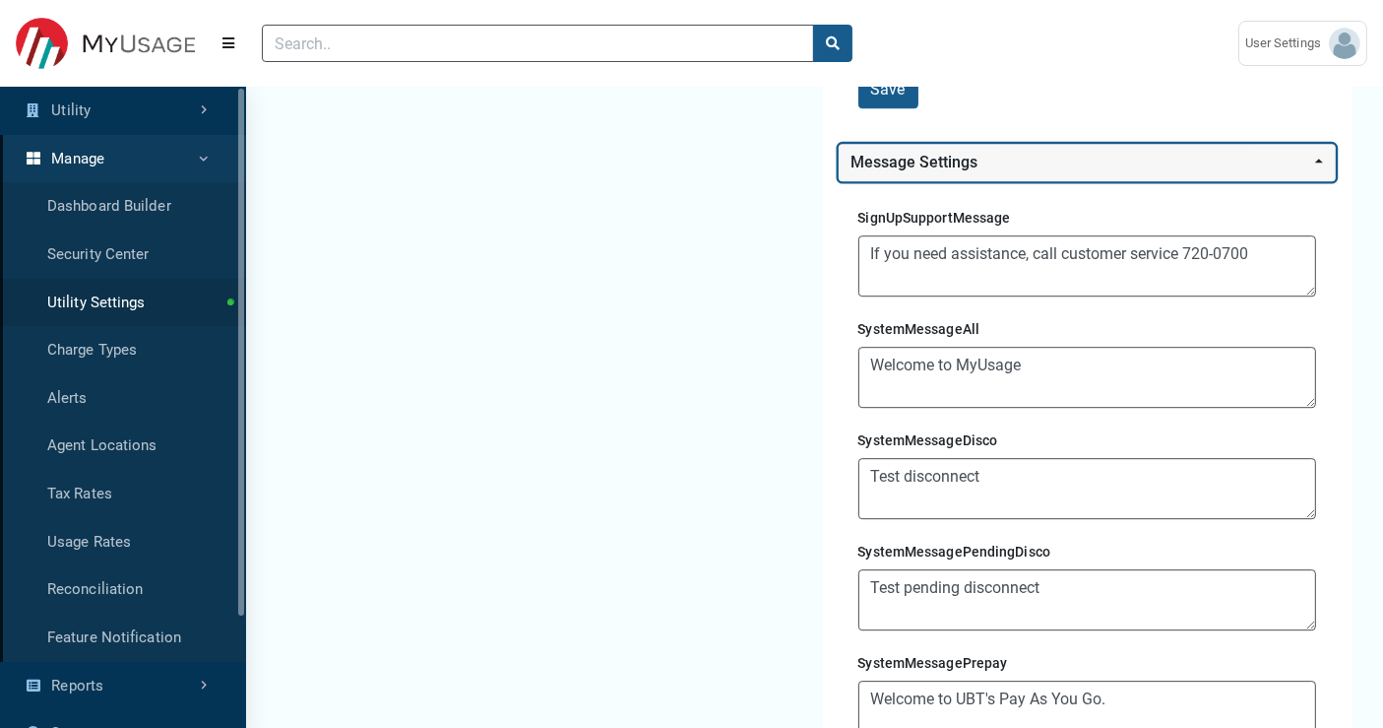
scroll to position [5688, 0]
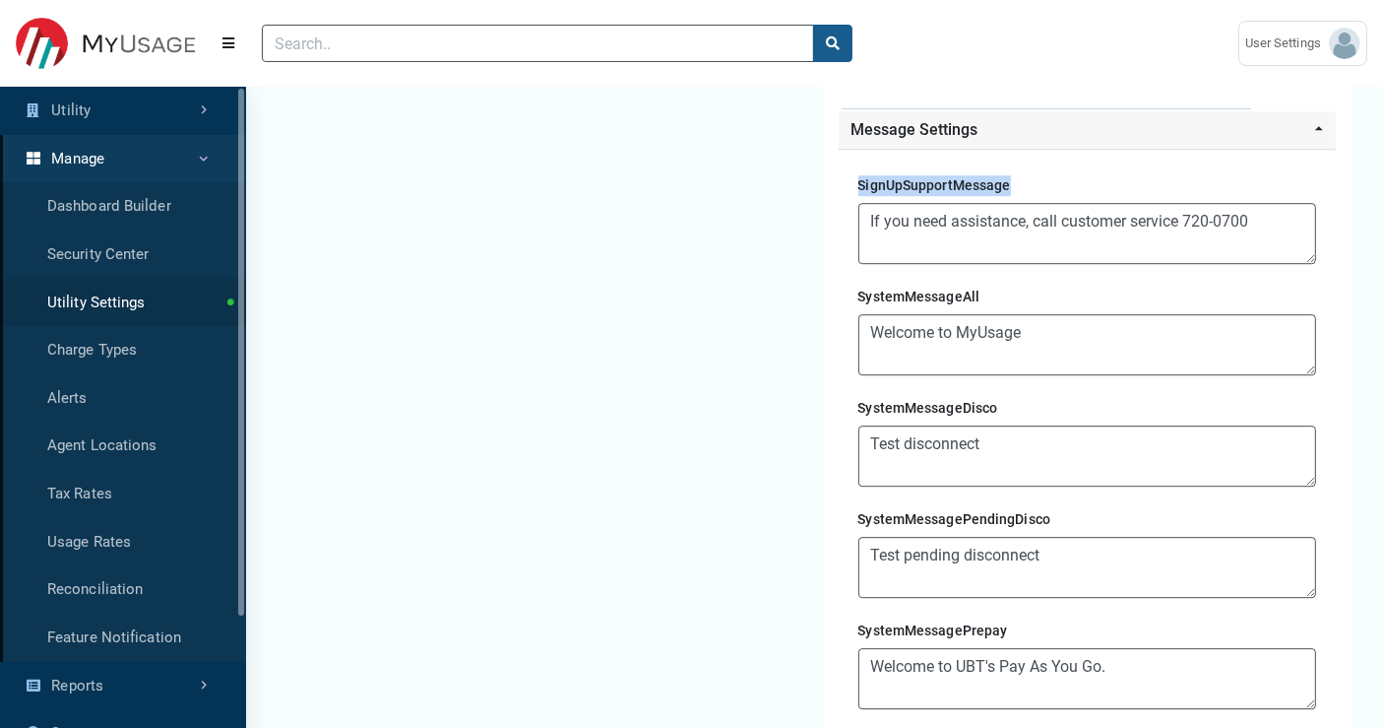
drag, startPoint x: 855, startPoint y: 156, endPoint x: 1031, endPoint y: 169, distance: 176.8
click at [1031, 169] on div "SignUpSupportMessage If you need assistance, call customer service 720-0700 Sys…" at bounding box center [1088, 521] width 498 height 744
drag, startPoint x: 853, startPoint y: 155, endPoint x: 1001, endPoint y: 159, distance: 148.7
click at [1001, 159] on div "SignUpSupportMessage If you need assistance, call customer service 720-0700 Sys…" at bounding box center [1088, 521] width 498 height 744
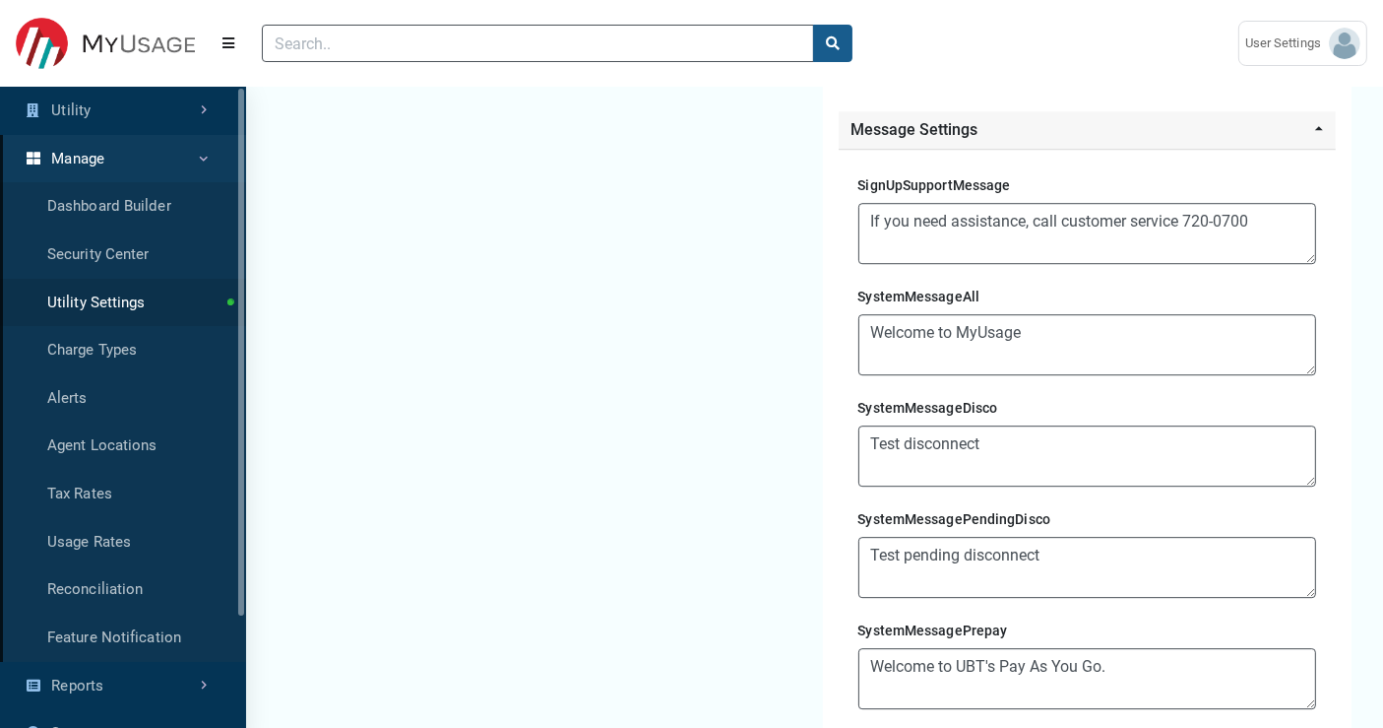
drag, startPoint x: 852, startPoint y: 375, endPoint x: 1006, endPoint y: 383, distance: 154.8
click at [1006, 383] on div "SignUpSupportMessage If you need assistance, call customer service 720-0700 Sys…" at bounding box center [1088, 521] width 498 height 744
drag, startPoint x: 852, startPoint y: 268, endPoint x: 984, endPoint y: 271, distance: 132.0
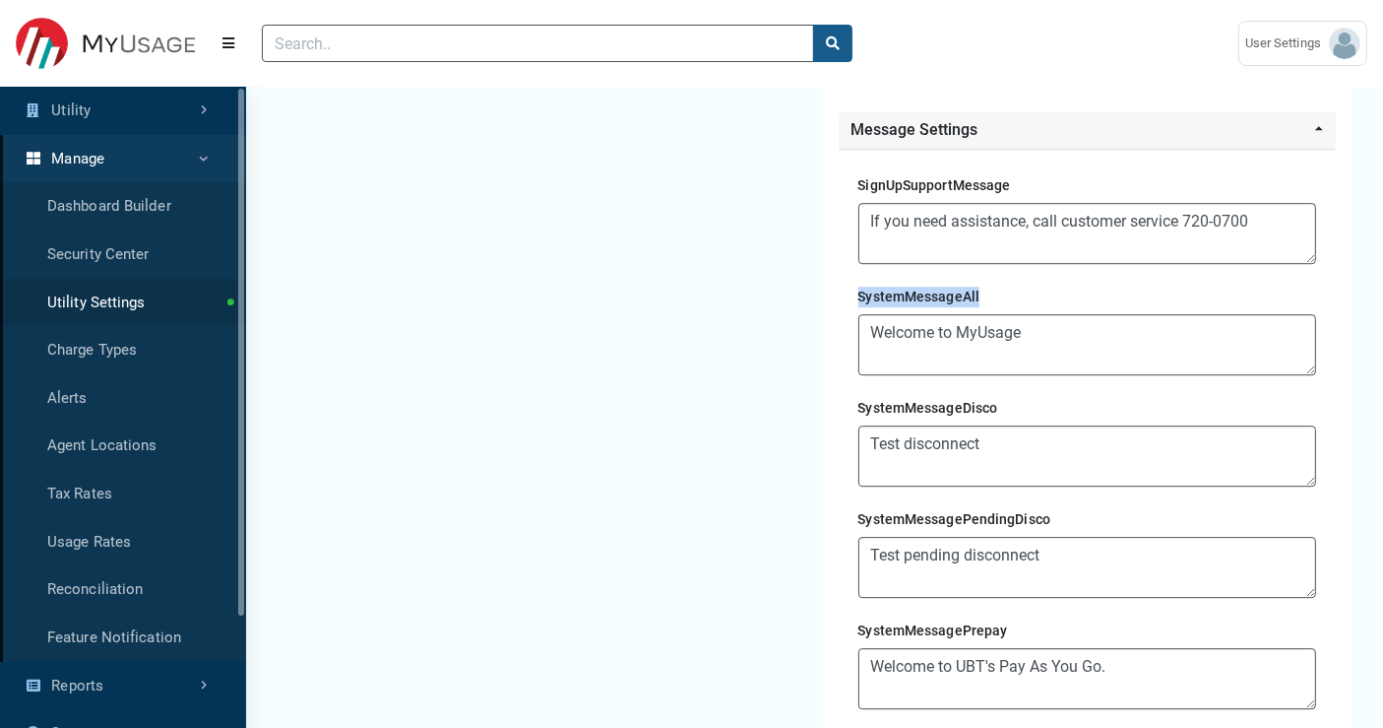
click at [984, 271] on div "SignUpSupportMessage If you need assistance, call customer service 720-0700 Sys…" at bounding box center [1088, 521] width 498 height 744
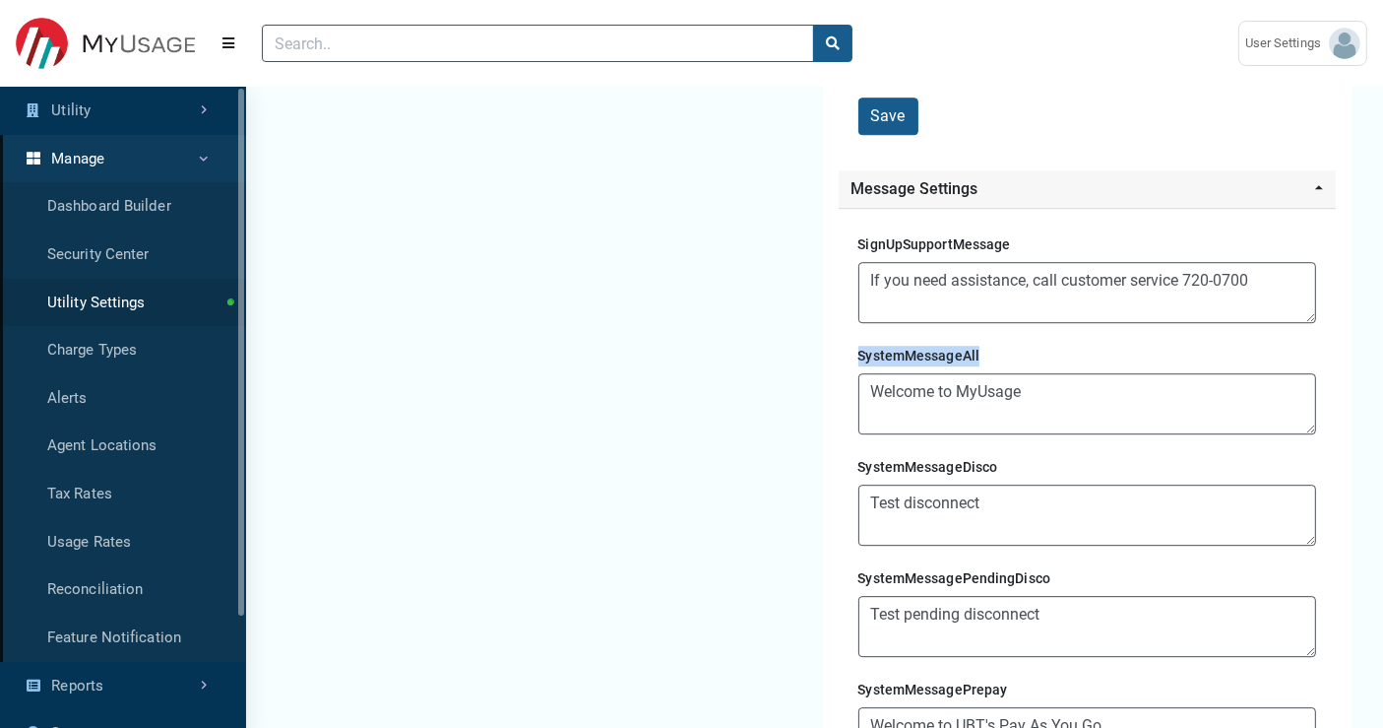
scroll to position [5578, 0]
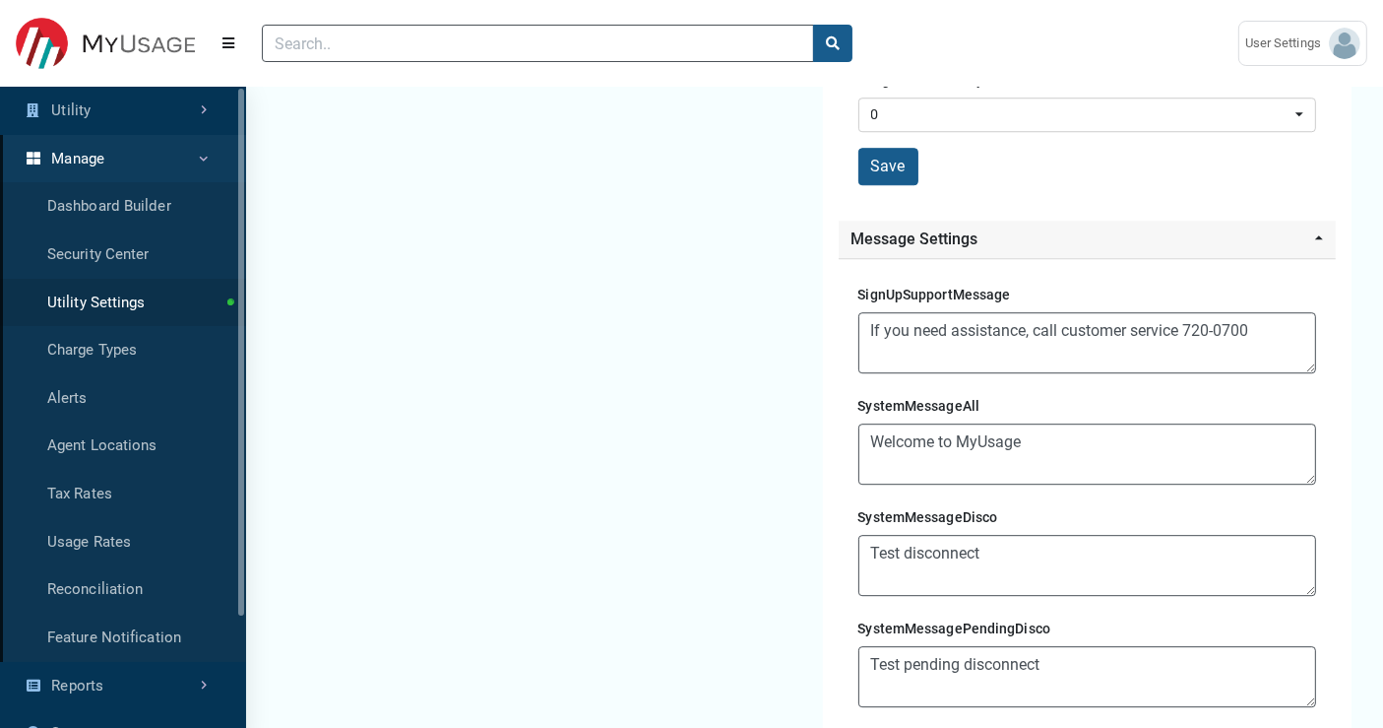
drag, startPoint x: 849, startPoint y: 375, endPoint x: 989, endPoint y: 384, distance: 141.1
click at [989, 384] on div "SignUpSupportMessage If you need assistance, call customer service 720-0700 Sys…" at bounding box center [1088, 630] width 498 height 744
drag, startPoint x: 847, startPoint y: 263, endPoint x: 1022, endPoint y: 263, distance: 175.2
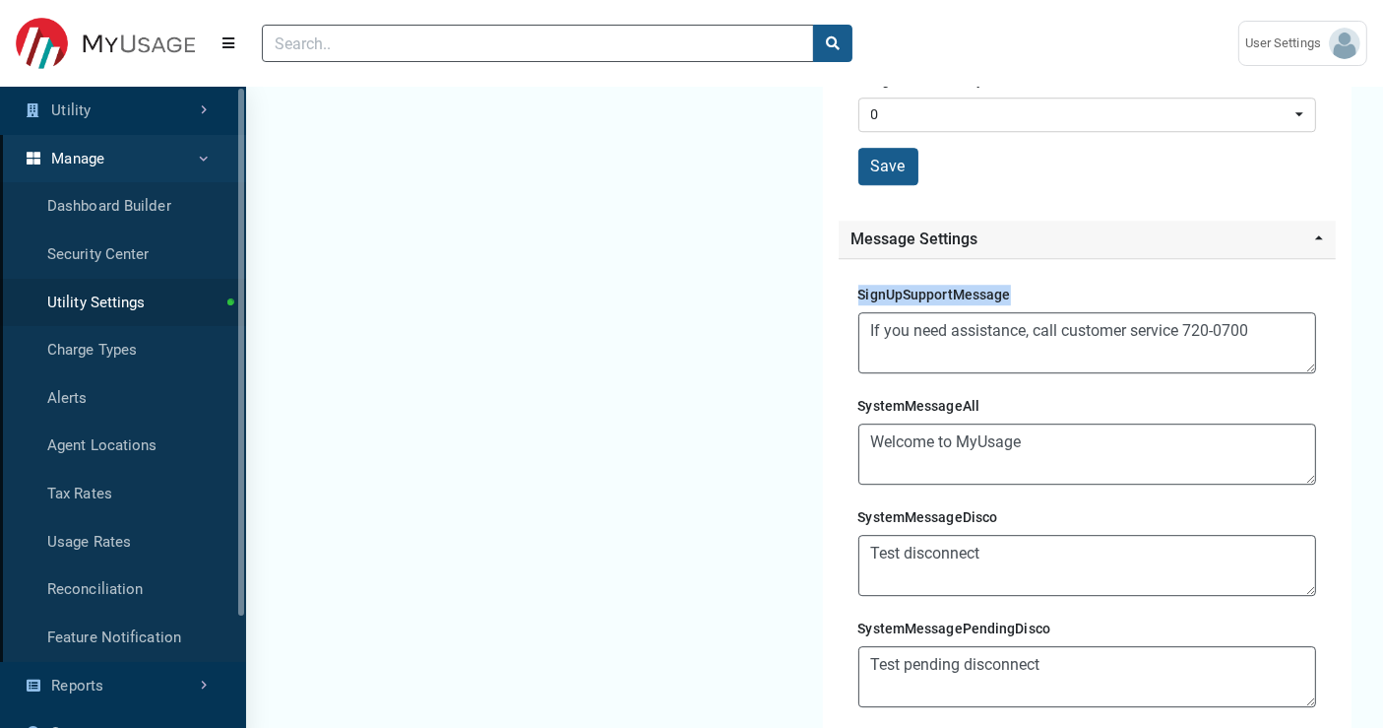
click at [1022, 263] on div "SignUpSupportMessage If you need assistance, call customer service 720-0700 Sys…" at bounding box center [1088, 630] width 498 height 744
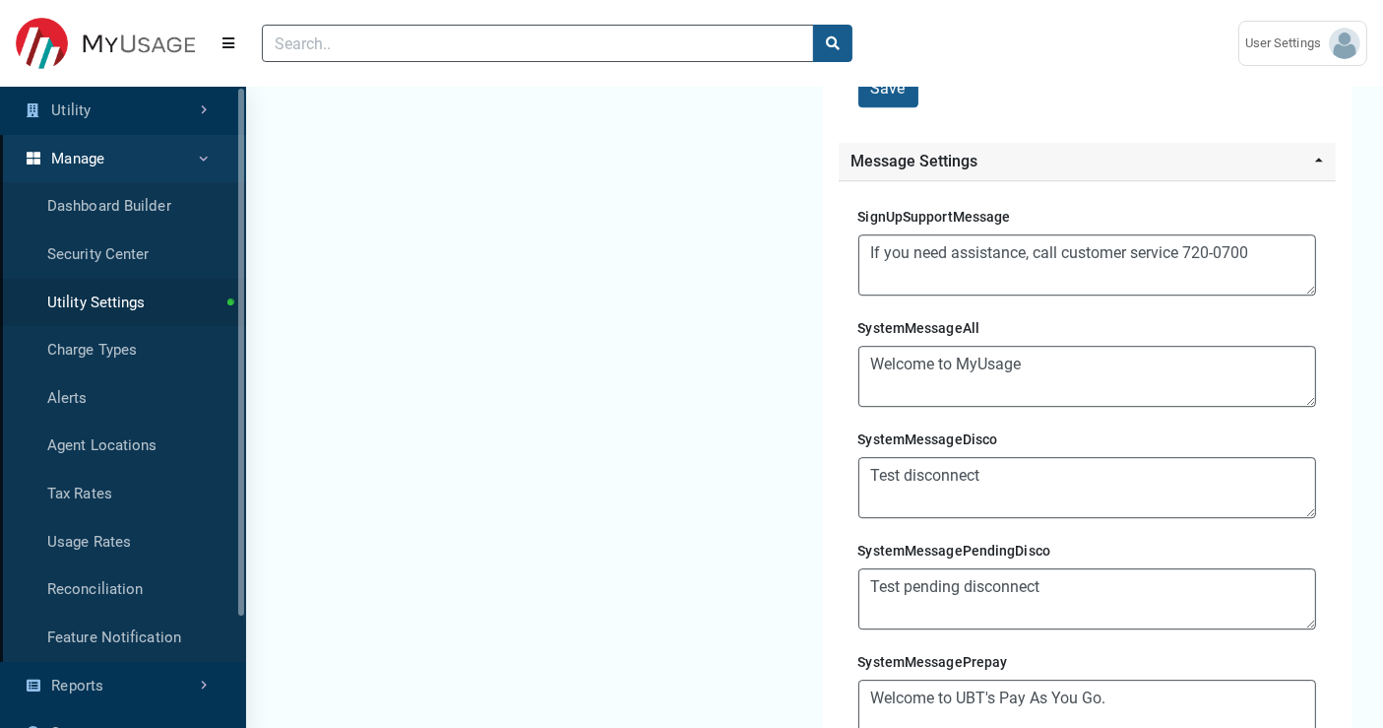
scroll to position [5688, 0]
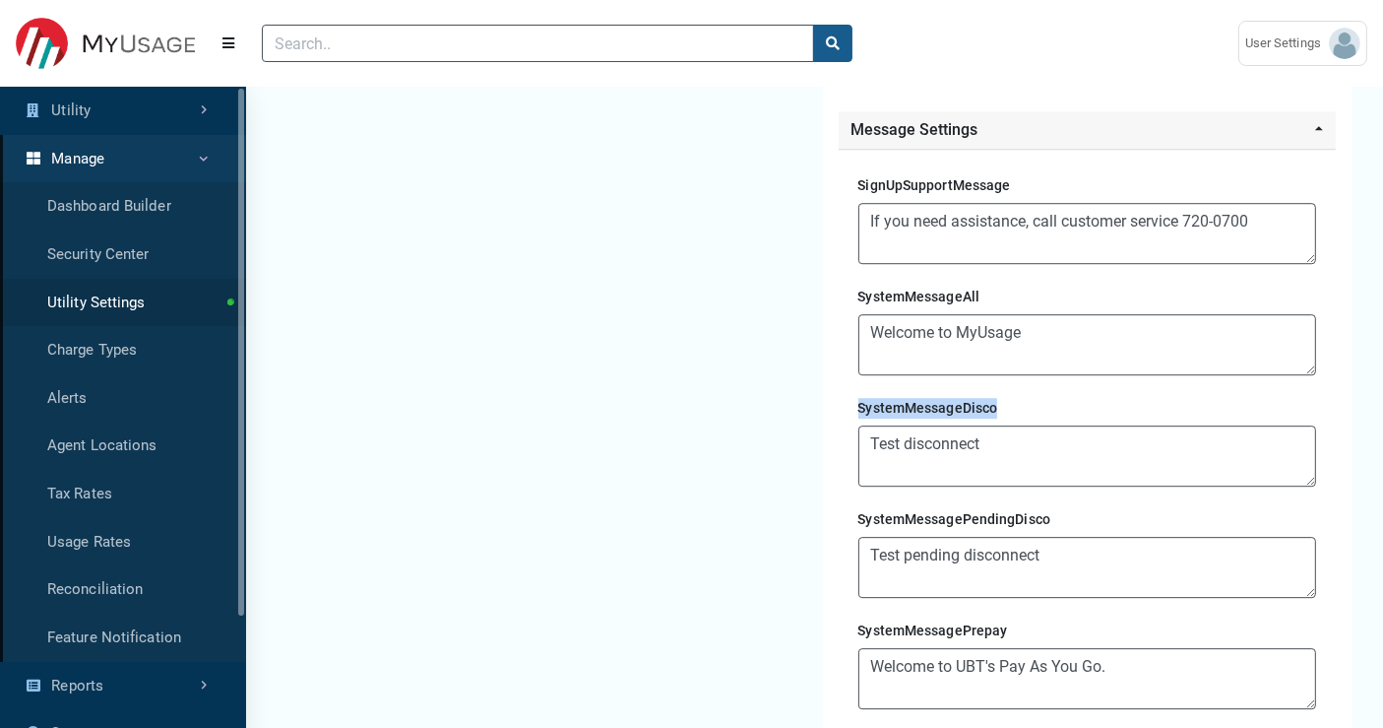
drag, startPoint x: 858, startPoint y: 372, endPoint x: 1001, endPoint y: 378, distance: 142.9
click at [1001, 378] on div "SignUpSupportMessage If you need assistance, call customer service 720-0700 Sys…" at bounding box center [1088, 521] width 498 height 744
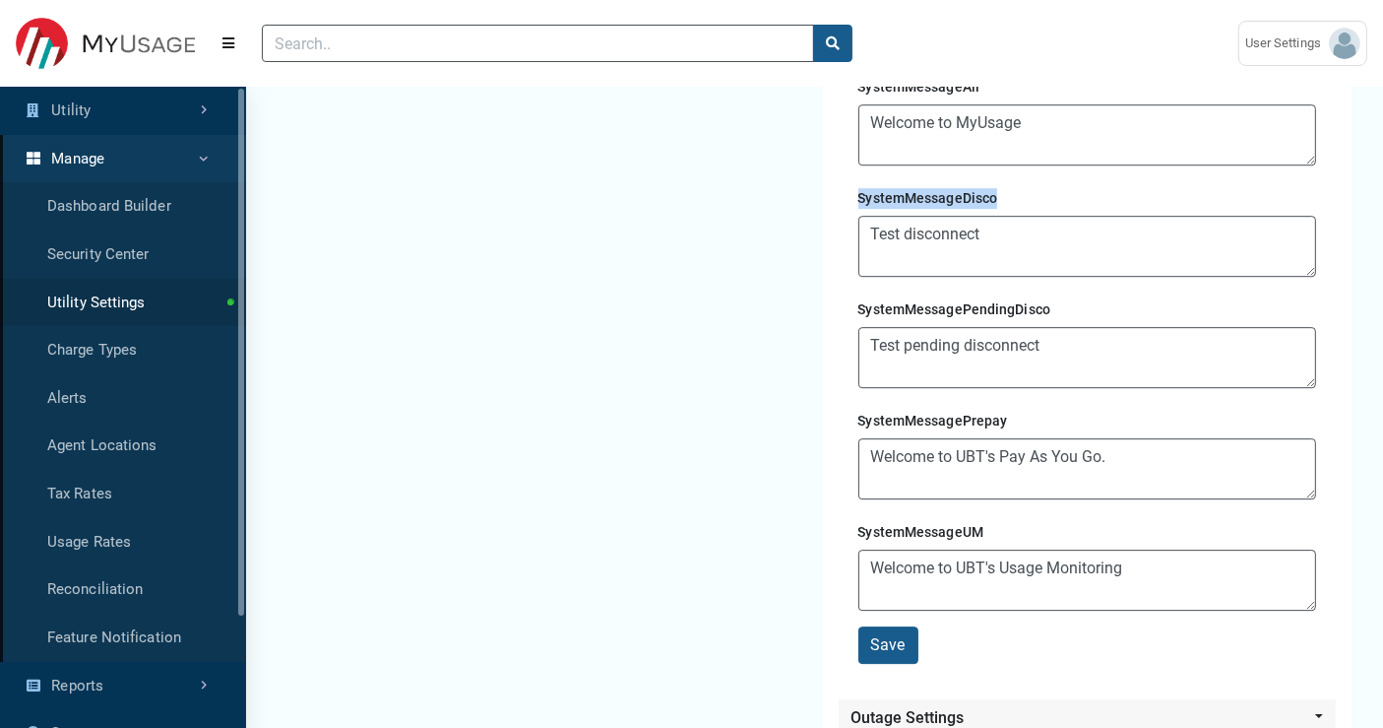
scroll to position [5907, 0]
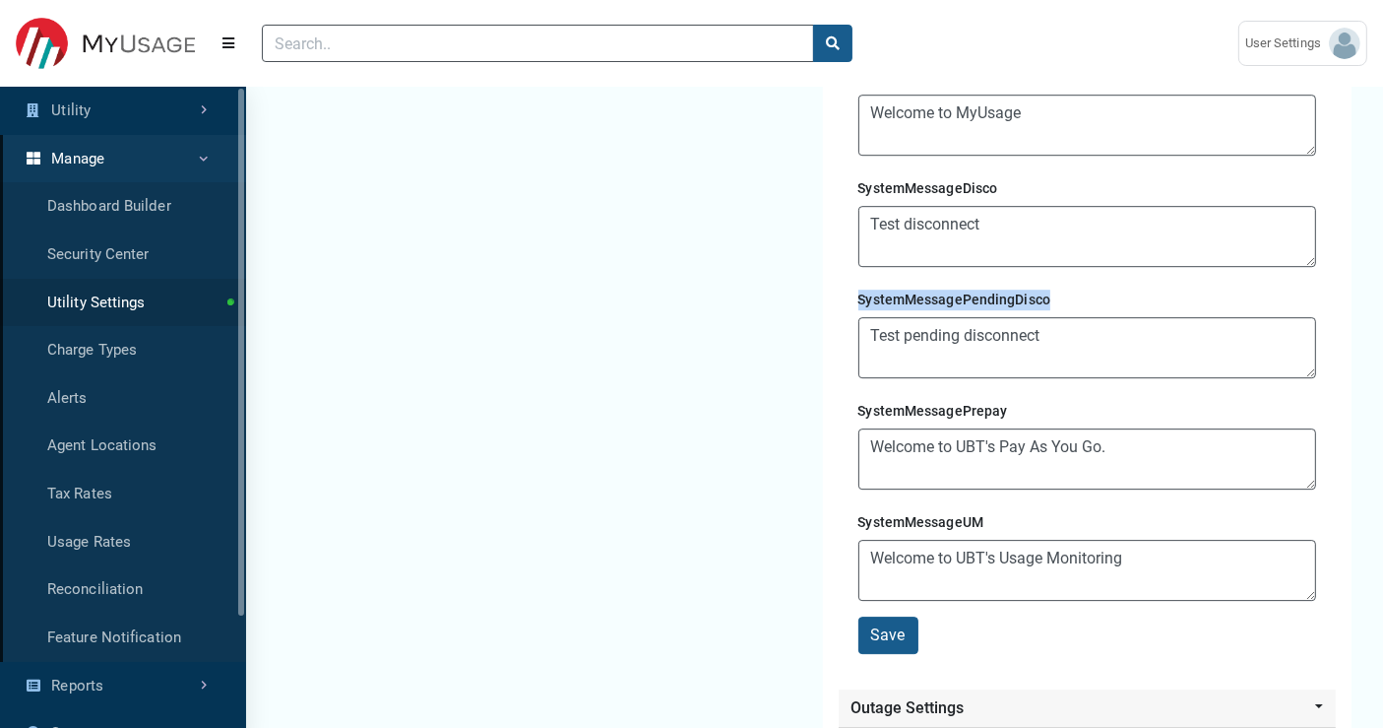
drag, startPoint x: 847, startPoint y: 275, endPoint x: 1058, endPoint y: 281, distance: 211.8
click at [1058, 281] on div "SignUpSupportMessage If you need assistance, call customer service 720-0700 Sys…" at bounding box center [1088, 301] width 498 height 744
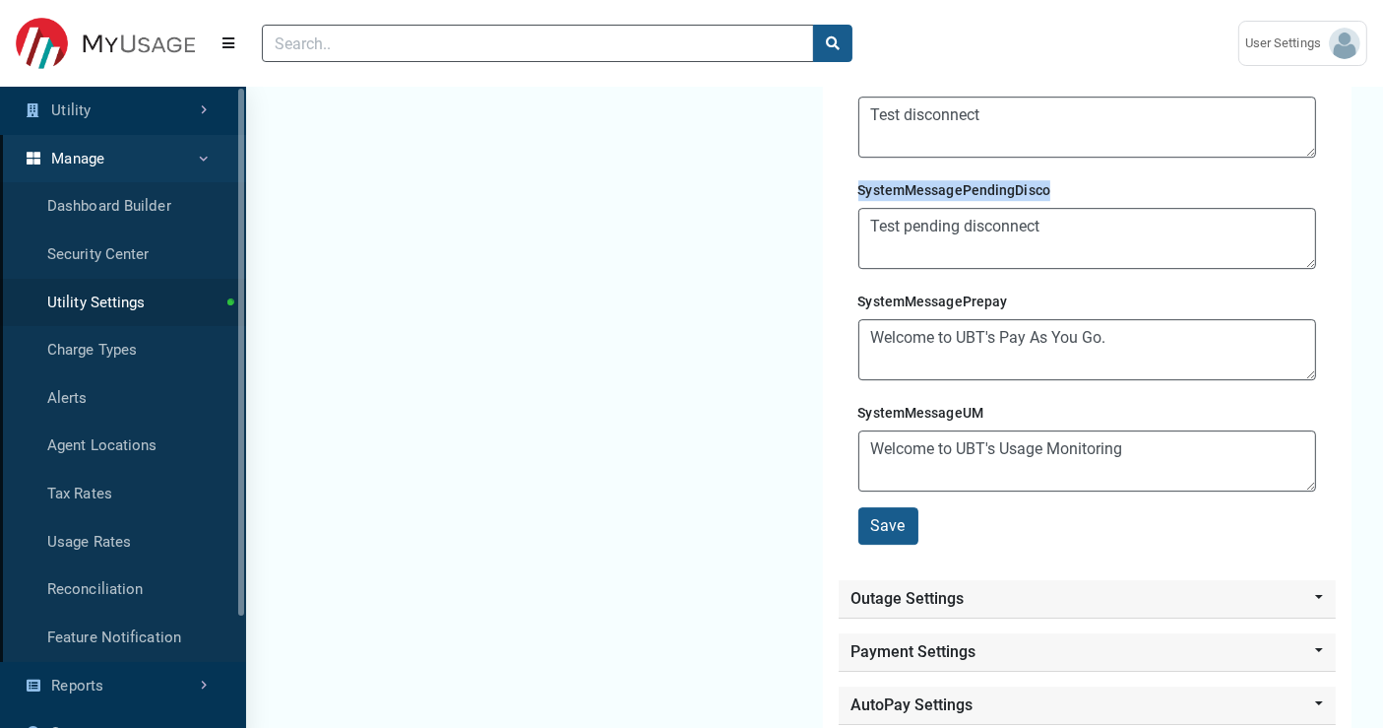
scroll to position [6235, 0]
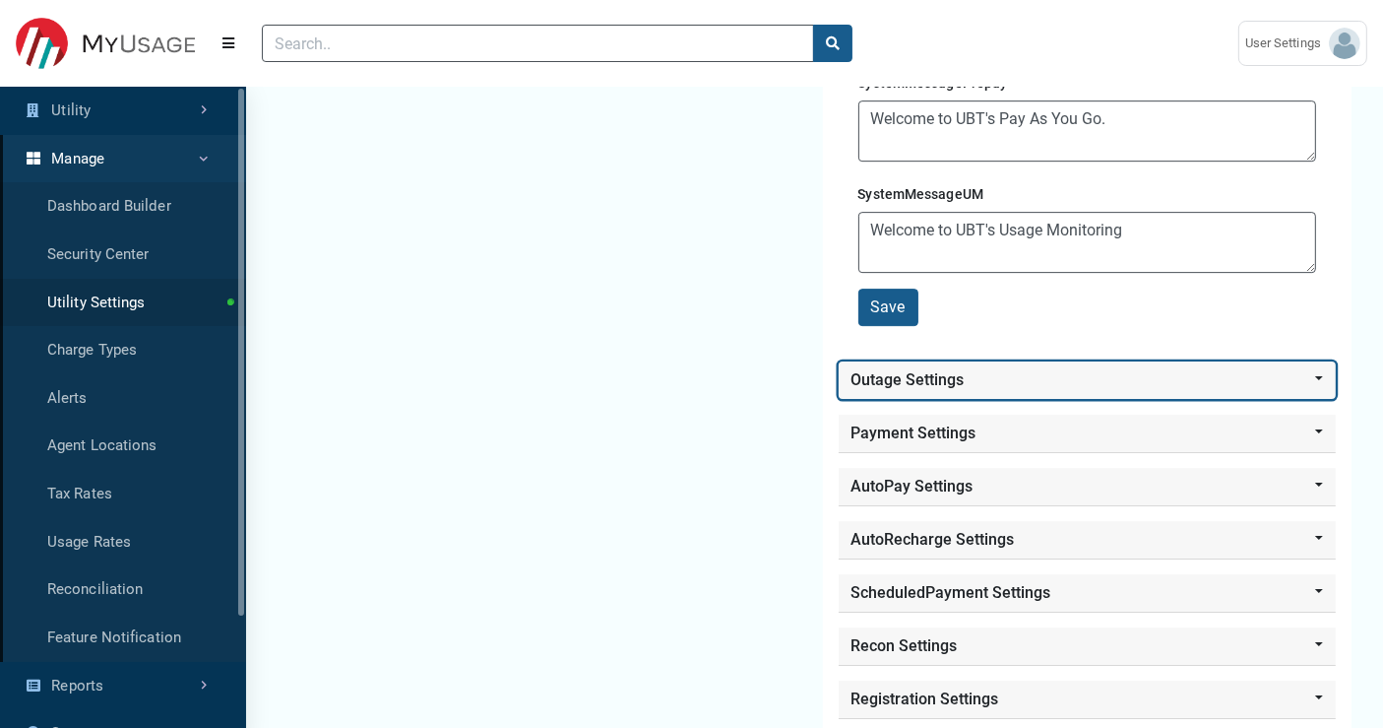
click at [995, 361] on button "Outage Settings" at bounding box center [1088, 379] width 498 height 37
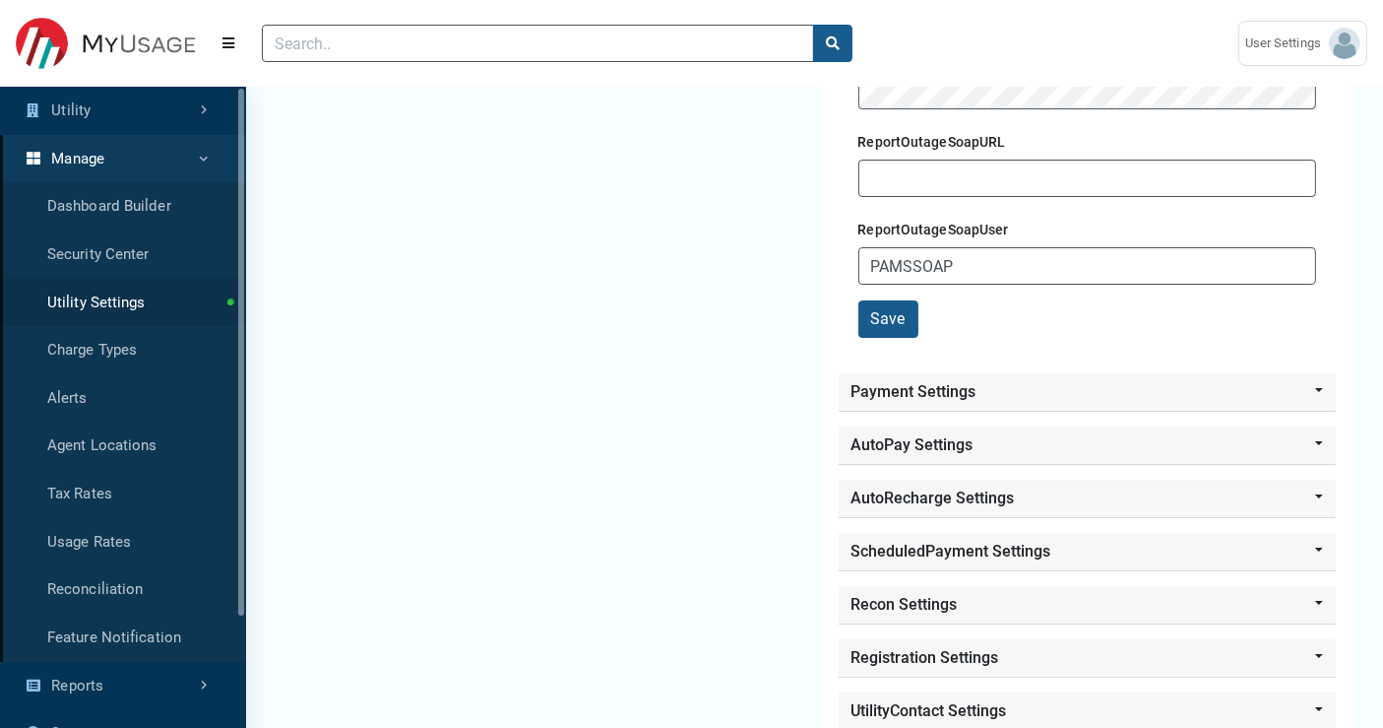
scroll to position [7001, 0]
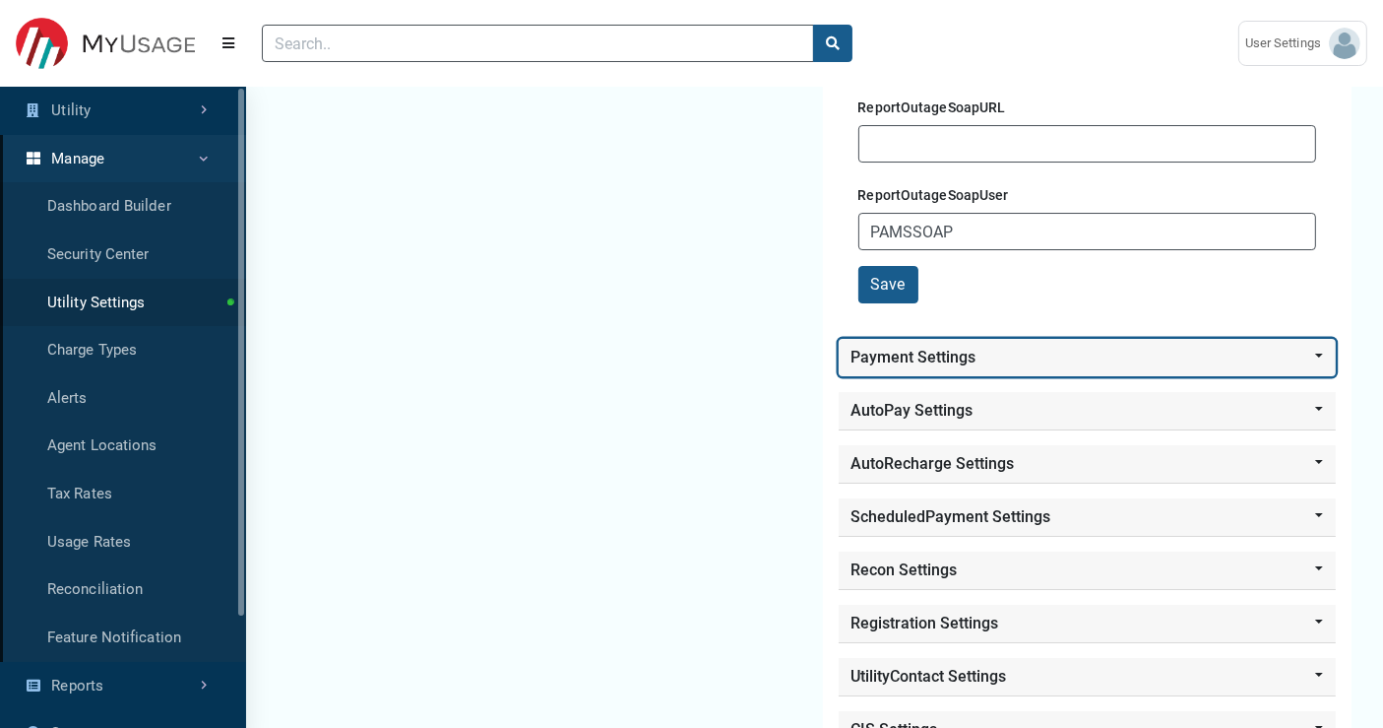
click at [886, 339] on button "Payment Settings" at bounding box center [1088, 357] width 498 height 37
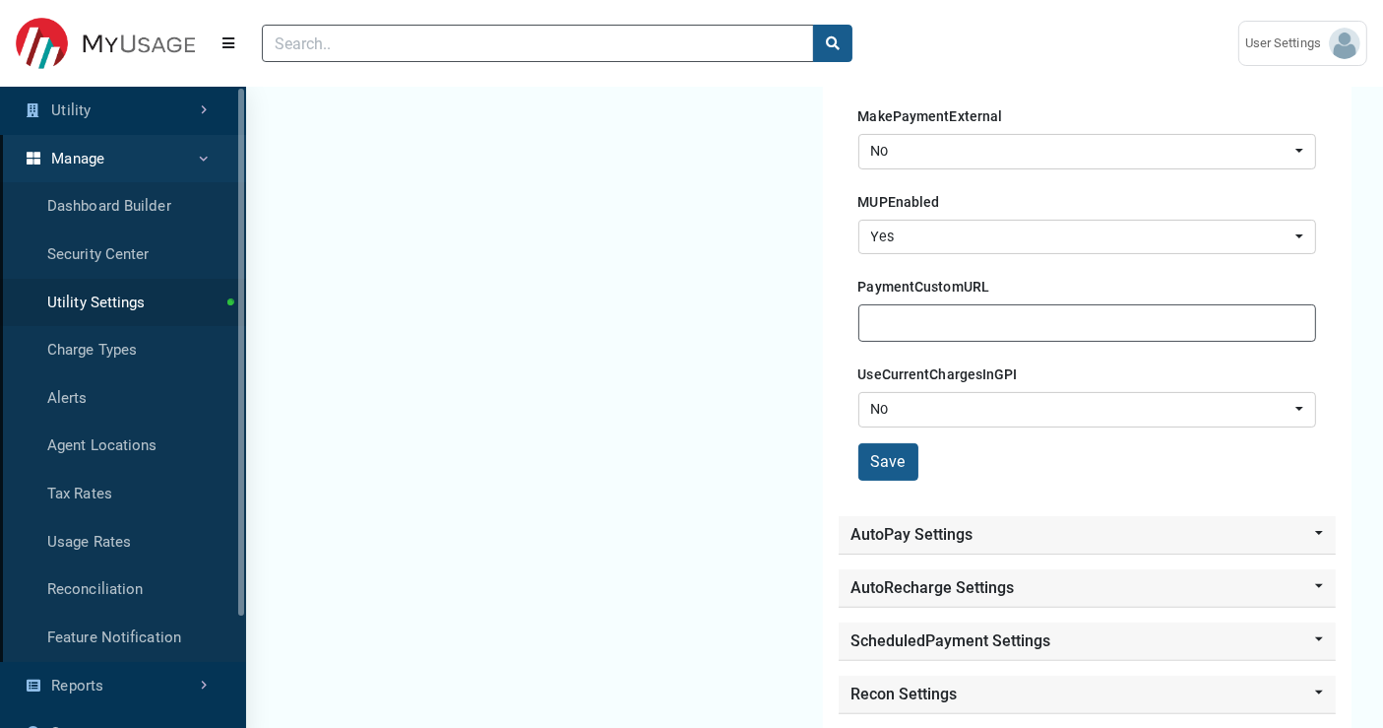
scroll to position [7876, 0]
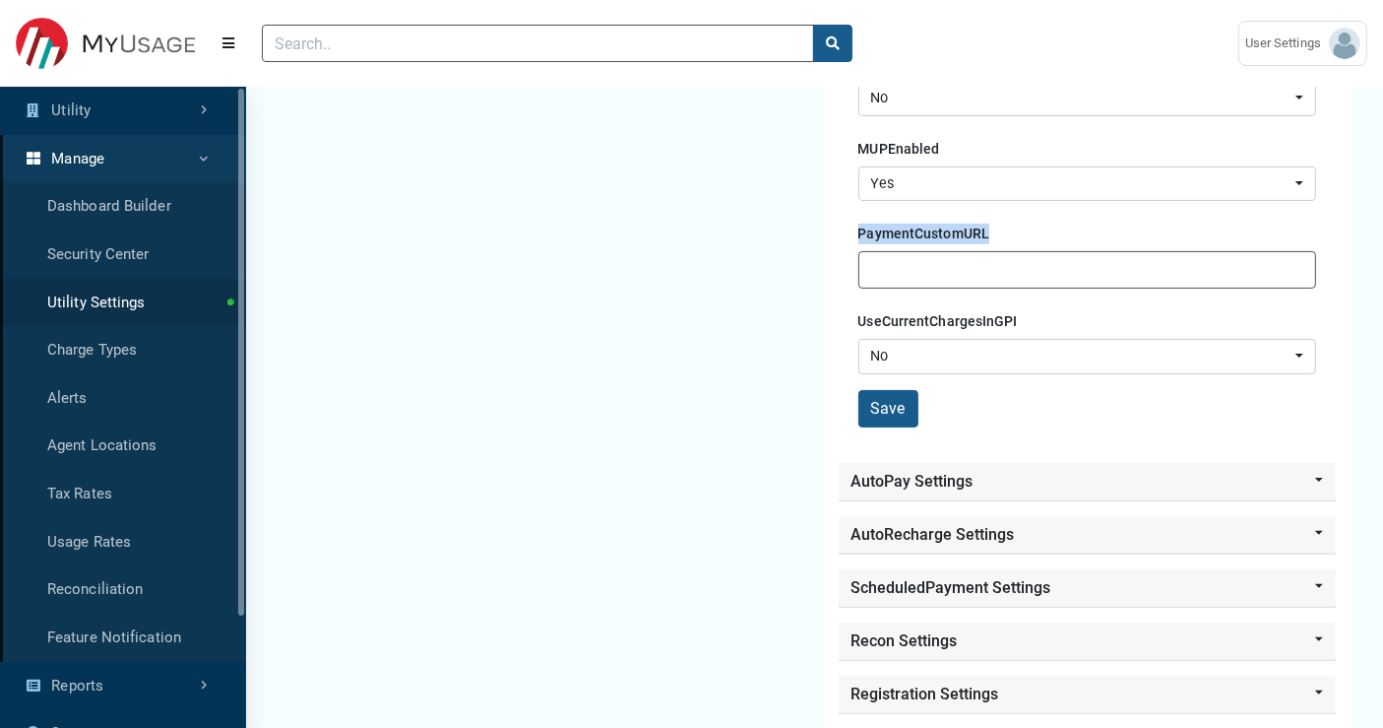
drag, startPoint x: 851, startPoint y: 198, endPoint x: 999, endPoint y: 193, distance: 148.7
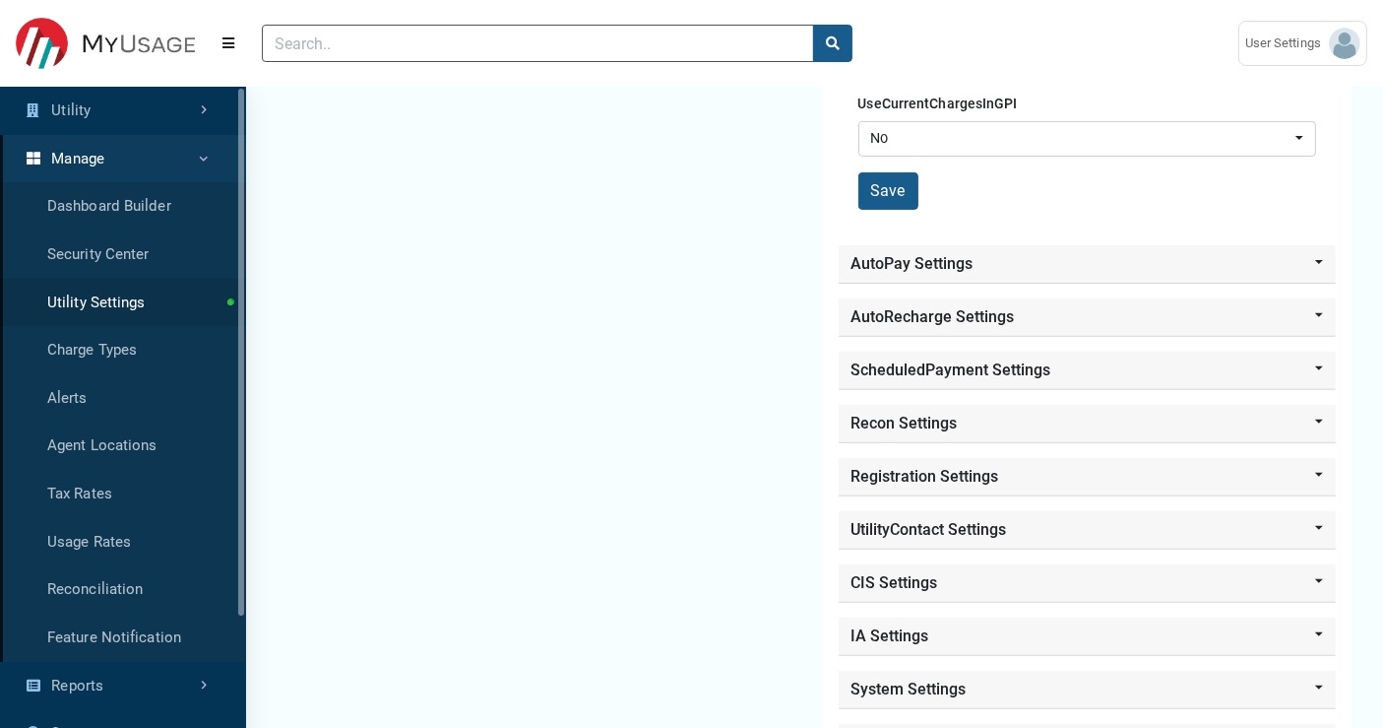
scroll to position [8064, 0]
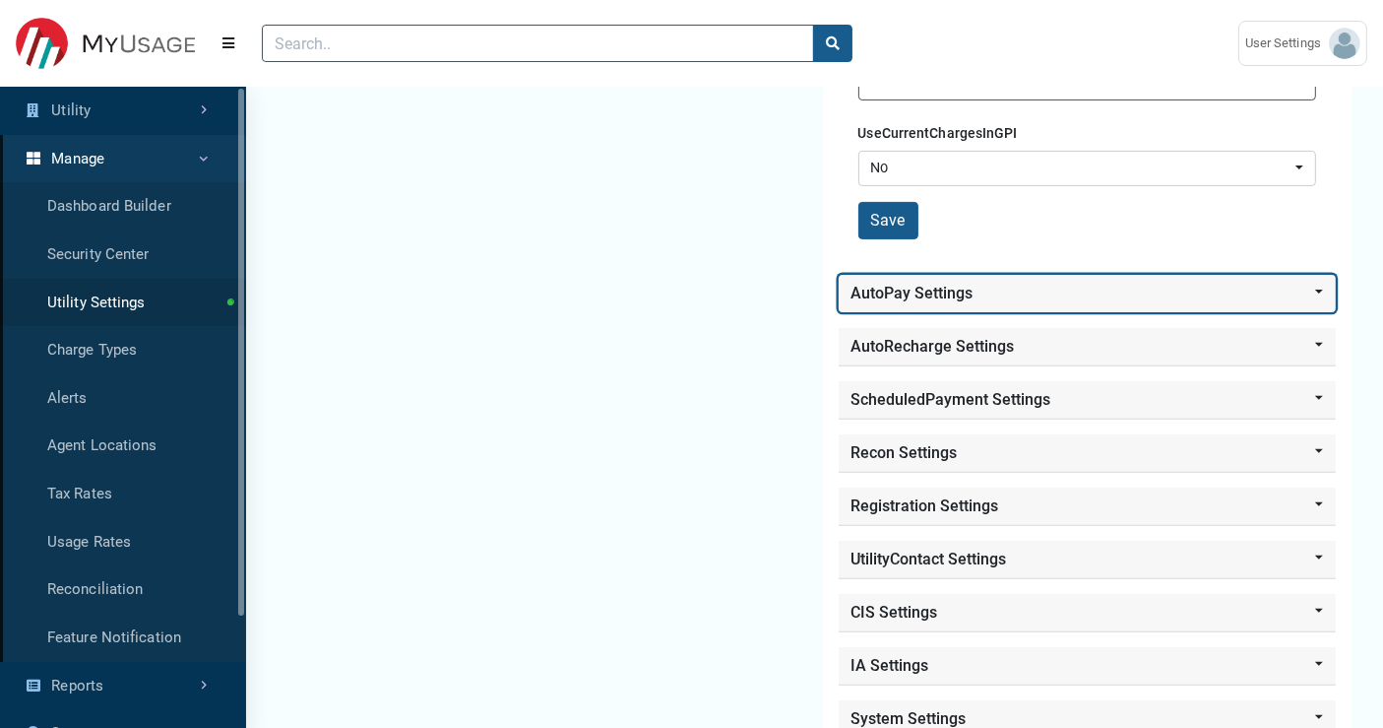
click at [871, 275] on button "AutoPay Settings" at bounding box center [1088, 293] width 498 height 37
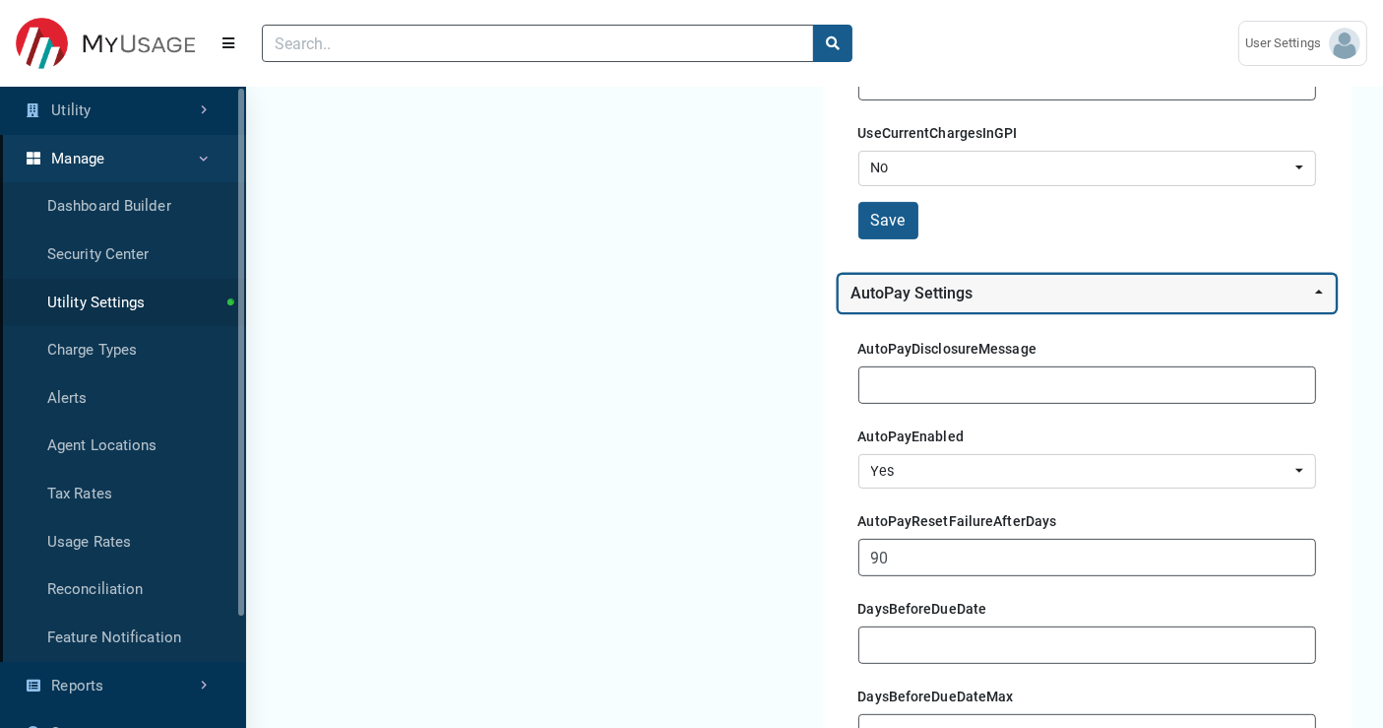
click at [871, 275] on button "AutoPay Settings" at bounding box center [1088, 293] width 498 height 37
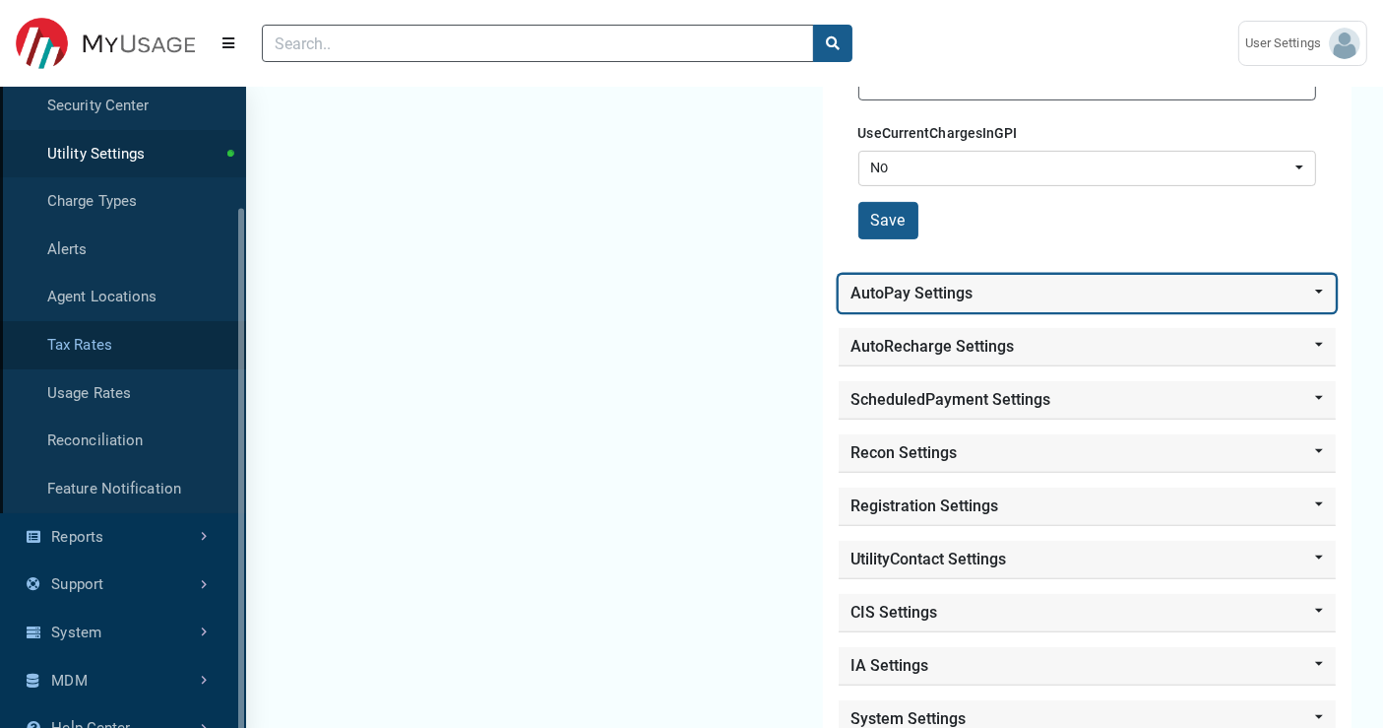
scroll to position [157, 0]
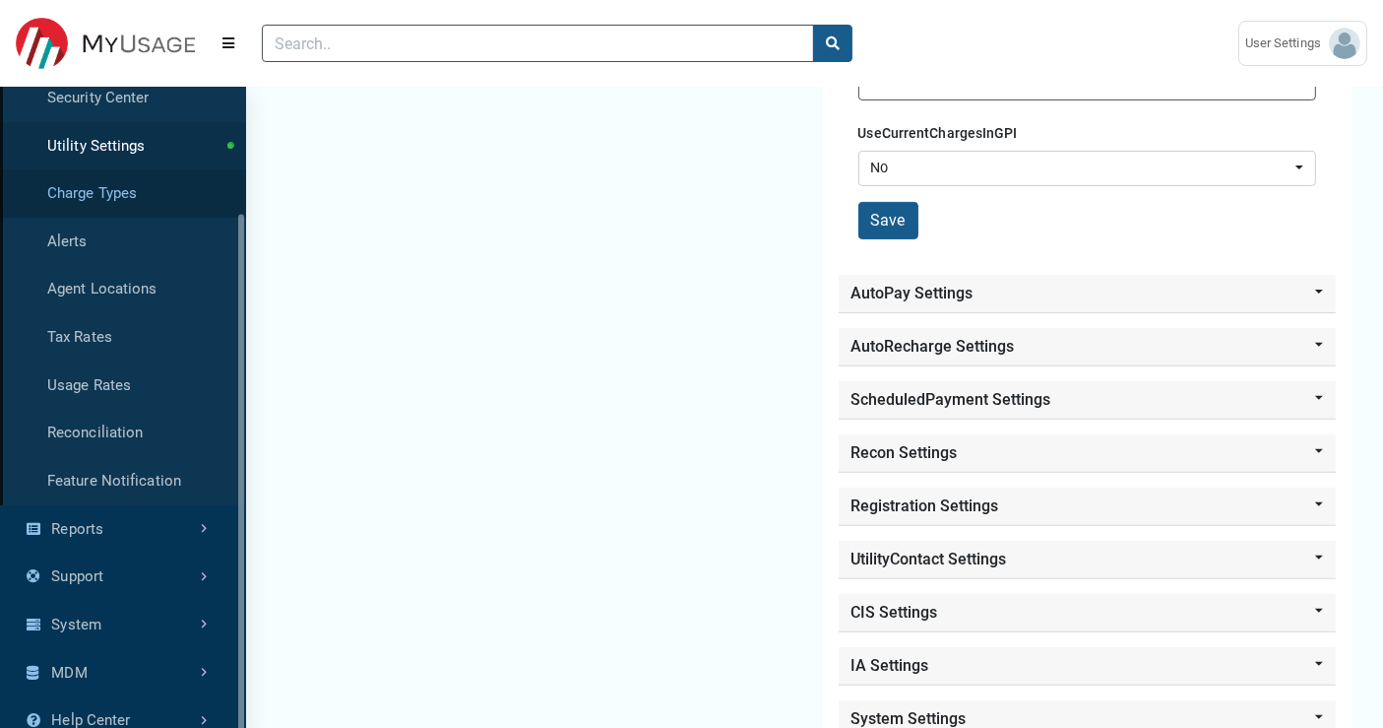
click at [129, 194] on link "Charge Types" at bounding box center [123, 193] width 246 height 48
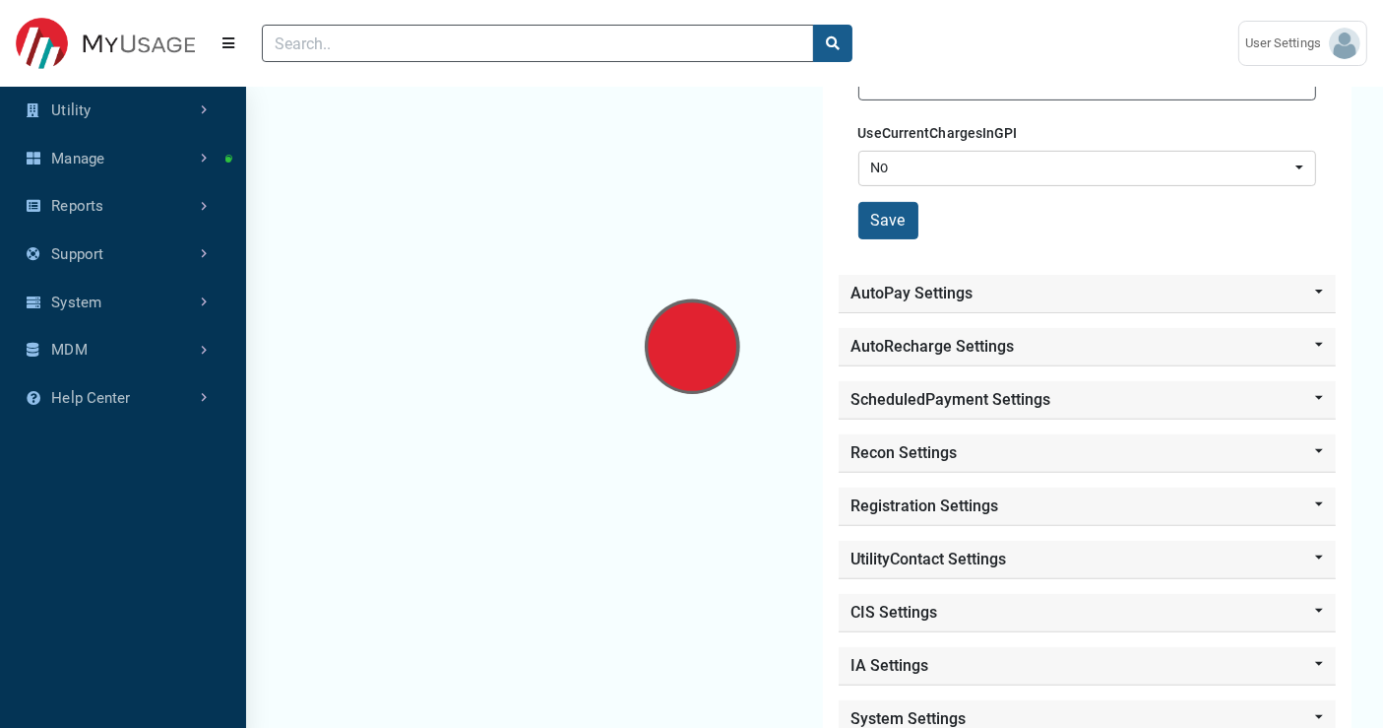
select select "25 per page"
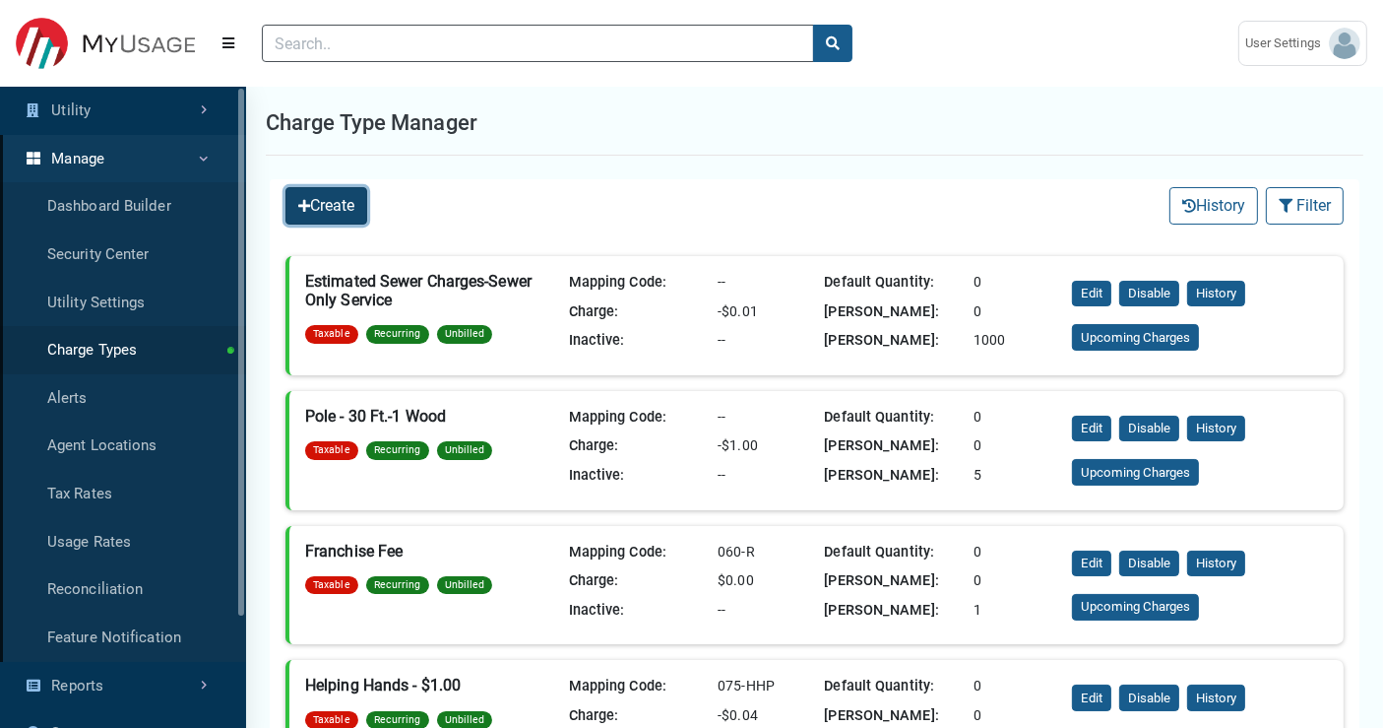
click at [340, 211] on button "Create" at bounding box center [327, 205] width 82 height 37
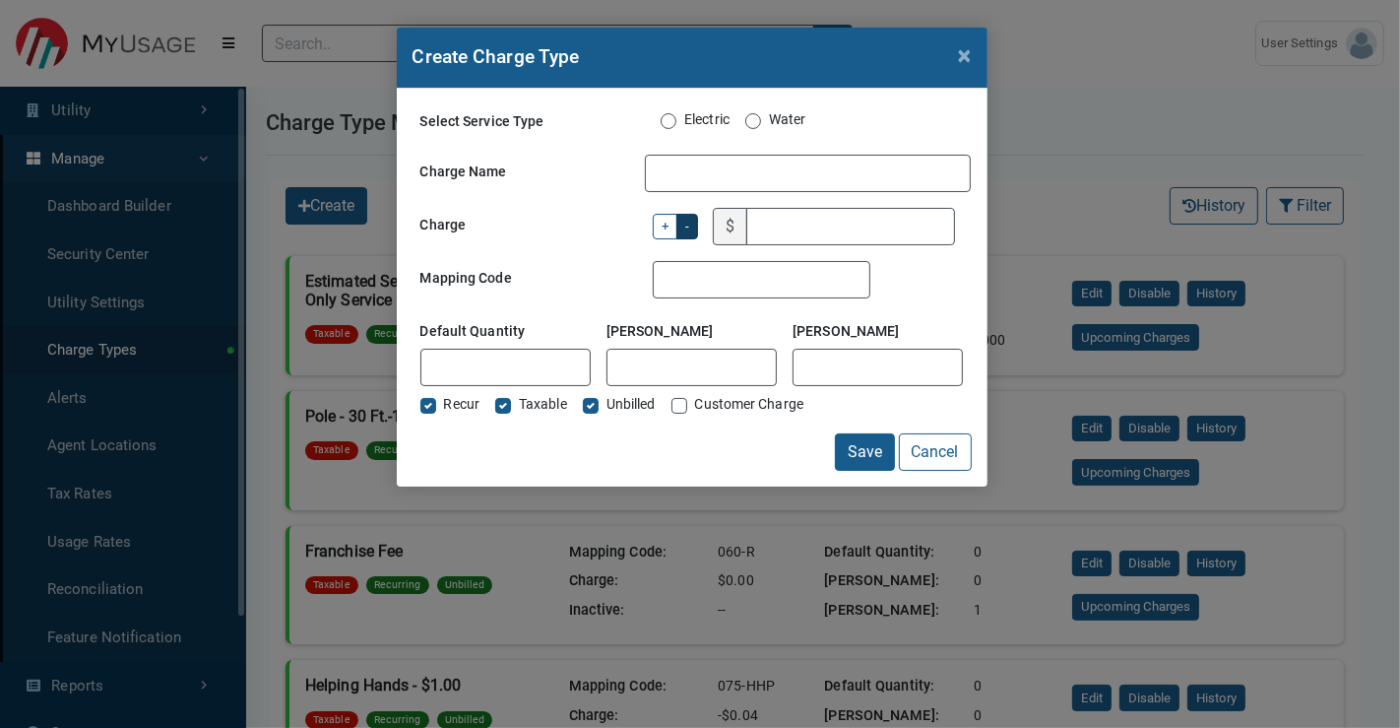
click at [707, 114] on label "Electric" at bounding box center [706, 121] width 45 height 24
click at [676, 114] on input "Electric" at bounding box center [669, 119] width 16 height 20
radio input "true"
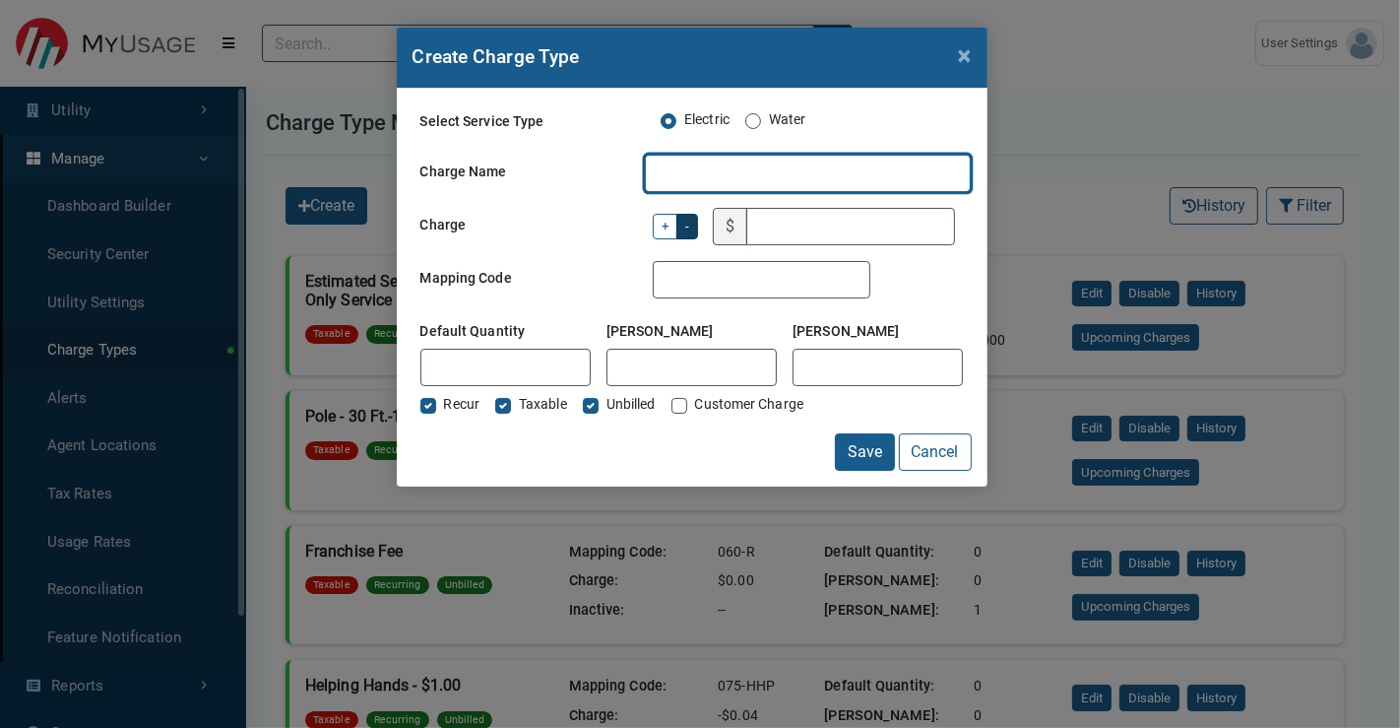
click at [674, 178] on input "Charge Name" at bounding box center [808, 173] width 326 height 37
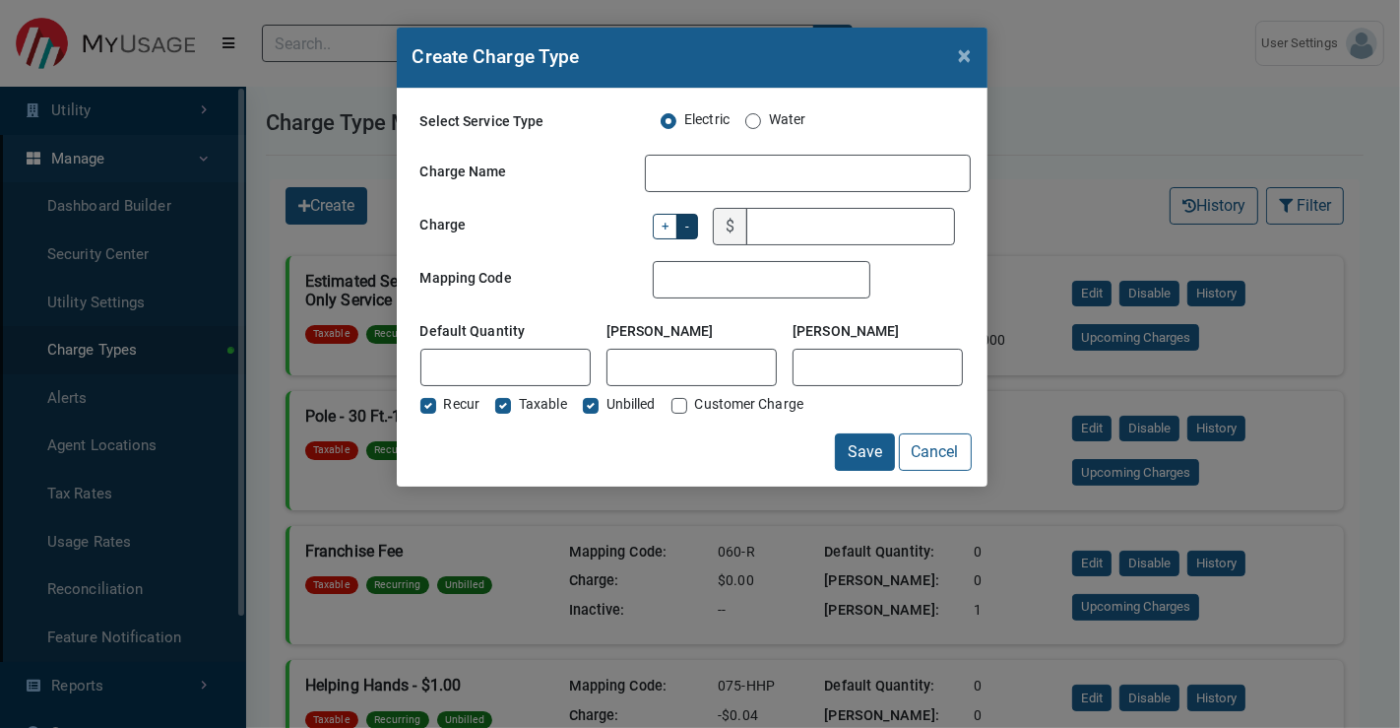
click at [674, 225] on label "+" at bounding box center [665, 227] width 25 height 27
click at [674, 225] on input "+" at bounding box center [668, 223] width 13 height 13
radio input "true"
click at [692, 230] on label "-" at bounding box center [687, 227] width 22 height 27
click at [692, 229] on input "-" at bounding box center [691, 223] width 13 height 13
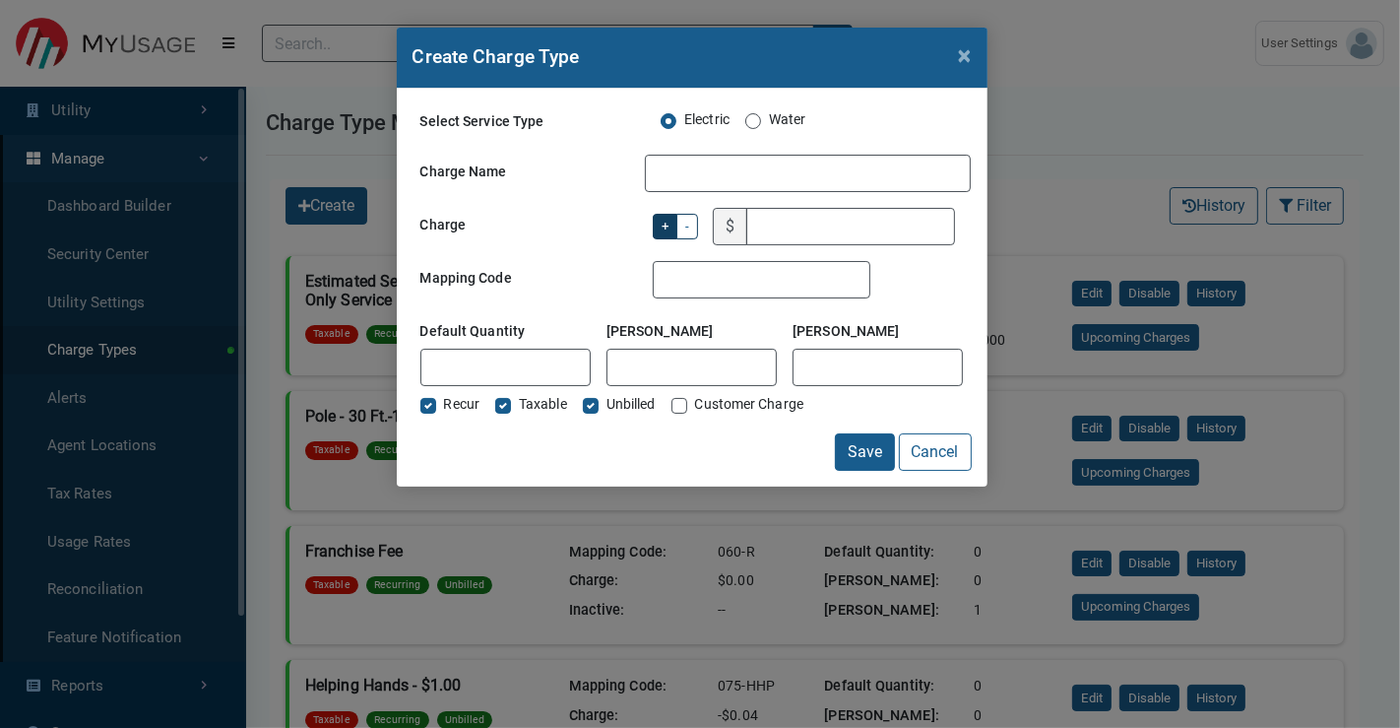
radio input "true"
click at [691, 283] on input "Mapping Code" at bounding box center [762, 279] width 218 height 37
click at [651, 368] on input "[PERSON_NAME]" at bounding box center [691, 367] width 170 height 37
click at [822, 363] on input "[PERSON_NAME]" at bounding box center [878, 367] width 170 height 37
click at [538, 361] on input "Default Quantity" at bounding box center [505, 367] width 170 height 37
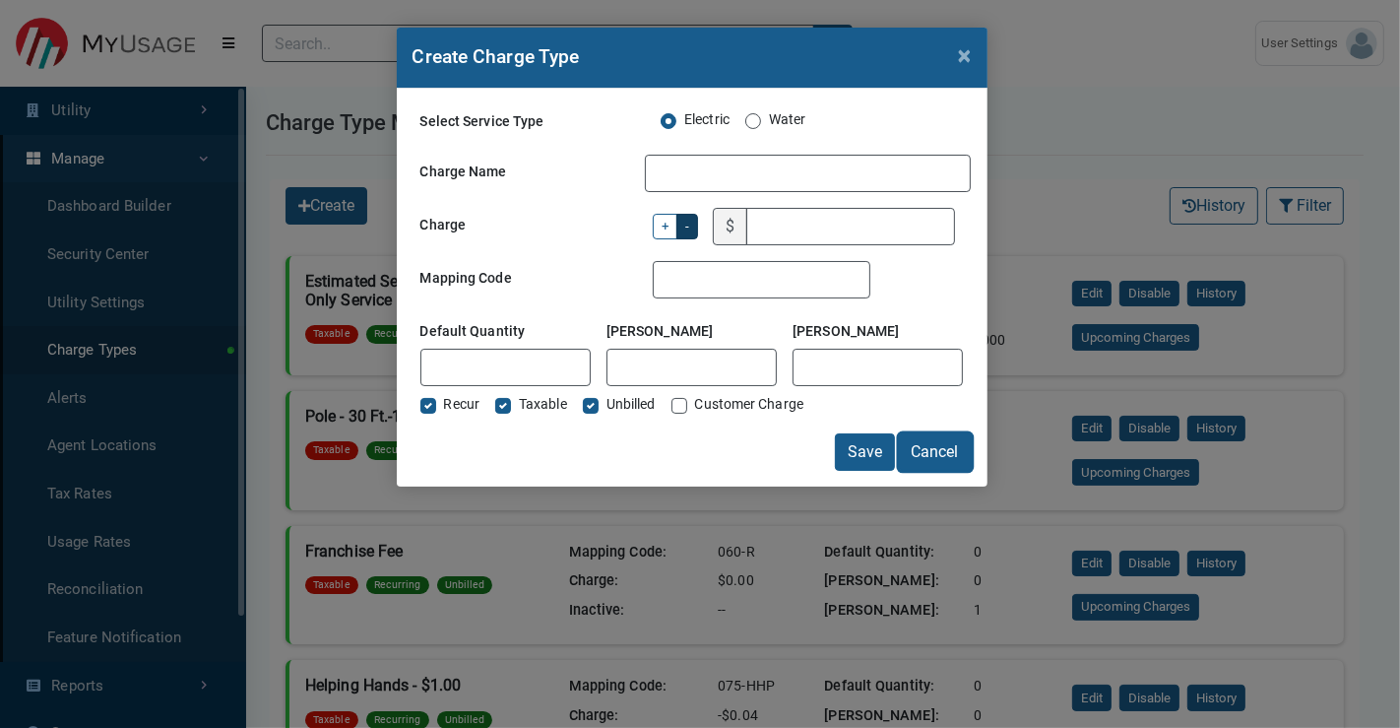
click at [943, 454] on button "Cancel" at bounding box center [935, 451] width 73 height 37
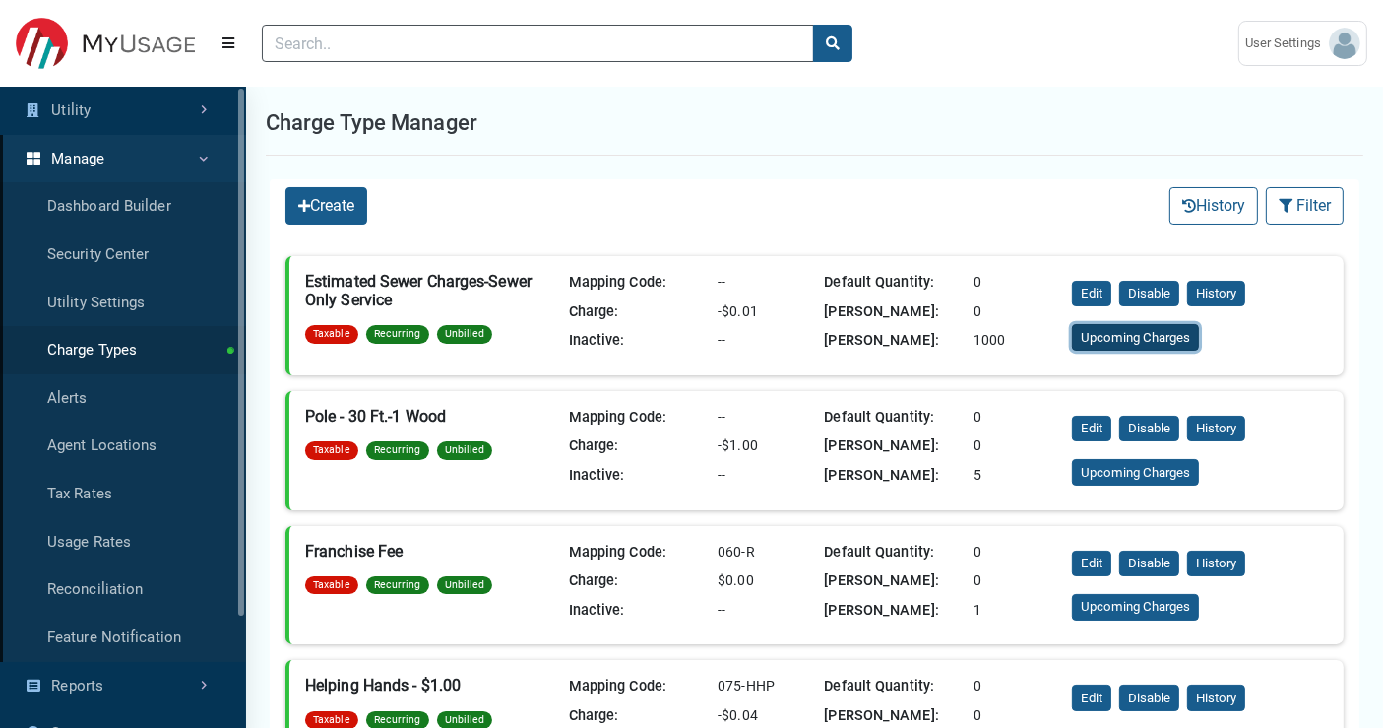
click at [1125, 340] on button "Upcoming Charges" at bounding box center [1135, 337] width 127 height 27
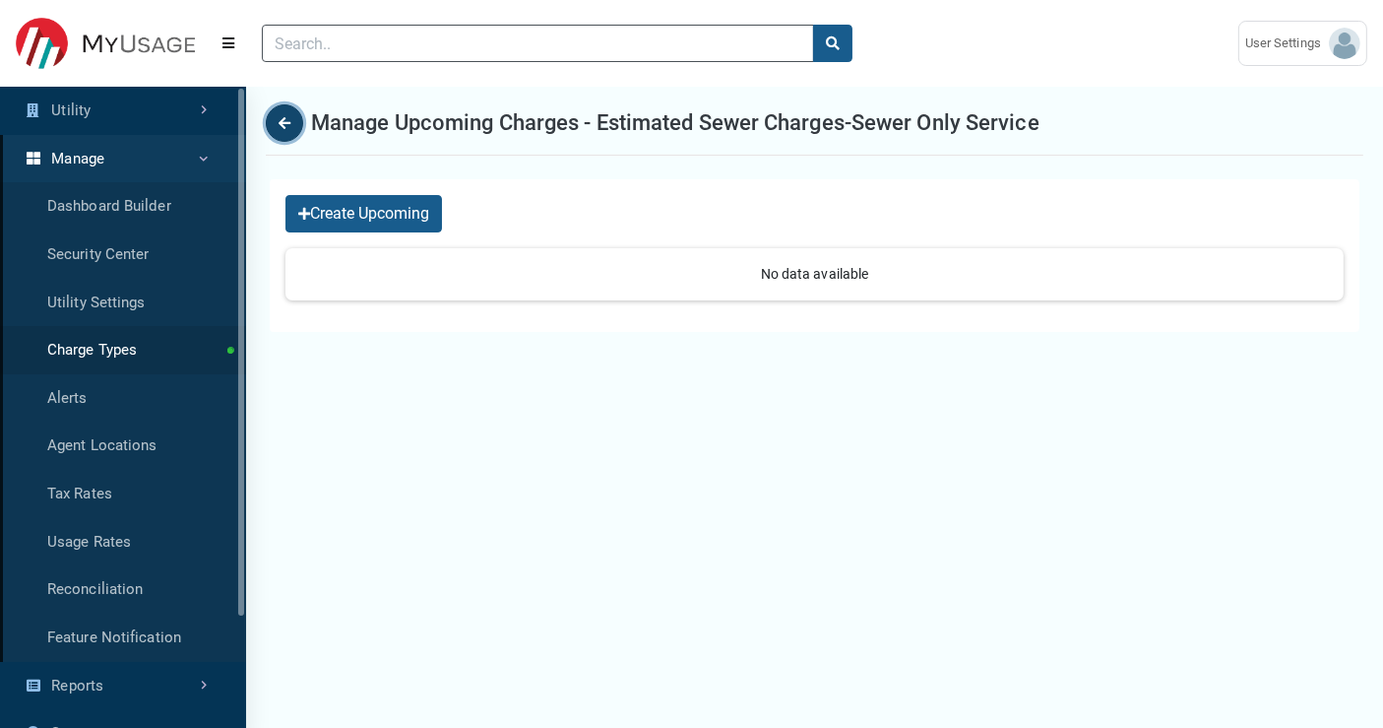
click at [281, 125] on icon "Back" at bounding box center [285, 123] width 12 height 14
select select "25 per page"
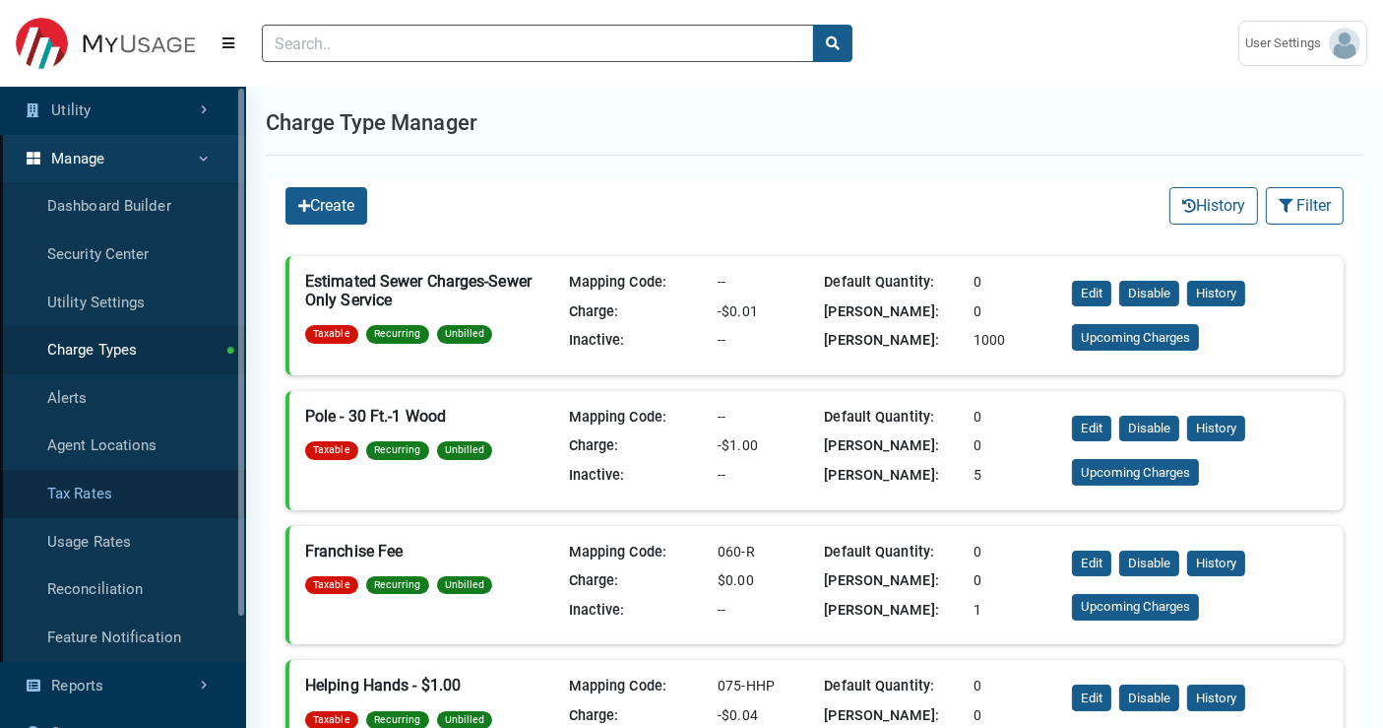
click at [122, 497] on link "Tax Rates" at bounding box center [123, 494] width 246 height 48
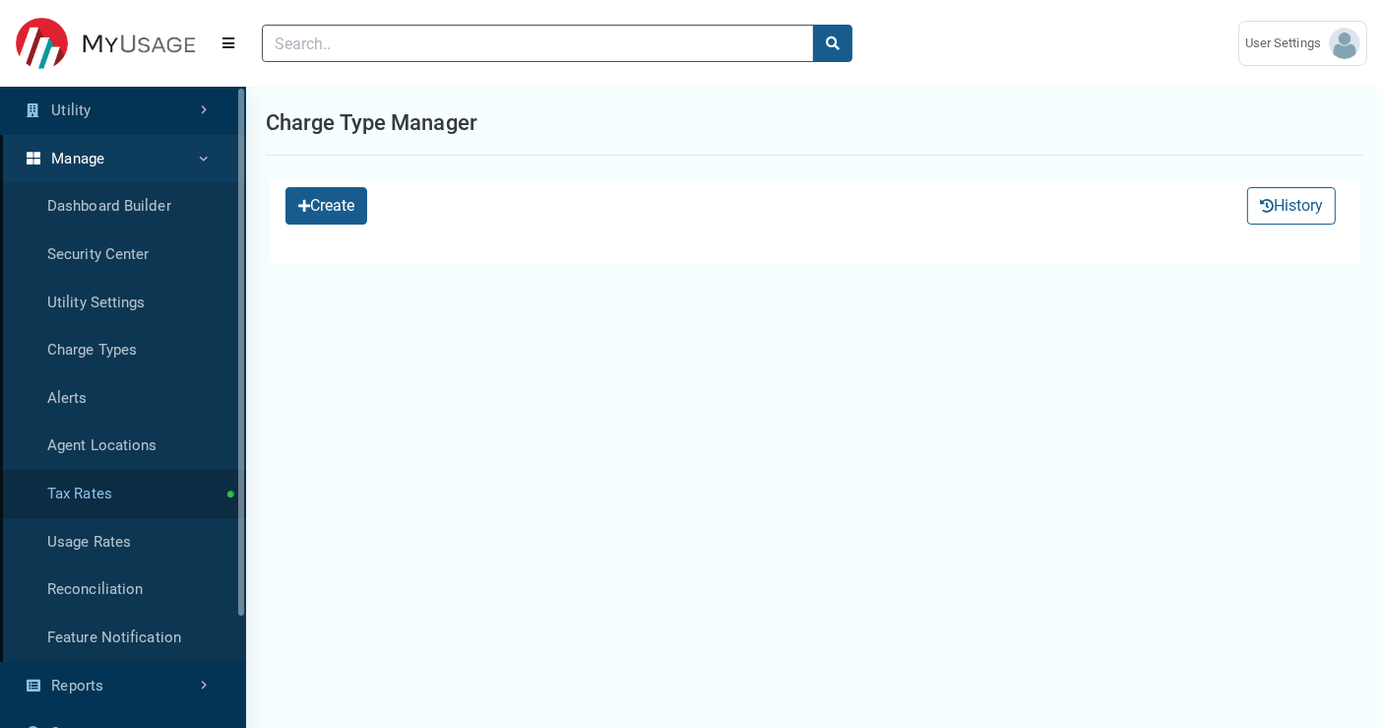
select select "25 per page"
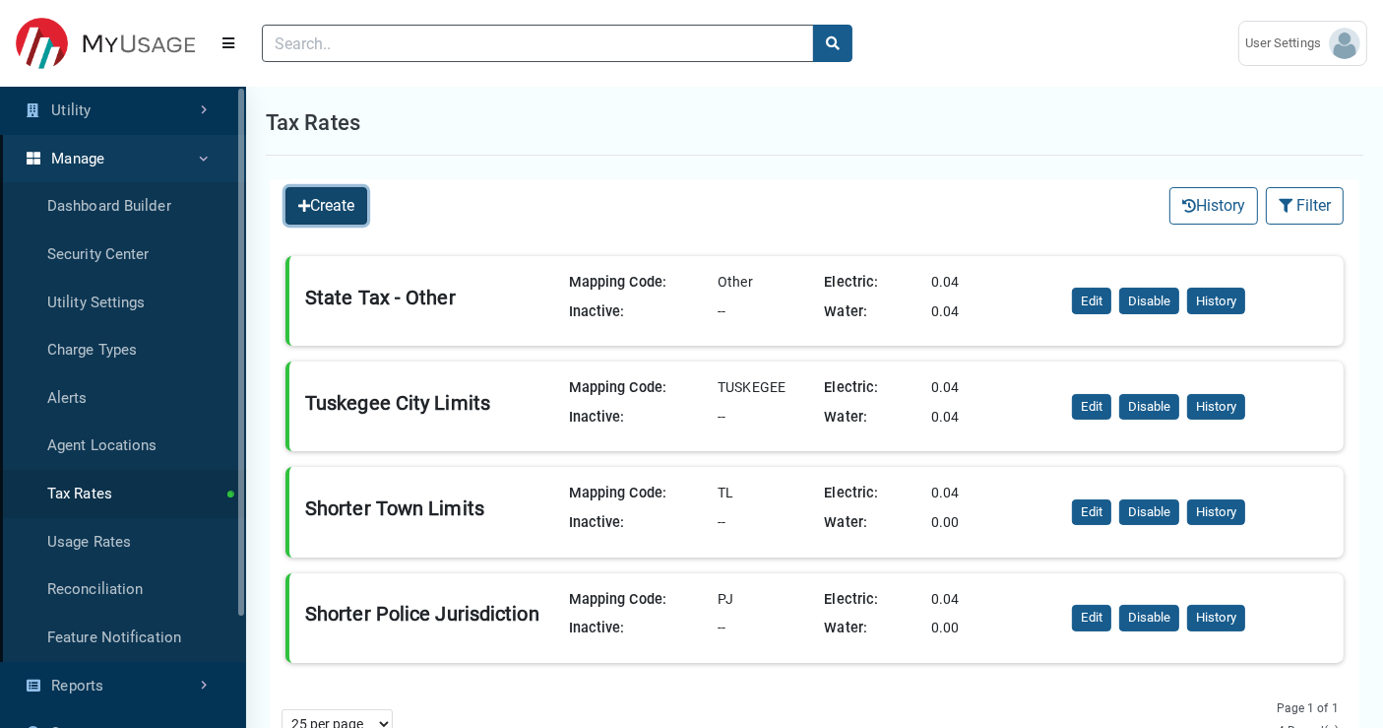
click at [333, 221] on button "Create" at bounding box center [327, 205] width 82 height 37
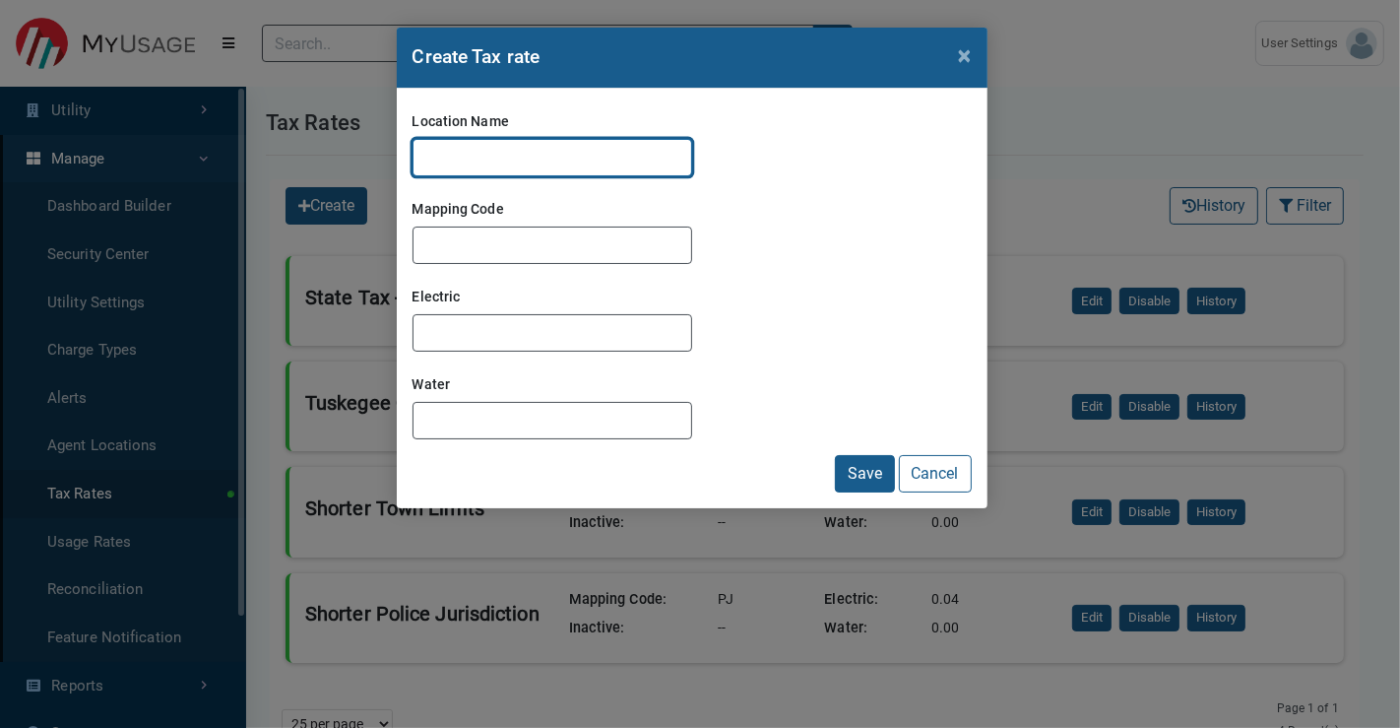
click at [464, 149] on input "Location Name" at bounding box center [553, 157] width 280 height 37
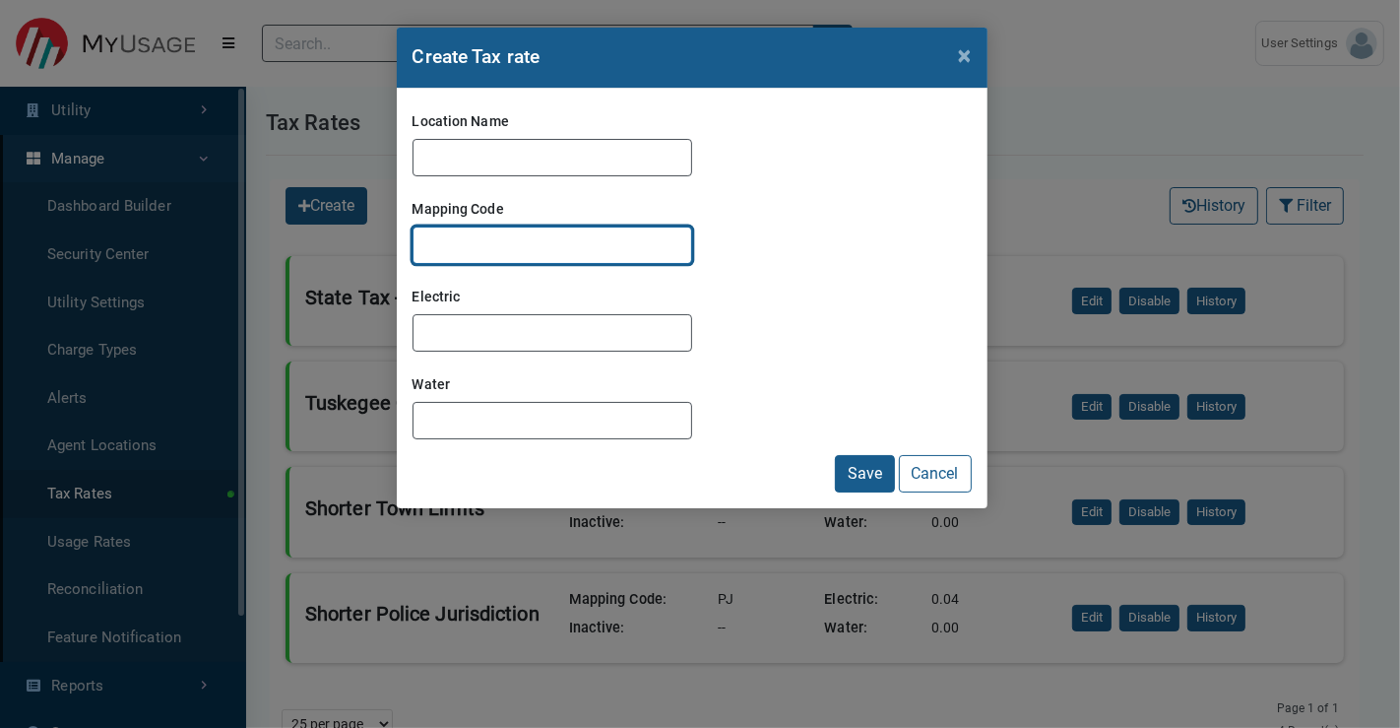
click at [449, 244] on input "Mapping Code" at bounding box center [553, 244] width 280 height 37
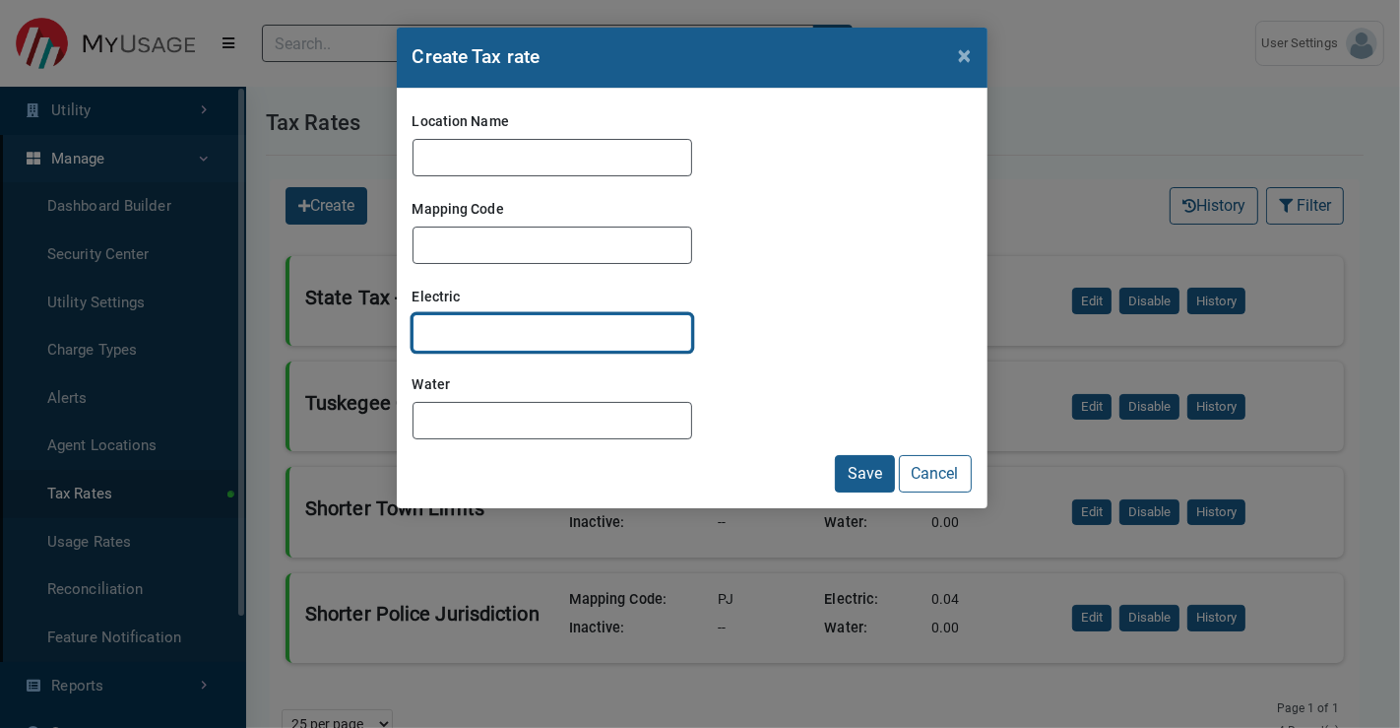
click at [472, 327] on input "Electric" at bounding box center [553, 332] width 280 height 37
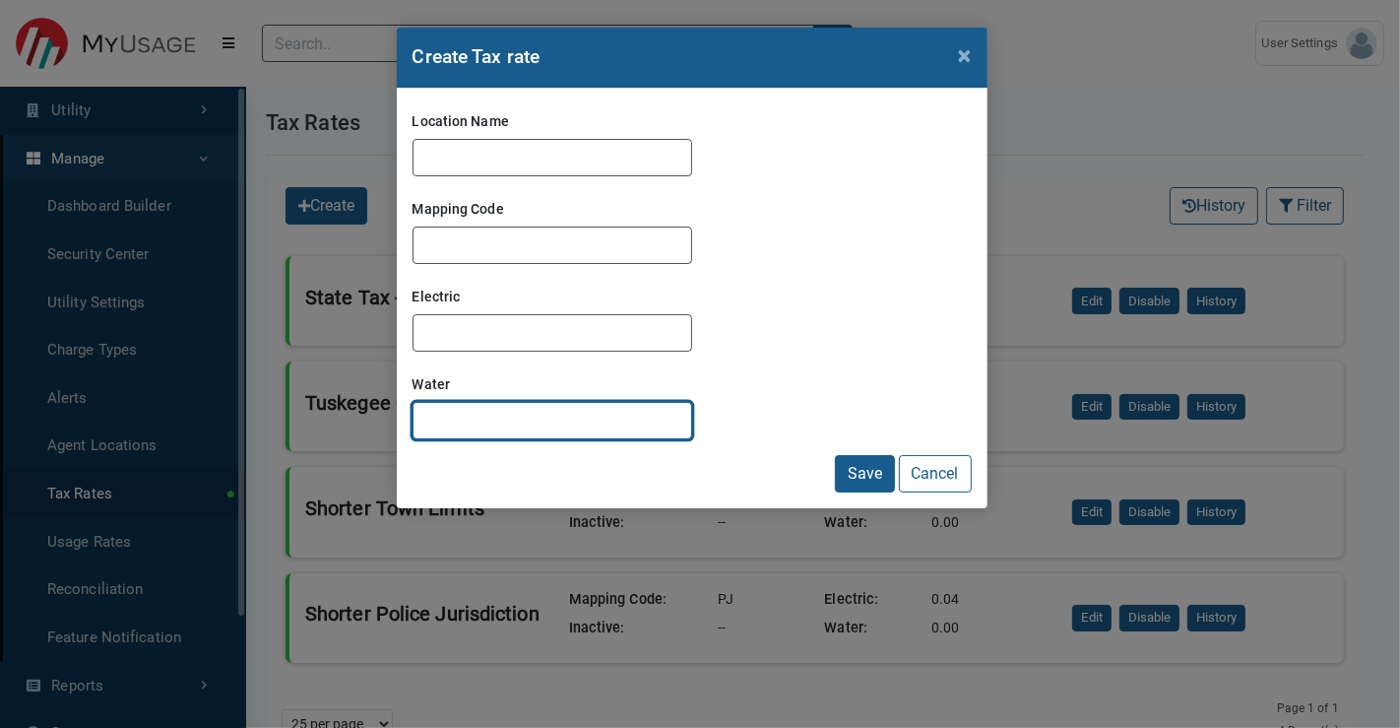
click at [477, 416] on input "Water" at bounding box center [553, 420] width 280 height 37
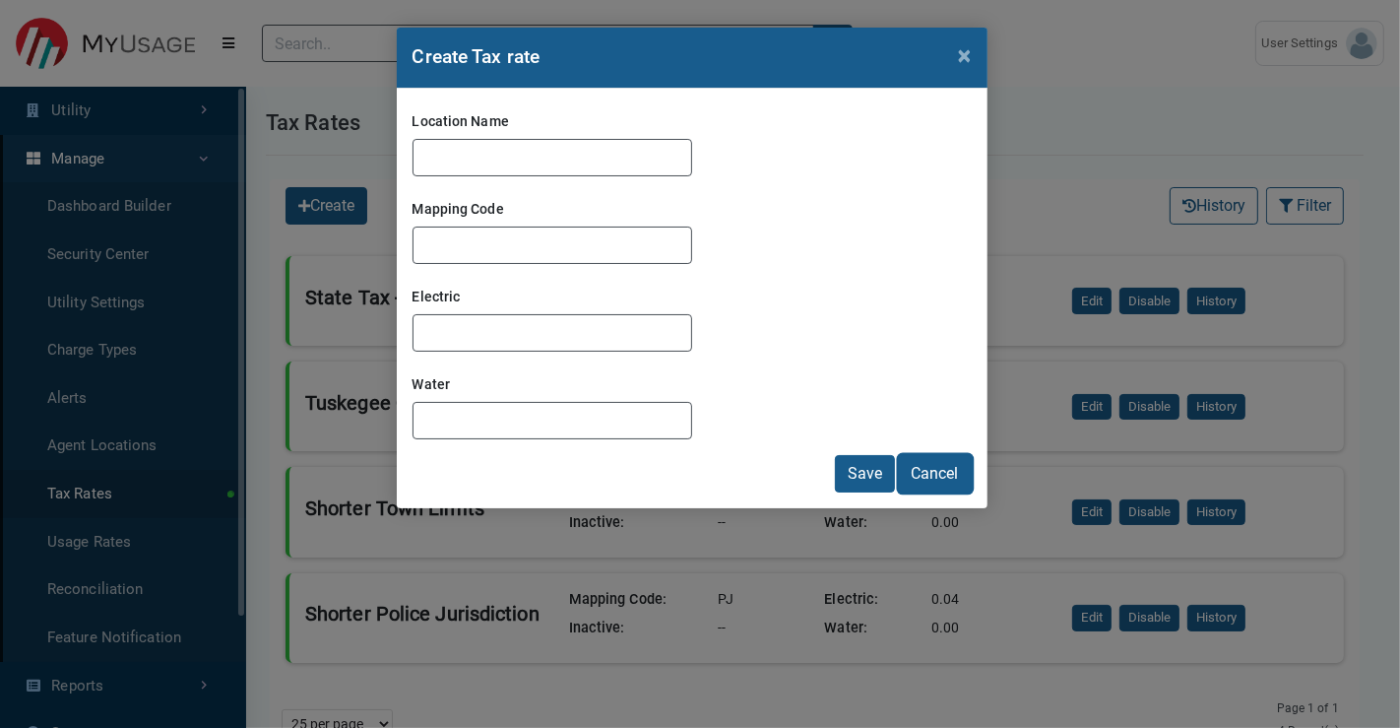
click at [943, 477] on button "Cancel" at bounding box center [935, 473] width 73 height 37
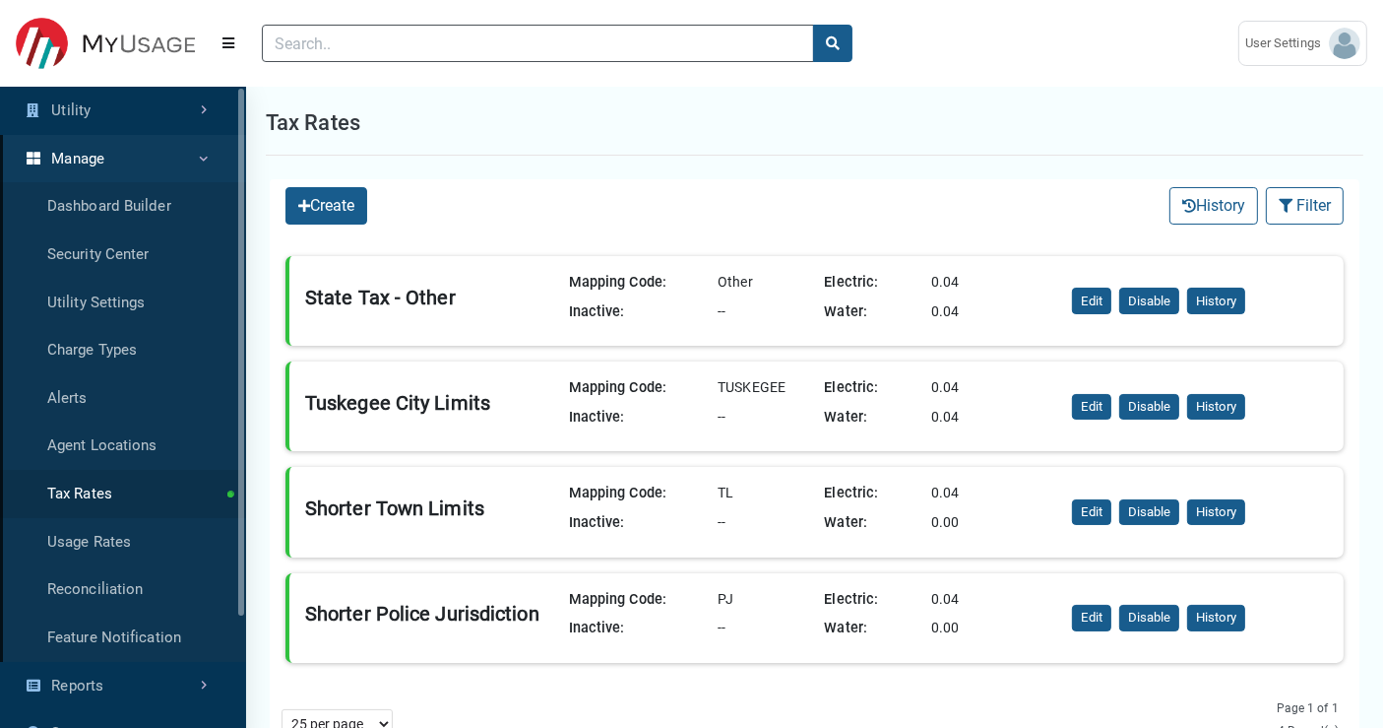
drag, startPoint x: 923, startPoint y: 275, endPoint x: 955, endPoint y: 275, distance: 31.5
click at [955, 275] on div "0.04" at bounding box center [998, 283] width 150 height 22
drag, startPoint x: 911, startPoint y: 316, endPoint x: 974, endPoint y: 312, distance: 63.1
click at [974, 312] on div "Water: 0.04" at bounding box center [945, 316] width 256 height 30
click at [802, 206] on div "Create History Filter Filter (No Filters Applied) Clear All Sort By: Sort By Na…" at bounding box center [815, 205] width 1090 height 53
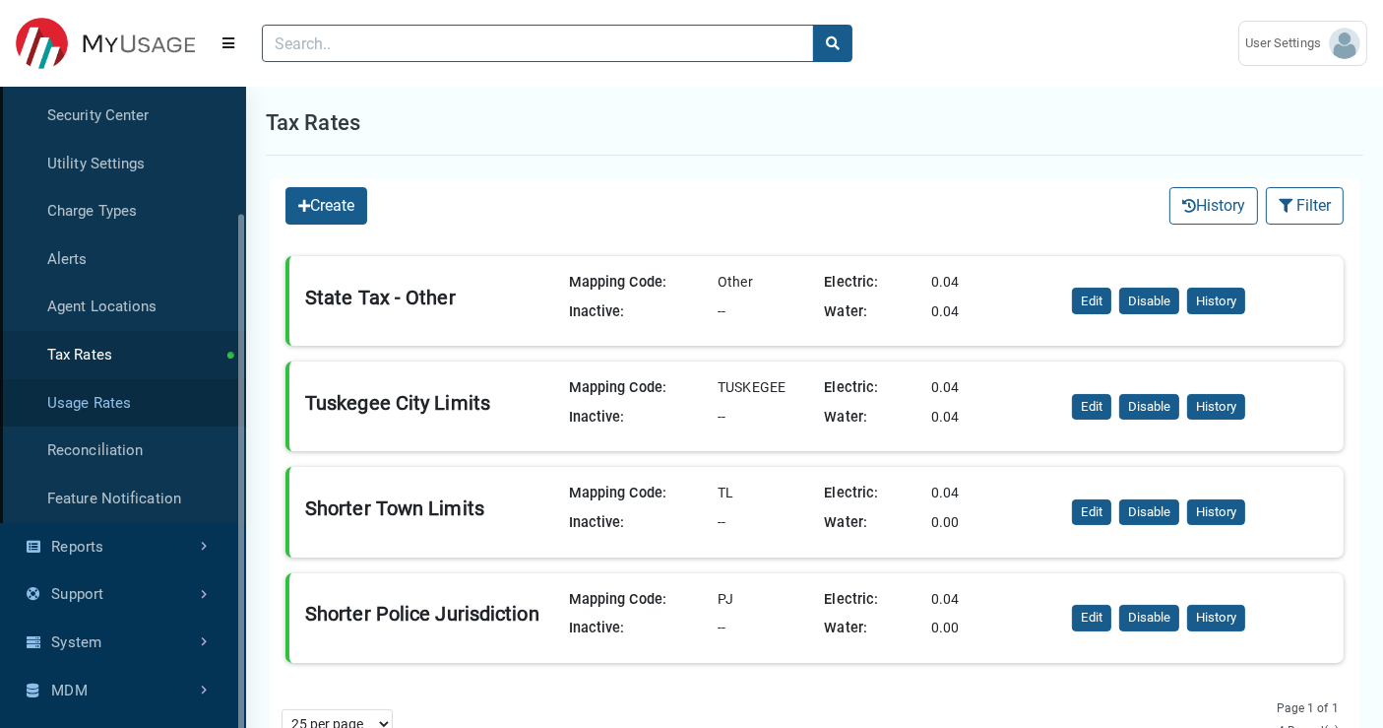
scroll to position [157, 0]
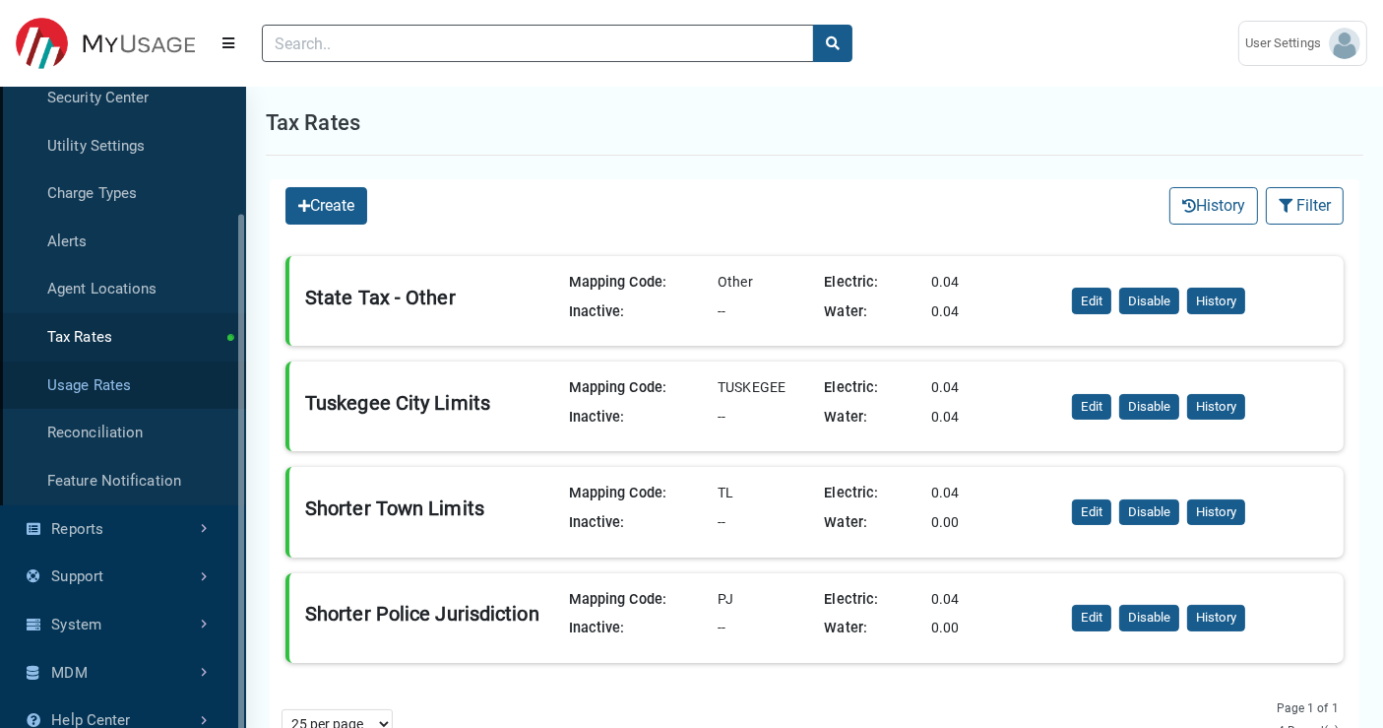
click at [134, 383] on link "Usage Rates" at bounding box center [123, 385] width 246 height 48
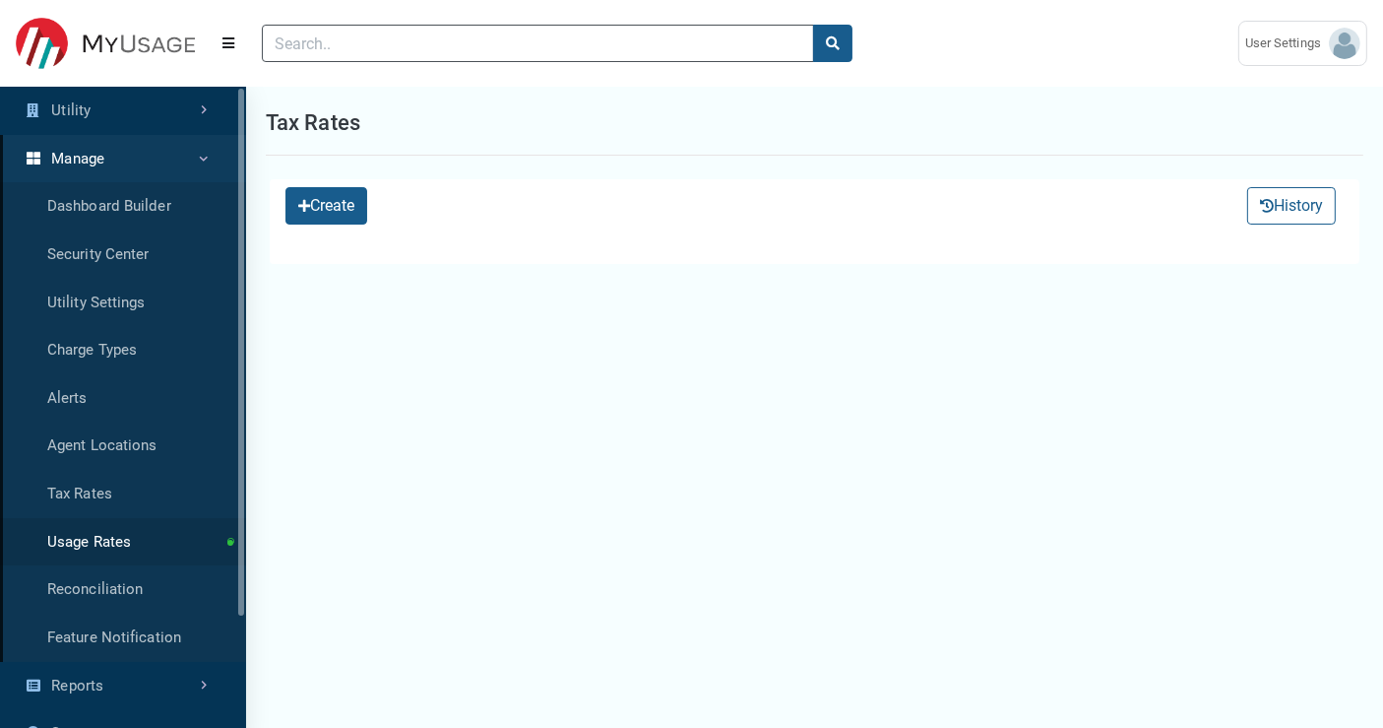
select select "25 per page"
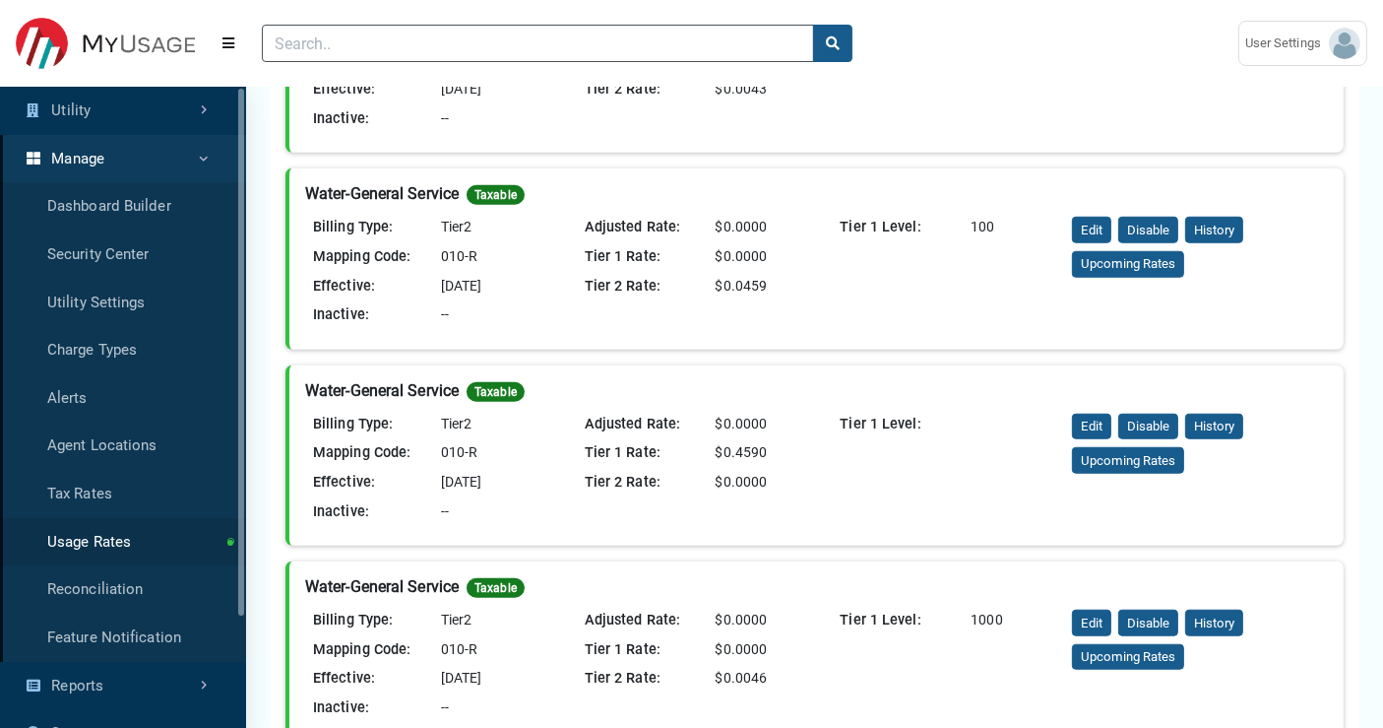
scroll to position [1531, 0]
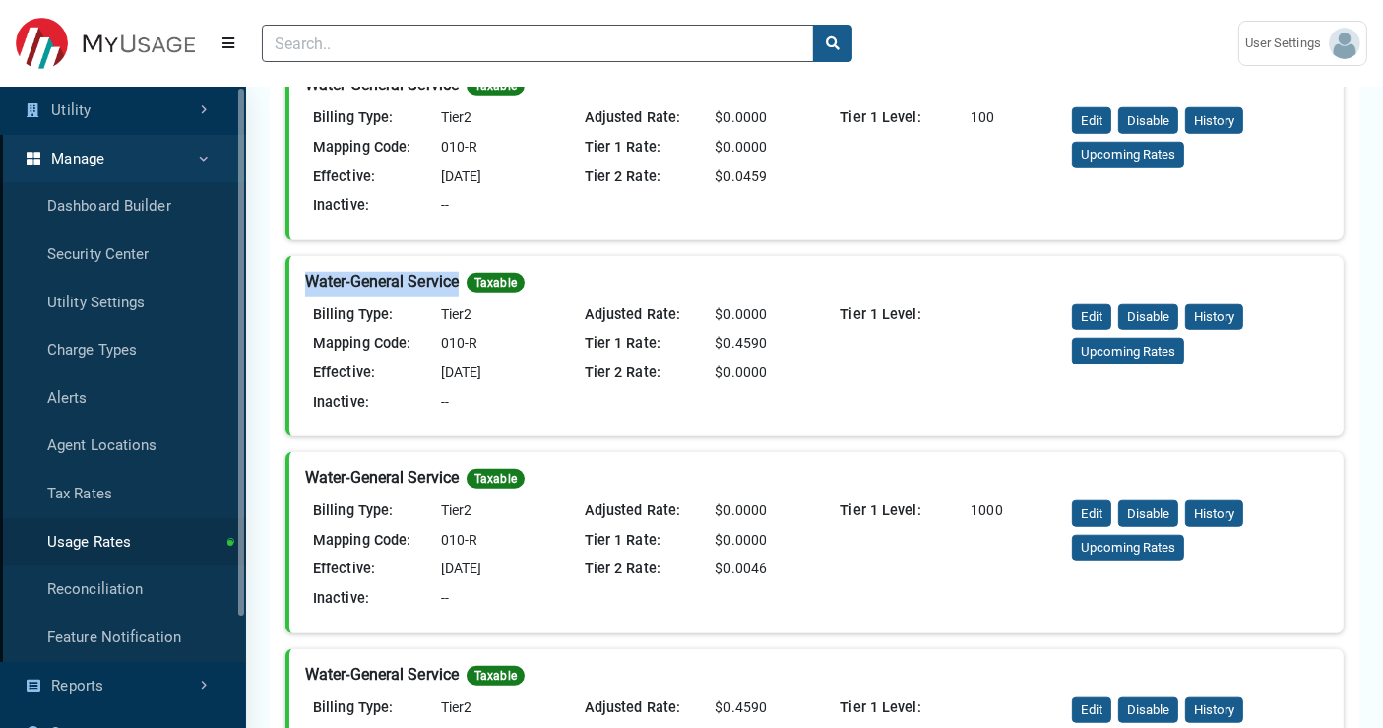
drag, startPoint x: 306, startPoint y: 277, endPoint x: 461, endPoint y: 280, distance: 154.6
click at [461, 280] on div "Water-General Service Taxable" at bounding box center [816, 284] width 1023 height 25
click at [612, 272] on div "Water-General Service Taxable" at bounding box center [816, 284] width 1023 height 25
drag, startPoint x: 309, startPoint y: 280, endPoint x: 441, endPoint y: 286, distance: 132.1
click at [441, 286] on div "Water-General Service Taxable" at bounding box center [816, 284] width 1023 height 25
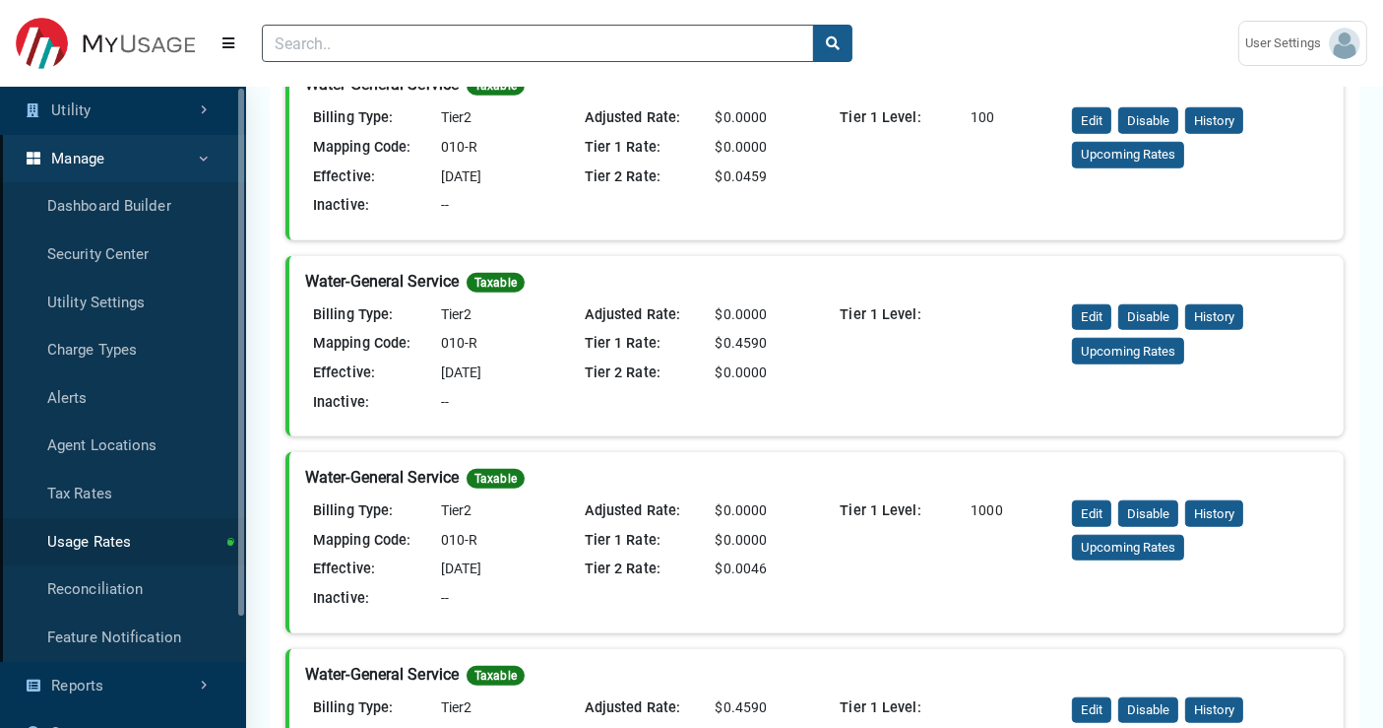
click at [542, 392] on div "--" at bounding box center [497, 403] width 128 height 22
drag, startPoint x: 584, startPoint y: 343, endPoint x: 766, endPoint y: 338, distance: 182.2
click at [766, 338] on div "Tier 1 Rate: $0.4590" at bounding box center [689, 348] width 224 height 30
click at [779, 378] on div "$0.0000" at bounding box center [755, 373] width 94 height 22
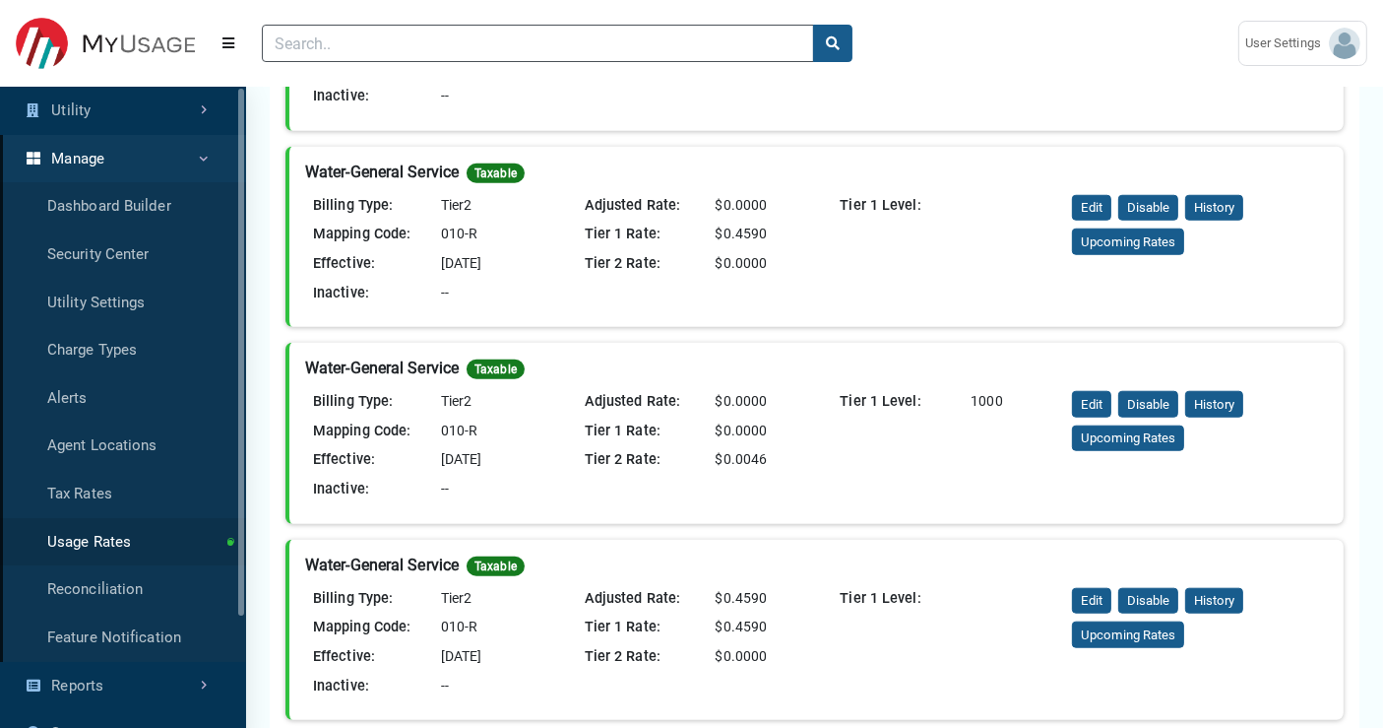
drag, startPoint x: 719, startPoint y: 229, endPoint x: 764, endPoint y: 222, distance: 45.8
click at [764, 223] on div "$0.4590" at bounding box center [755, 234] width 94 height 22
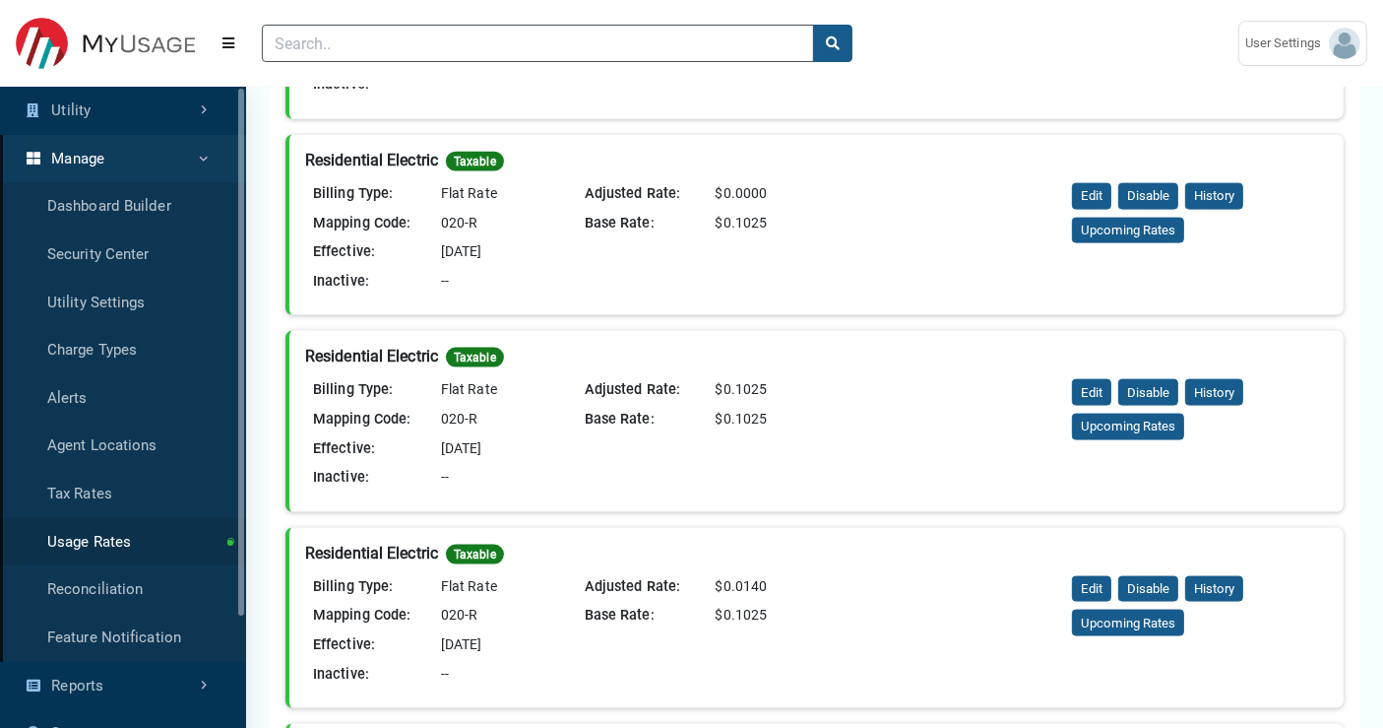
scroll to position [2625, 0]
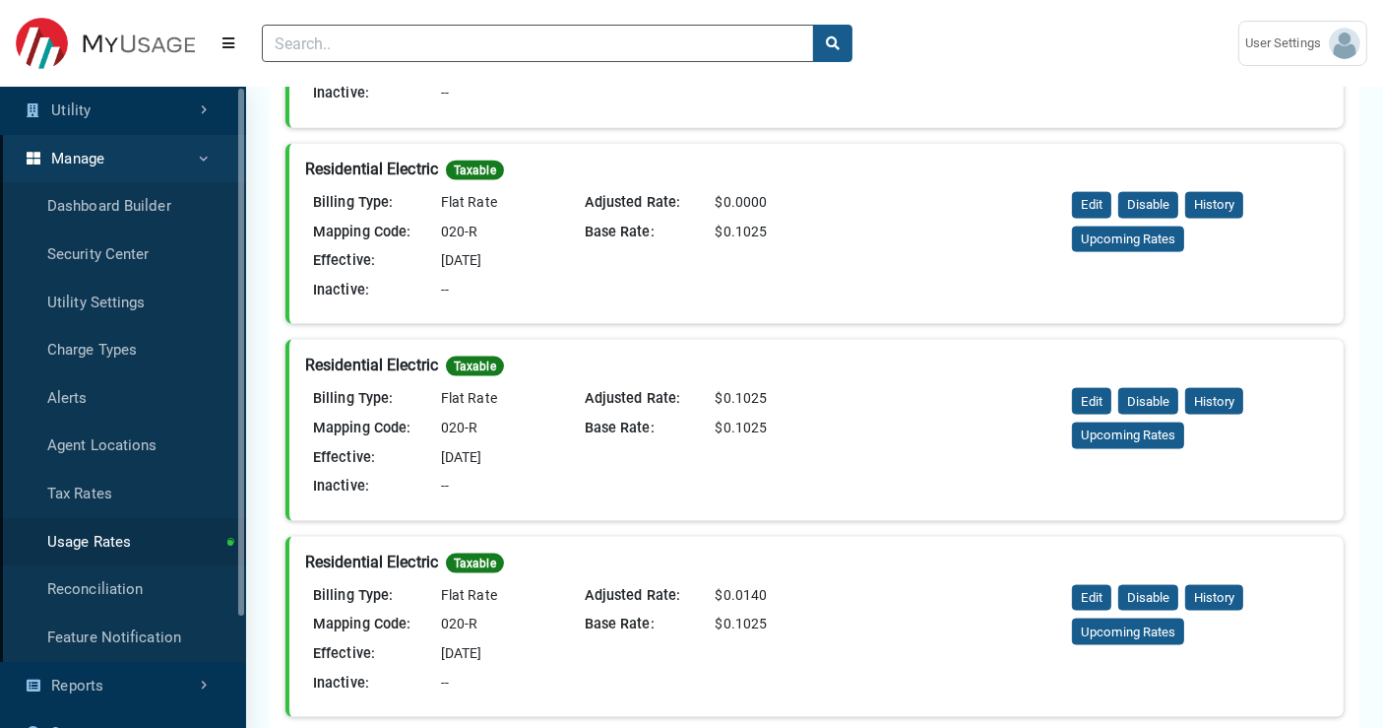
drag, startPoint x: 714, startPoint y: 231, endPoint x: 841, endPoint y: 223, distance: 127.2
click at [841, 223] on div "Billing Type: Flat Rate Mapping Code: 020-R Effective: [DATE] Inactive: -- Adju…" at bounding box center [816, 250] width 1023 height 116
click at [739, 265] on div "Adjusted Rate: $0.0000 Base Rate: $0.1025" at bounding box center [689, 250] width 256 height 116
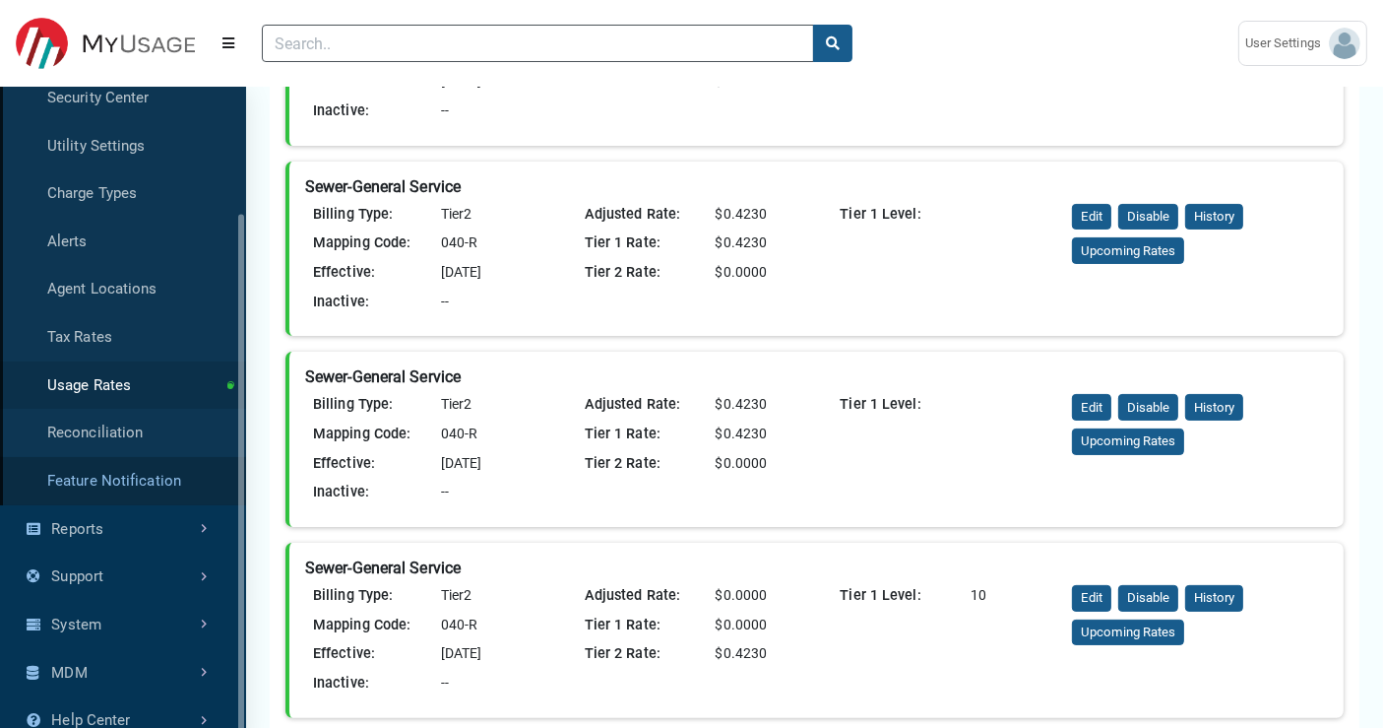
scroll to position [328, 0]
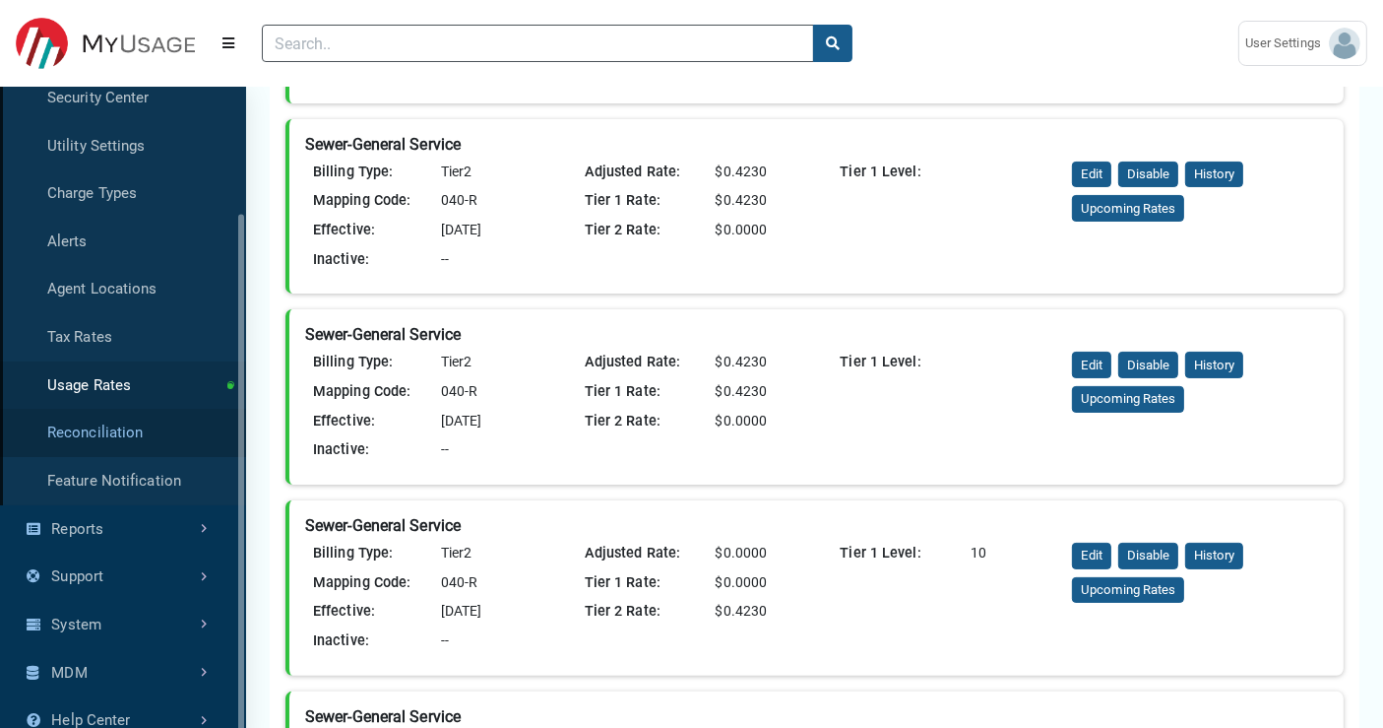
click at [149, 432] on link "Reconciliation" at bounding box center [123, 433] width 246 height 48
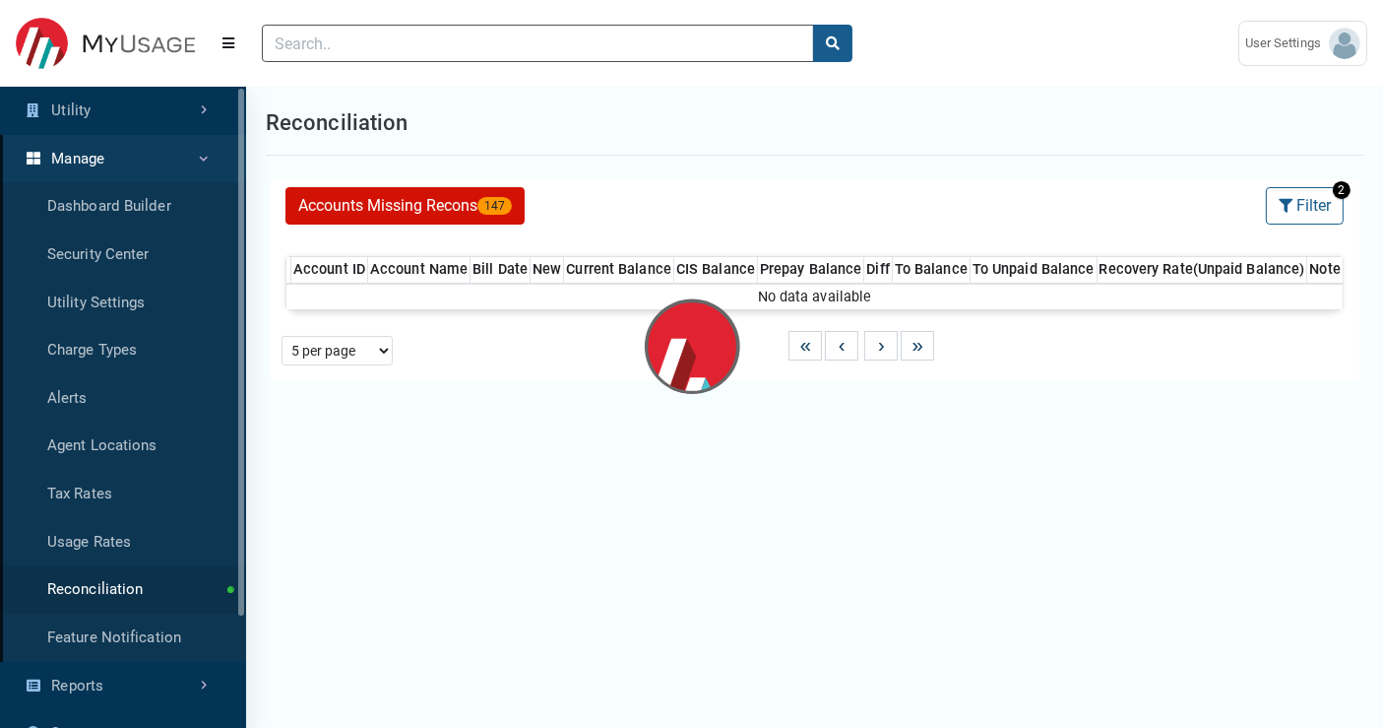
select select "25 per page"
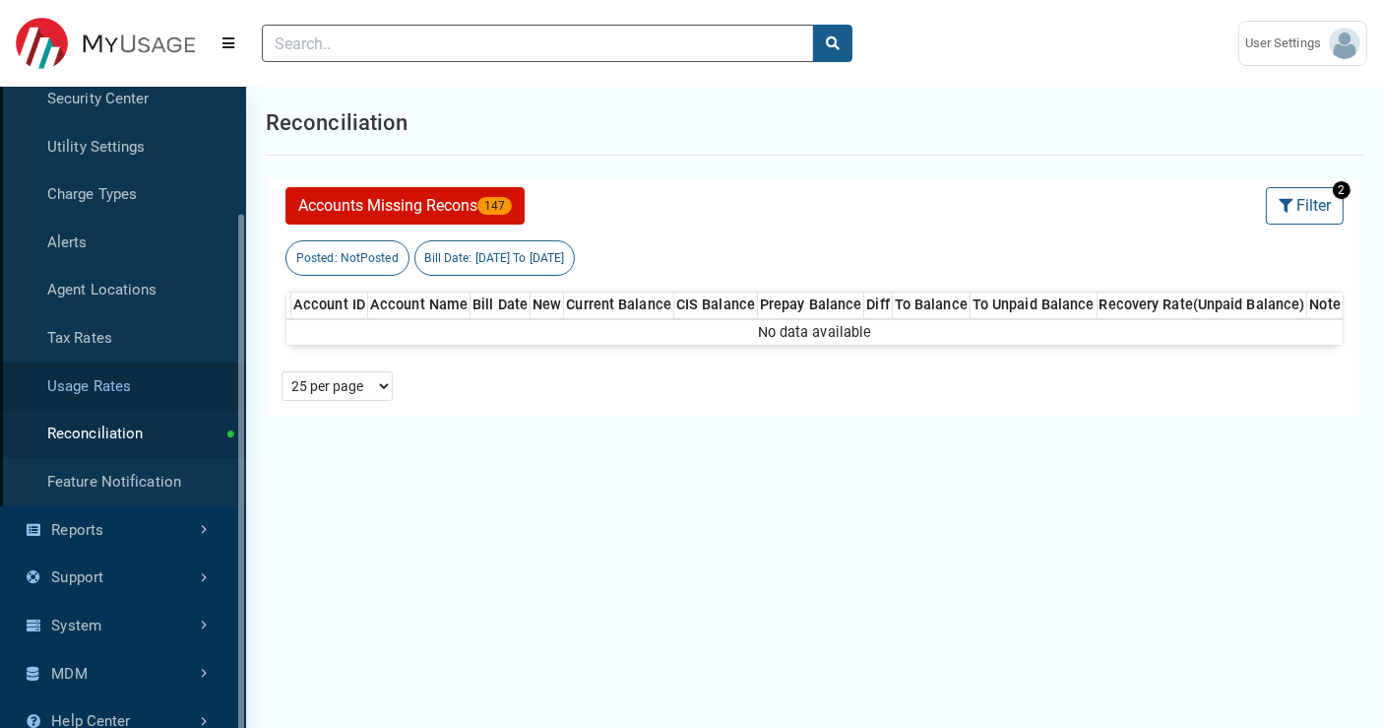
scroll to position [157, 0]
